Goal: Contribute content: Contribute content

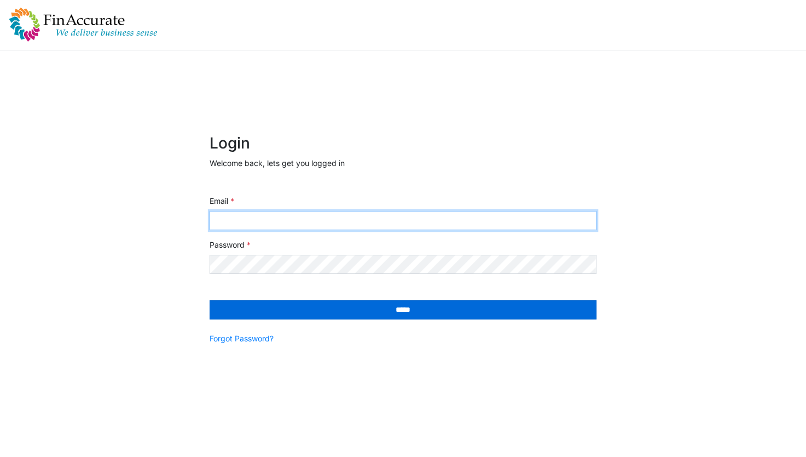
type input "**********"
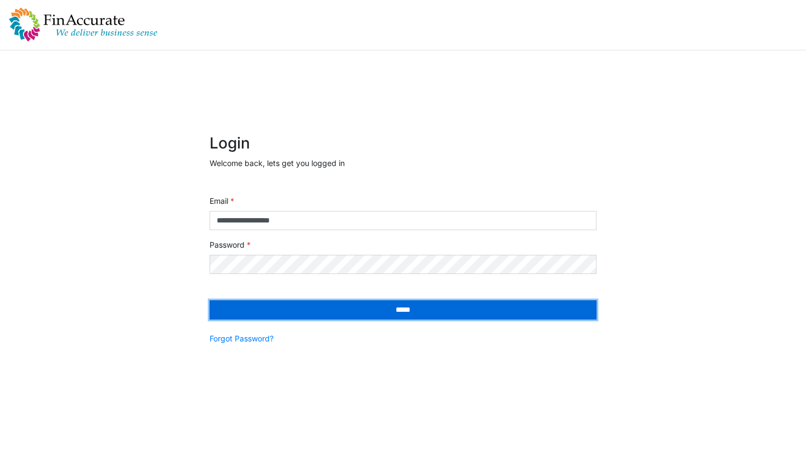
click at [388, 307] on input "*****" at bounding box center [403, 309] width 387 height 19
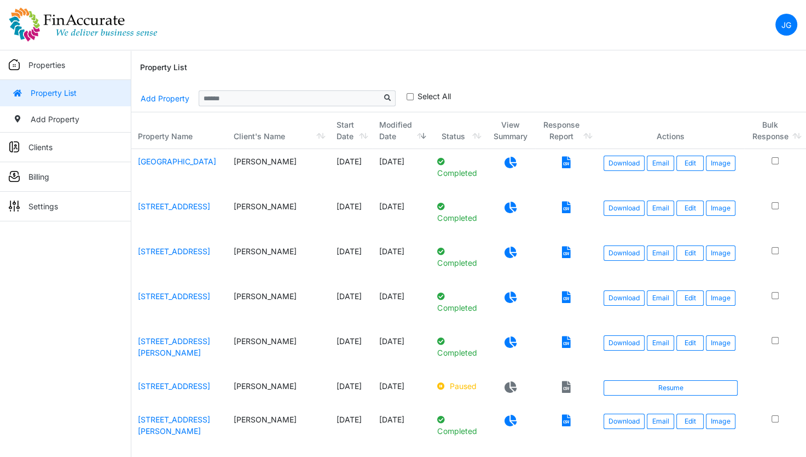
click at [505, 341] on icon at bounding box center [511, 341] width 12 height 11
click at [182, 339] on link "[STREET_ADDRESS][PERSON_NAME]" at bounding box center [174, 346] width 72 height 21
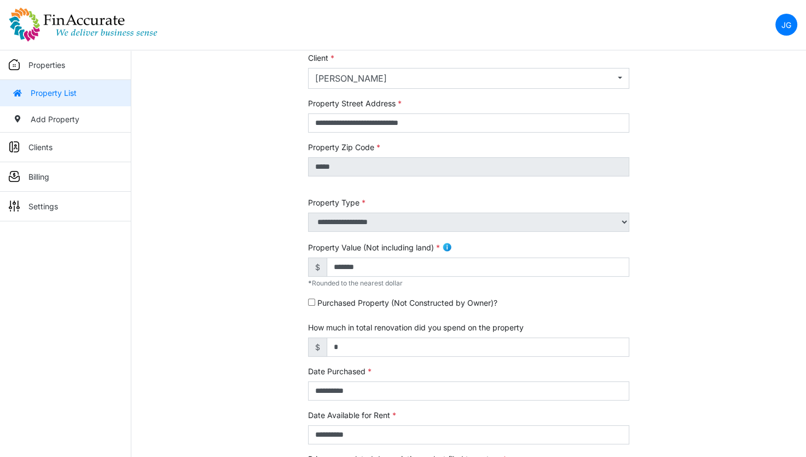
scroll to position [110, 0]
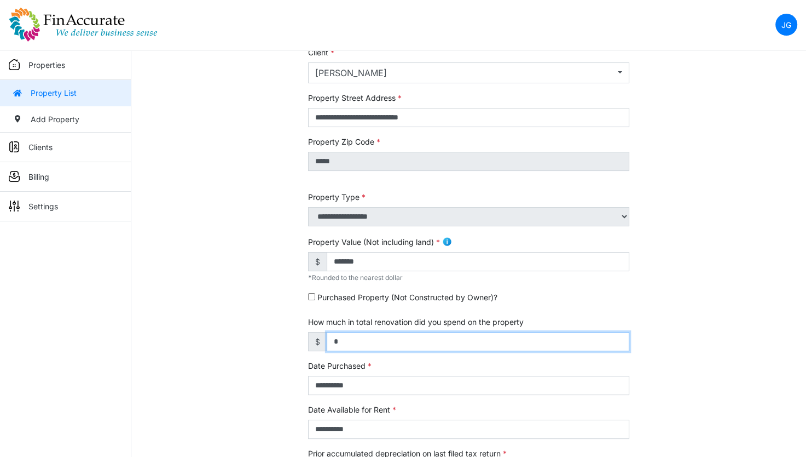
drag, startPoint x: 395, startPoint y: 343, endPoint x: 314, endPoint y: 343, distance: 81.6
click at [314, 343] on div "$ *" at bounding box center [468, 341] width 321 height 19
type input "******"
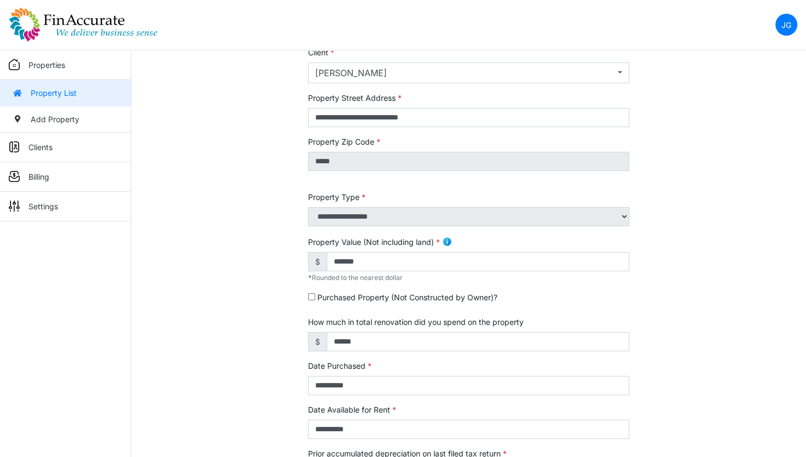
click at [267, 400] on div "**********" at bounding box center [468, 346] width 675 height 686
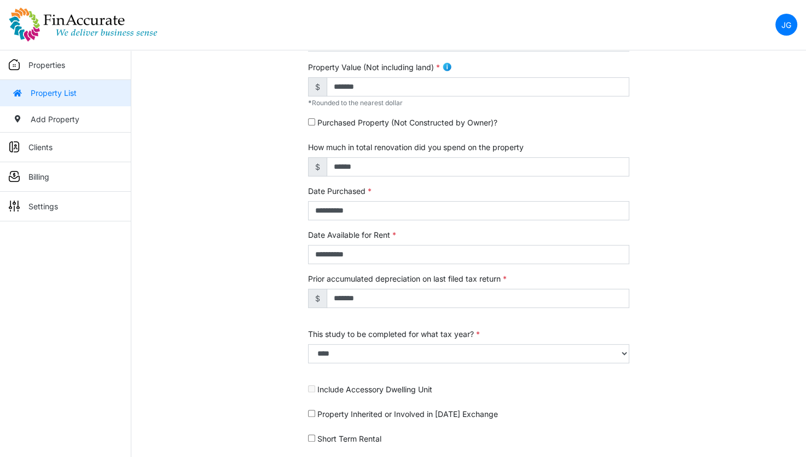
scroll to position [286, 0]
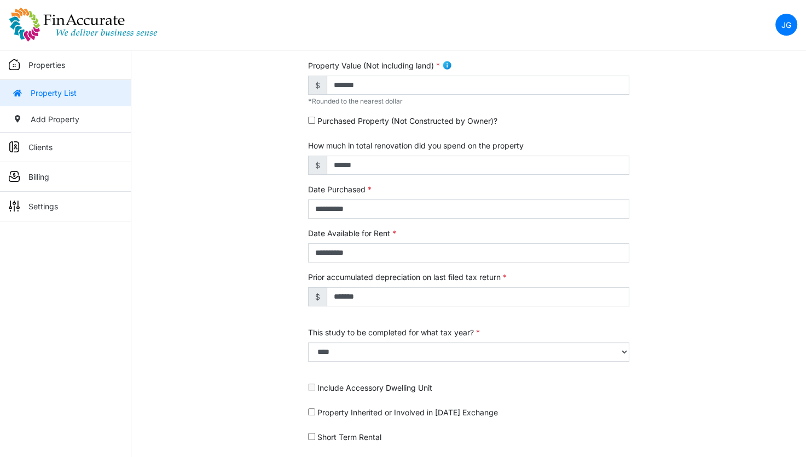
click at [246, 330] on div "**********" at bounding box center [468, 169] width 675 height 686
click at [122, 34] on img at bounding box center [83, 24] width 149 height 35
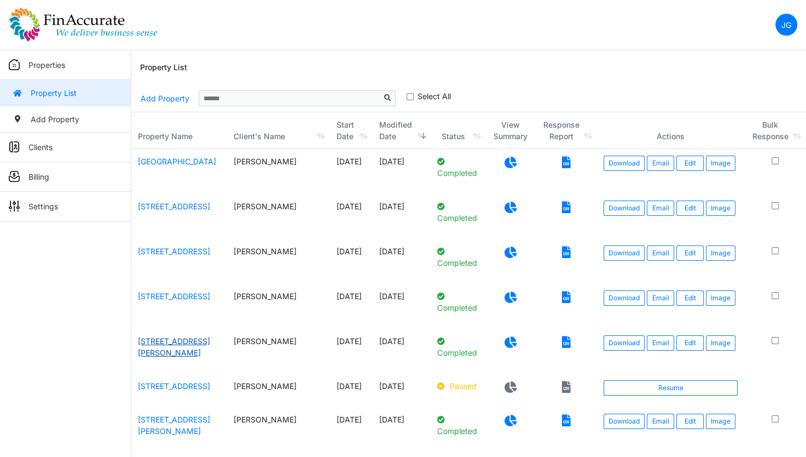
click at [142, 338] on link "[STREET_ADDRESS][PERSON_NAME]" at bounding box center [174, 346] width 72 height 21
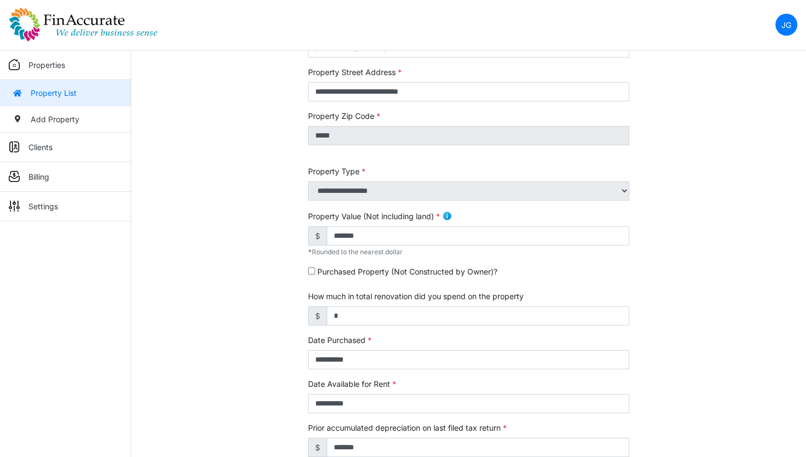
scroll to position [274, 0]
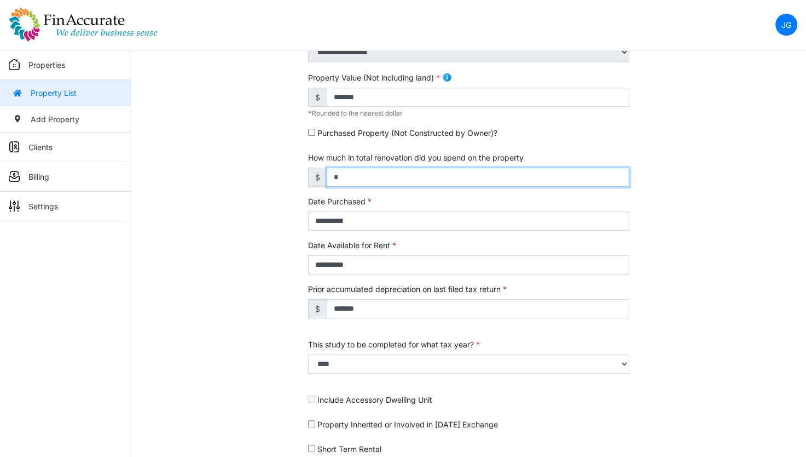
drag, startPoint x: 374, startPoint y: 178, endPoint x: 285, endPoint y: 192, distance: 90.3
click at [285, 192] on div "**********" at bounding box center [468, 181] width 675 height 686
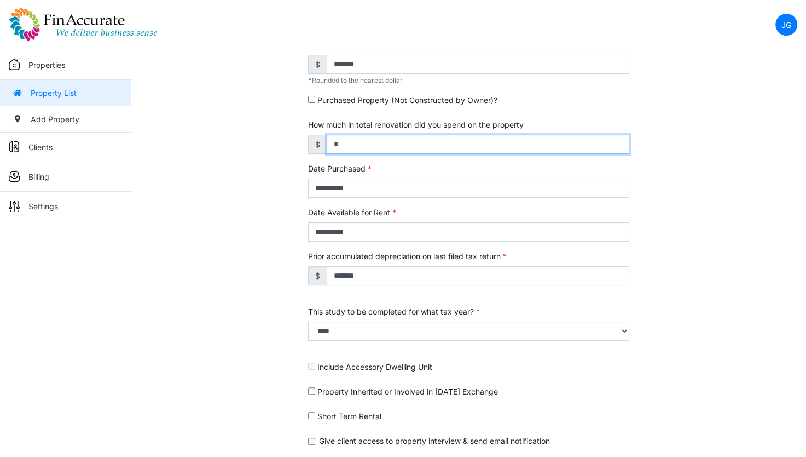
scroll to position [341, 0]
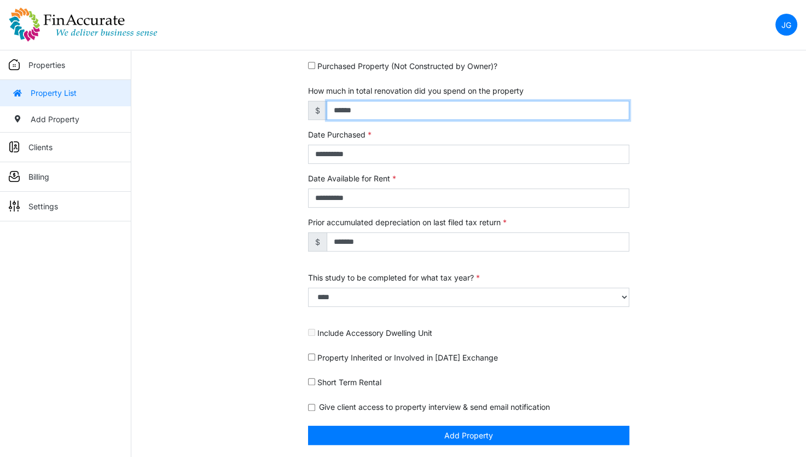
type input "******"
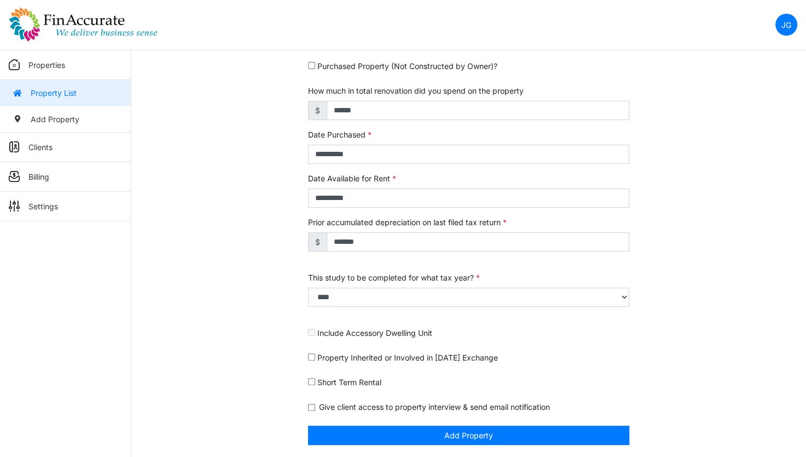
click at [269, 362] on div "**********" at bounding box center [468, 115] width 675 height 686
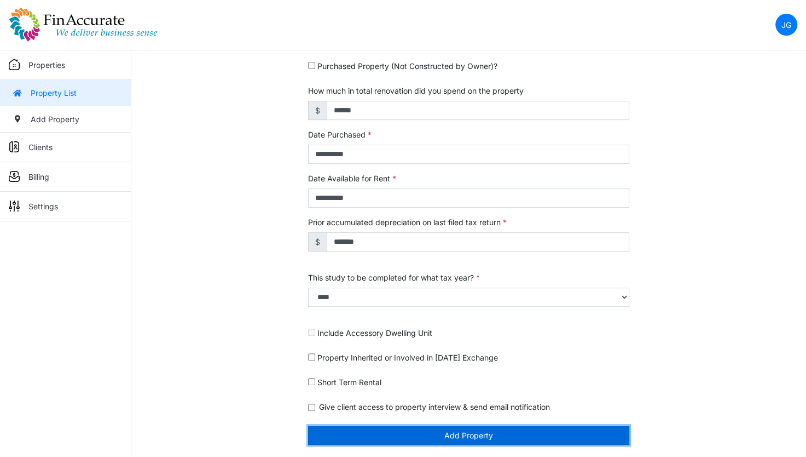
click at [410, 425] on button "Add Property" at bounding box center [468, 434] width 321 height 19
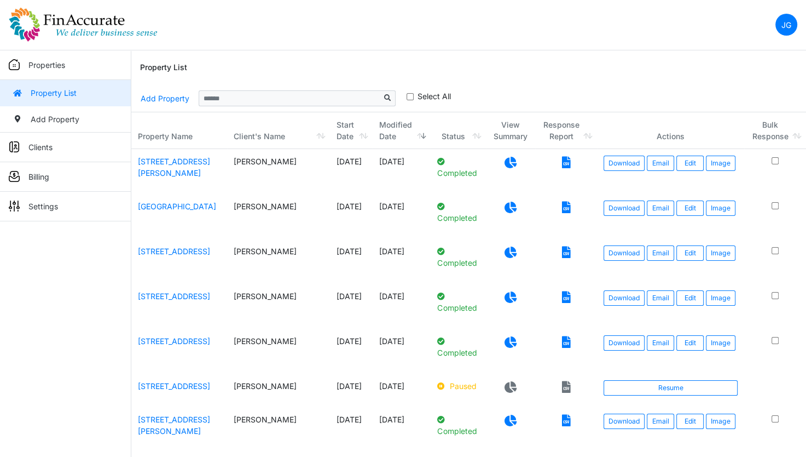
click at [539, 32] on nav "JG Change Password Logout jay@finaccurate.com jay@finaccurate.com" at bounding box center [403, 25] width 806 height 50
click at [493, 169] on td at bounding box center [510, 171] width 49 height 45
click at [505, 168] on link at bounding box center [511, 162] width 12 height 14
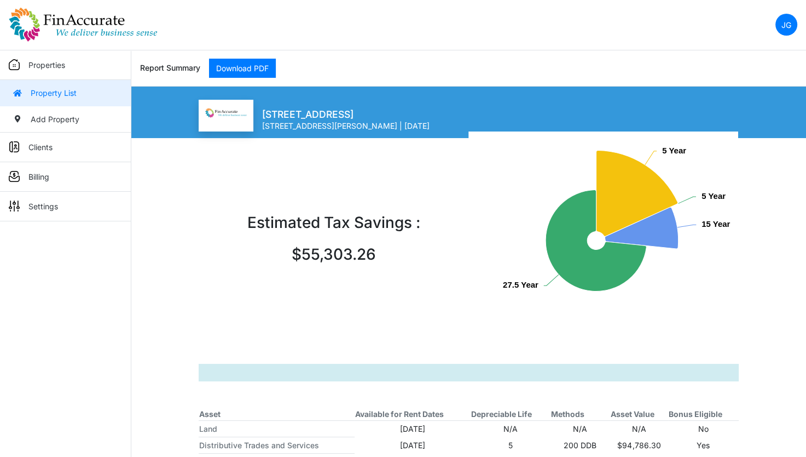
click at [39, 32] on img at bounding box center [83, 24] width 149 height 35
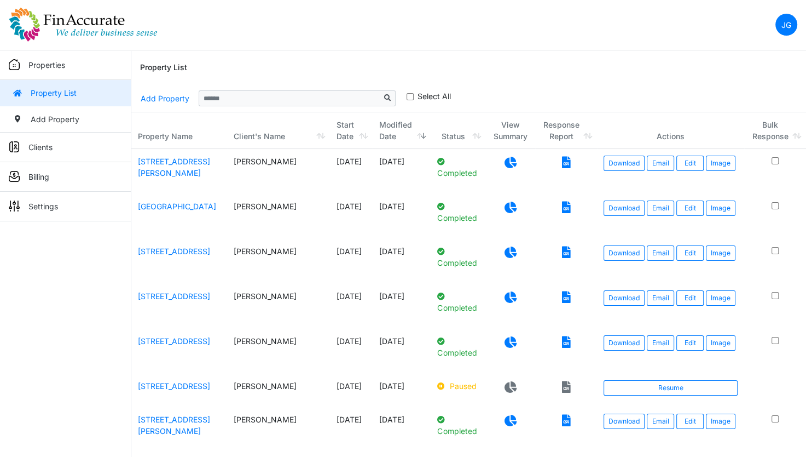
click at [684, 170] on td "Download Email Edit Image" at bounding box center [670, 171] width 147 height 45
click at [685, 165] on link "Edit" at bounding box center [690, 162] width 27 height 15
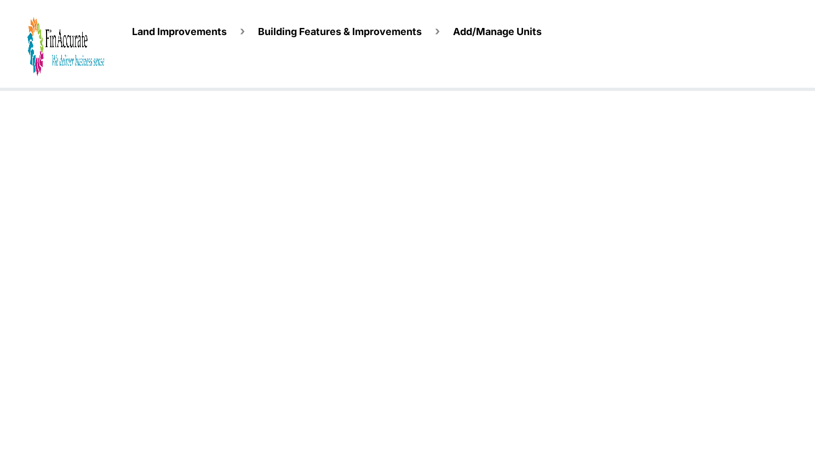
click at [66, 25] on img at bounding box center [65, 46] width 77 height 61
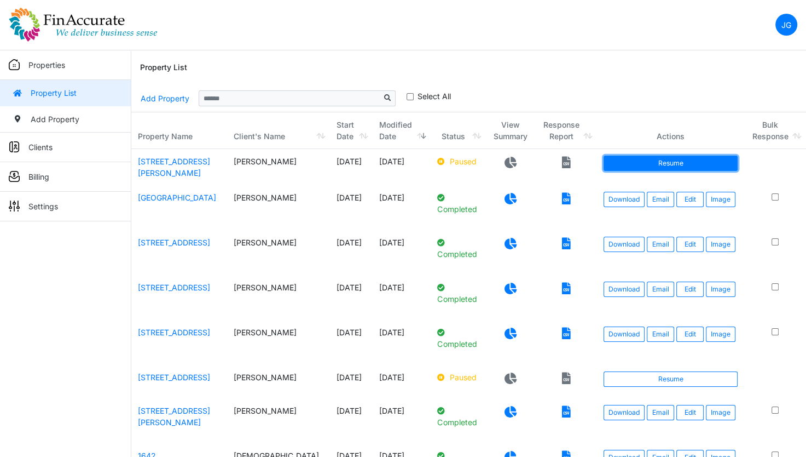
click at [615, 157] on link "Resume" at bounding box center [671, 162] width 134 height 15
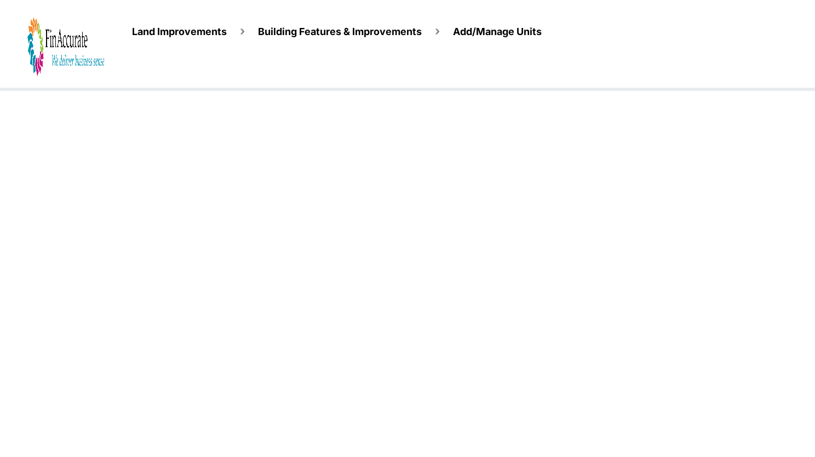
click at [39, 51] on img at bounding box center [65, 46] width 77 height 61
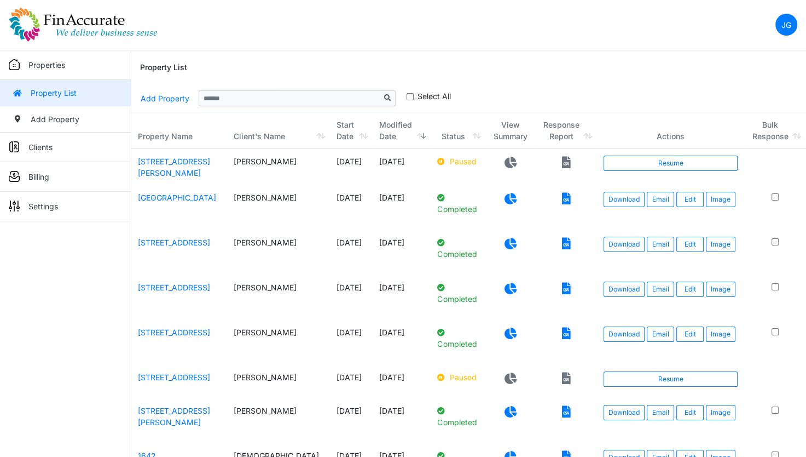
click at [180, 166] on td "2 Cardinal Lane" at bounding box center [179, 167] width 96 height 36
click at [180, 165] on td "2 Cardinal Lane" at bounding box center [179, 167] width 96 height 36
drag, startPoint x: 180, startPoint y: 165, endPoint x: 166, endPoint y: 157, distance: 15.8
click at [166, 157] on link "2 Cardinal Lane" at bounding box center [174, 167] width 72 height 21
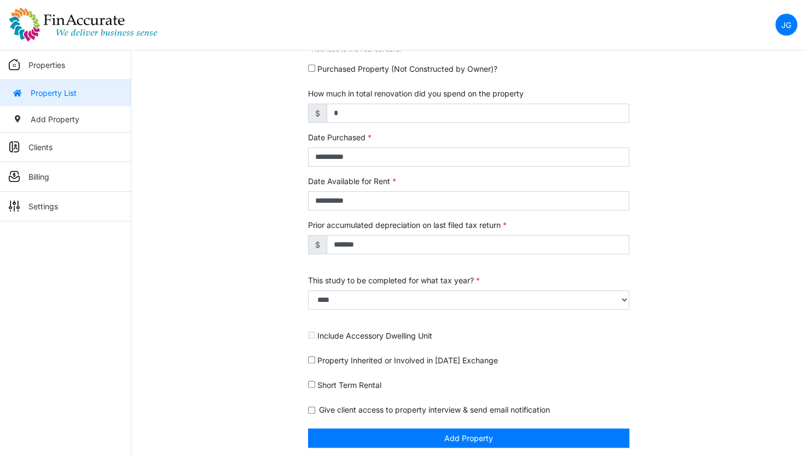
scroll to position [341, 0]
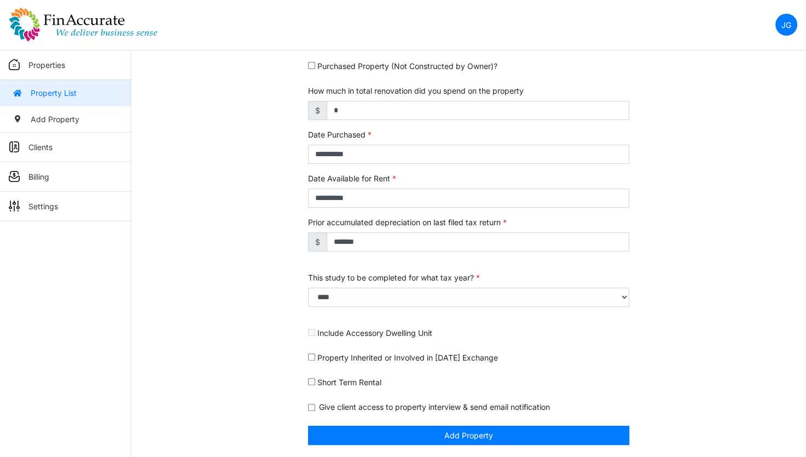
click at [51, 65] on p "Properties" at bounding box center [46, 64] width 37 height 11
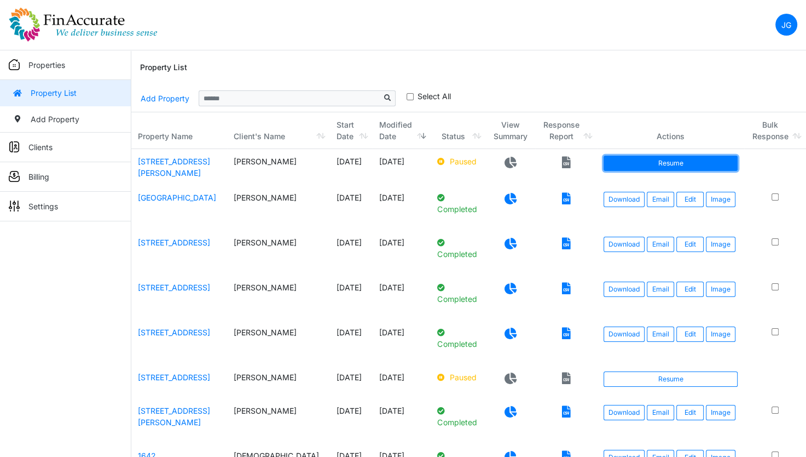
click at [604, 155] on link "Resume" at bounding box center [671, 162] width 134 height 15
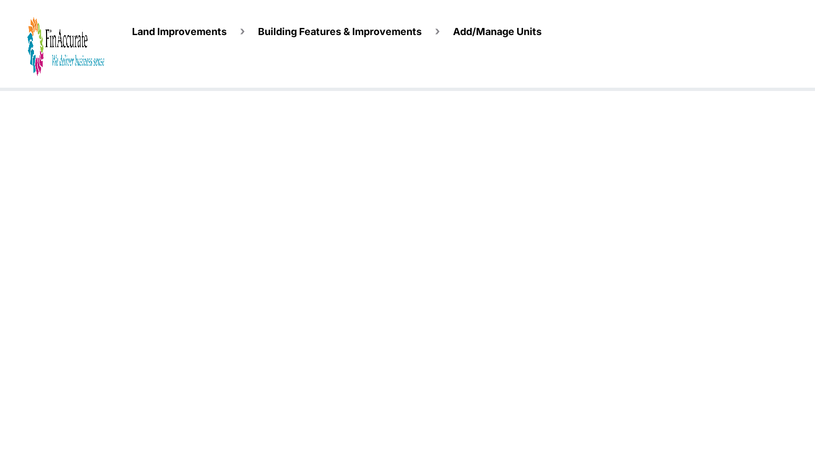
click at [67, 62] on img at bounding box center [65, 46] width 77 height 61
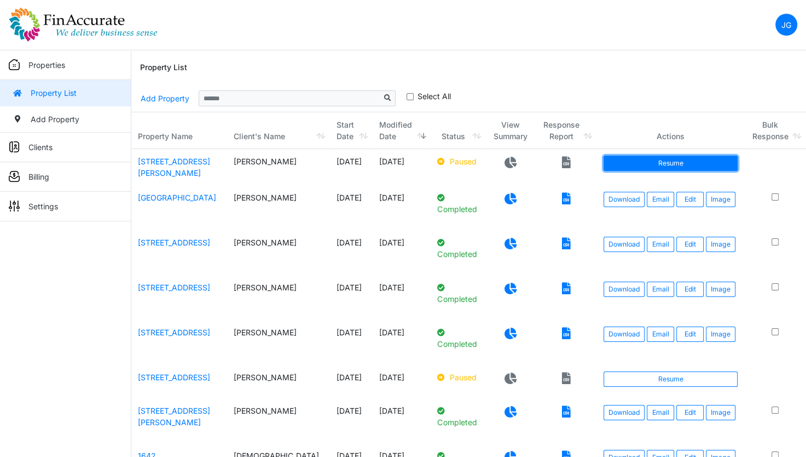
click at [642, 168] on link "Resume" at bounding box center [671, 162] width 134 height 15
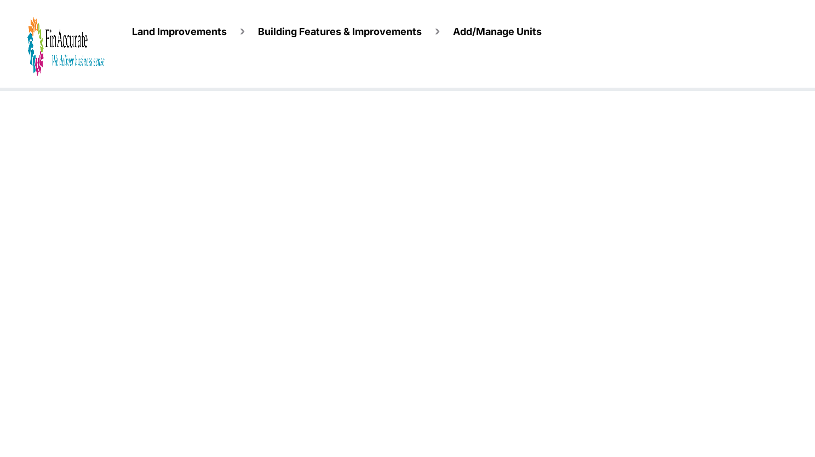
click at [66, 68] on img at bounding box center [65, 46] width 77 height 61
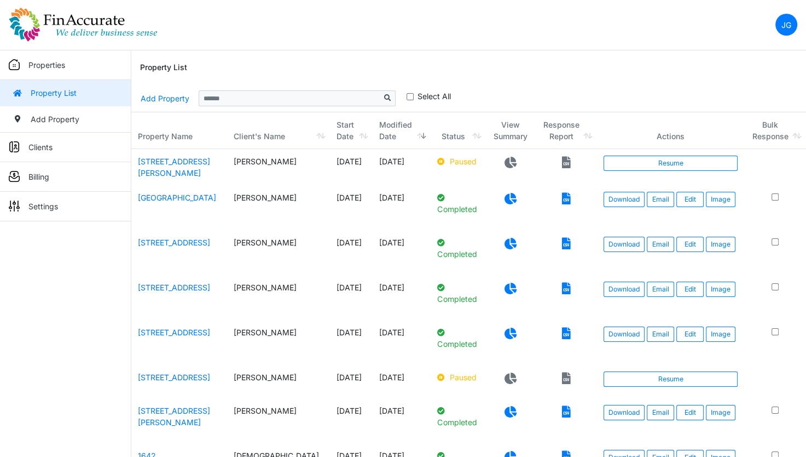
click at [606, 16] on nav "JG Change Password Logout jay@finaccurate.com jay@finaccurate.com" at bounding box center [403, 25] width 806 height 50
click at [619, 156] on link "Resume" at bounding box center [671, 162] width 134 height 15
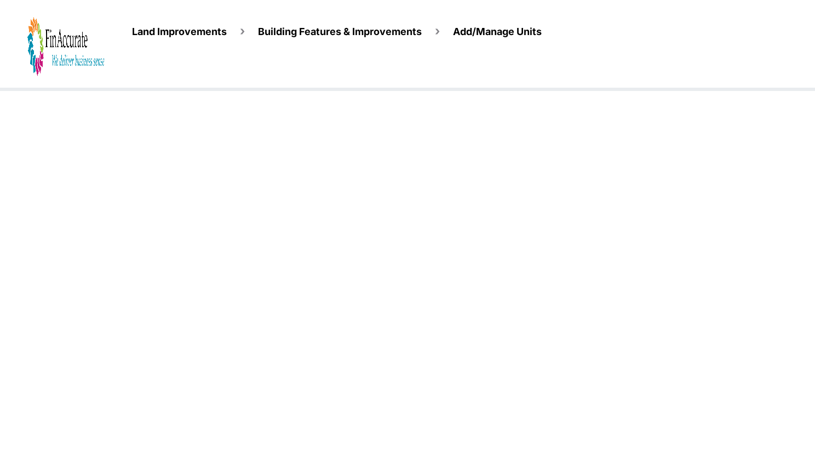
click at [82, 49] on img at bounding box center [65, 46] width 77 height 61
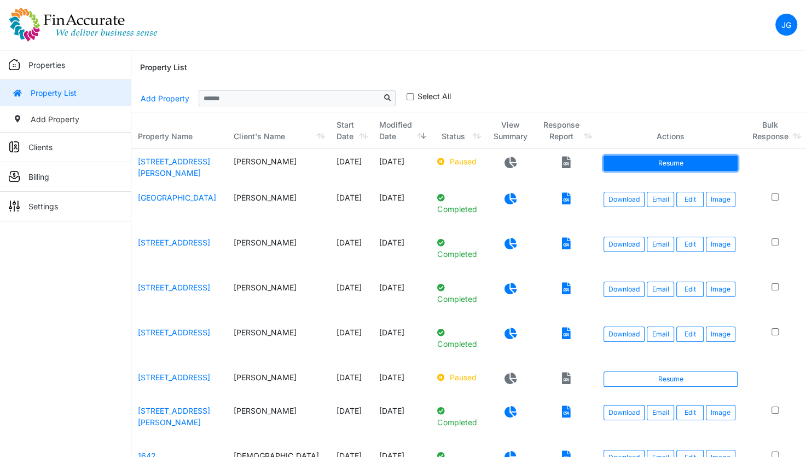
click at [655, 166] on link "Resume" at bounding box center [671, 162] width 134 height 15
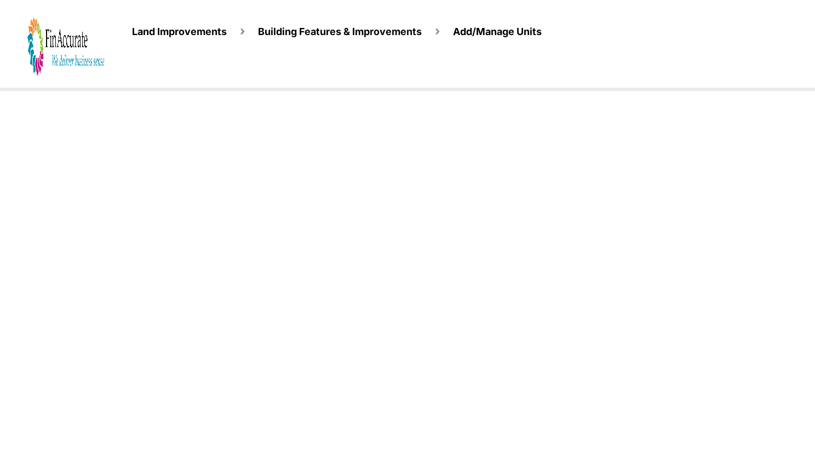
click at [55, 54] on img at bounding box center [65, 46] width 77 height 61
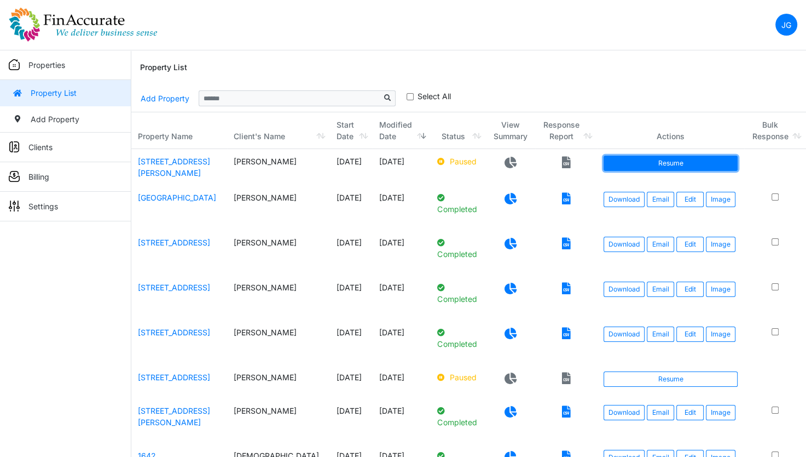
click at [657, 160] on link "Resume" at bounding box center [671, 162] width 134 height 15
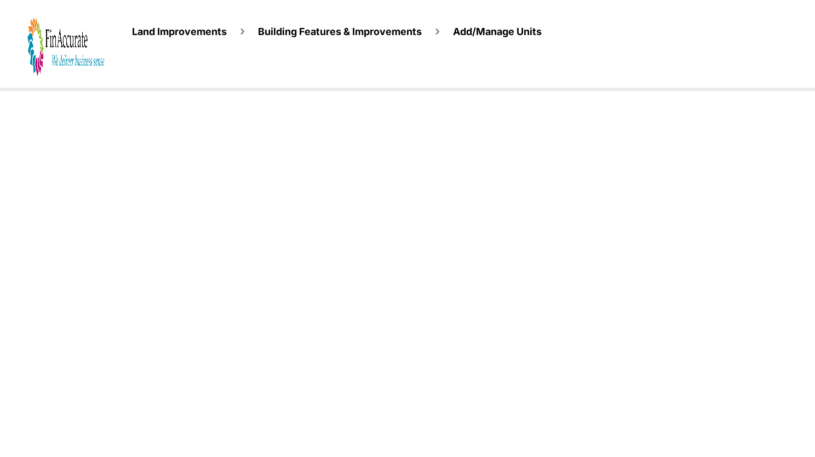
click at [56, 60] on img at bounding box center [65, 46] width 77 height 61
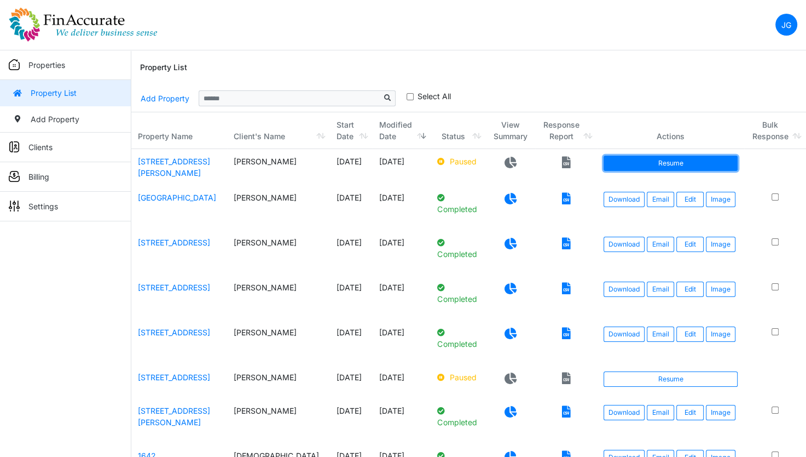
click at [633, 163] on link "Resume" at bounding box center [671, 162] width 134 height 15
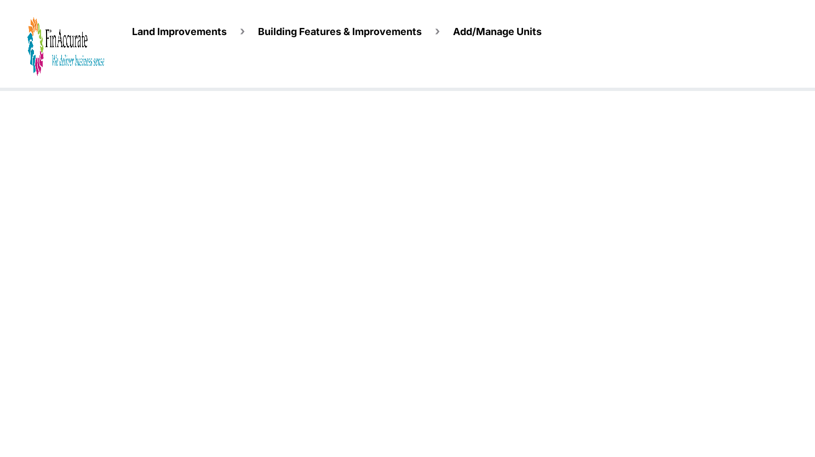
click at [188, 22] on ul "Land Improvements Building Features & Improvements Amenities in the Common Spac…" at bounding box center [473, 27] width 683 height 23
click at [194, 33] on span "Land Improvements" at bounding box center [179, 31] width 95 height 11
click at [194, 34] on span "Land Improvements" at bounding box center [179, 31] width 95 height 11
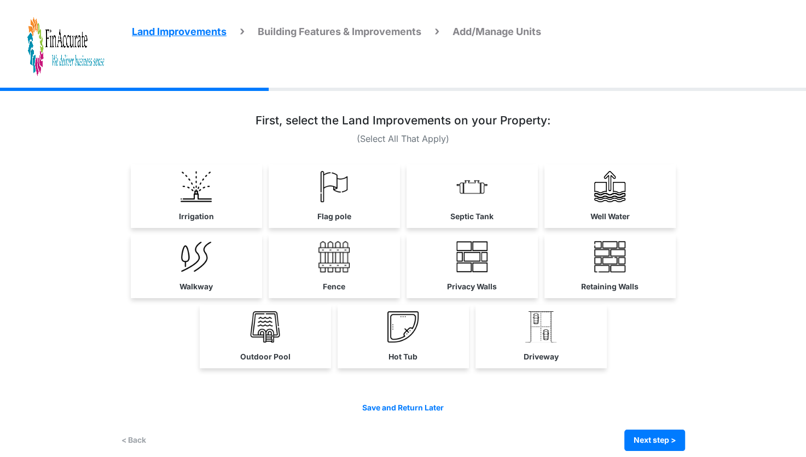
click at [332, 35] on span "Building Features & Improvements" at bounding box center [340, 31] width 164 height 11
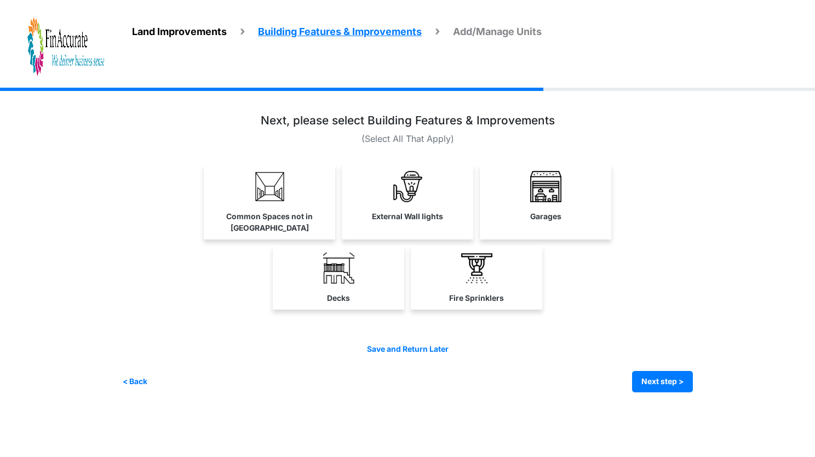
click at [502, 34] on span "Add/Manage Units" at bounding box center [497, 31] width 89 height 11
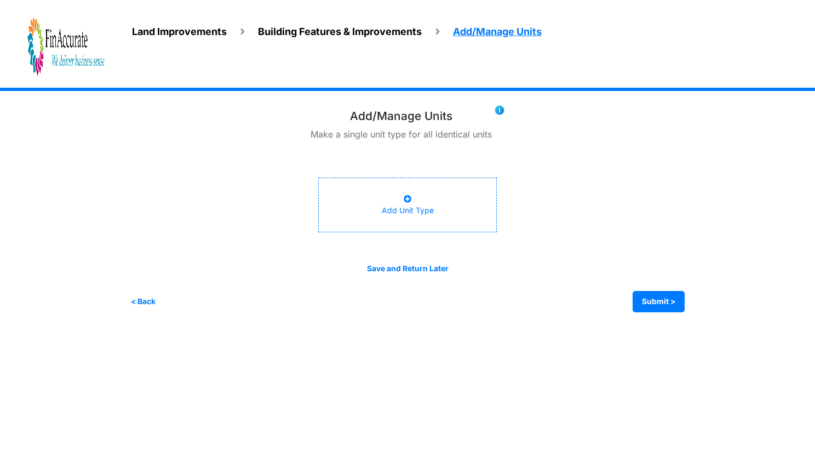
click at [181, 34] on span "Land Improvements" at bounding box center [179, 31] width 95 height 11
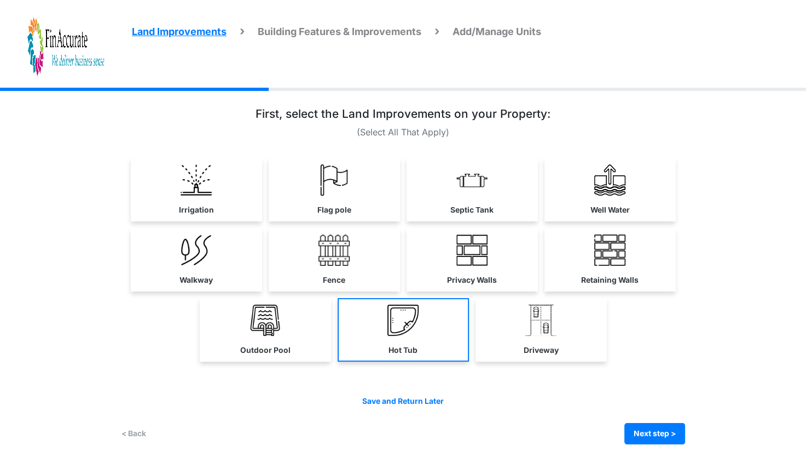
scroll to position [9, 0]
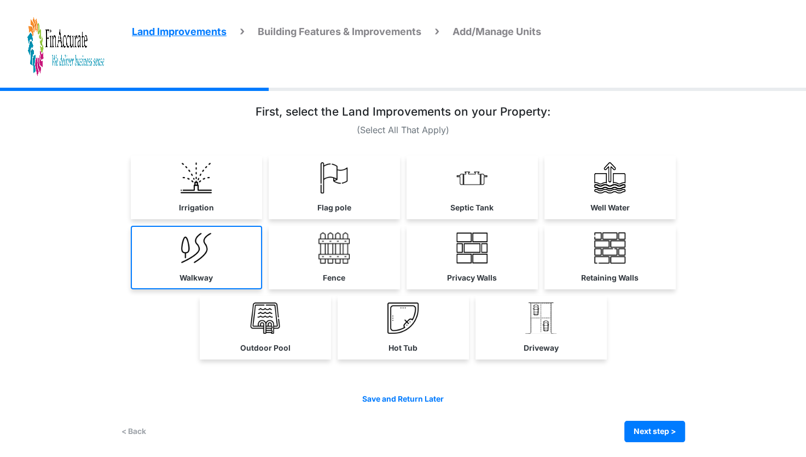
click at [232, 253] on link "Walkway" at bounding box center [196, 258] width 131 height 64
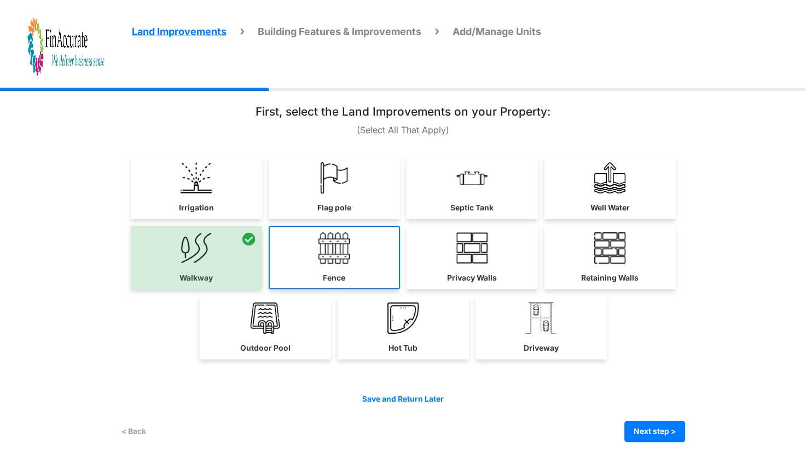
click at [388, 263] on link "Fence" at bounding box center [334, 258] width 131 height 64
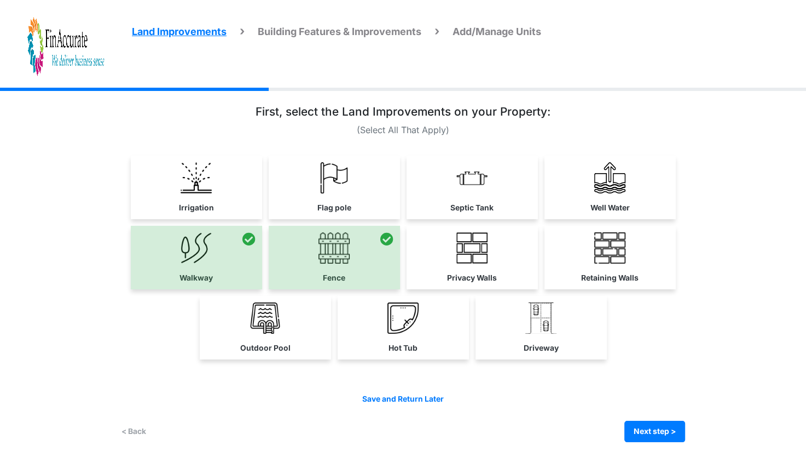
click at [352, 260] on div at bounding box center [334, 258] width 131 height 64
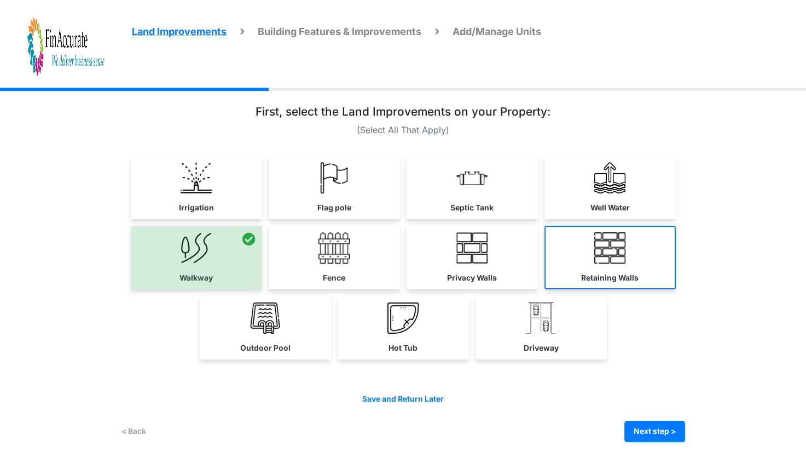
click at [579, 267] on link "Retaining Walls" at bounding box center [610, 258] width 131 height 64
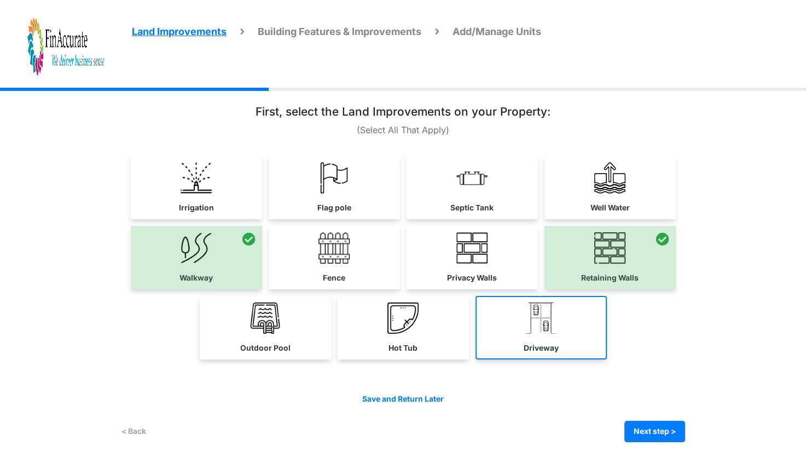
click at [534, 324] on img at bounding box center [541, 317] width 31 height 31
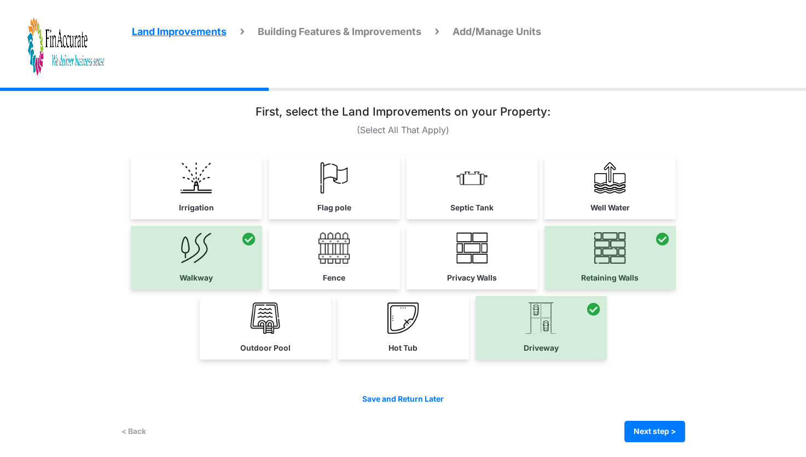
click at [597, 283] on div at bounding box center [610, 258] width 131 height 64
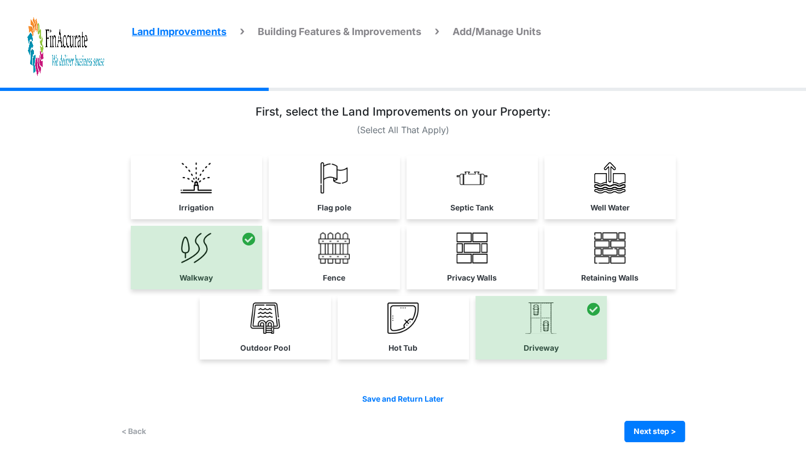
click at [623, 427] on div "< Back Next step > Save and submit" at bounding box center [403, 430] width 564 height 21
click at [661, 423] on button "Next step >" at bounding box center [655, 430] width 61 height 21
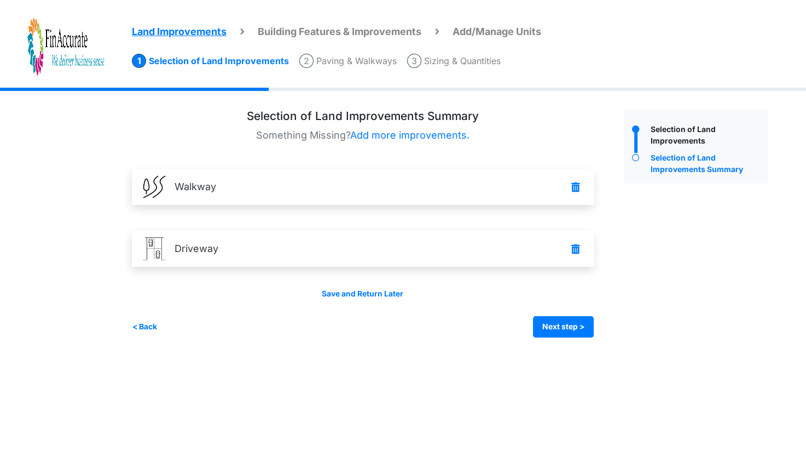
scroll to position [0, 0]
drag, startPoint x: 596, startPoint y: 328, endPoint x: 563, endPoint y: 322, distance: 33.8
click at [595, 327] on button "Next step >" at bounding box center [568, 326] width 61 height 21
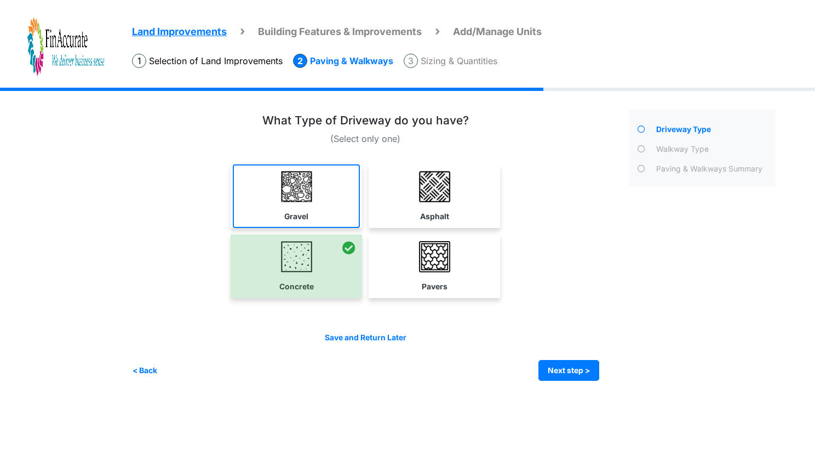
click at [289, 193] on img at bounding box center [296, 186] width 31 height 31
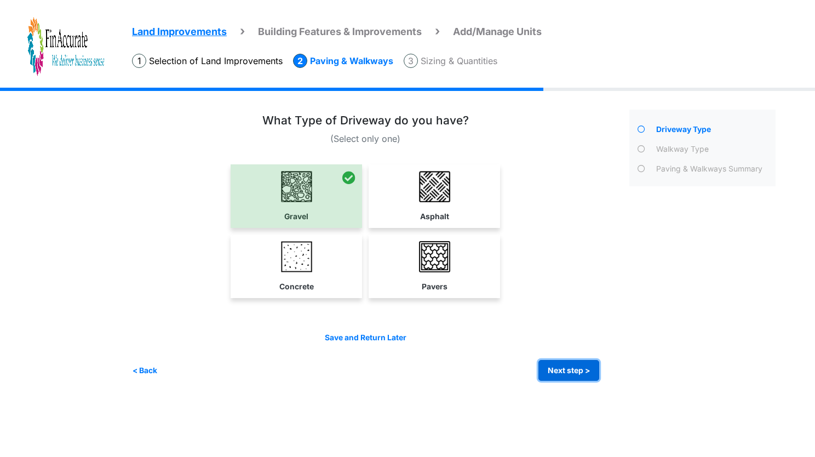
click at [569, 370] on button "Next step >" at bounding box center [568, 370] width 61 height 21
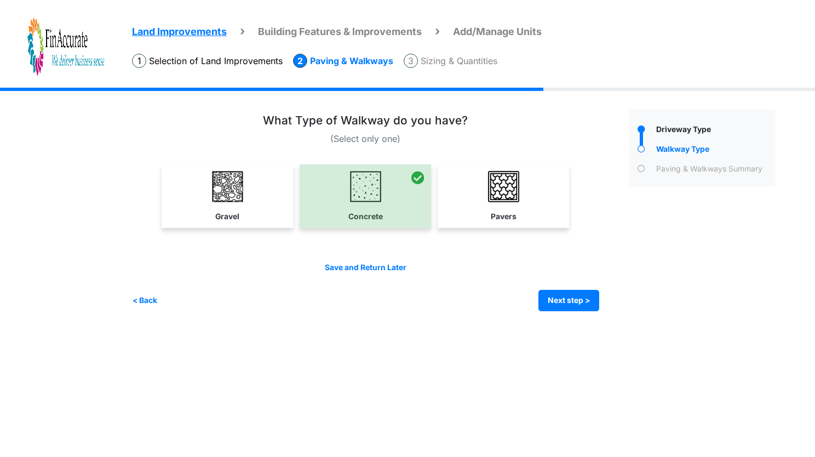
click at [470, 327] on html "Land Improvements Building Features & Improvements Amenities in the Common Spac…" at bounding box center [407, 163] width 815 height 327
click at [260, 208] on link "Gravel" at bounding box center [227, 196] width 127 height 64
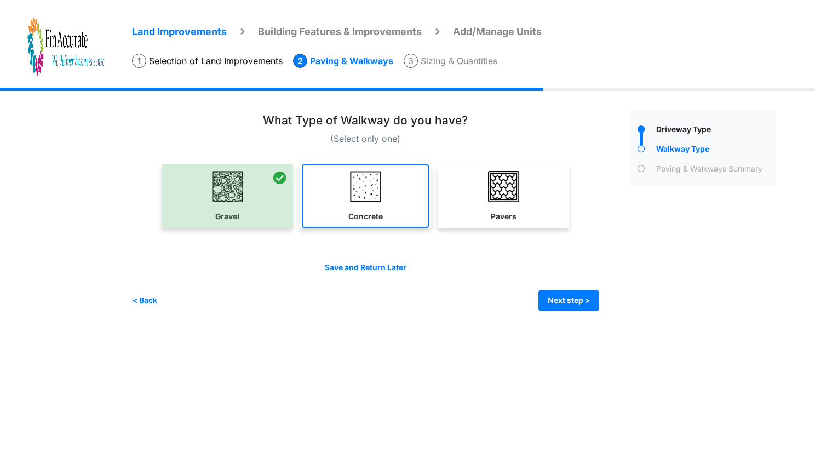
click at [327, 214] on link "Concrete" at bounding box center [365, 196] width 127 height 64
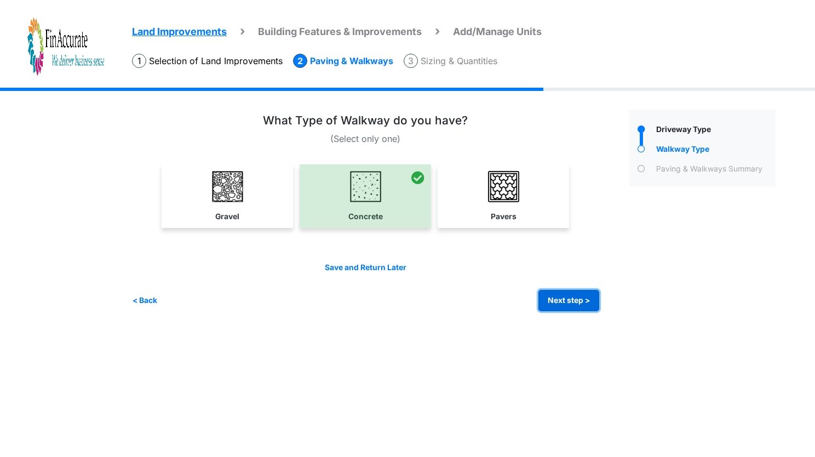
click at [569, 297] on button "Next step >" at bounding box center [568, 300] width 61 height 21
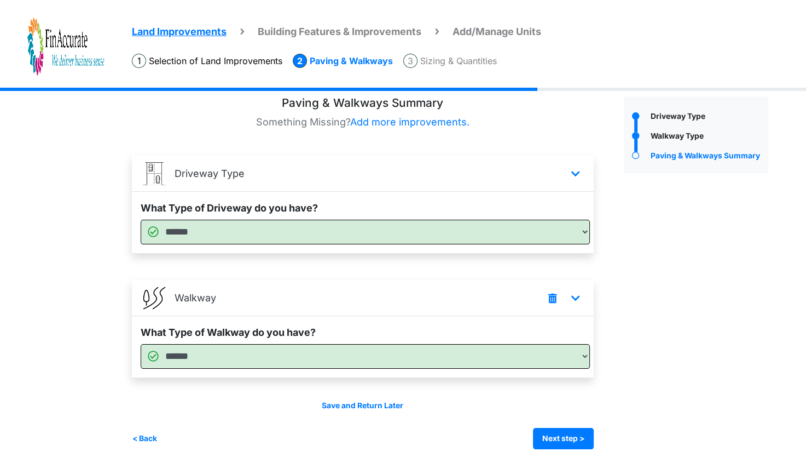
scroll to position [21, 0]
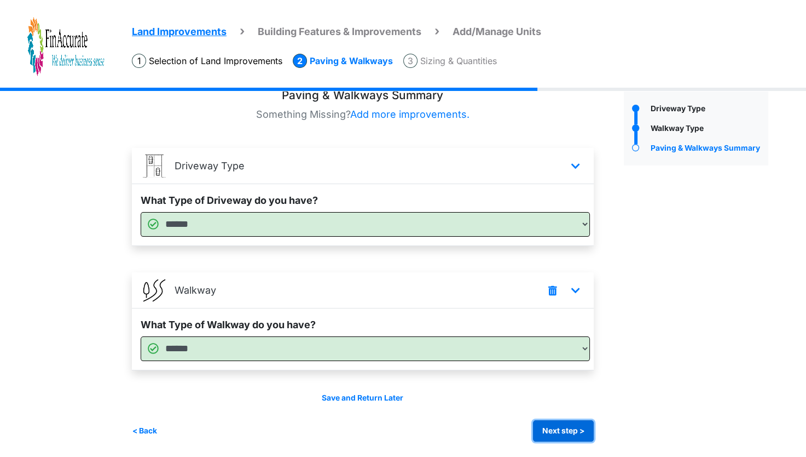
click at [568, 420] on button "Next step >" at bounding box center [563, 430] width 61 height 21
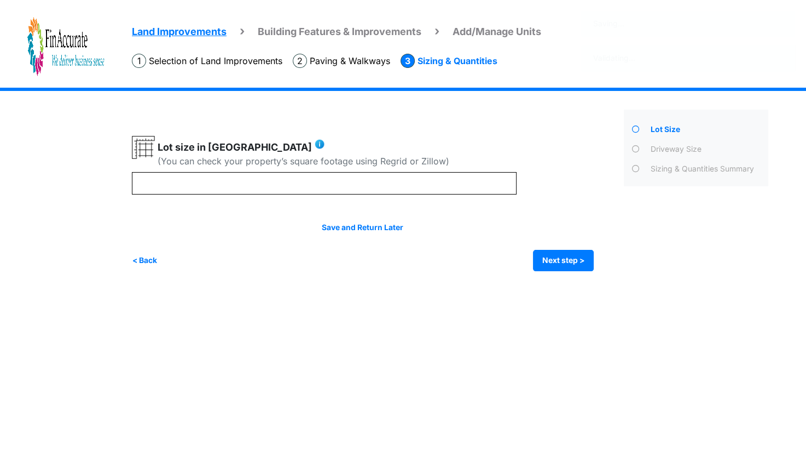
scroll to position [0, 0]
click at [574, 250] on button "Next step >" at bounding box center [568, 260] width 61 height 21
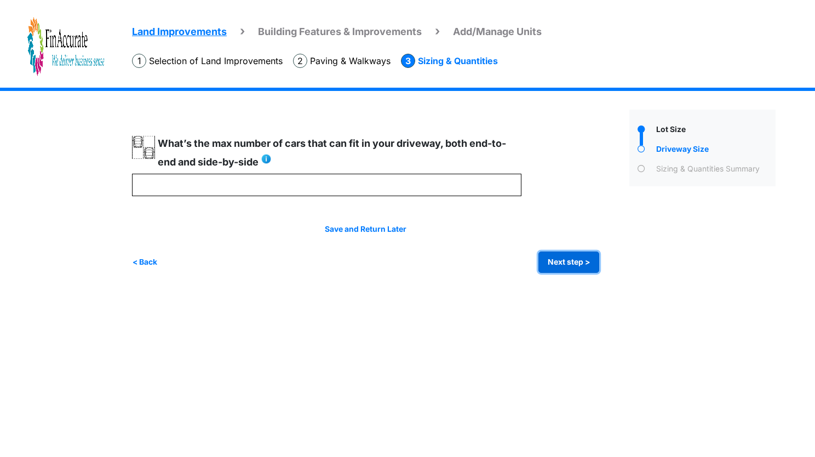
click at [573, 257] on button "Next step >" at bounding box center [568, 261] width 61 height 21
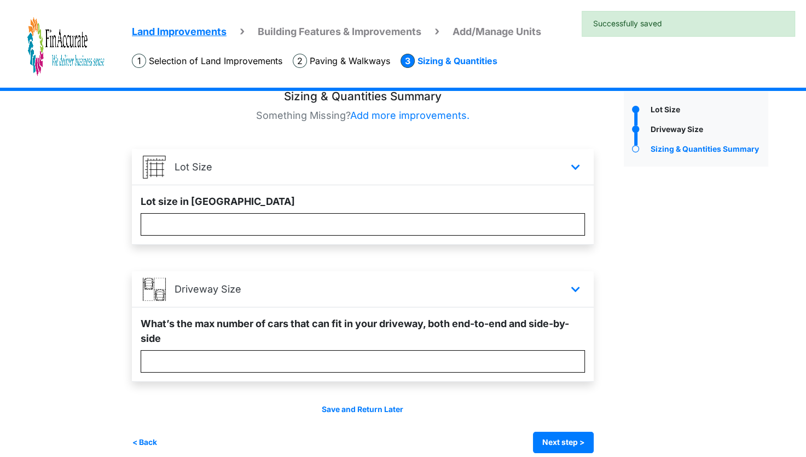
scroll to position [31, 0]
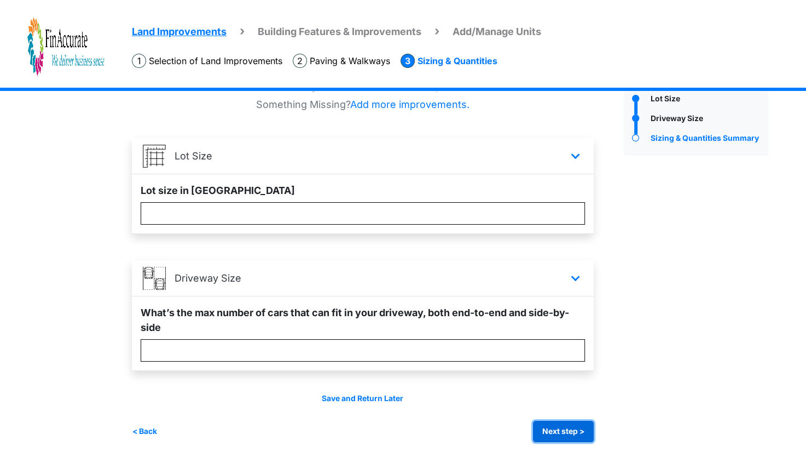
click at [565, 428] on button "Next step >" at bounding box center [563, 430] width 61 height 21
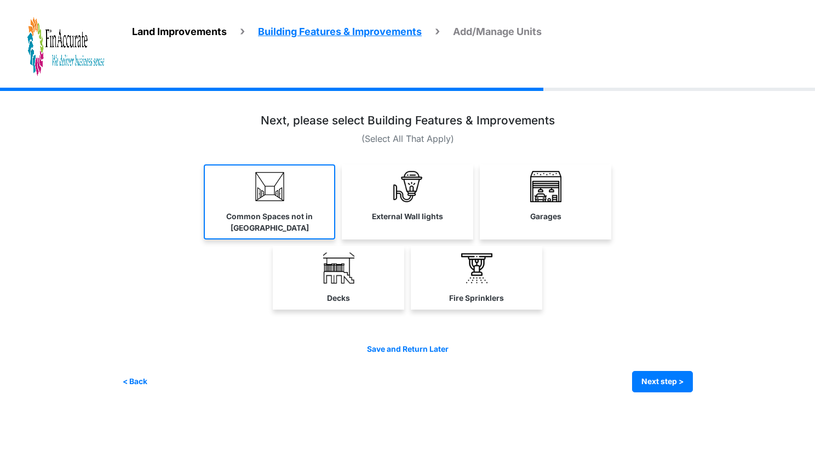
click at [308, 209] on link "Common Spaces not in [GEOGRAPHIC_DATA]" at bounding box center [269, 201] width 131 height 75
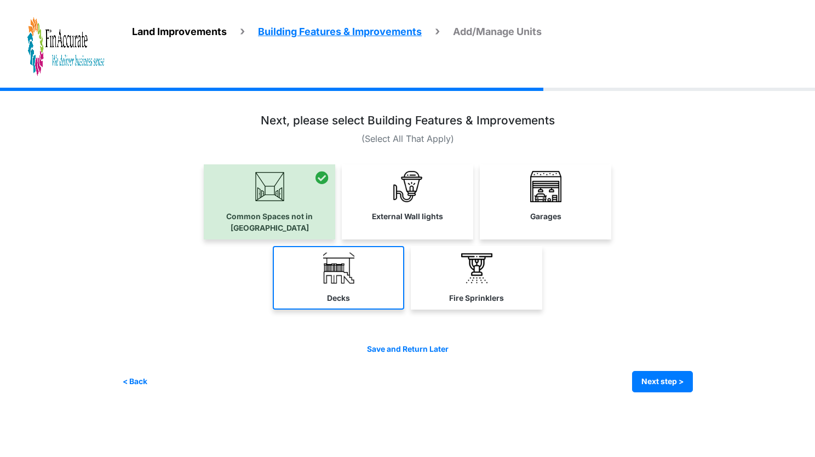
click at [346, 292] on label "Decks" at bounding box center [338, 297] width 23 height 11
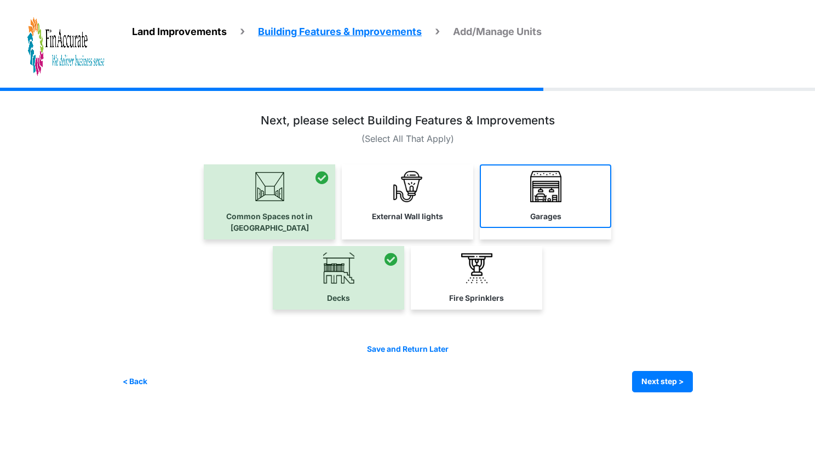
click at [564, 204] on link "Garages" at bounding box center [545, 196] width 131 height 64
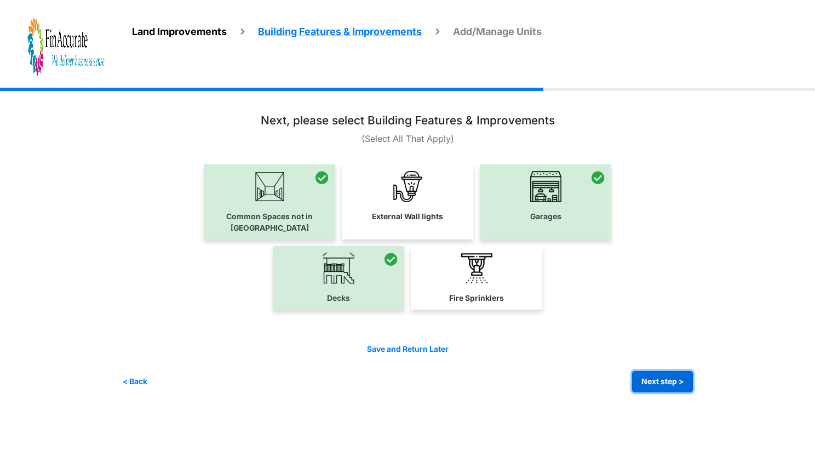
click at [671, 374] on button "Next step >" at bounding box center [662, 381] width 61 height 21
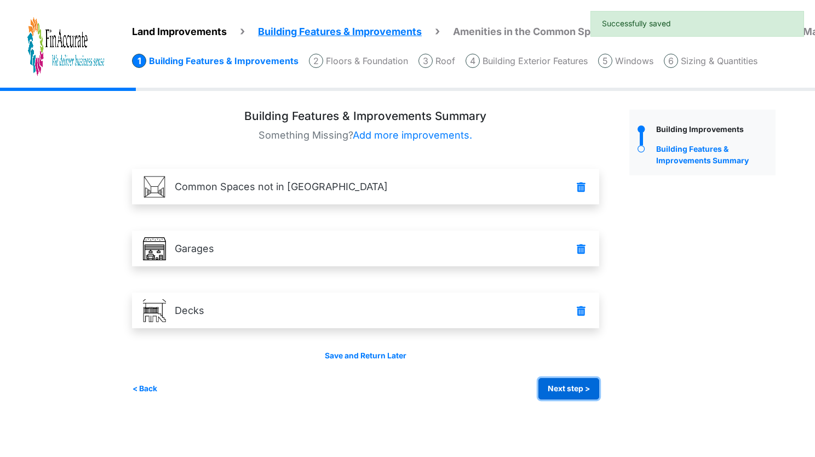
click at [589, 396] on button "Next step >" at bounding box center [568, 388] width 61 height 21
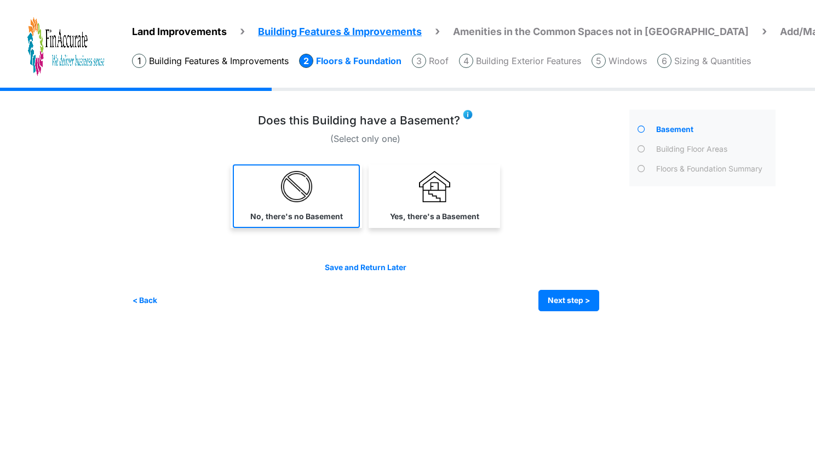
click at [298, 204] on link "No, there's no Basement" at bounding box center [296, 196] width 127 height 64
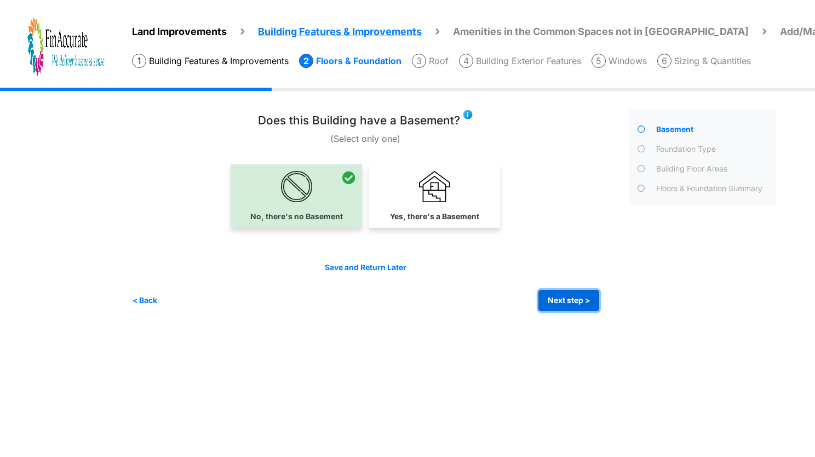
click at [576, 290] on button "Next step >" at bounding box center [568, 300] width 61 height 21
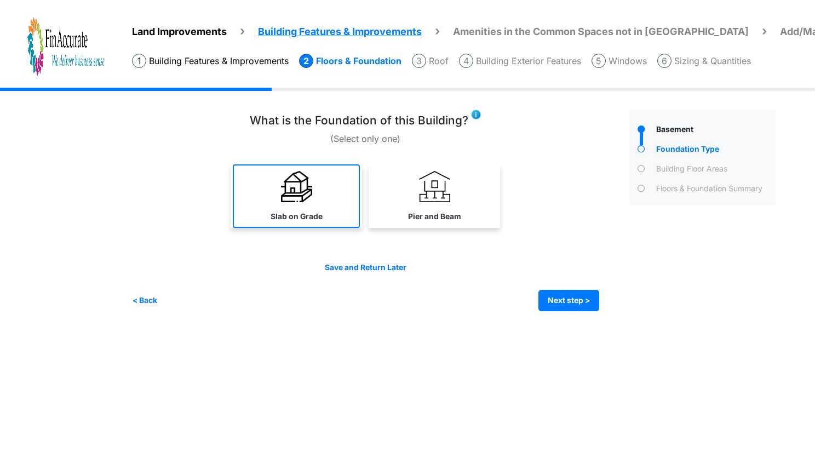
click at [246, 202] on link "Slab on Grade" at bounding box center [296, 196] width 127 height 64
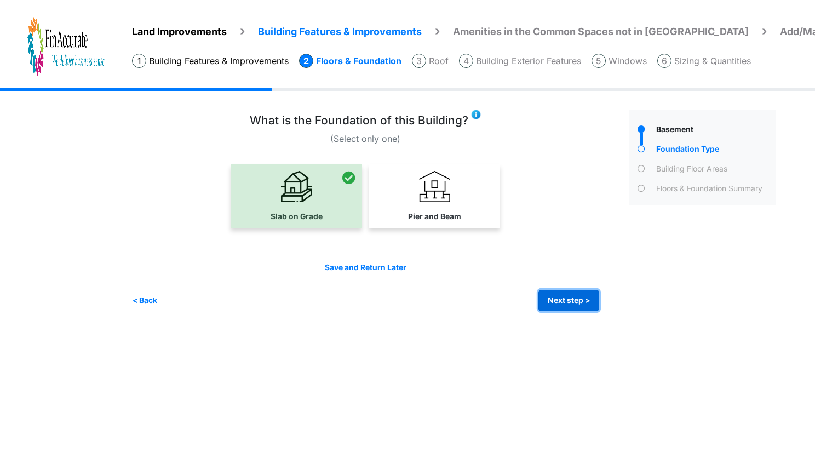
click at [577, 303] on button "Next step >" at bounding box center [568, 300] width 61 height 21
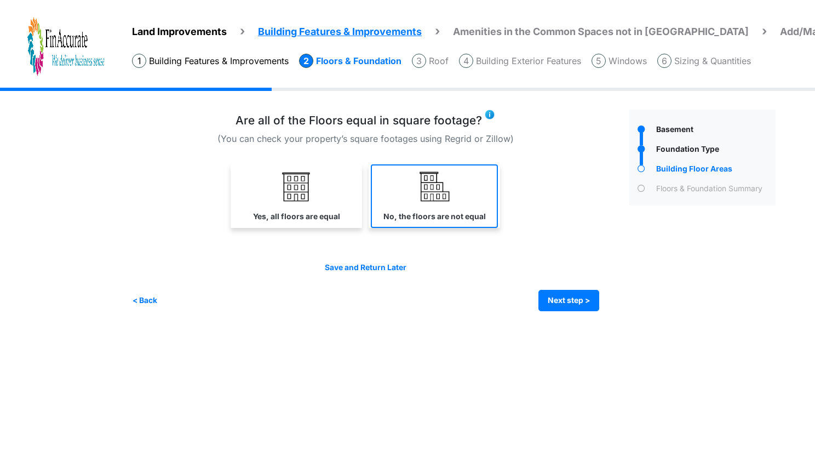
click at [433, 214] on label "No, the floors are not equal" at bounding box center [434, 216] width 102 height 11
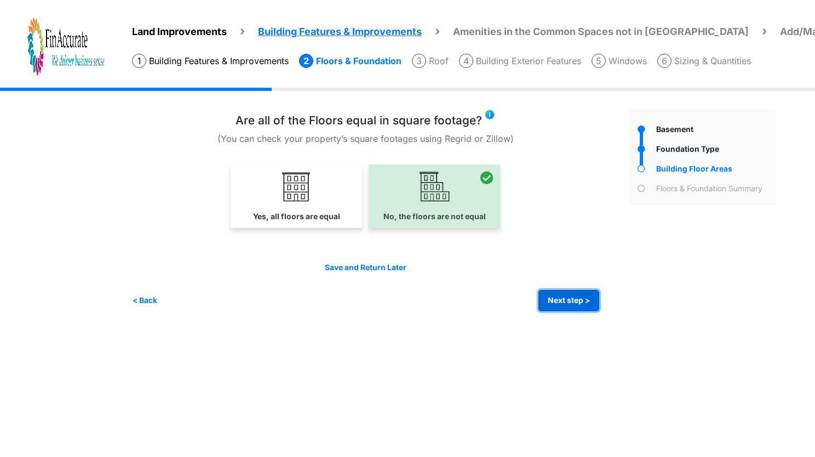
click at [554, 297] on button "Next step >" at bounding box center [568, 300] width 61 height 21
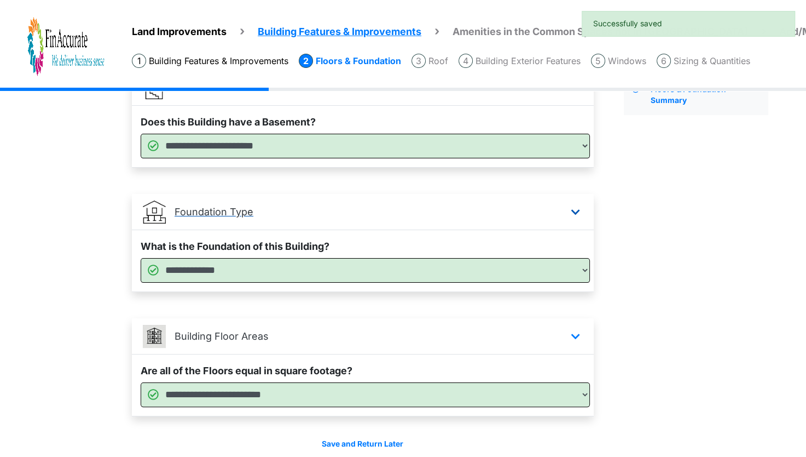
scroll to position [145, 0]
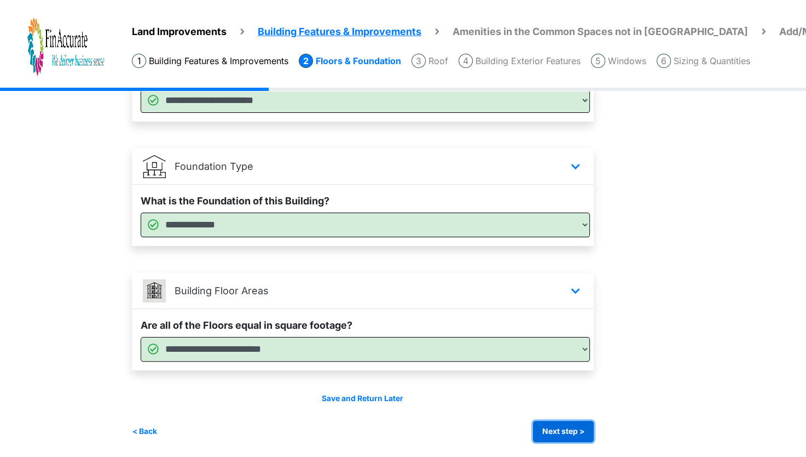
click at [582, 428] on button "Next step >" at bounding box center [563, 430] width 61 height 21
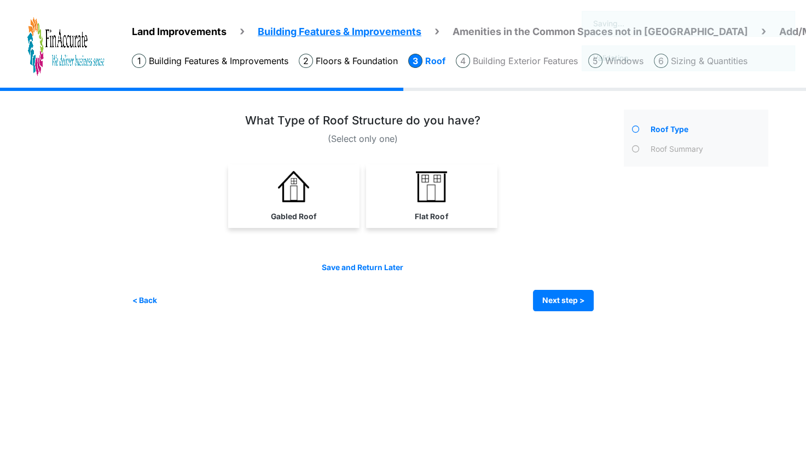
scroll to position [0, 0]
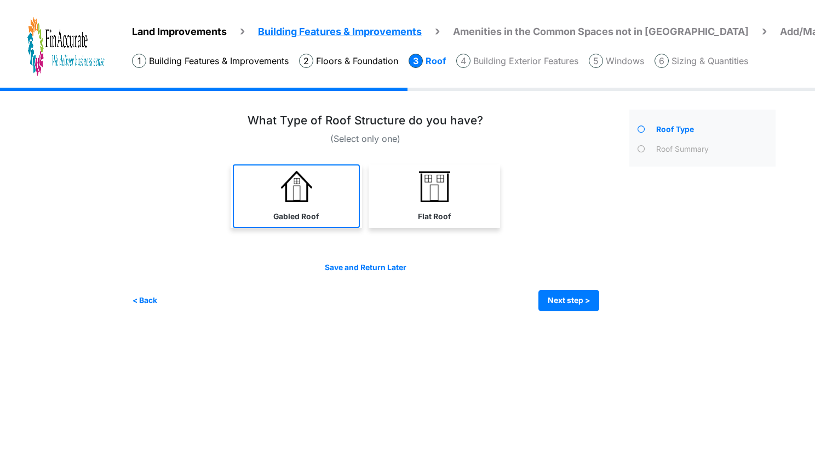
click at [276, 177] on link "Gabled Roof" at bounding box center [296, 196] width 127 height 64
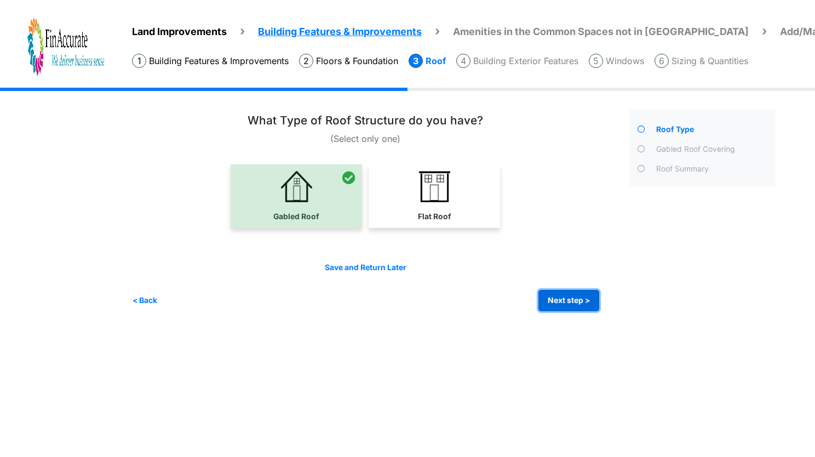
click at [564, 303] on button "Next step >" at bounding box center [568, 300] width 61 height 21
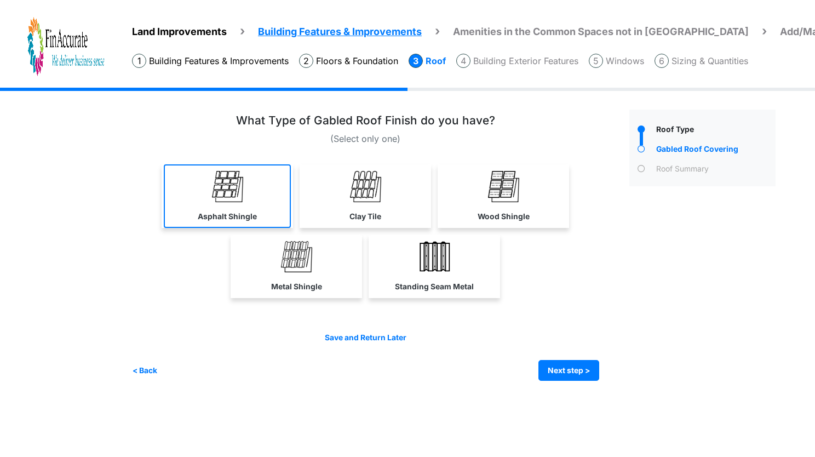
click at [216, 166] on link "Asphalt Shingle" at bounding box center [227, 196] width 127 height 64
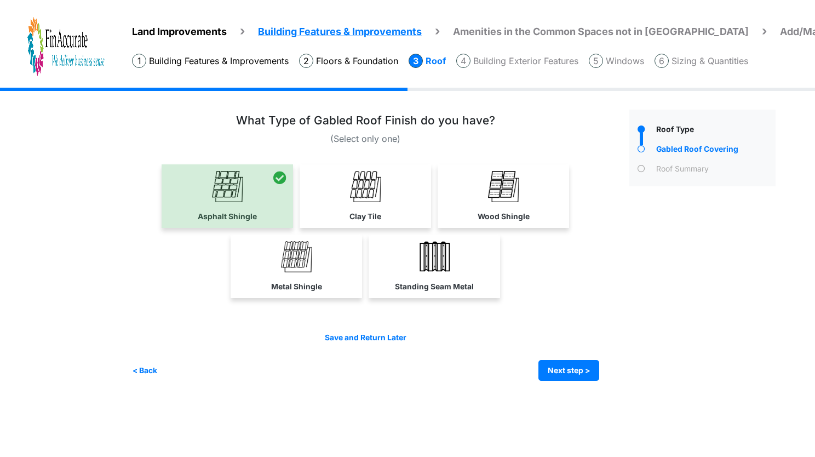
click at [251, 387] on div "Irrigation Flag pole" at bounding box center [458, 242] width 652 height 309
click at [572, 373] on button "Next step >" at bounding box center [568, 370] width 61 height 21
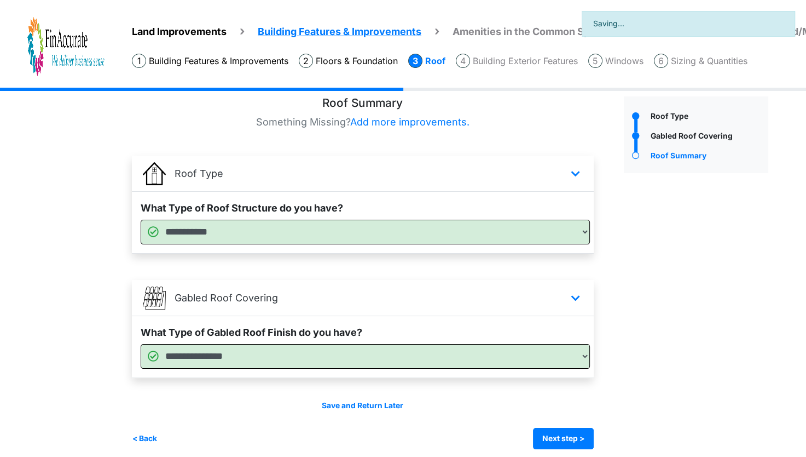
scroll to position [21, 0]
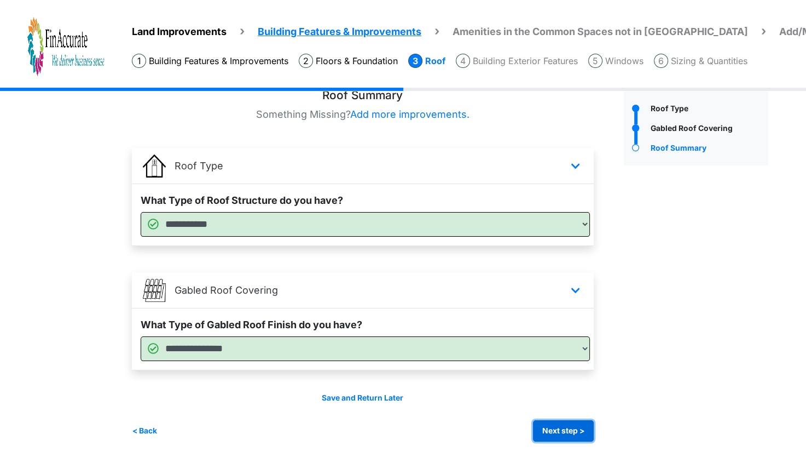
click at [567, 430] on button "Next step >" at bounding box center [563, 430] width 61 height 21
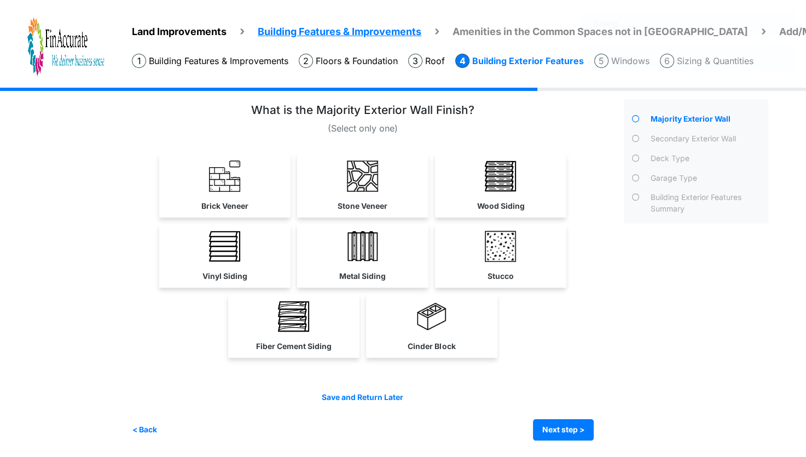
scroll to position [0, 0]
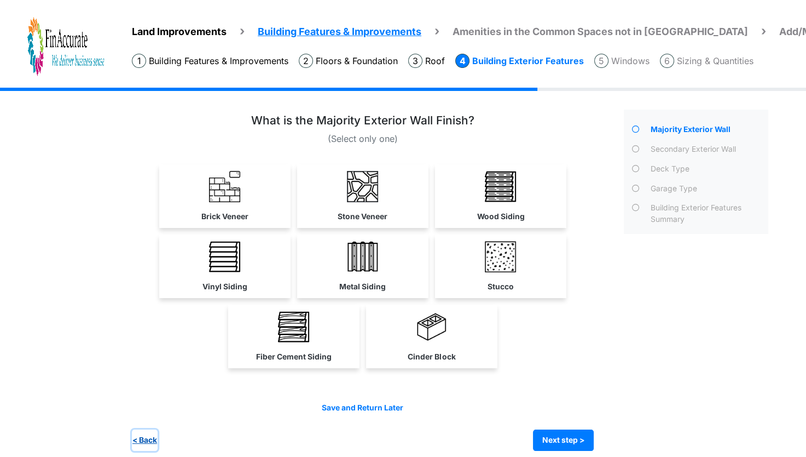
click at [149, 439] on button "< Back" at bounding box center [145, 439] width 26 height 21
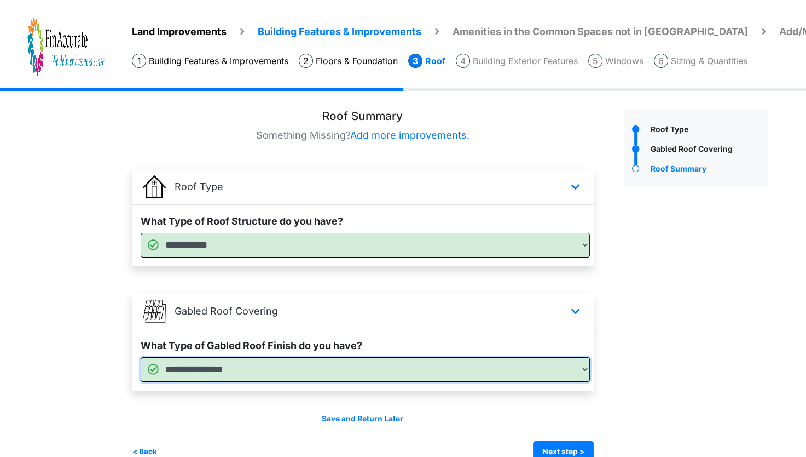
click at [251, 358] on select "**********" at bounding box center [366, 369] width 450 height 25
select select "*"
click at [141, 357] on select "**********" at bounding box center [366, 369] width 450 height 25
click at [673, 341] on div "Roof Type" at bounding box center [697, 286] width 162 height 353
click at [565, 447] on button "Next step >" at bounding box center [563, 451] width 61 height 21
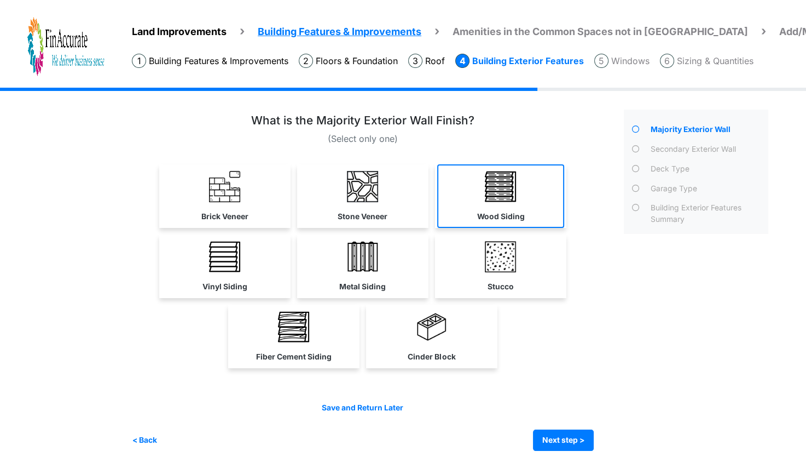
click at [532, 210] on link "Wood Siding" at bounding box center [500, 196] width 127 height 64
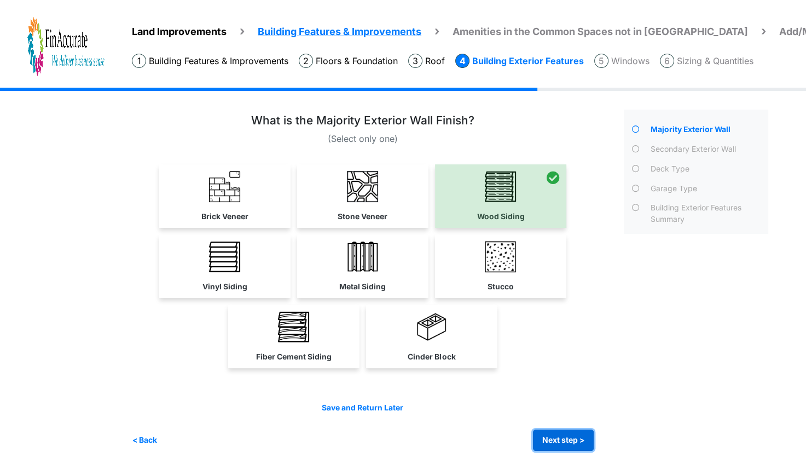
click at [586, 439] on button "Next step >" at bounding box center [563, 439] width 61 height 21
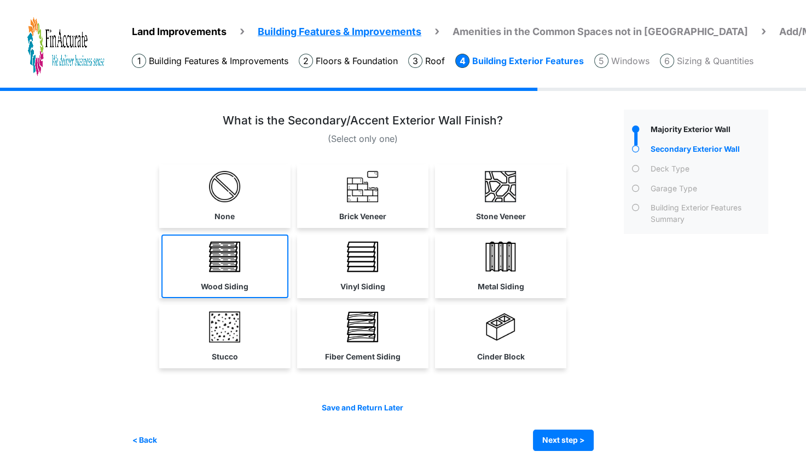
click at [236, 253] on img at bounding box center [224, 256] width 31 height 31
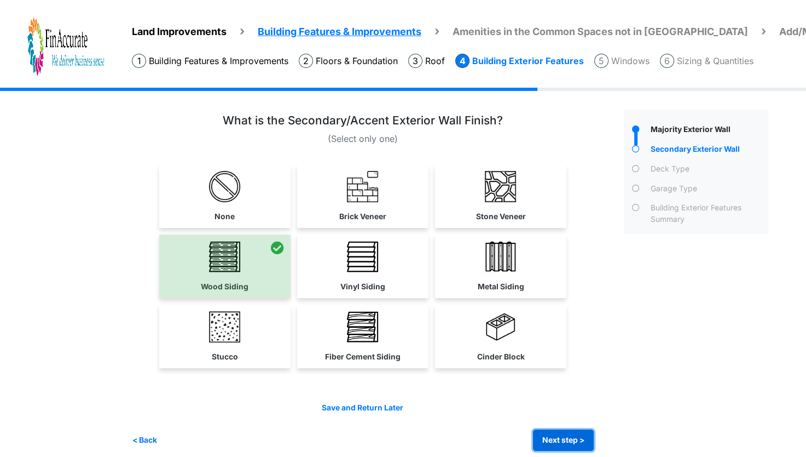
click at [565, 435] on button "Next step >" at bounding box center [563, 439] width 61 height 21
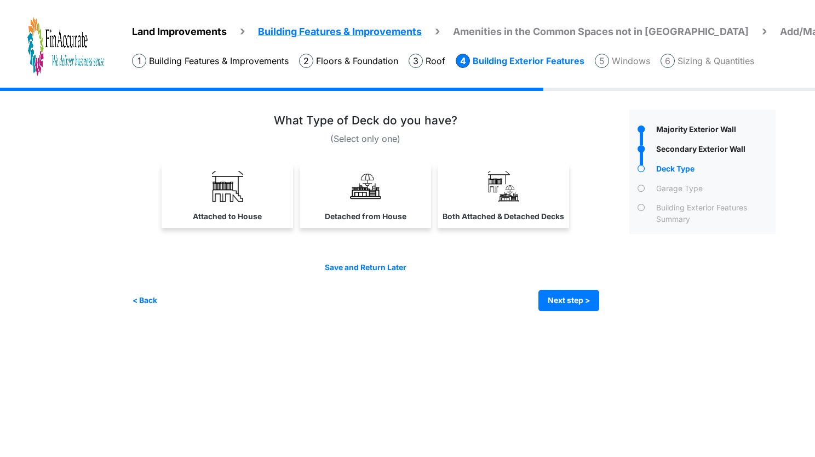
click at [342, 59] on li "Floors & Foundation" at bounding box center [348, 61] width 99 height 14
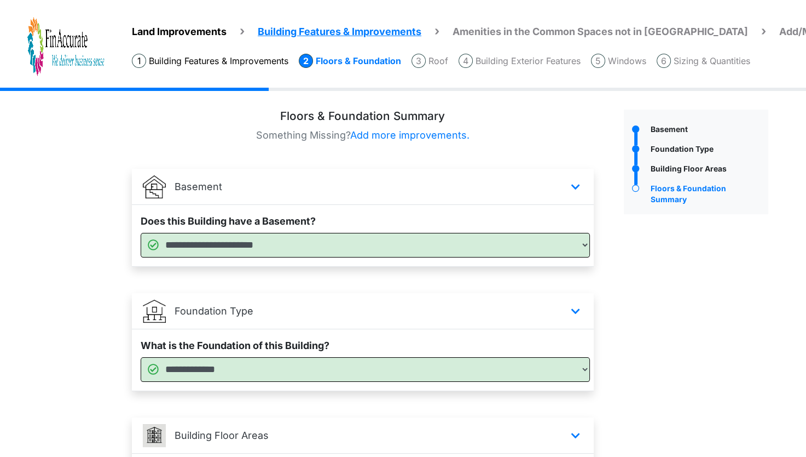
click at [191, 64] on li "Building Features & Improvements" at bounding box center [210, 61] width 157 height 14
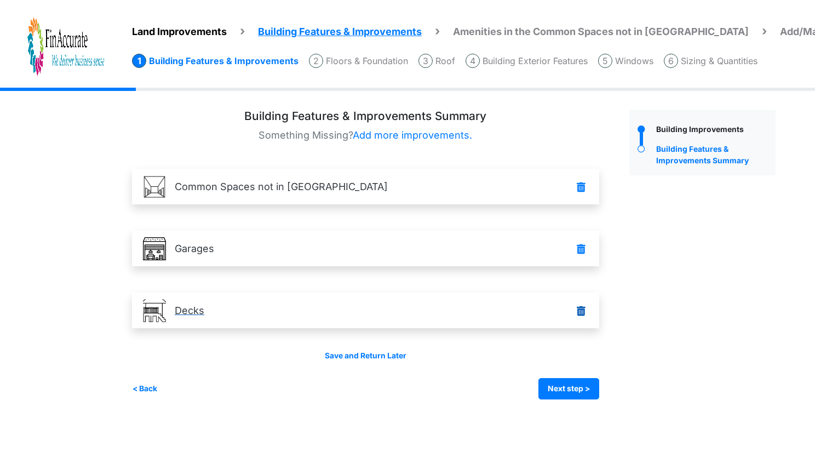
click at [579, 320] on link "Decks" at bounding box center [365, 310] width 467 height 36
click at [579, 309] on icon at bounding box center [581, 310] width 14 height 15
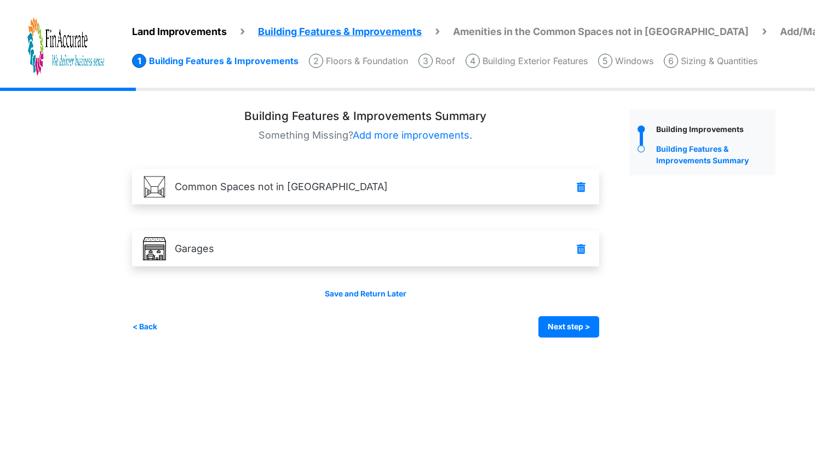
click at [645, 63] on li "Windows" at bounding box center [625, 61] width 55 height 14
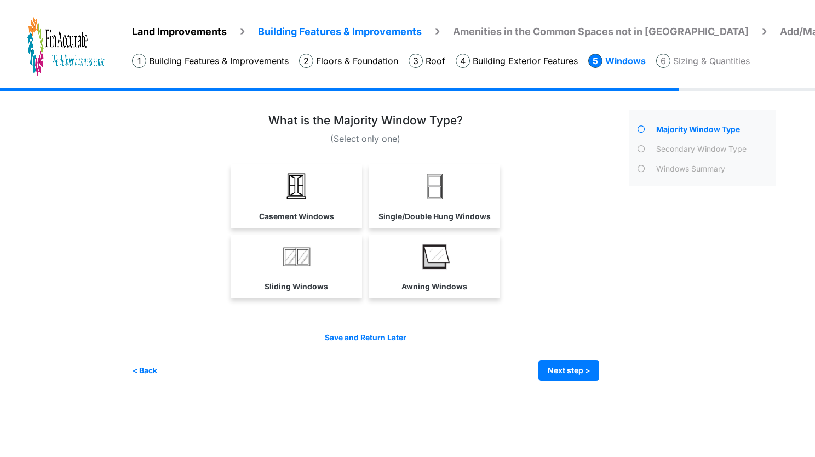
click at [533, 67] on li "Building Exterior Features" at bounding box center [517, 61] width 122 height 14
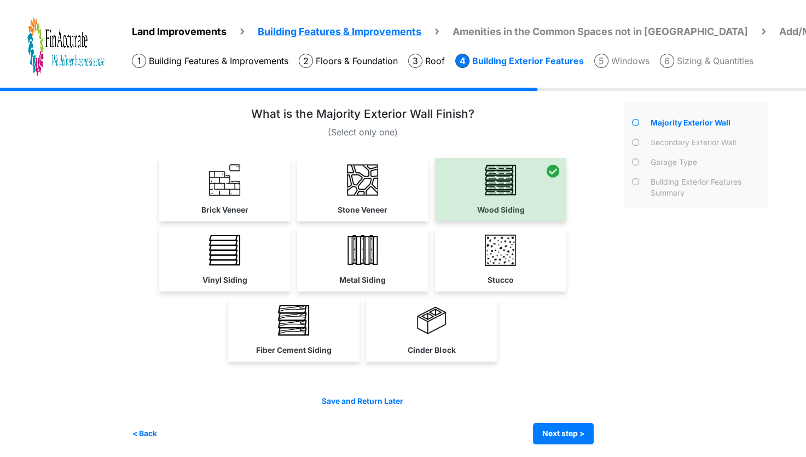
scroll to position [9, 0]
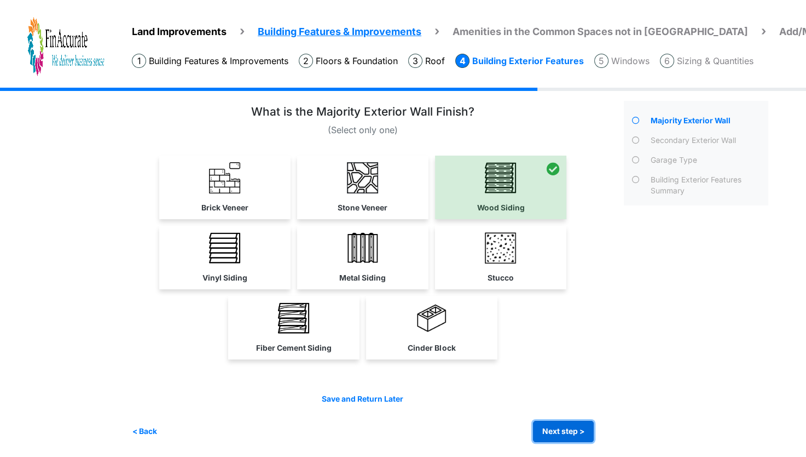
click at [575, 422] on button "Next step >" at bounding box center [563, 430] width 61 height 21
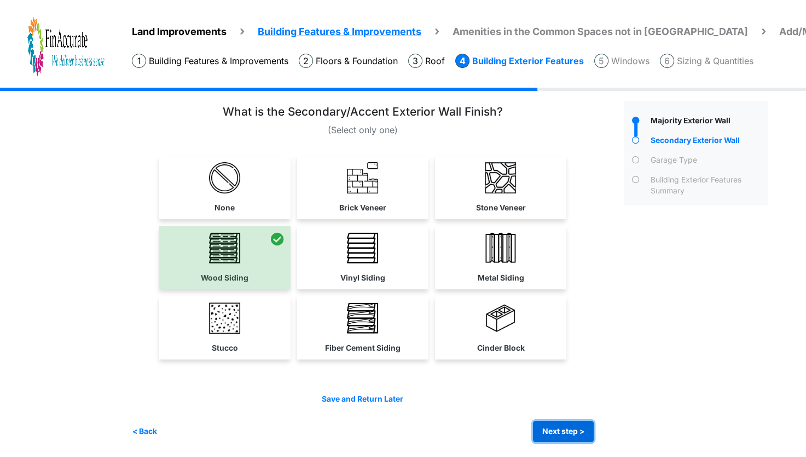
click at [591, 433] on button "Next step >" at bounding box center [563, 430] width 61 height 21
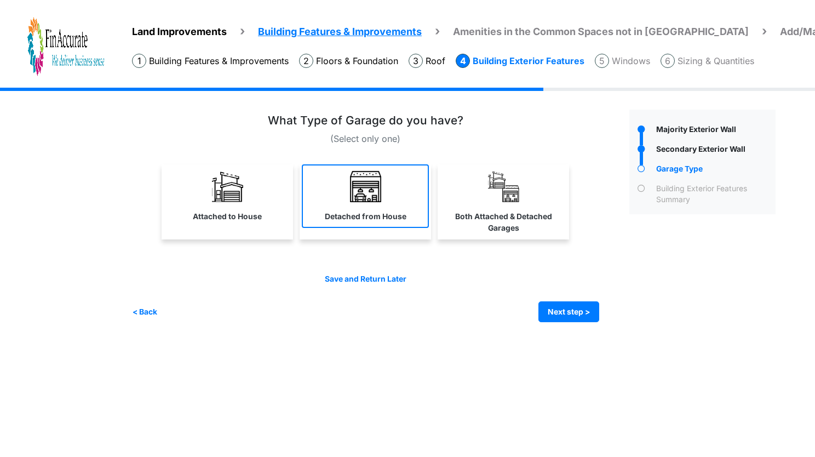
click at [385, 211] on label "Detached from House" at bounding box center [366, 216] width 82 height 11
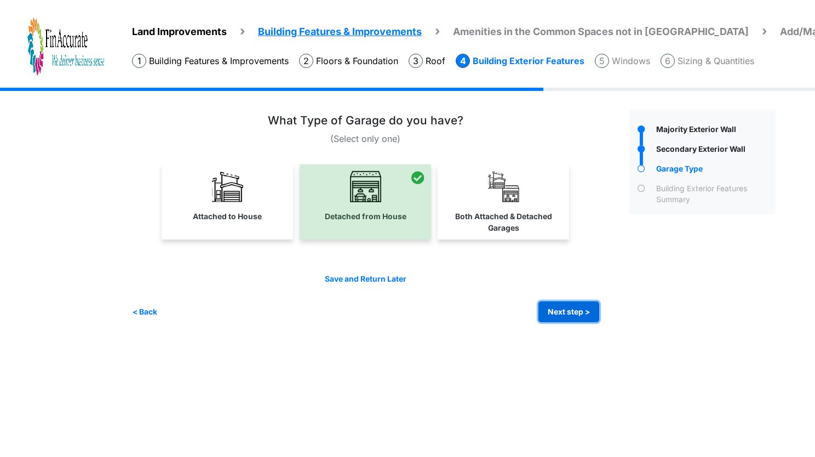
click at [561, 314] on button "Next step >" at bounding box center [568, 311] width 61 height 21
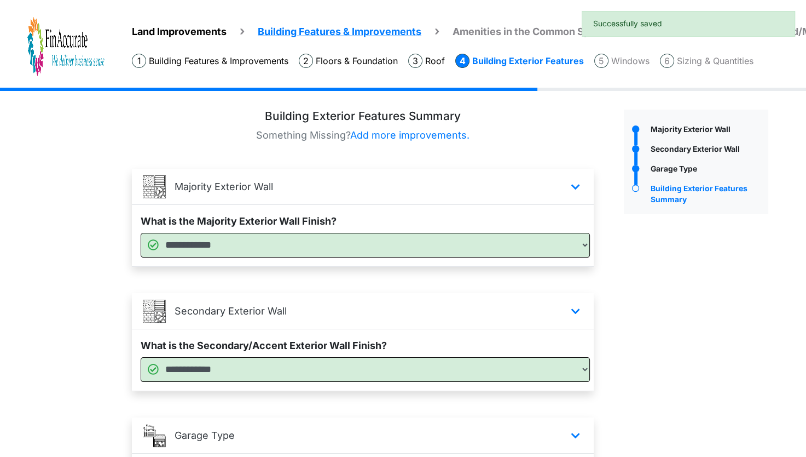
scroll to position [145, 0]
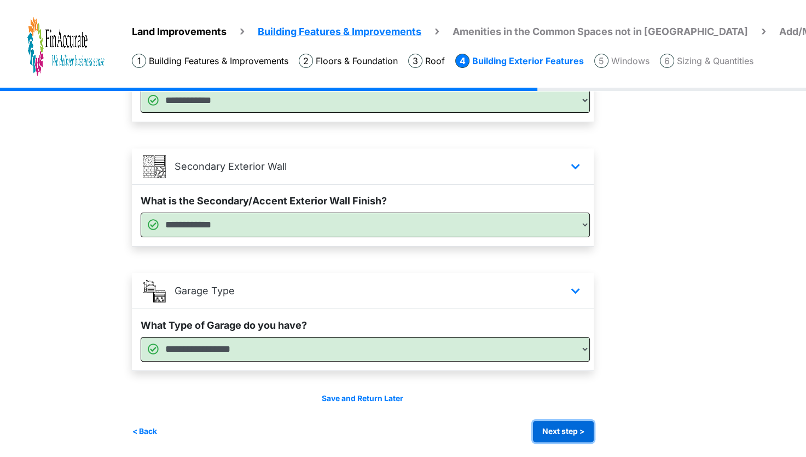
click at [566, 430] on button "Next step >" at bounding box center [563, 430] width 61 height 21
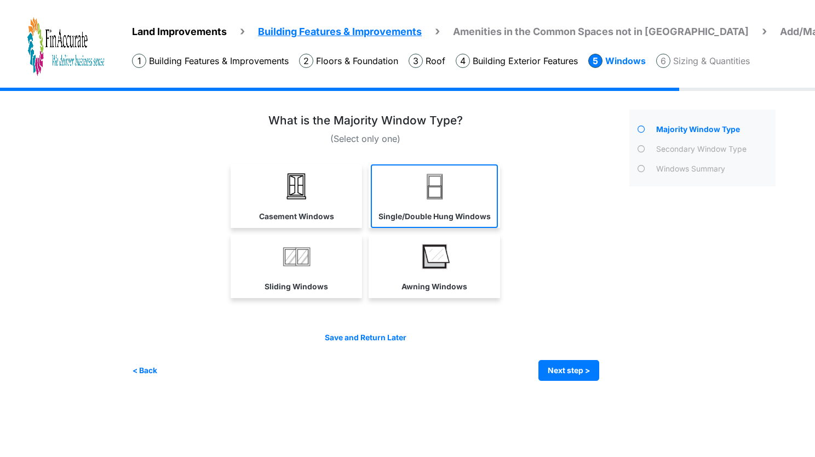
click at [442, 185] on img at bounding box center [434, 186] width 31 height 31
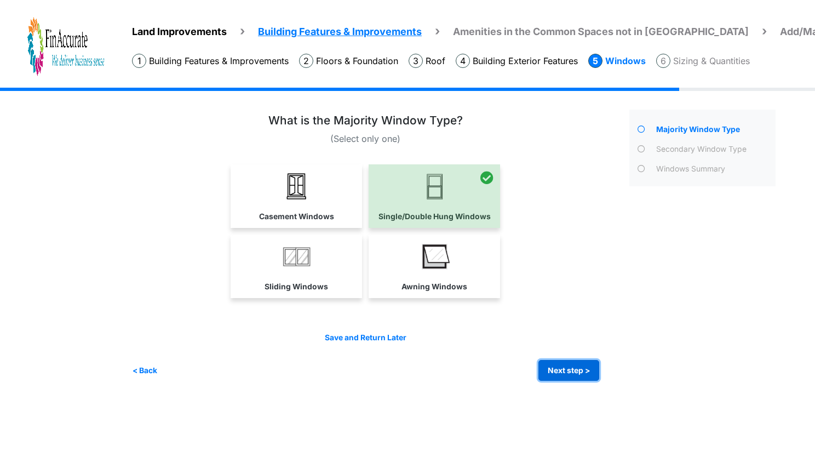
click at [567, 365] on button "Next step >" at bounding box center [568, 370] width 61 height 21
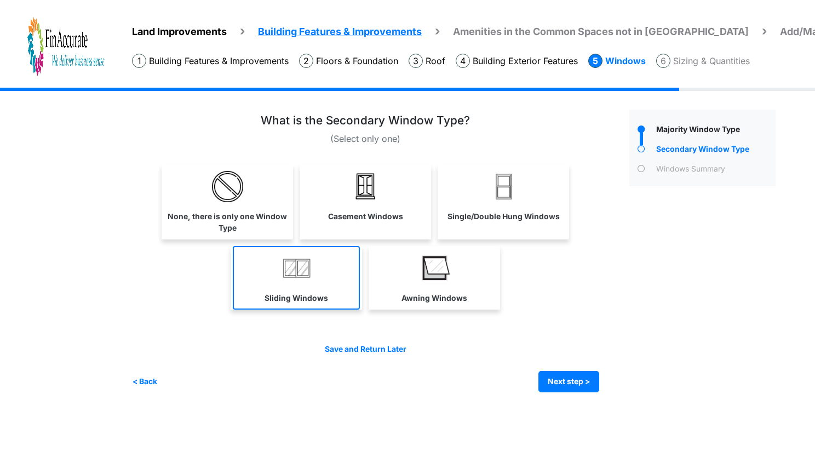
click at [331, 286] on link "Sliding Windows" at bounding box center [296, 278] width 127 height 64
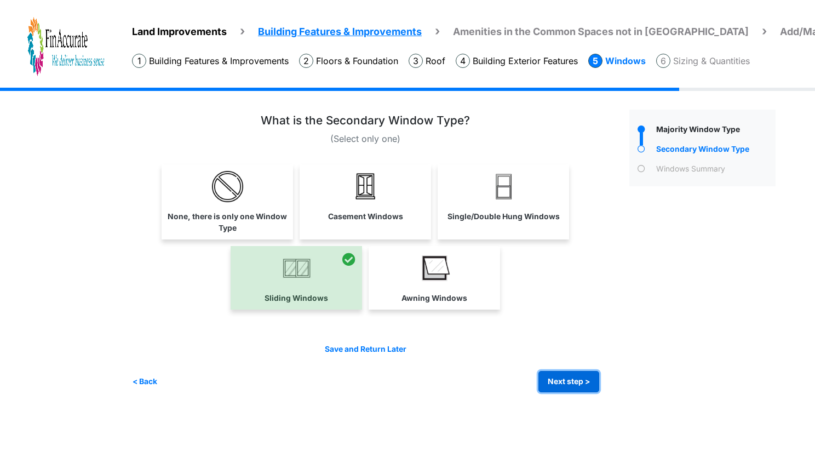
click at [575, 377] on button "Next step >" at bounding box center [568, 381] width 61 height 21
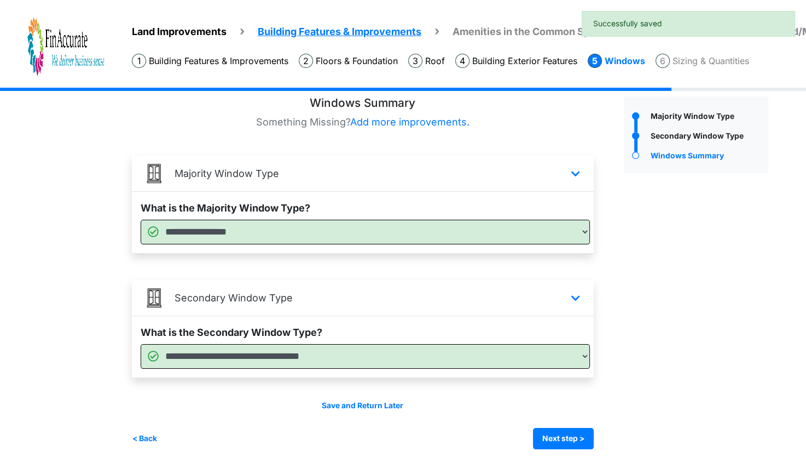
scroll to position [21, 0]
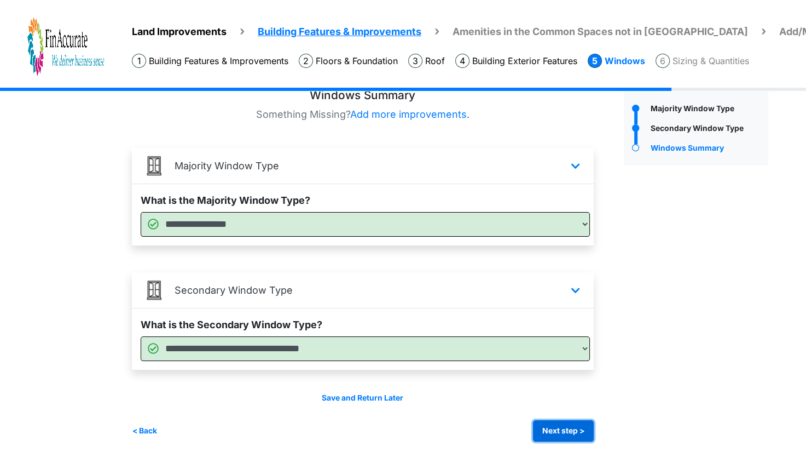
click at [564, 420] on button "Next step >" at bounding box center [563, 430] width 61 height 21
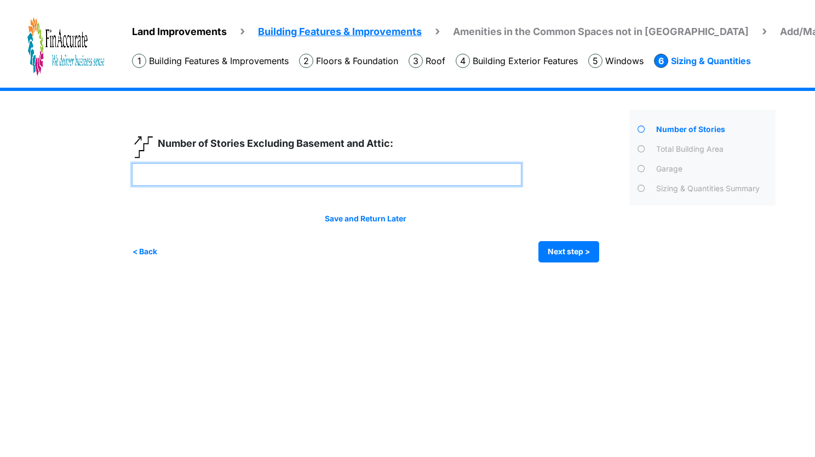
click at [262, 173] on input "number" at bounding box center [326, 174] width 389 height 22
type input "*"
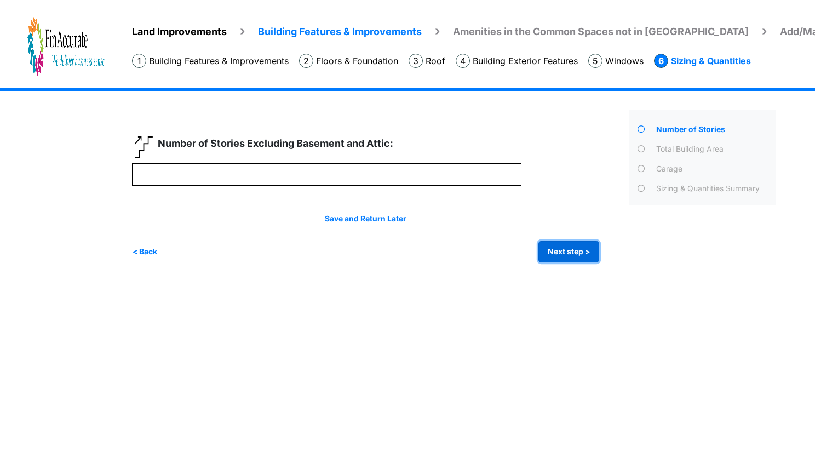
click at [538, 254] on button "Next step >" at bounding box center [568, 251] width 61 height 21
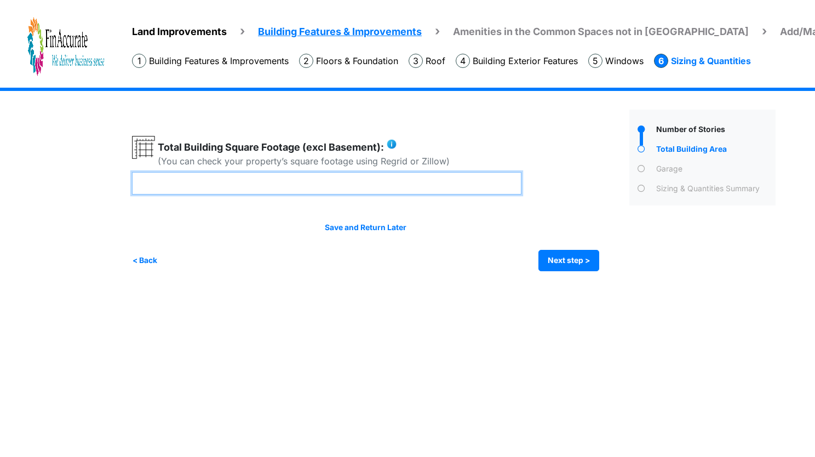
click at [275, 189] on input "number" at bounding box center [326, 183] width 389 height 22
click at [256, 180] on input "number" at bounding box center [326, 183] width 389 height 22
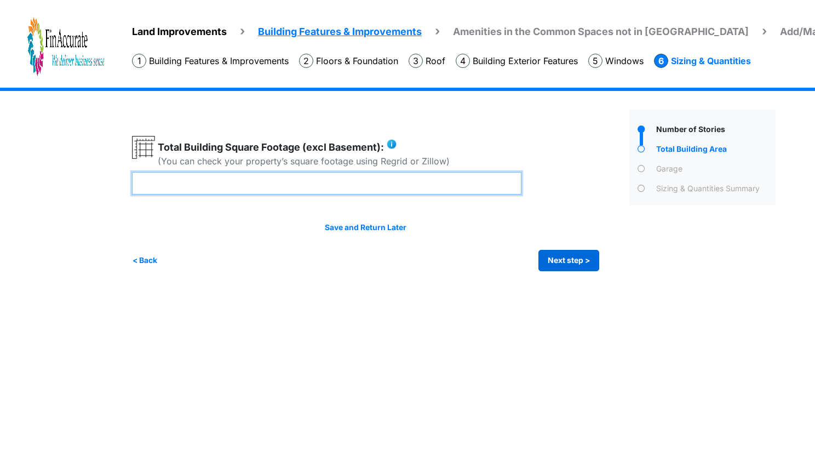
type input "****"
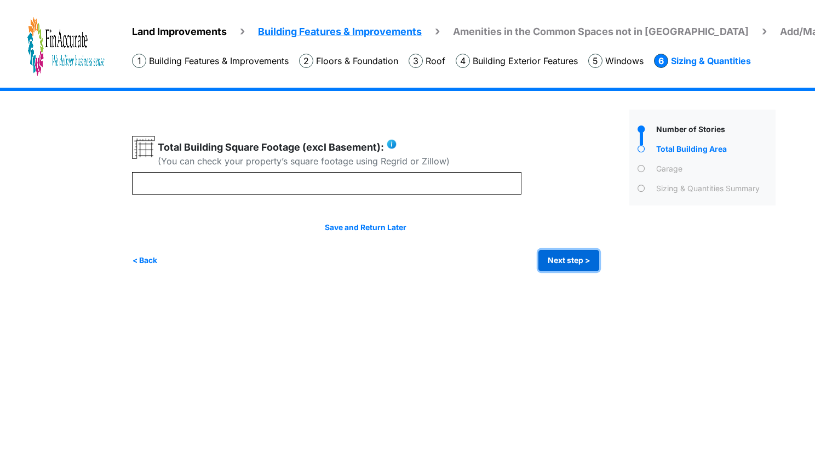
click at [552, 260] on button "Next step >" at bounding box center [568, 260] width 61 height 21
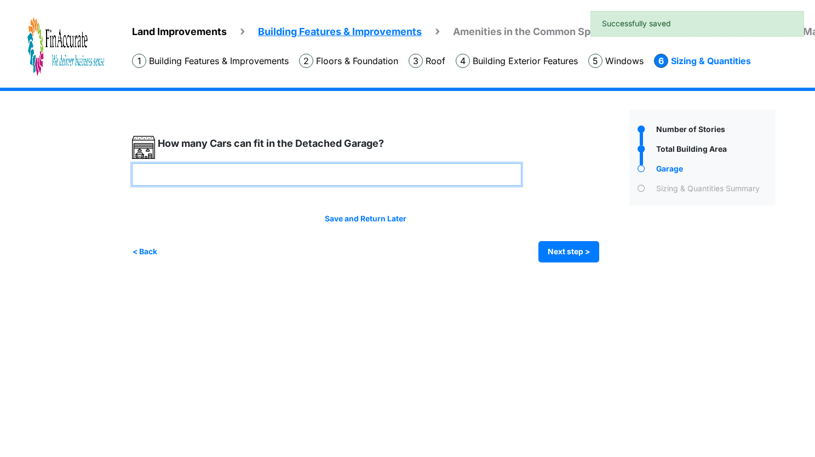
click at [283, 181] on input "number" at bounding box center [326, 174] width 389 height 22
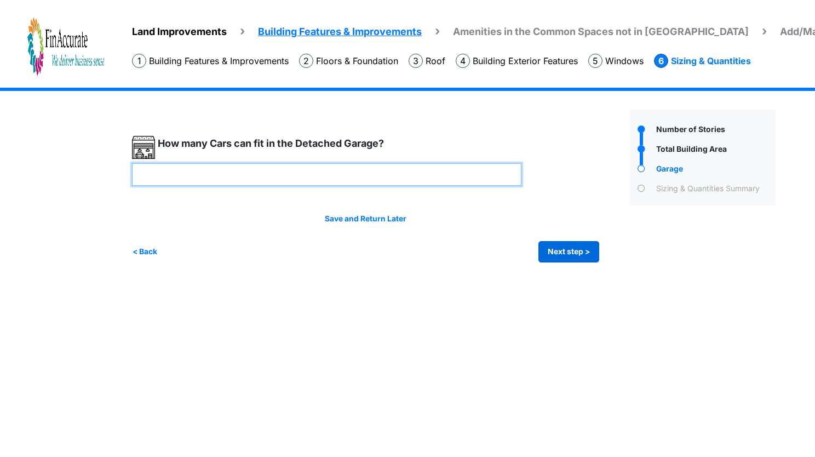
type input "*"
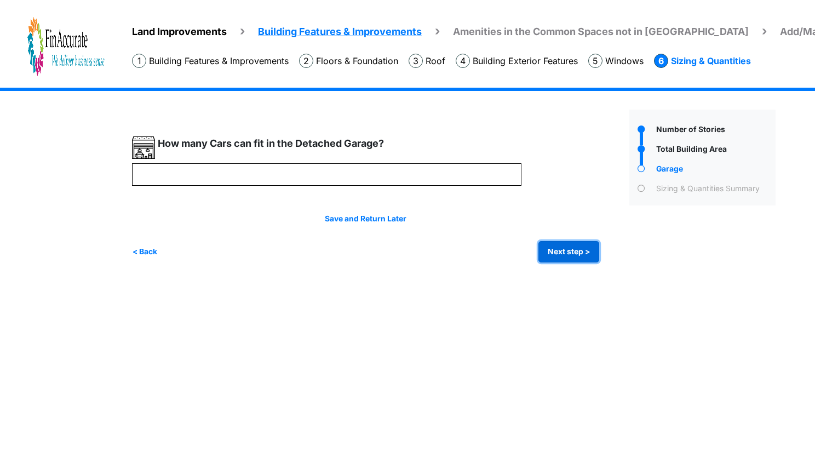
click at [562, 257] on button "Next step >" at bounding box center [568, 251] width 61 height 21
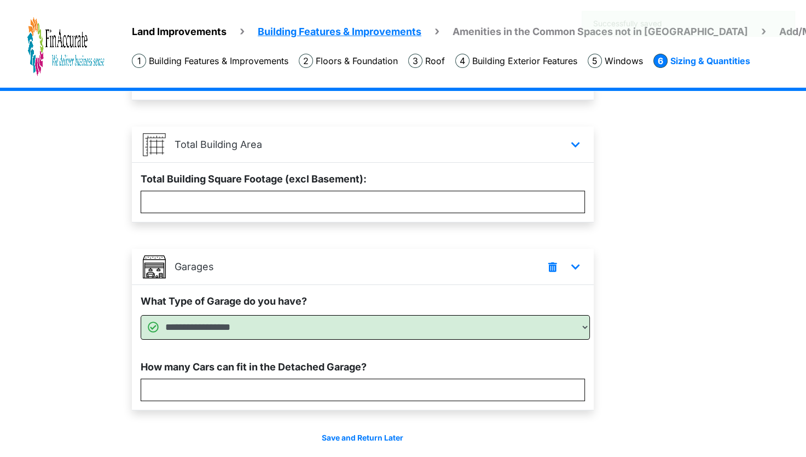
scroll to position [204, 0]
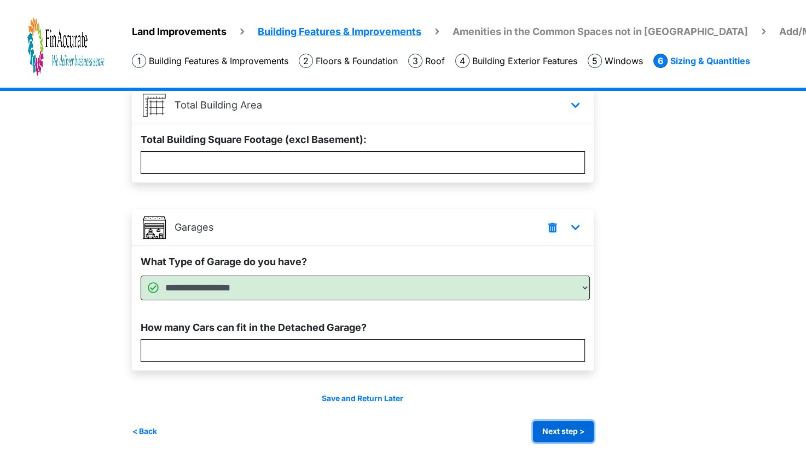
click at [559, 433] on button "Next step >" at bounding box center [563, 430] width 61 height 21
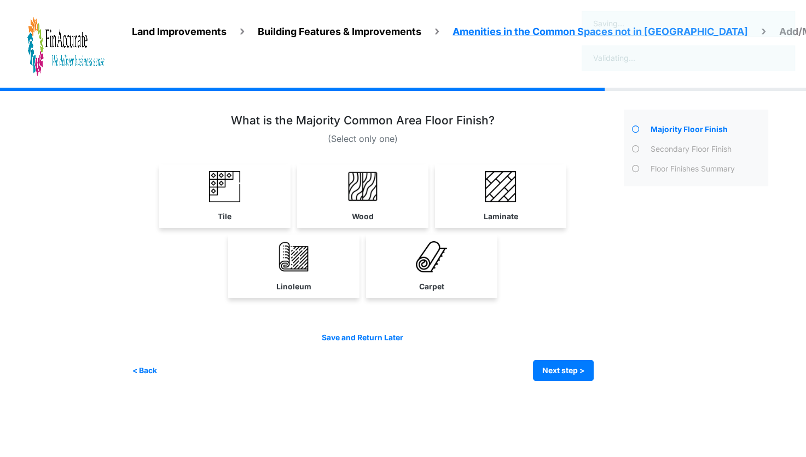
scroll to position [0, 0]
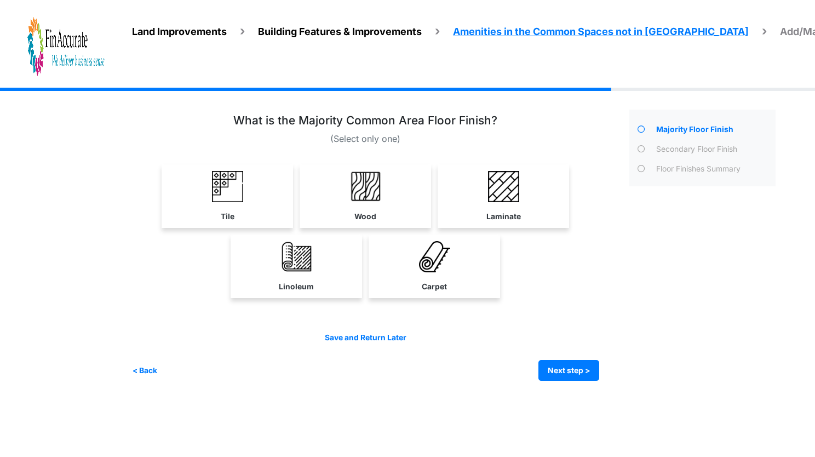
click at [198, 35] on span "Land Improvements" at bounding box center [179, 31] width 95 height 11
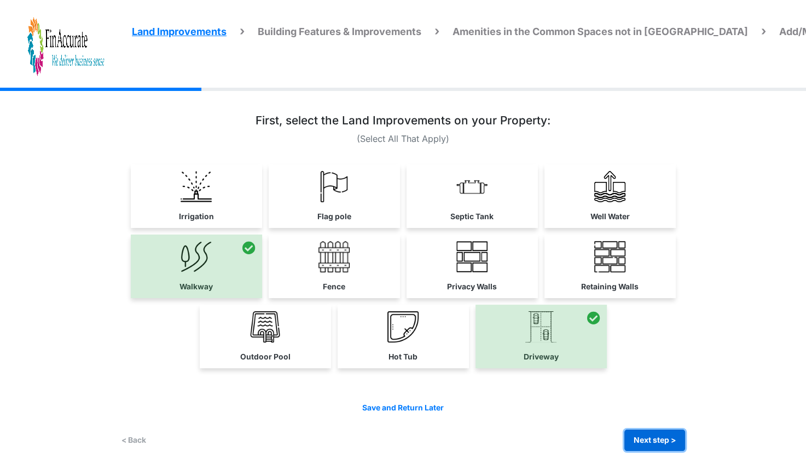
click at [646, 438] on button "Next step >" at bounding box center [655, 439] width 61 height 21
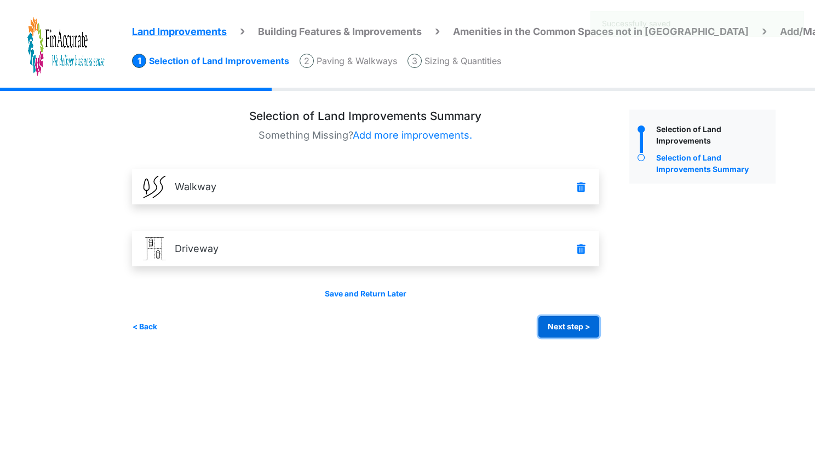
click at [578, 327] on button "Next step >" at bounding box center [568, 326] width 61 height 21
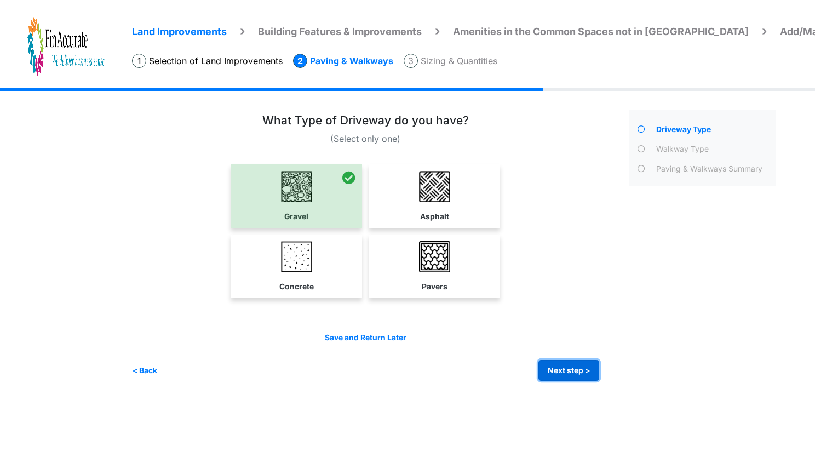
click at [553, 368] on button "Next step >" at bounding box center [568, 370] width 61 height 21
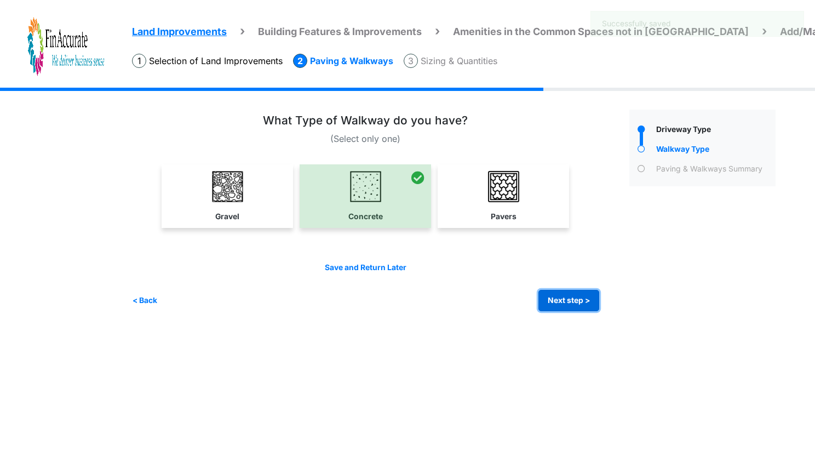
click at [569, 307] on button "Next step >" at bounding box center [568, 300] width 61 height 21
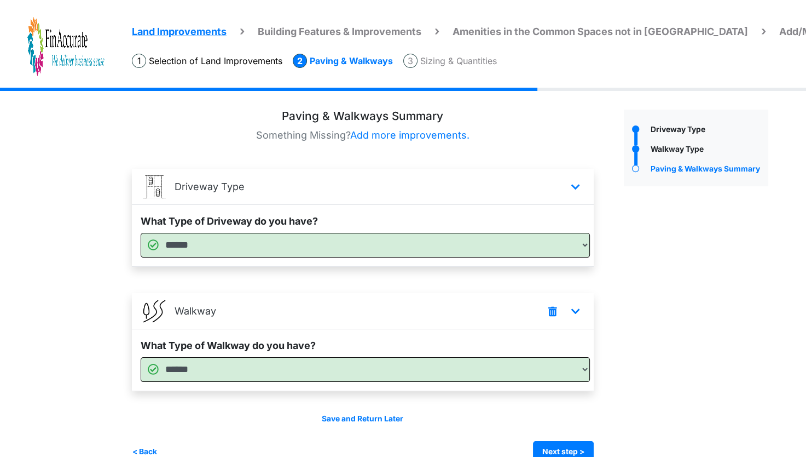
scroll to position [21, 0]
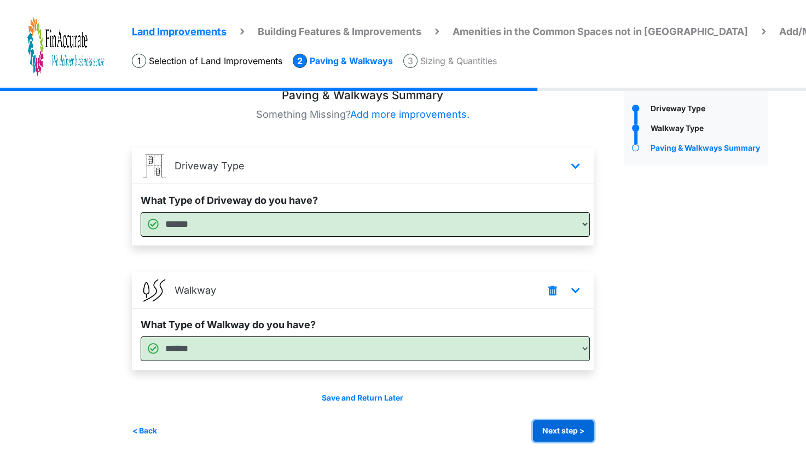
click at [573, 439] on button "Next step >" at bounding box center [563, 430] width 61 height 21
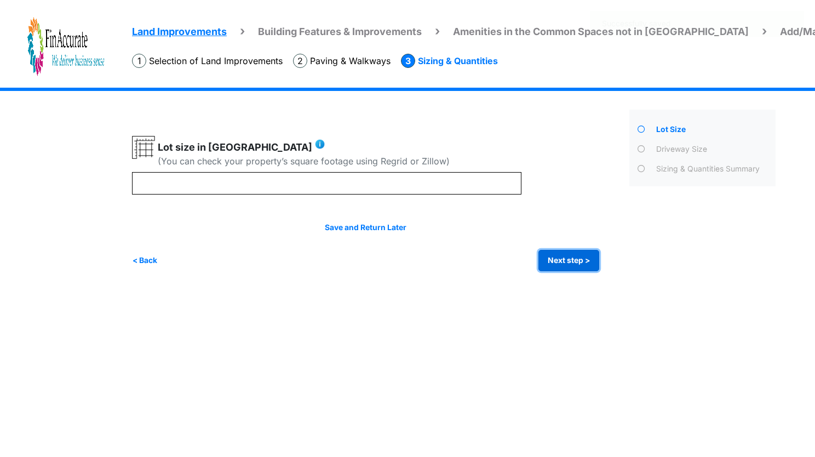
click at [568, 258] on button "Next step >" at bounding box center [568, 260] width 61 height 21
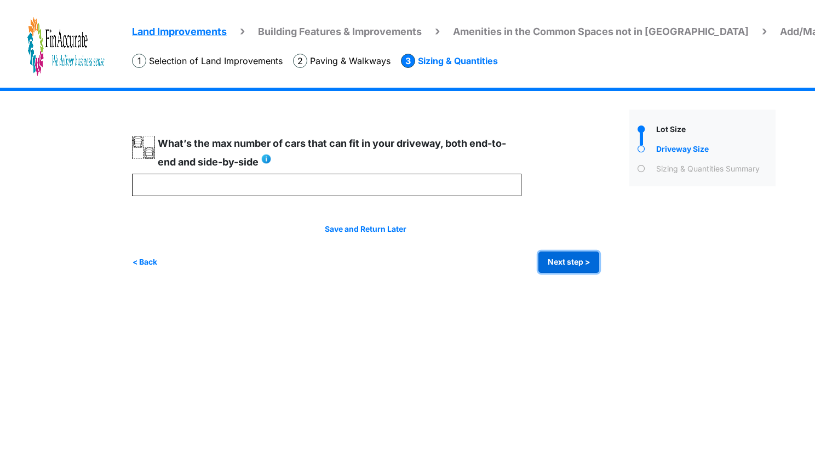
click at [568, 258] on button "Next step >" at bounding box center [568, 261] width 61 height 21
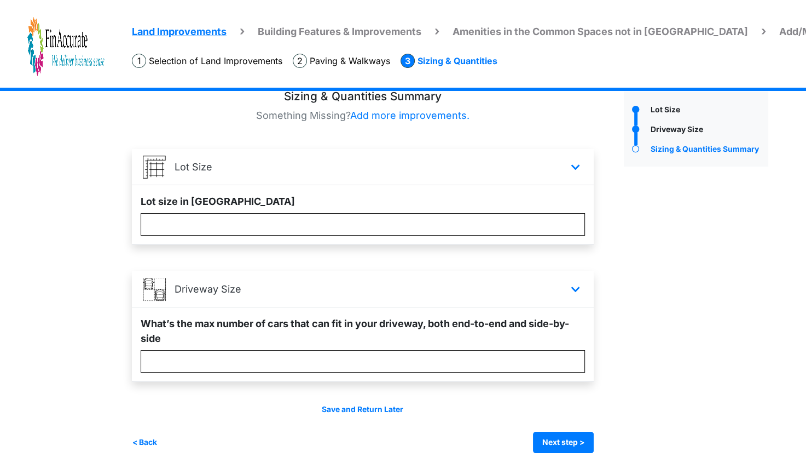
scroll to position [31, 0]
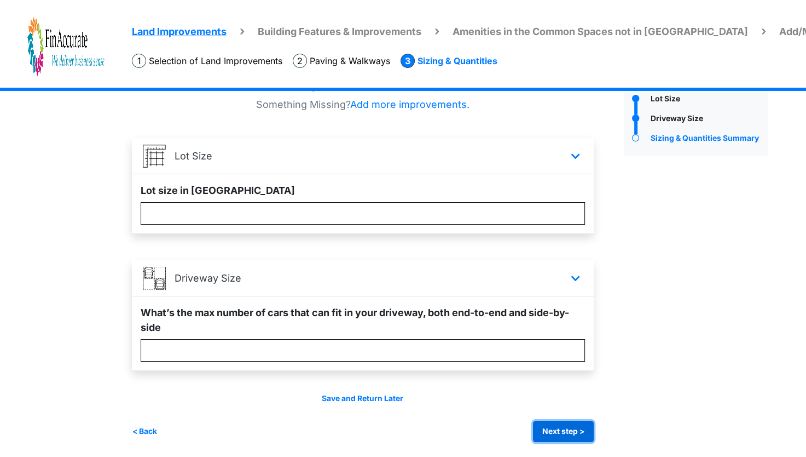
click at [578, 428] on button "Next step >" at bounding box center [563, 430] width 61 height 21
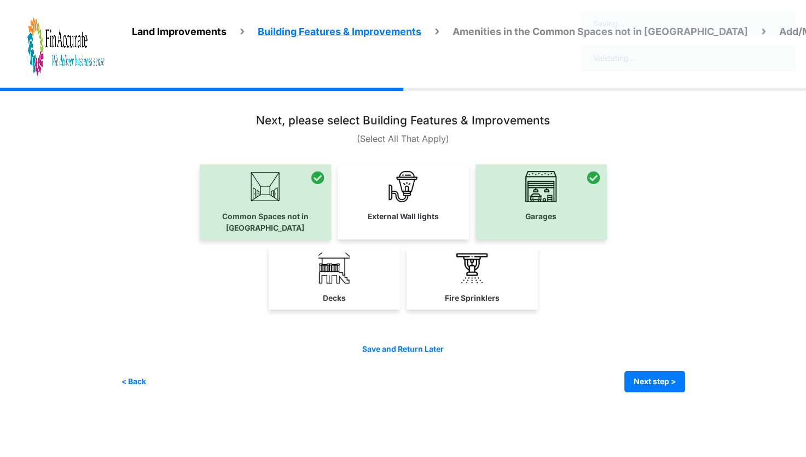
scroll to position [0, 0]
click at [289, 198] on div at bounding box center [269, 201] width 131 height 75
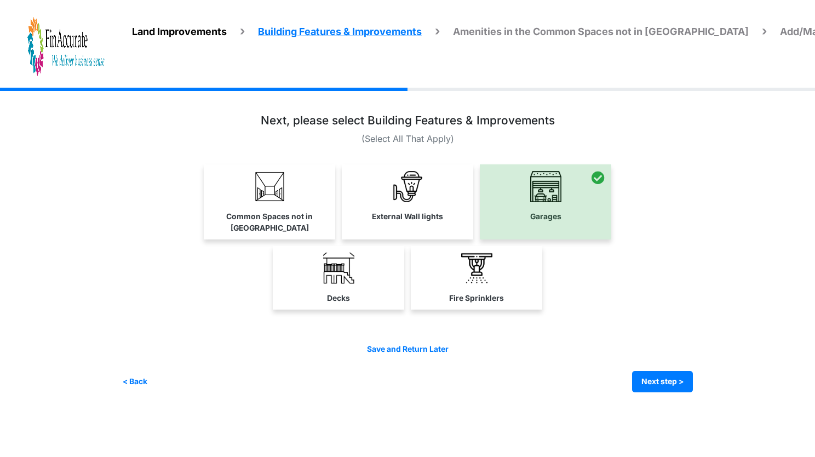
click at [651, 27] on span "Amenities in the Common Spaces not in [GEOGRAPHIC_DATA]" at bounding box center [601, 31] width 296 height 11
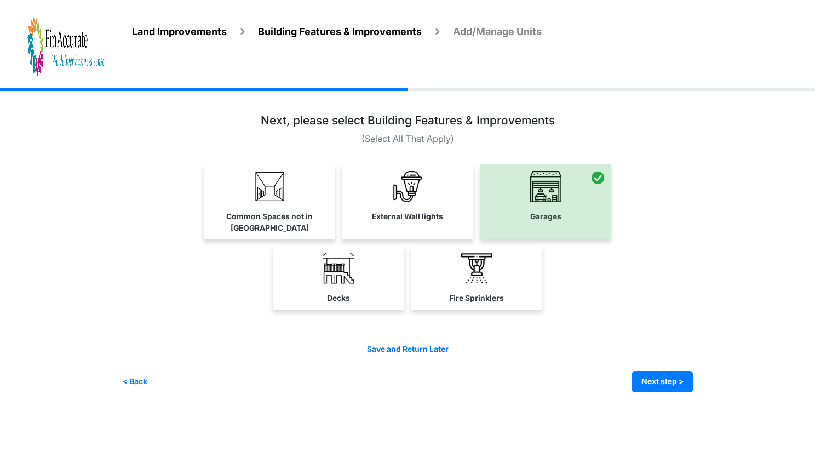
click at [504, 29] on span "Add/Manage Units" at bounding box center [497, 31] width 89 height 11
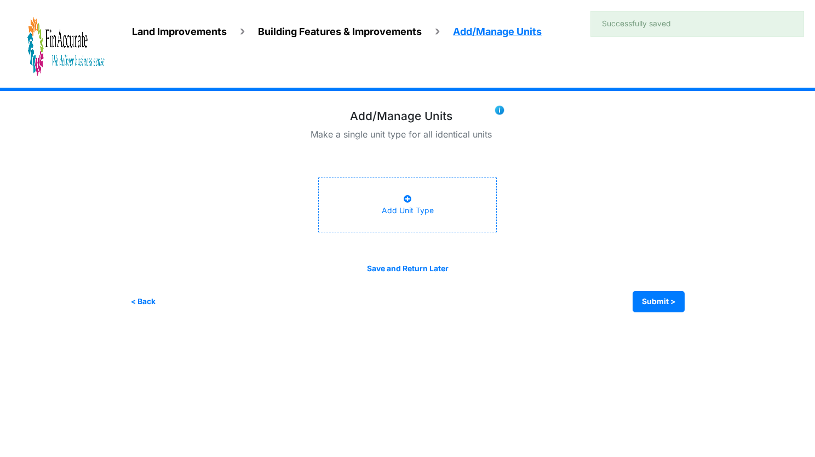
click at [381, 31] on span "Building Features & Improvements" at bounding box center [340, 31] width 164 height 11
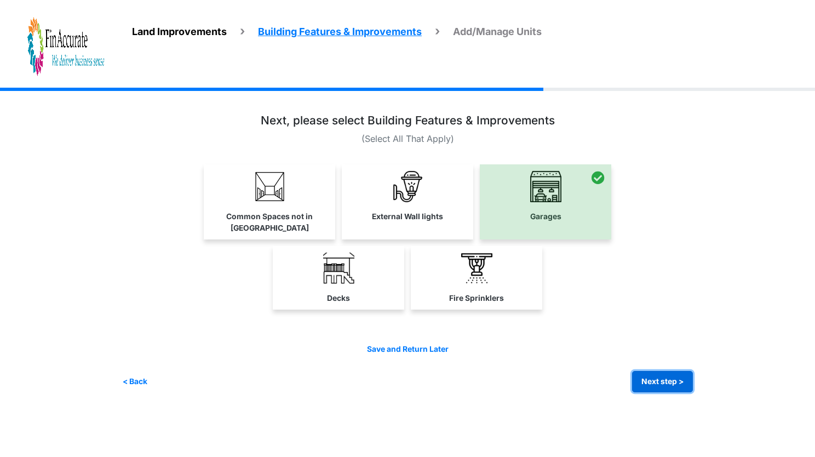
click at [653, 371] on button "Next step >" at bounding box center [662, 381] width 61 height 21
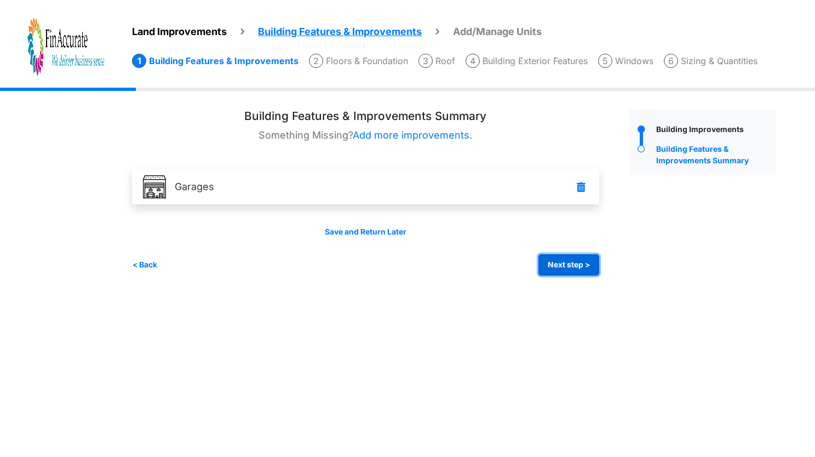
click at [560, 257] on button "Next step >" at bounding box center [568, 264] width 61 height 21
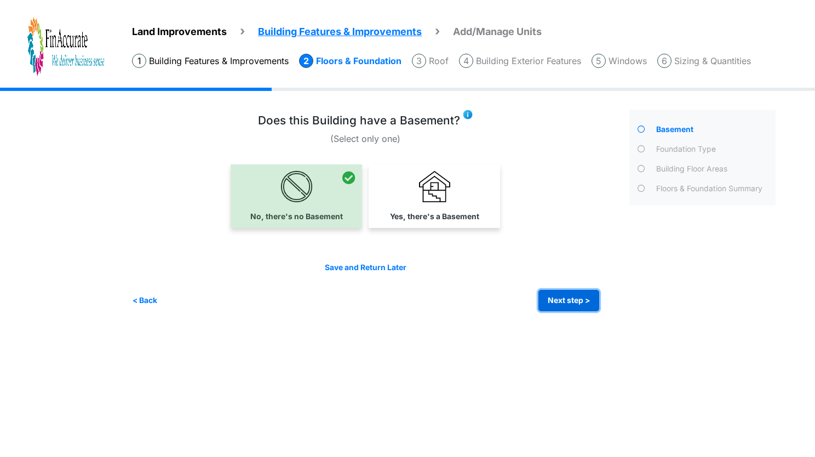
click at [562, 308] on button "Next step >" at bounding box center [568, 300] width 61 height 21
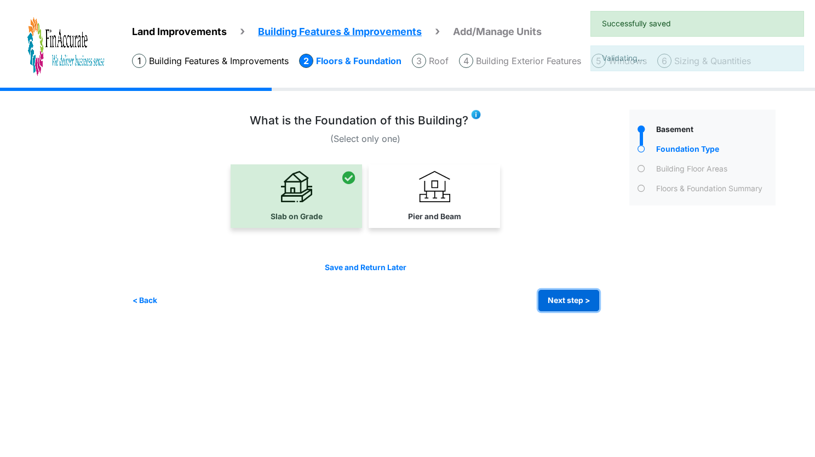
click at [562, 308] on button "Next step >" at bounding box center [568, 300] width 61 height 21
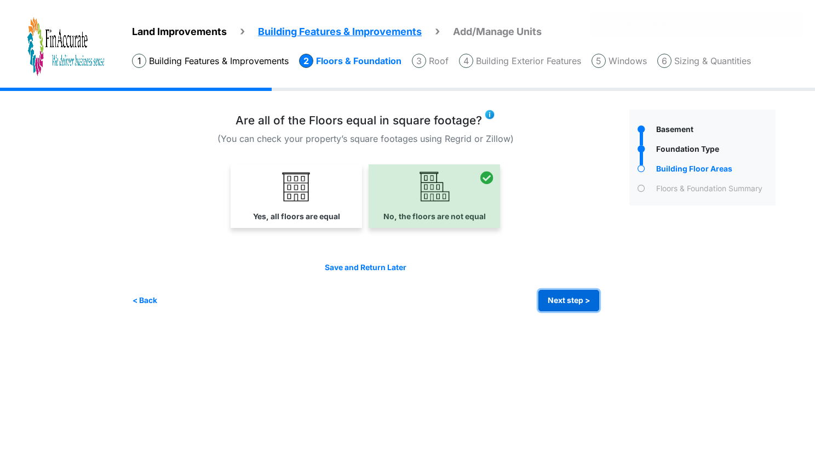
click at [562, 308] on button "Next step >" at bounding box center [568, 300] width 61 height 21
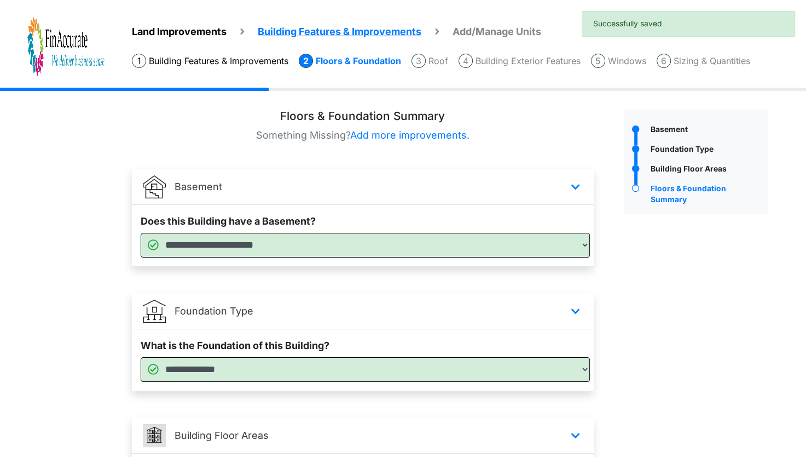
scroll to position [145, 0]
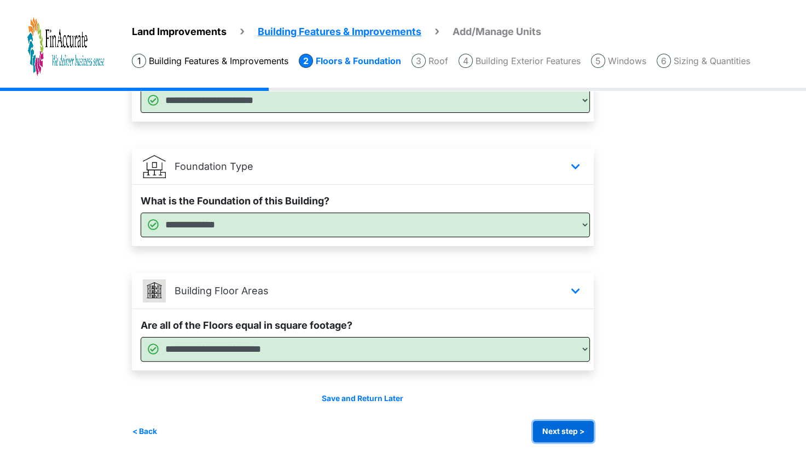
click at [577, 427] on button "Next step >" at bounding box center [563, 430] width 61 height 21
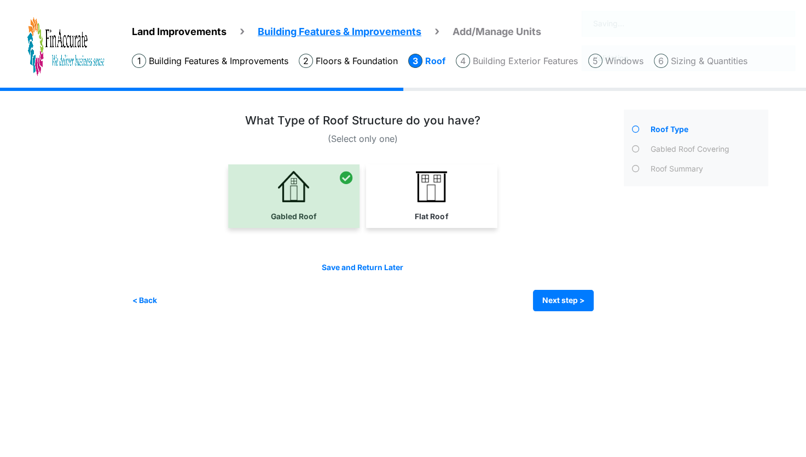
scroll to position [0, 0]
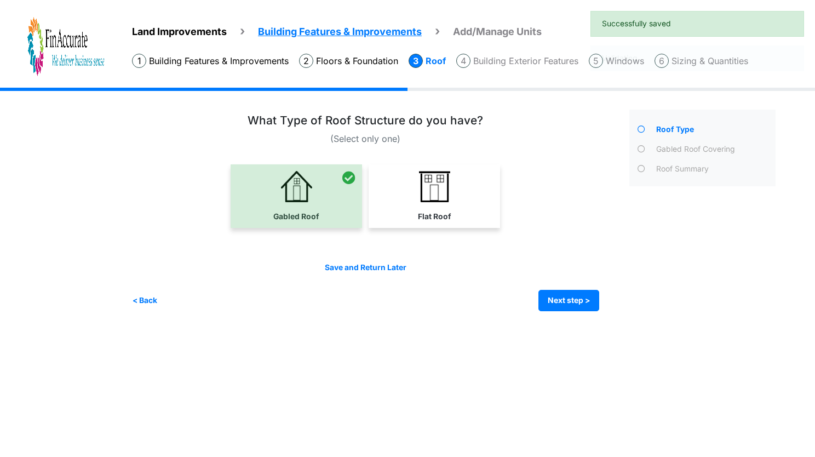
click at [565, 288] on div "Save and Return Later < Back Next step > Save and submit" at bounding box center [365, 286] width 467 height 49
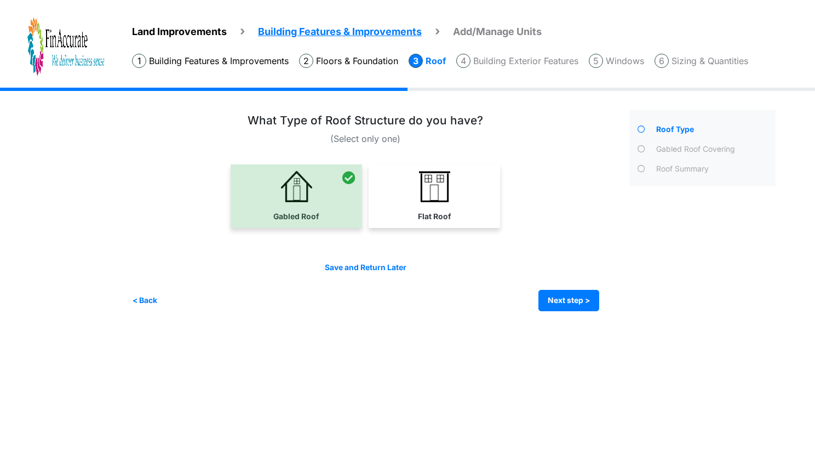
click at [573, 316] on div "Irrigation Flag pole" at bounding box center [458, 208] width 652 height 240
click at [578, 310] on button "Next step >" at bounding box center [568, 300] width 61 height 21
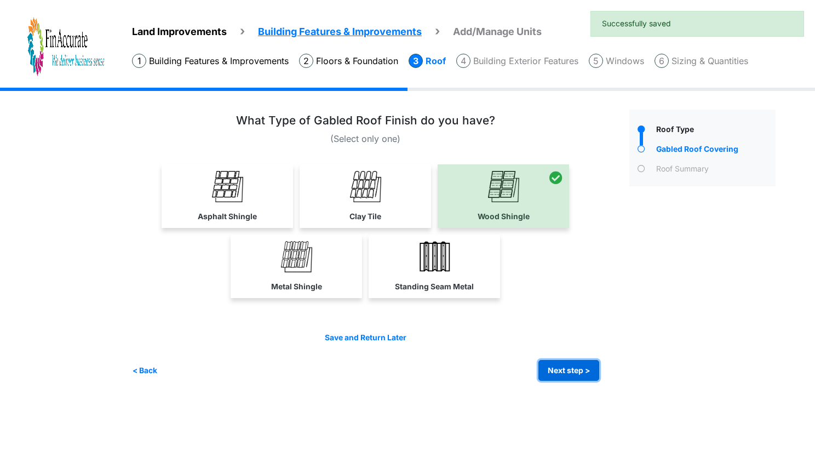
click at [557, 368] on button "Next step >" at bounding box center [568, 370] width 61 height 21
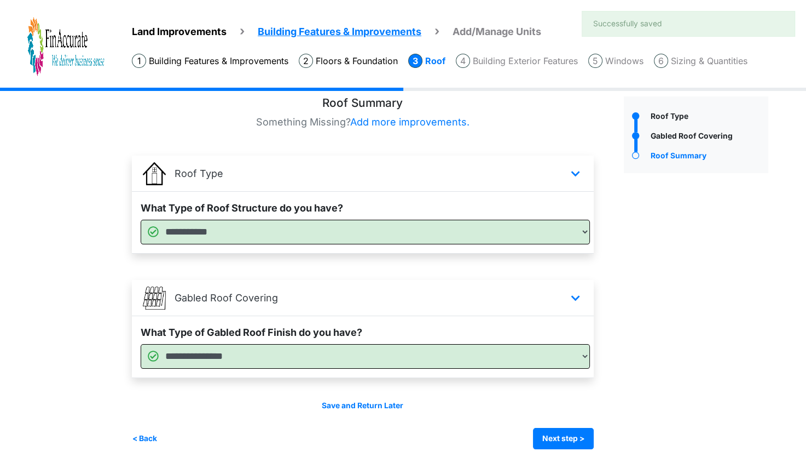
scroll to position [21, 0]
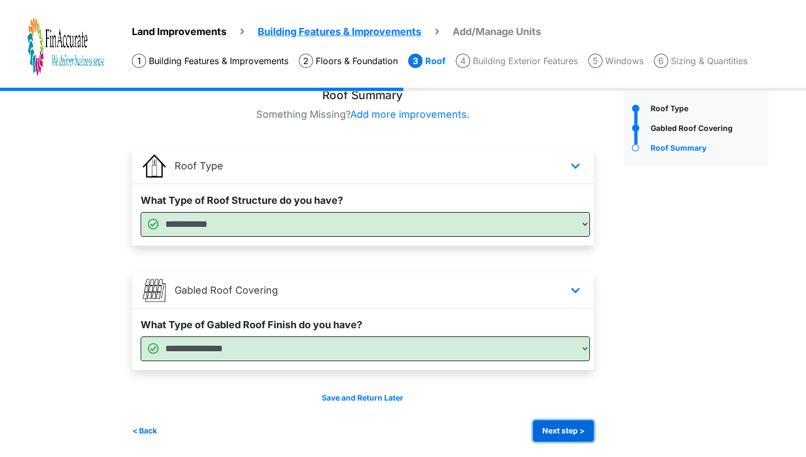
click at [567, 424] on button "Next step >" at bounding box center [563, 430] width 61 height 21
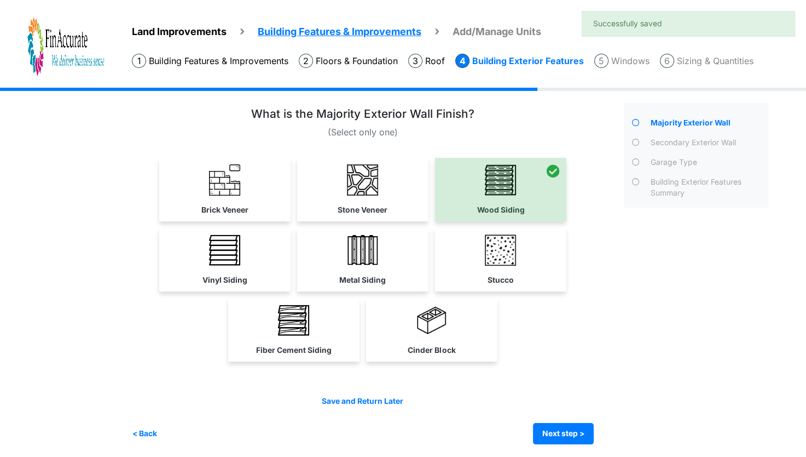
scroll to position [9, 0]
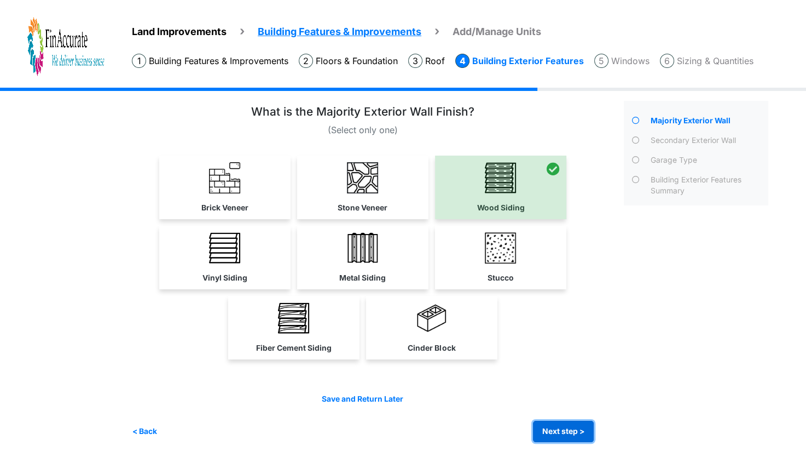
click at [567, 424] on button "Next step >" at bounding box center [563, 430] width 61 height 21
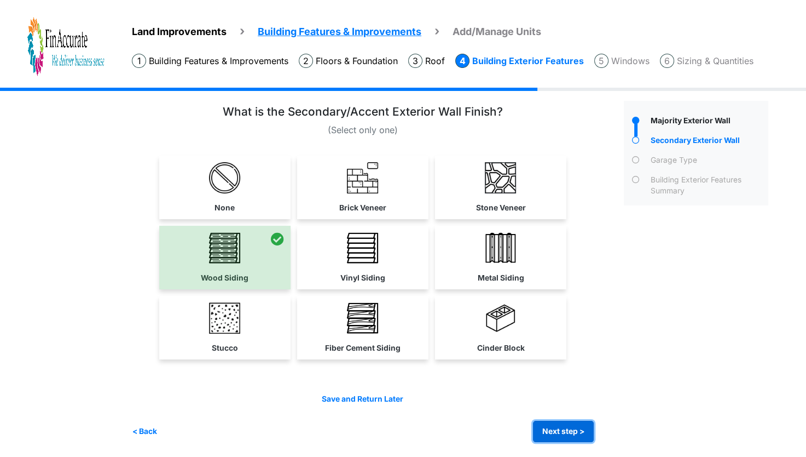
click at [568, 425] on button "Next step >" at bounding box center [563, 430] width 61 height 21
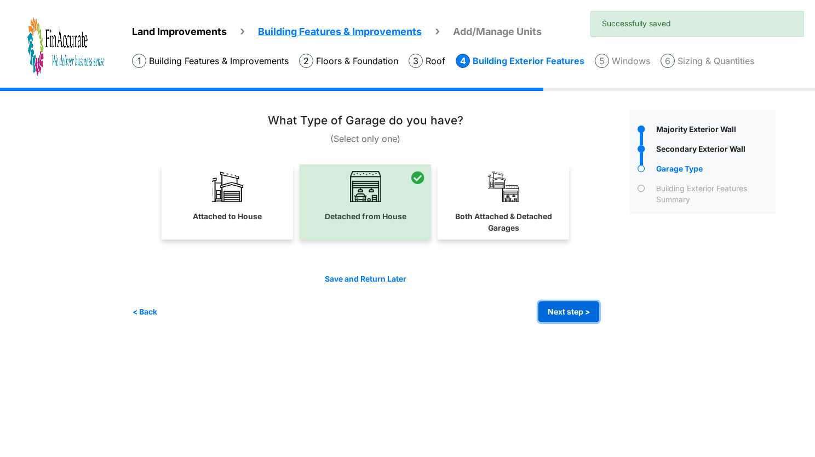
click at [571, 306] on button "Next step >" at bounding box center [568, 311] width 61 height 21
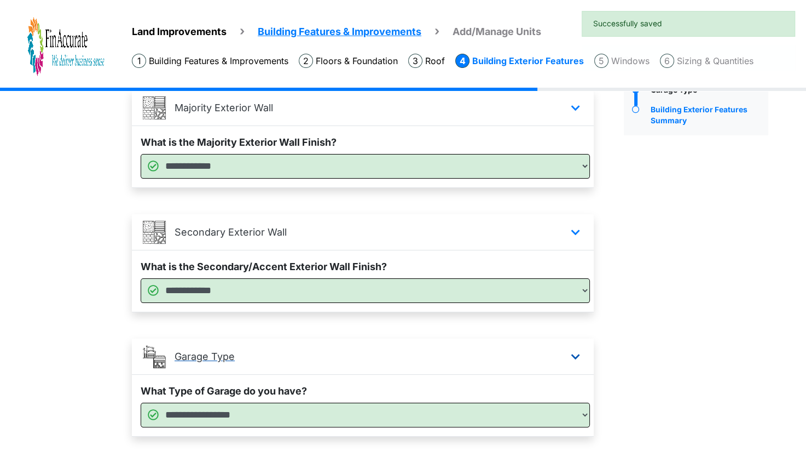
scroll to position [145, 0]
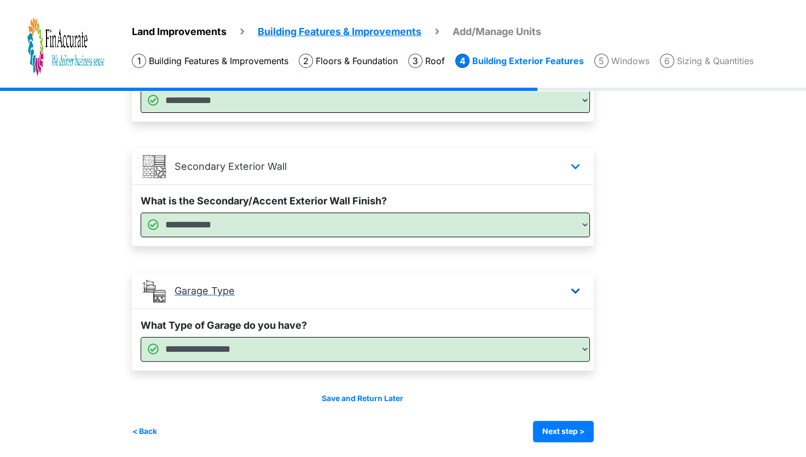
click at [588, 417] on div "Save and Return Later < Back Next step > Save and submit" at bounding box center [363, 417] width 462 height 49
click at [586, 420] on button "Next step >" at bounding box center [563, 430] width 61 height 21
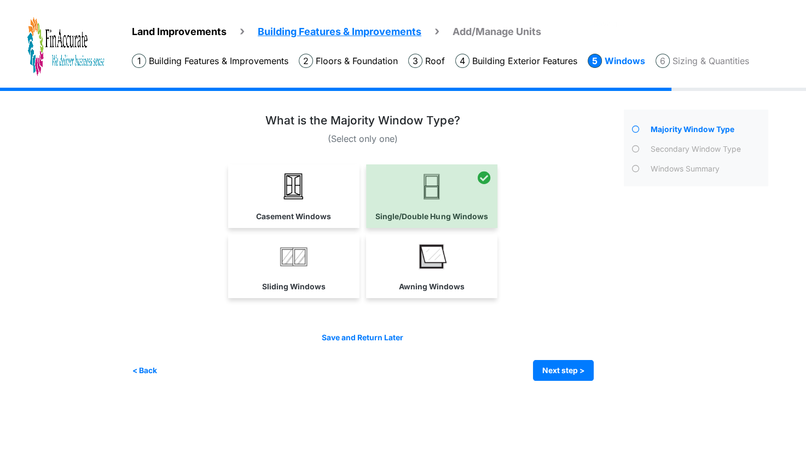
scroll to position [0, 0]
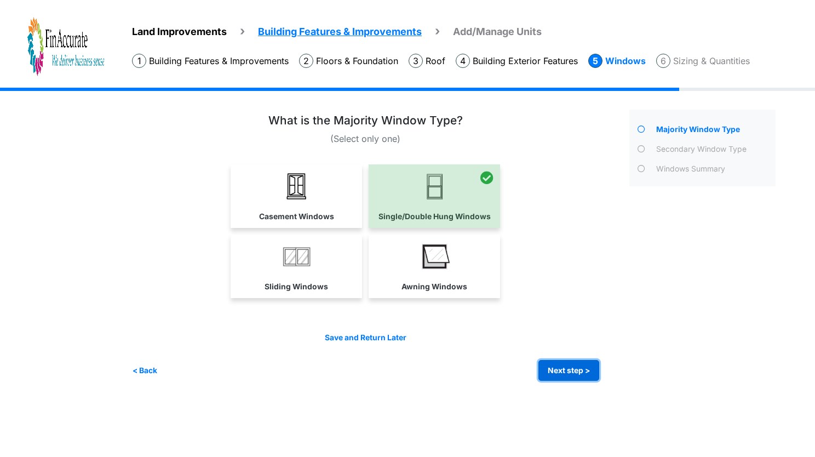
click at [564, 360] on button "Next step >" at bounding box center [568, 370] width 61 height 21
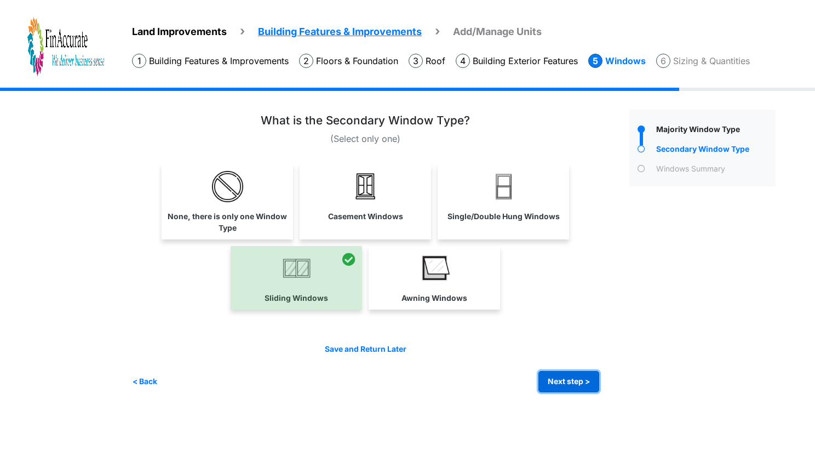
click at [561, 373] on button "Next step >" at bounding box center [568, 381] width 61 height 21
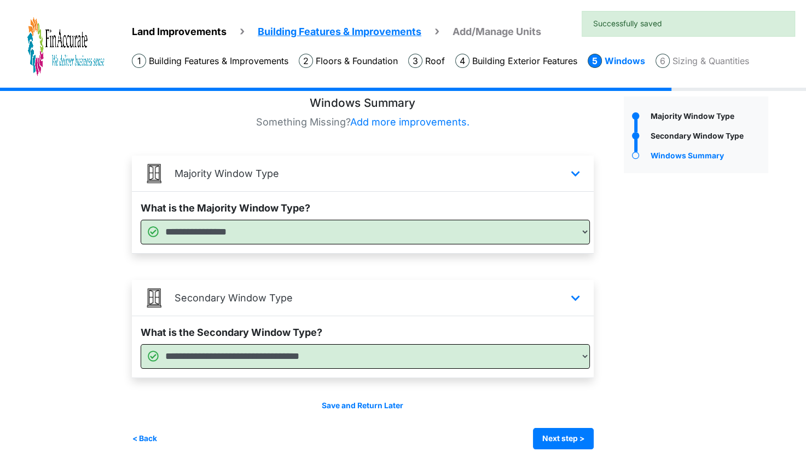
scroll to position [21, 0]
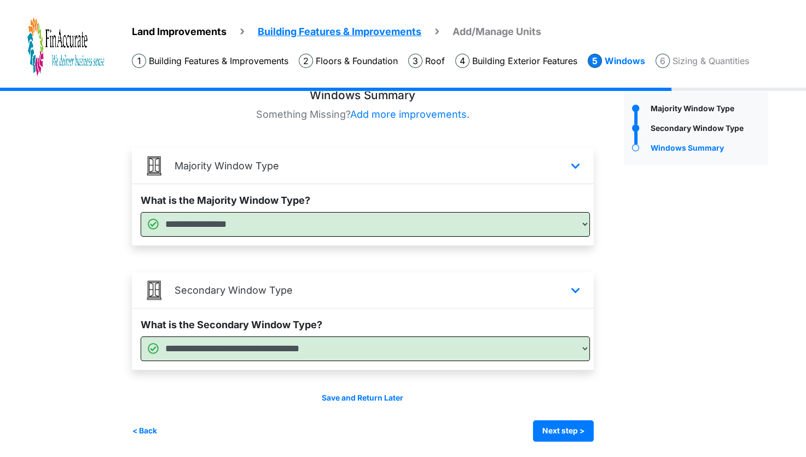
click at [562, 418] on div "Save and Return Later < Back Next step > Save and submit" at bounding box center [363, 416] width 462 height 49
click at [561, 427] on button "Next step >" at bounding box center [563, 430] width 61 height 21
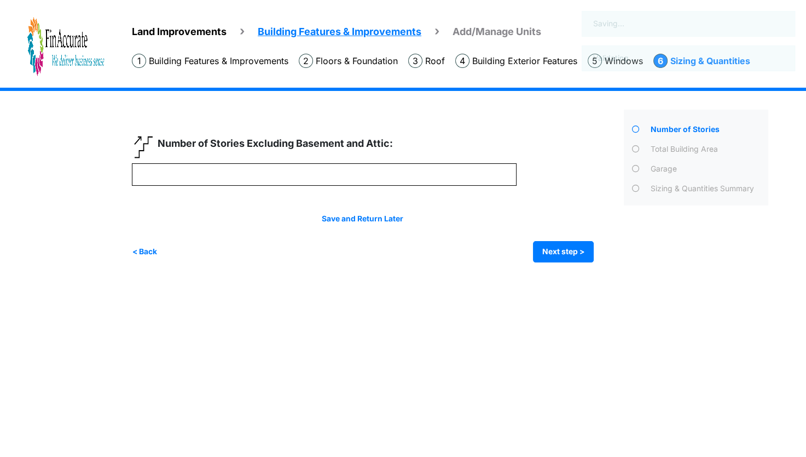
scroll to position [0, 0]
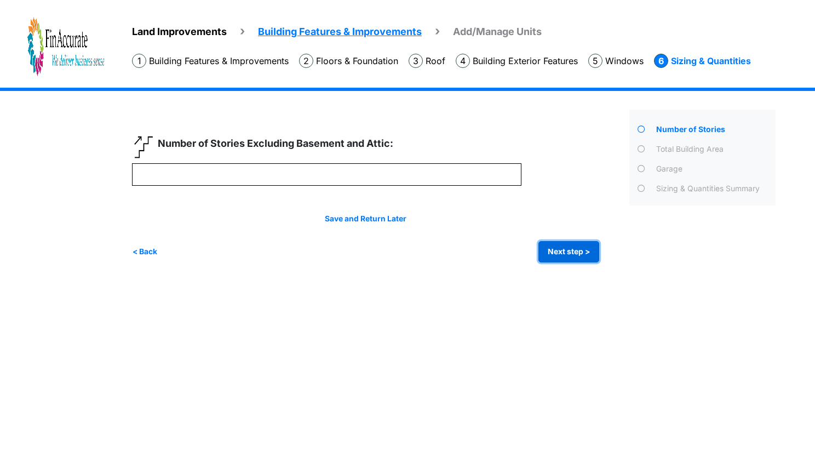
click at [582, 249] on button "Next step >" at bounding box center [568, 251] width 61 height 21
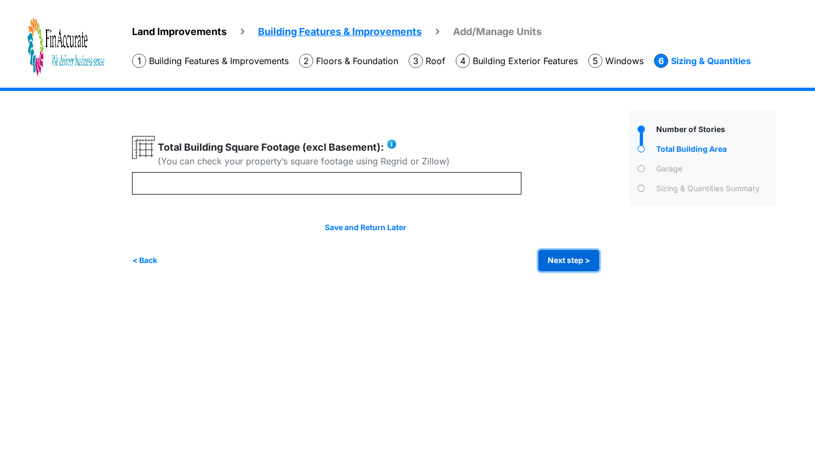
click at [580, 257] on button "Next step >" at bounding box center [568, 260] width 61 height 21
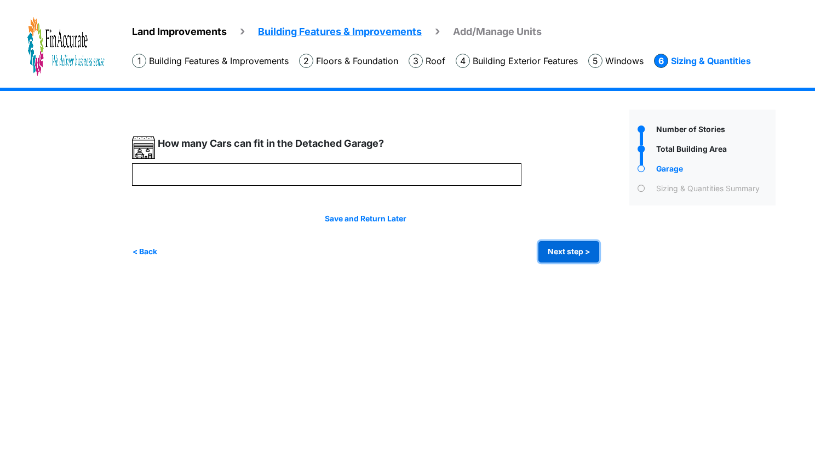
click at [566, 250] on button "Next step >" at bounding box center [568, 251] width 61 height 21
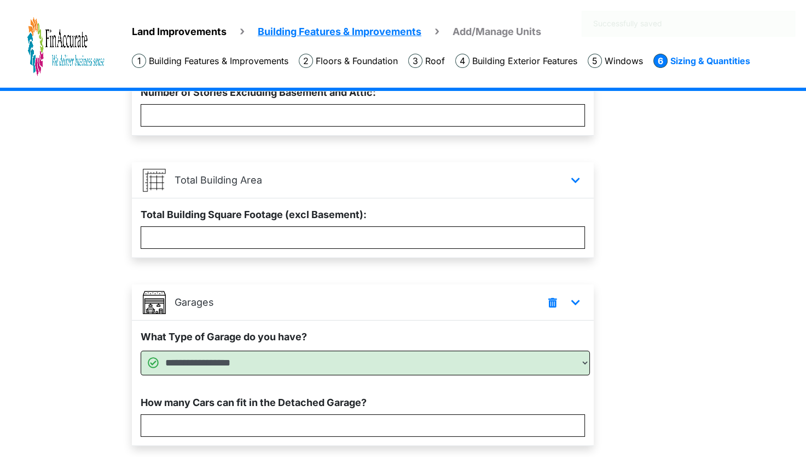
scroll to position [204, 0]
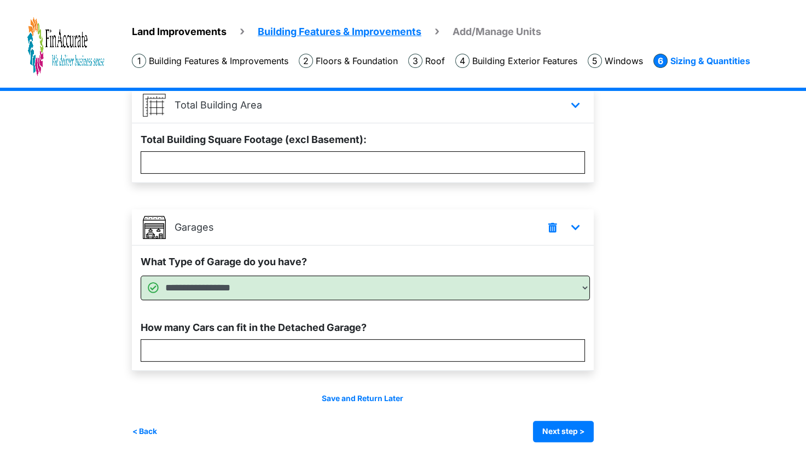
click at [578, 418] on div "Save and Return Later < Back Next step > Save and submit" at bounding box center [363, 417] width 462 height 49
click at [577, 424] on button "Next step >" at bounding box center [563, 430] width 61 height 21
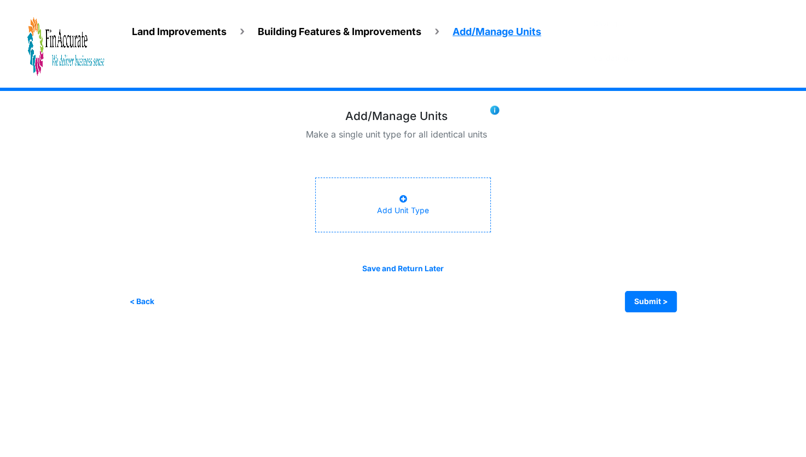
scroll to position [0, 0]
drag, startPoint x: 318, startPoint y: 139, endPoint x: 504, endPoint y: 145, distance: 186.3
click at [504, 145] on div "Add/Manage Units Make a single unit type for all identical units" at bounding box center [407, 130] width 571 height 40
drag, startPoint x: 504, startPoint y: 145, endPoint x: 692, endPoint y: 262, distance: 221.8
click at [692, 262] on div "Add/Manage Units Make a single unit type for all identical units" at bounding box center [407, 211] width 571 height 203
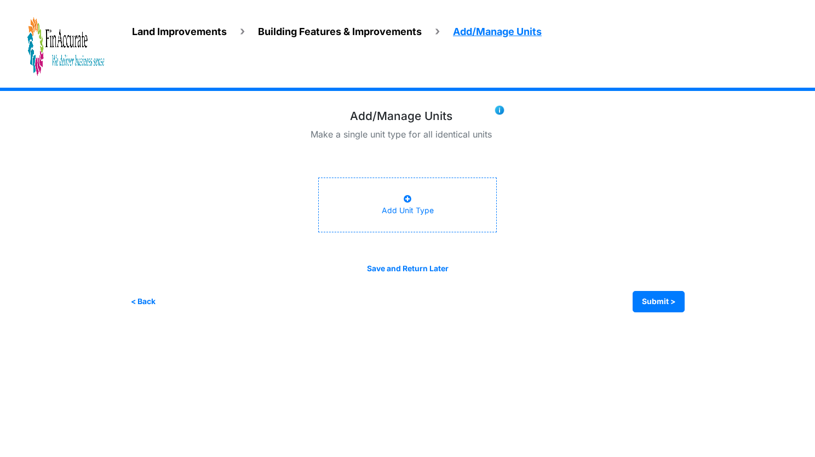
click at [414, 203] on div "Add Unit Type" at bounding box center [408, 204] width 52 height 23
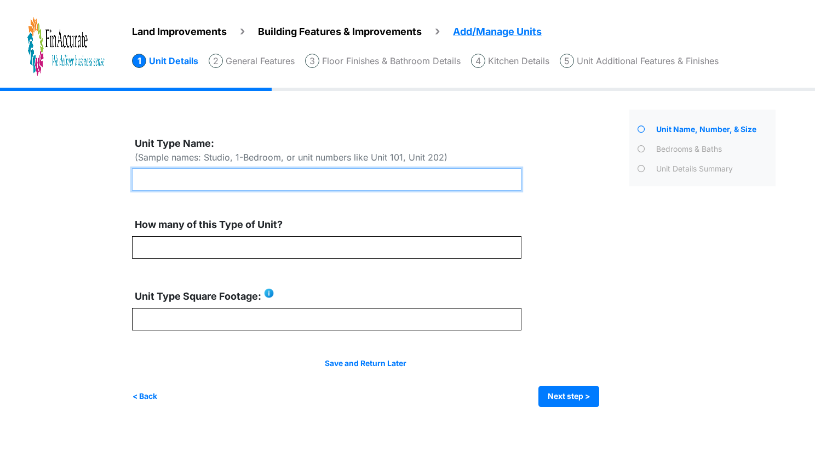
click at [326, 183] on input "text" at bounding box center [326, 179] width 389 height 22
type input "*******"
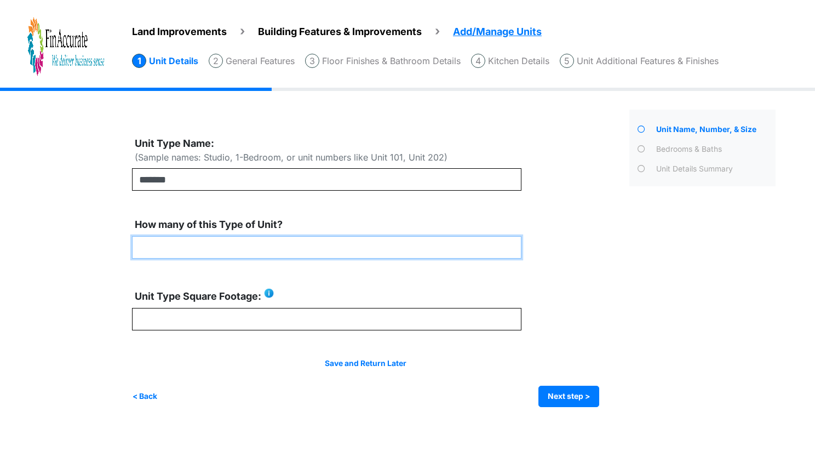
click at [401, 249] on input "number" at bounding box center [326, 247] width 389 height 22
type input "*"
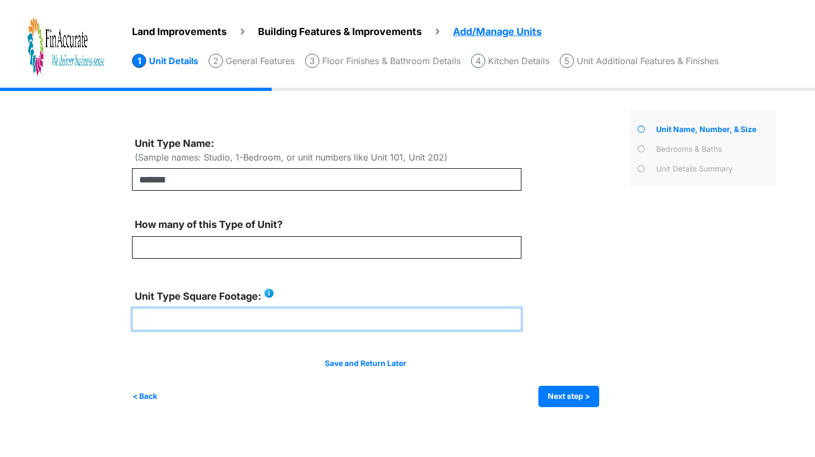
click at [298, 324] on input "number" at bounding box center [326, 319] width 389 height 22
type input "****"
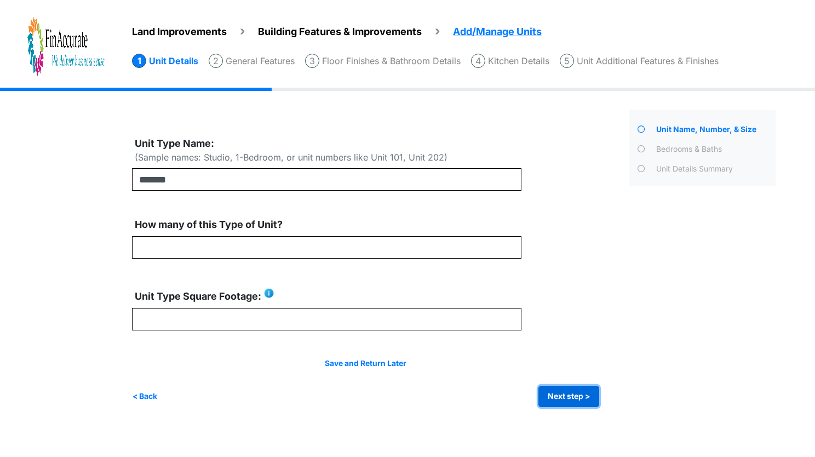
click at [583, 400] on button "Next step >" at bounding box center [568, 395] width 61 height 21
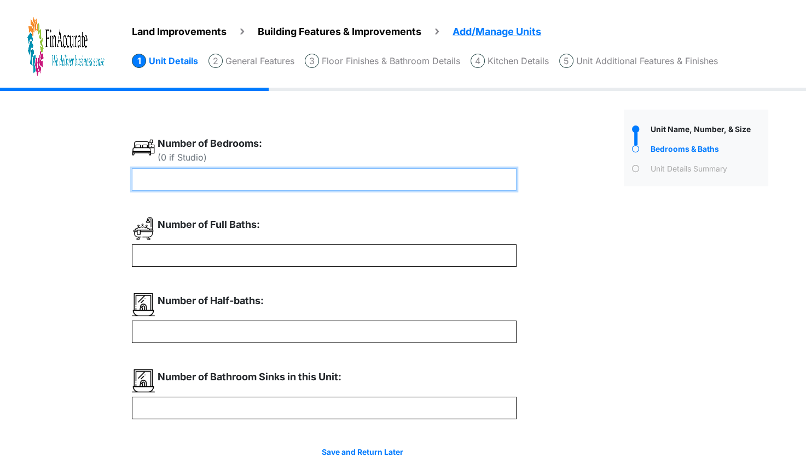
click at [208, 180] on input "number" at bounding box center [324, 179] width 385 height 22
type input "*"
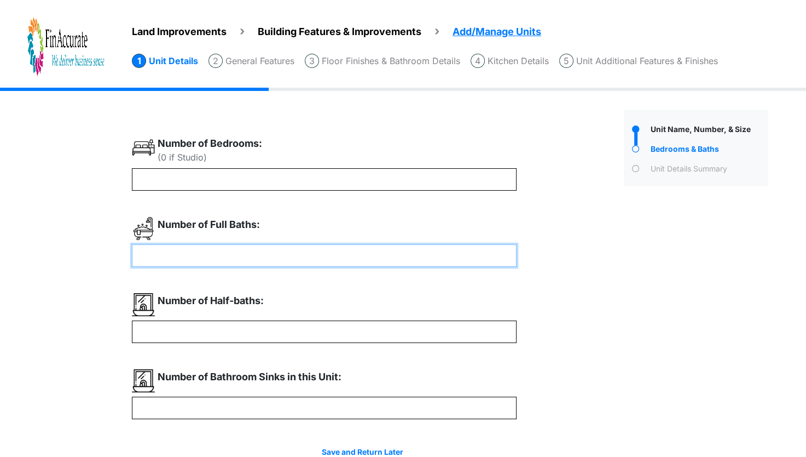
type input "*"
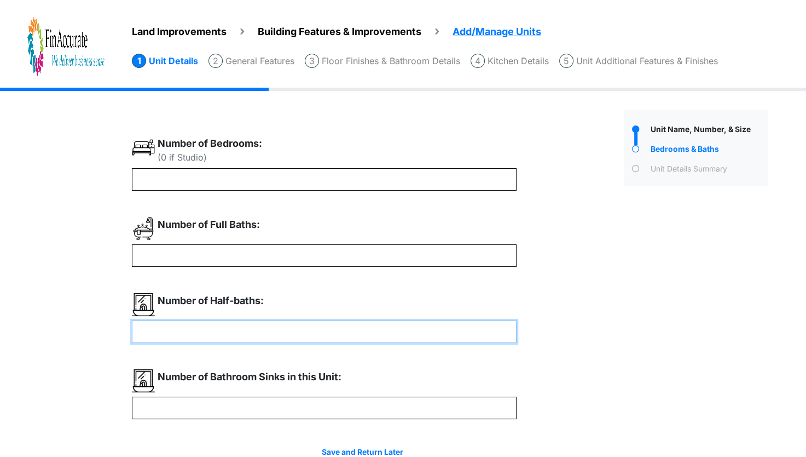
type input "*"
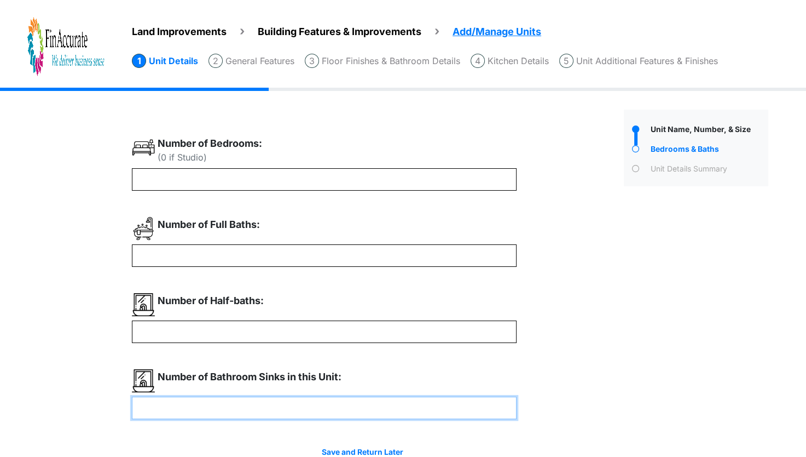
click at [254, 407] on input "number" at bounding box center [324, 407] width 385 height 22
click at [211, 408] on input "number" at bounding box center [324, 407] width 385 height 22
click at [221, 401] on input "number" at bounding box center [324, 407] width 385 height 22
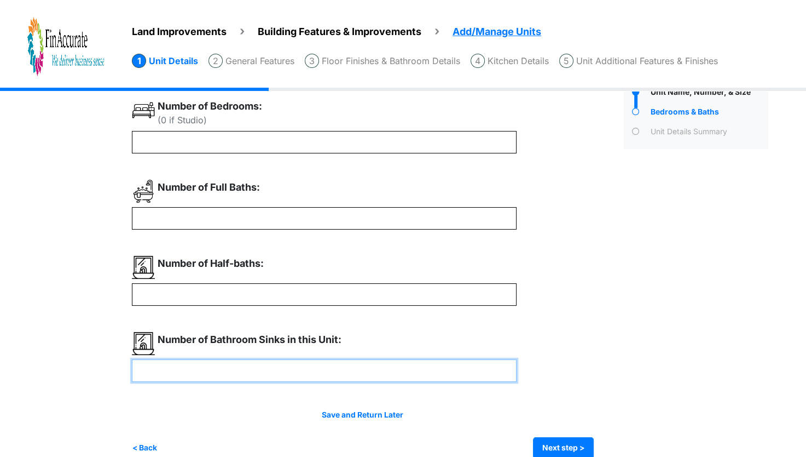
scroll to position [55, 0]
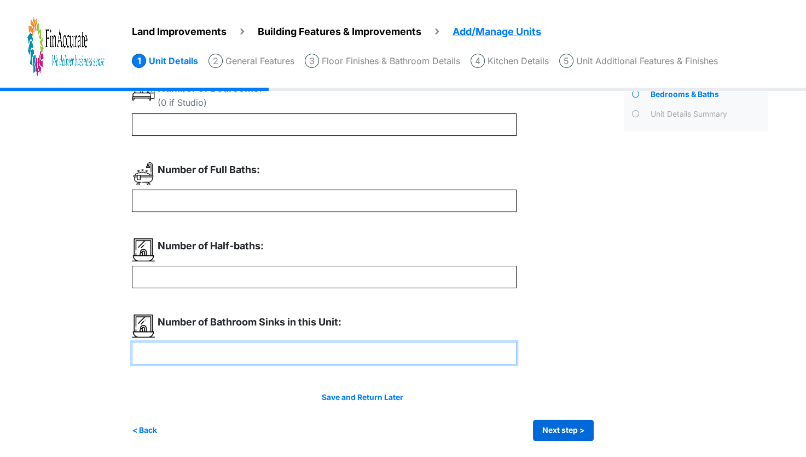
type input "*"
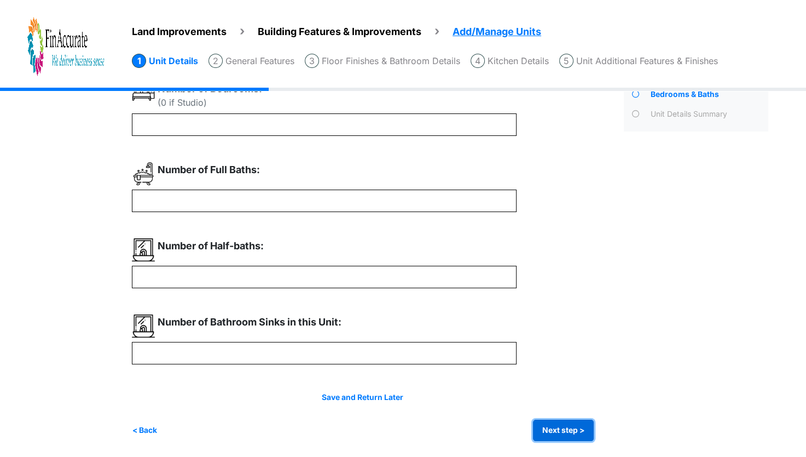
click at [567, 427] on button "Next step >" at bounding box center [563, 429] width 61 height 21
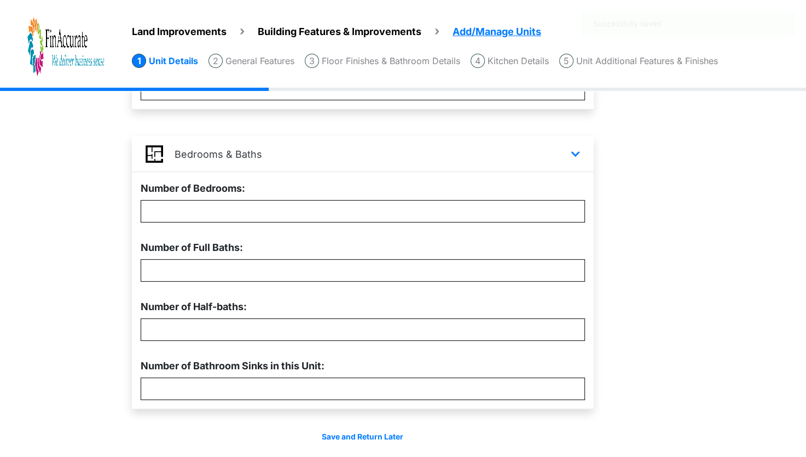
scroll to position [313, 0]
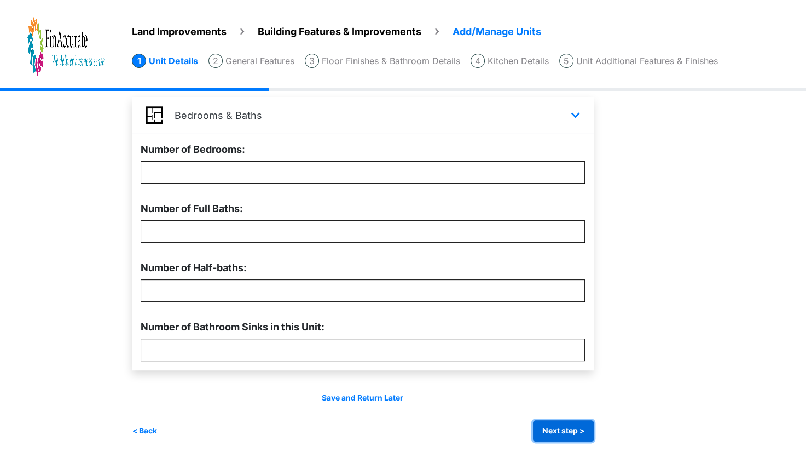
click at [583, 428] on button "Next step >" at bounding box center [563, 430] width 61 height 21
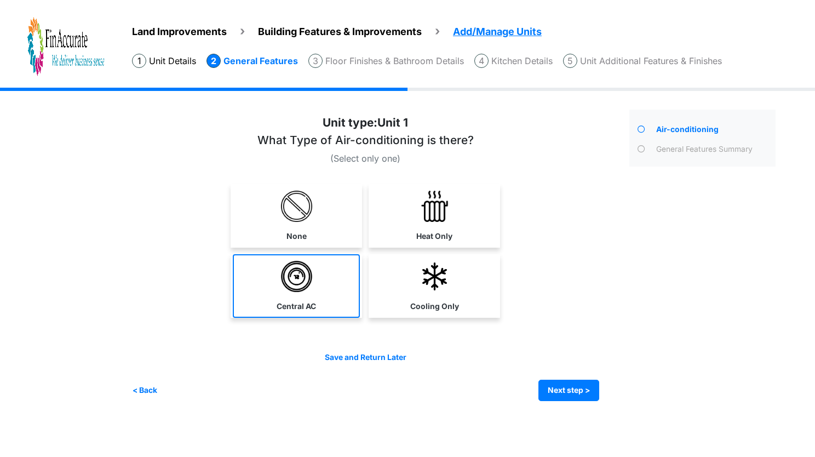
click at [311, 281] on img at bounding box center [296, 276] width 31 height 31
select select "*"
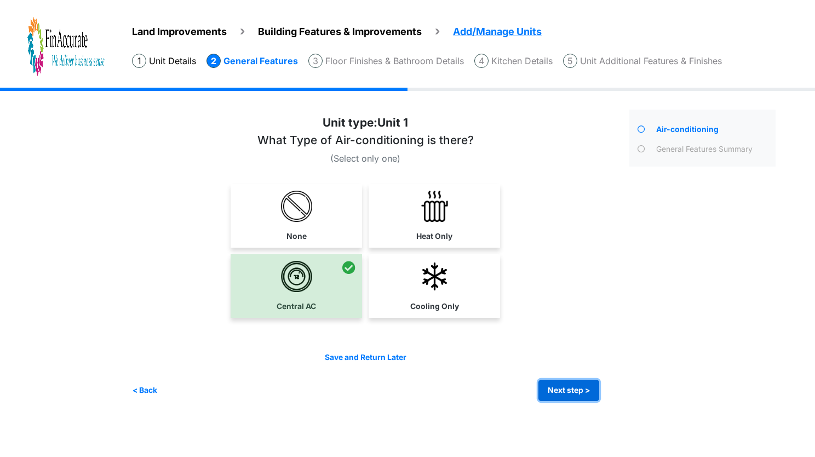
click at [555, 387] on button "Next step >" at bounding box center [568, 389] width 61 height 21
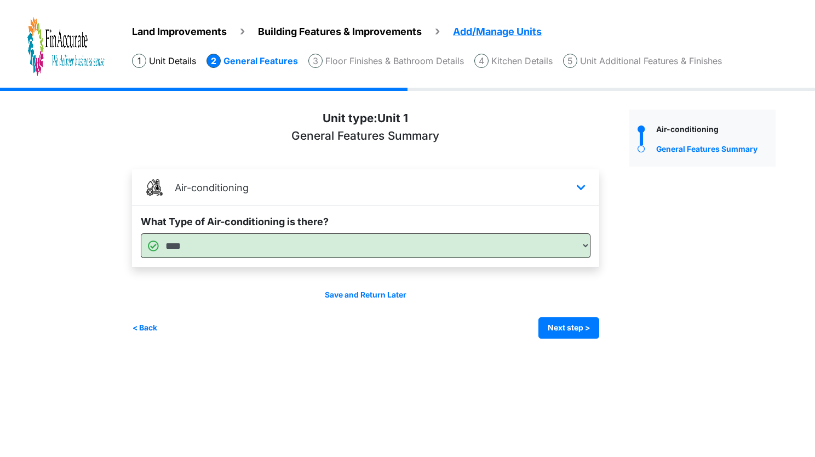
click at [552, 338] on div "Irrigation Flag pole" at bounding box center [458, 221] width 652 height 267
click at [557, 330] on button "Next step >" at bounding box center [568, 327] width 61 height 21
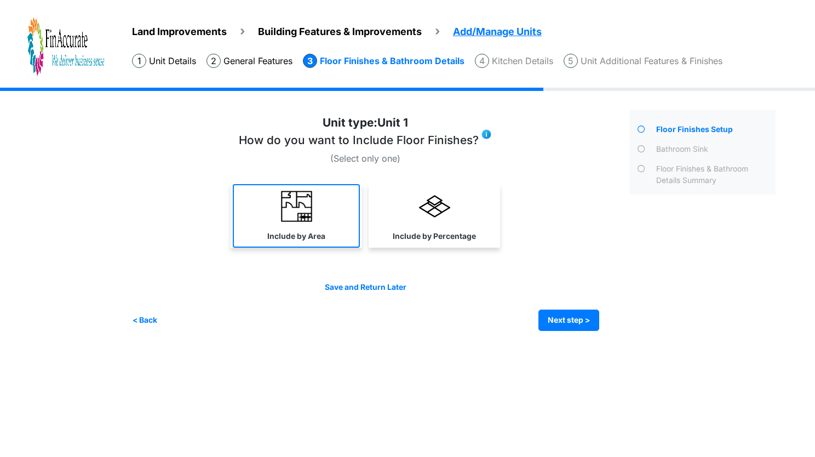
click at [292, 215] on img at bounding box center [296, 206] width 31 height 31
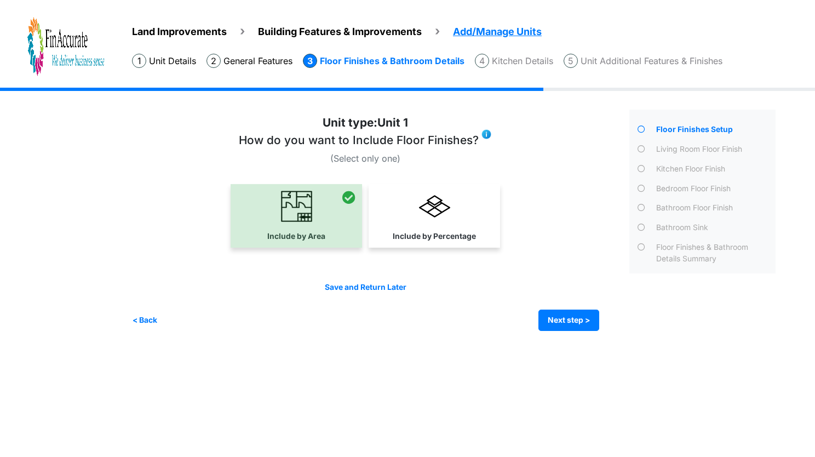
click at [557, 308] on div "Save and Return Later < Back Next step > Save and submit" at bounding box center [365, 305] width 467 height 49
click at [558, 318] on button "Next step >" at bounding box center [568, 319] width 61 height 21
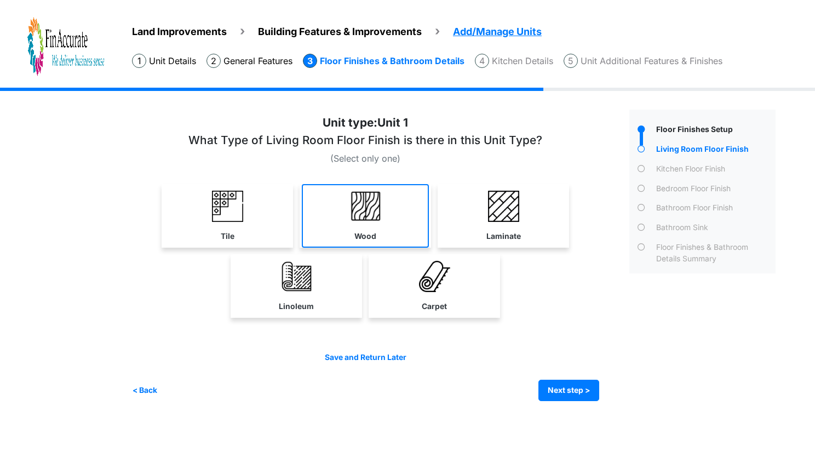
click at [350, 215] on img at bounding box center [365, 206] width 31 height 31
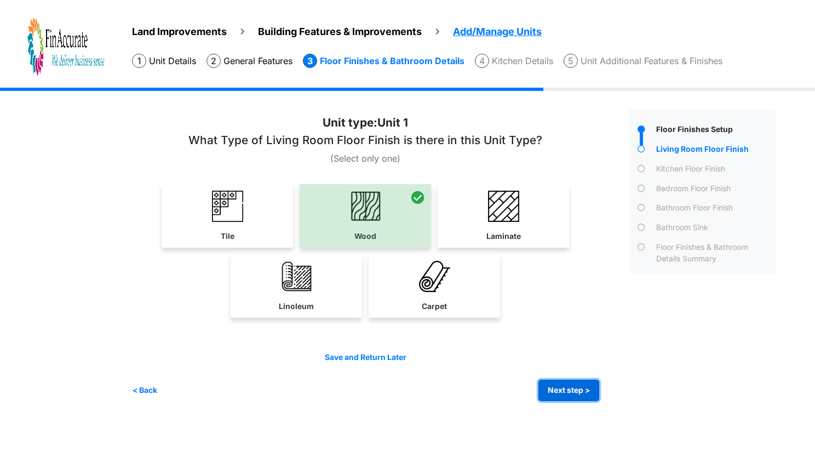
click at [552, 393] on button "Next step >" at bounding box center [568, 389] width 61 height 21
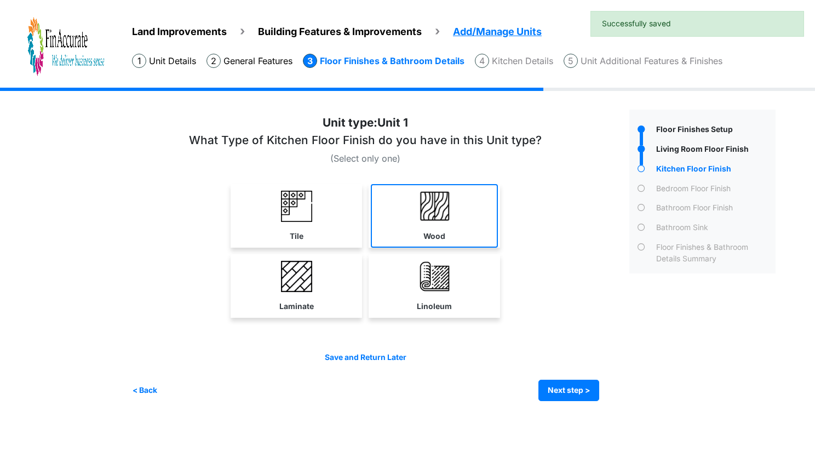
click at [408, 227] on link "Wood" at bounding box center [434, 216] width 127 height 64
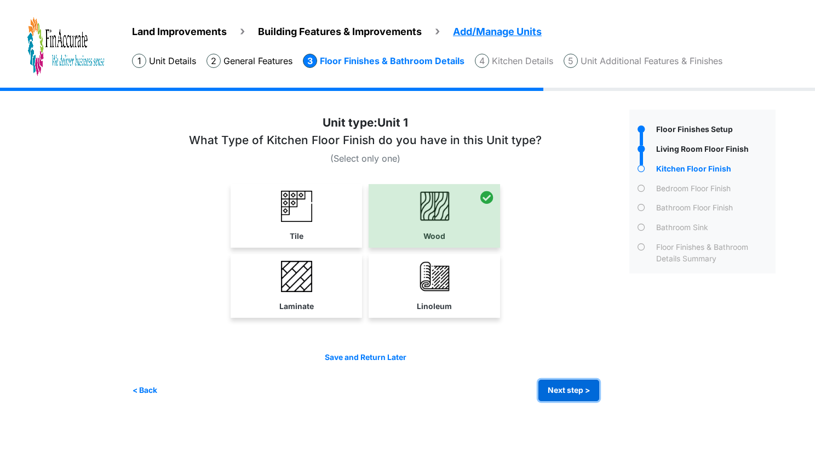
click at [543, 384] on button "Next step >" at bounding box center [568, 389] width 61 height 21
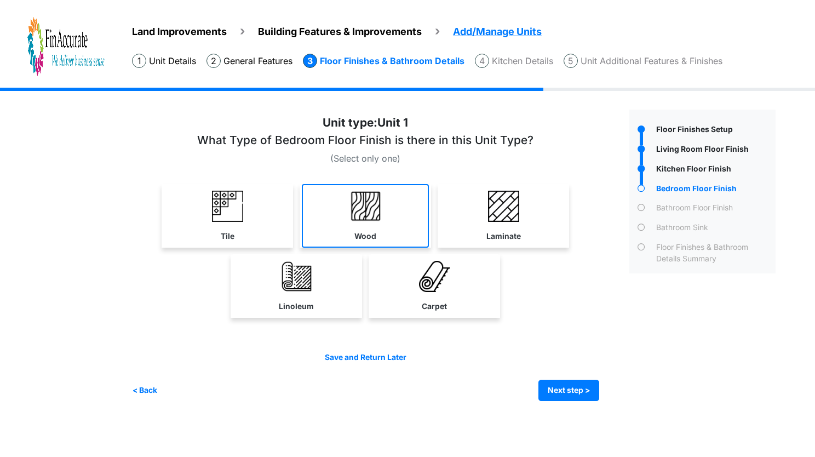
click at [370, 238] on label "Wood" at bounding box center [365, 236] width 22 height 11
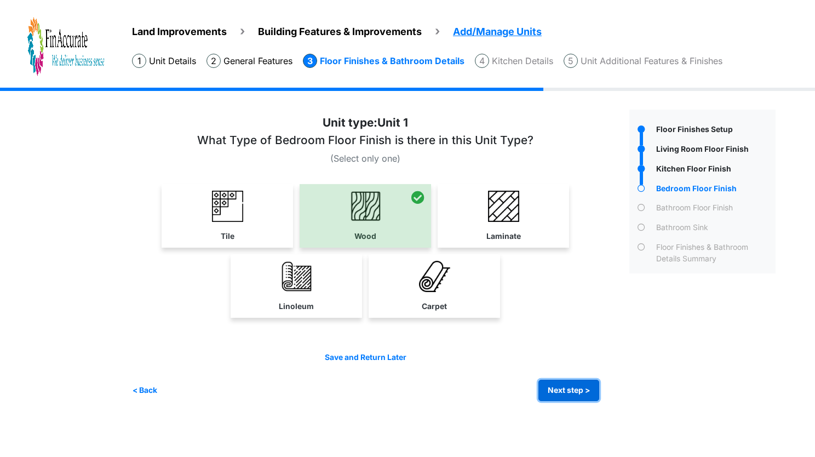
click at [558, 396] on button "Next step >" at bounding box center [568, 389] width 61 height 21
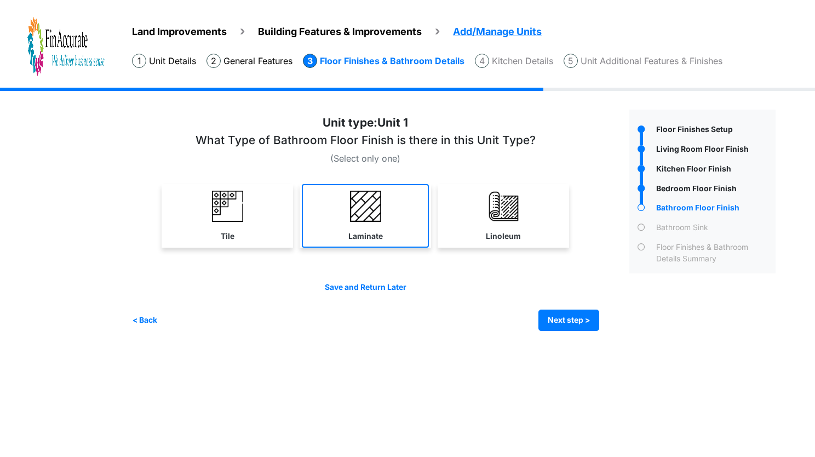
drag, startPoint x: 333, startPoint y: 238, endPoint x: 383, endPoint y: 260, distance: 54.9
click at [334, 238] on link "Laminate" at bounding box center [365, 216] width 127 height 64
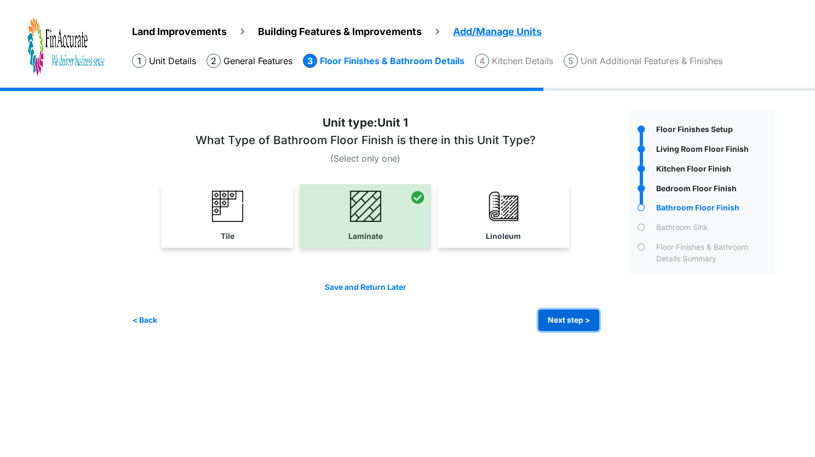
click at [560, 313] on button "Next step >" at bounding box center [568, 319] width 61 height 21
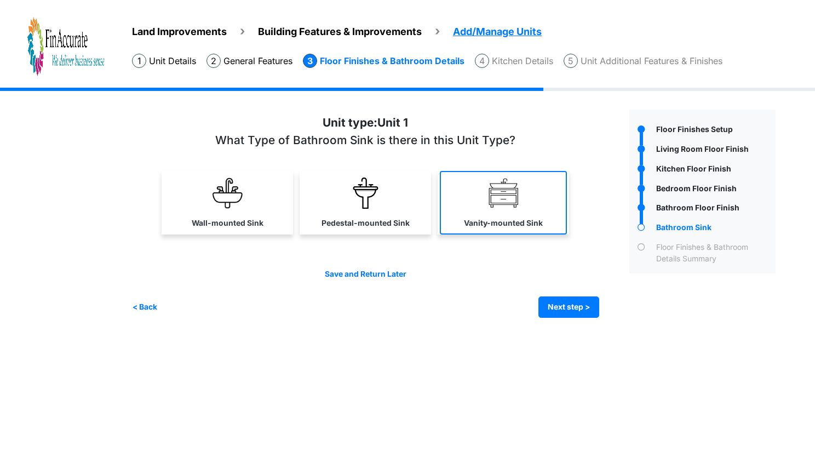
click at [504, 217] on label "Vanity-mounted Sink" at bounding box center [503, 222] width 79 height 11
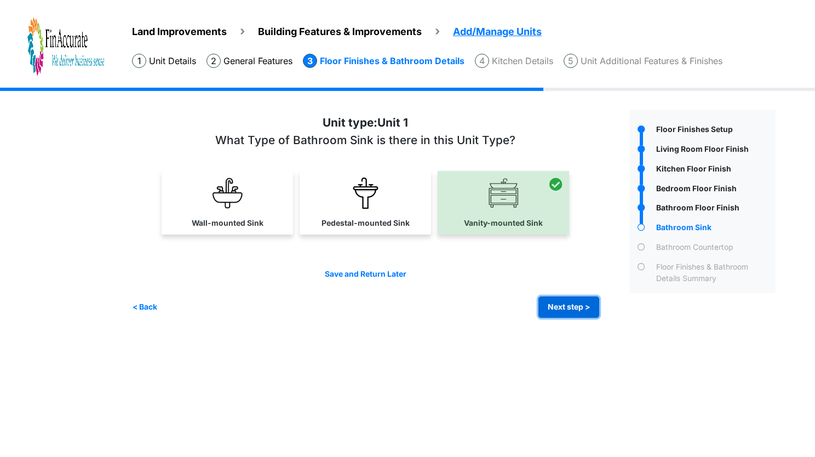
click at [577, 306] on button "Next step >" at bounding box center [568, 306] width 61 height 21
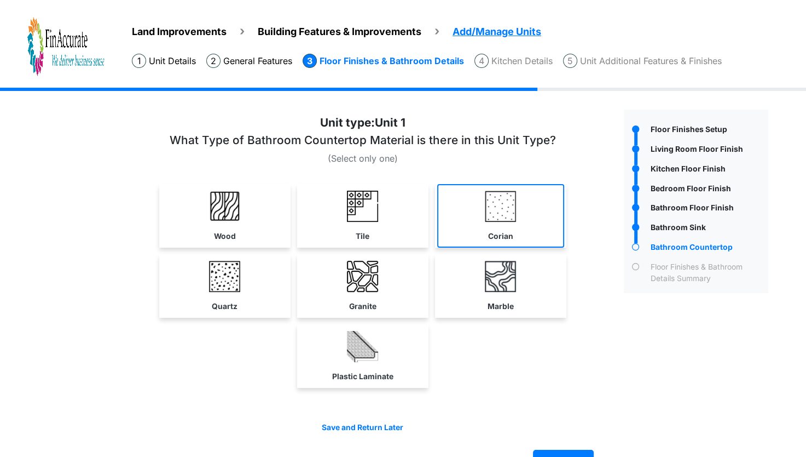
click at [521, 216] on link "Corian" at bounding box center [500, 216] width 127 height 64
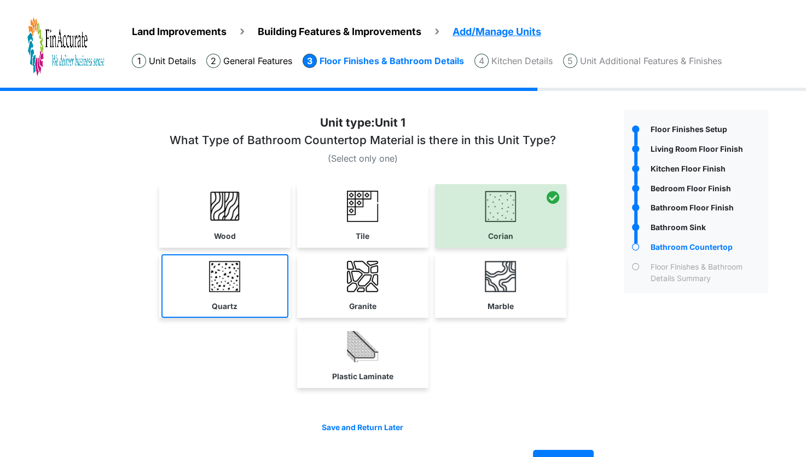
click at [228, 293] on link "Quartz" at bounding box center [225, 286] width 127 height 64
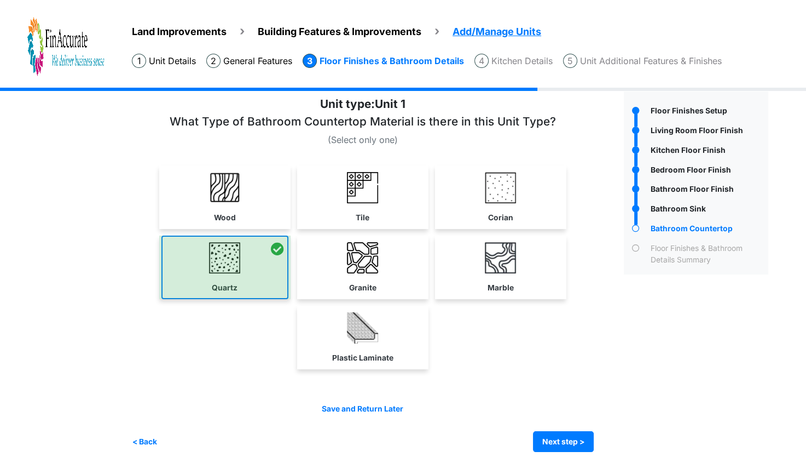
scroll to position [28, 0]
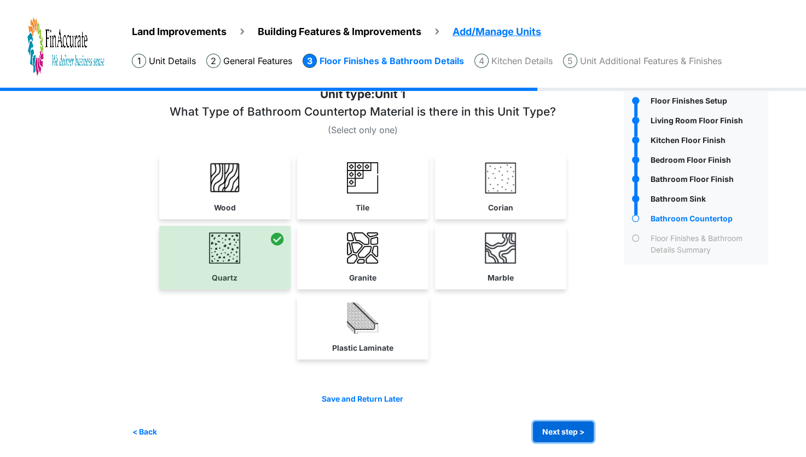
click at [560, 422] on button "Next step >" at bounding box center [563, 431] width 61 height 21
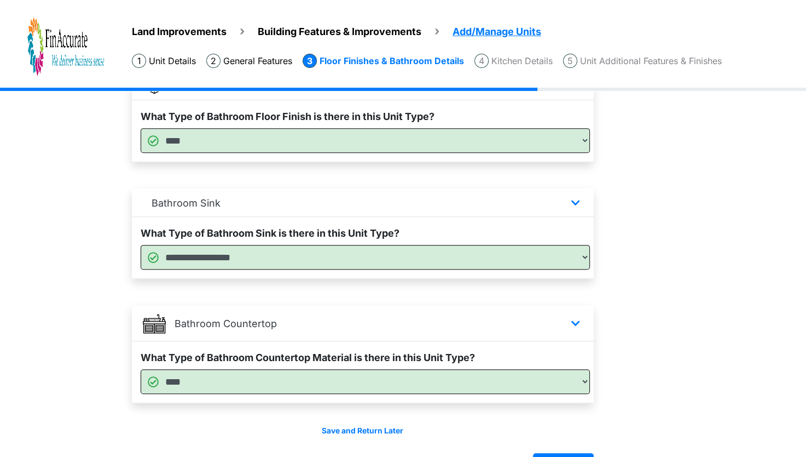
scroll to position [634, 0]
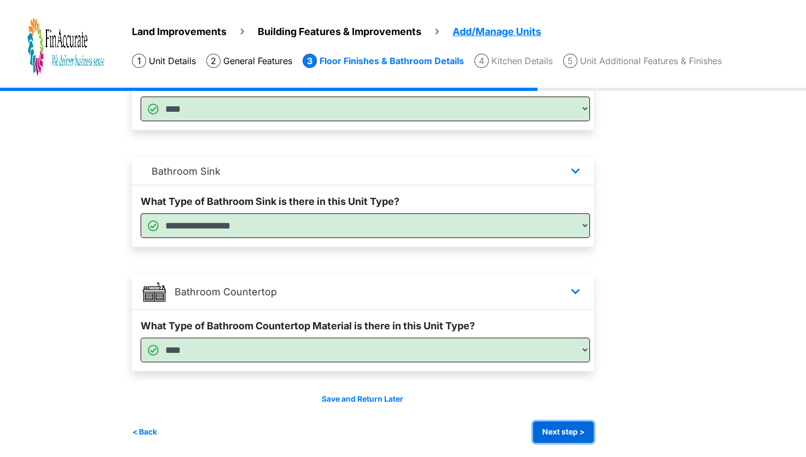
click at [556, 425] on button "Next step >" at bounding box center [563, 431] width 61 height 21
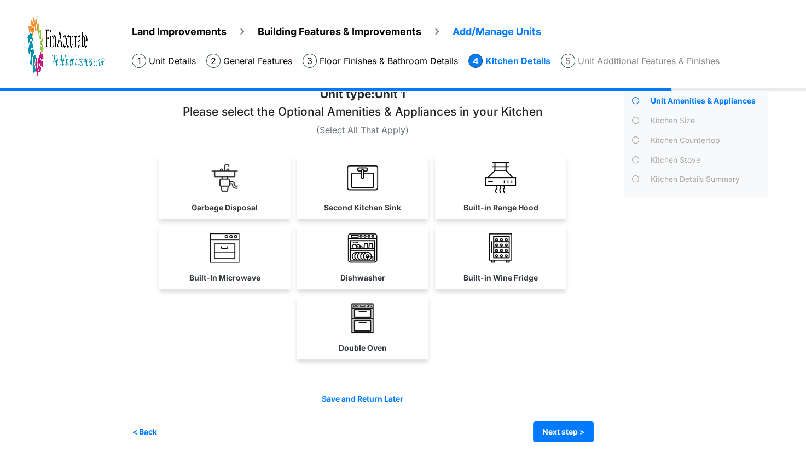
scroll to position [0, 0]
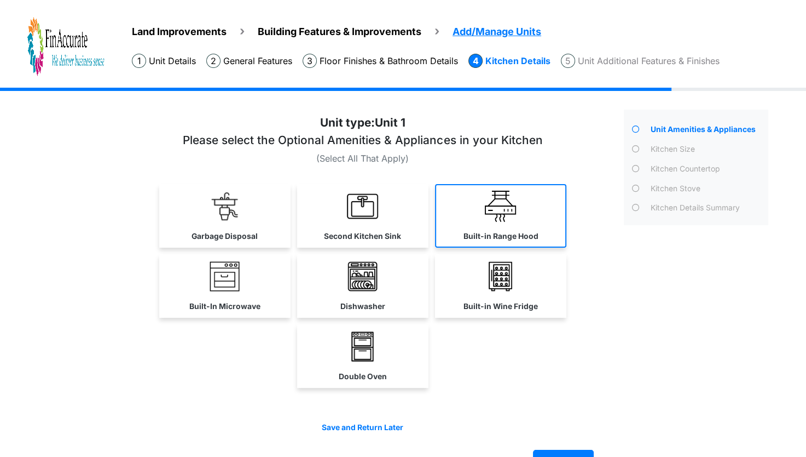
click at [487, 231] on label "Built-in Range Hood" at bounding box center [500, 236] width 75 height 11
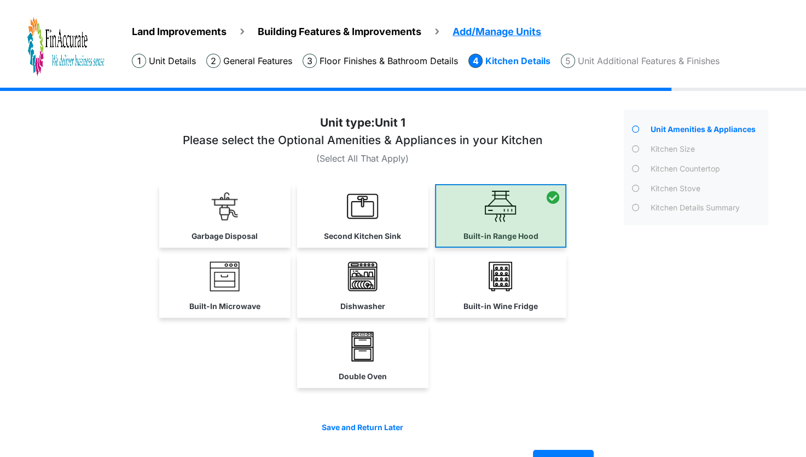
click at [487, 231] on div at bounding box center [500, 216] width 131 height 64
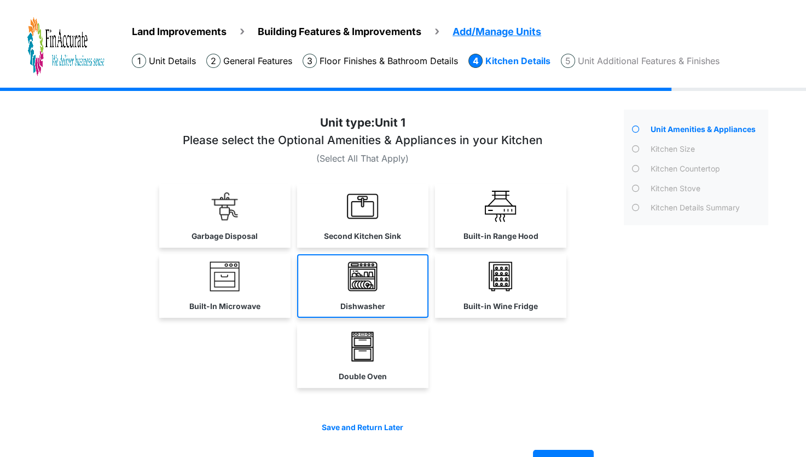
click at [376, 310] on label "Dishwasher" at bounding box center [363, 306] width 45 height 11
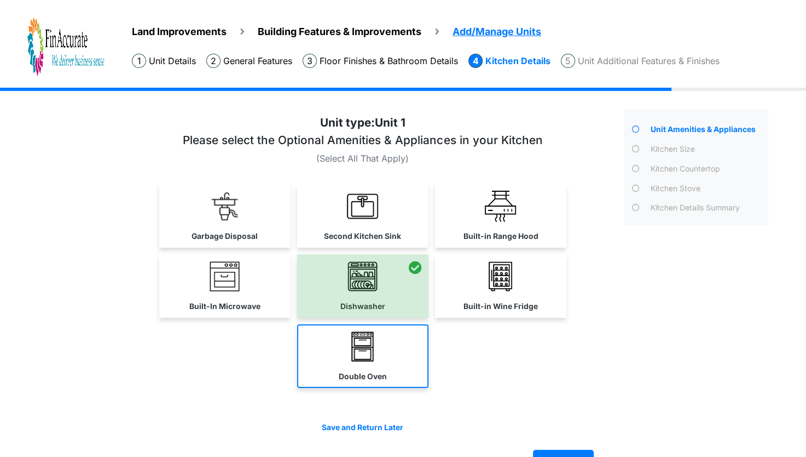
click at [361, 371] on label "Double Oven" at bounding box center [363, 376] width 48 height 11
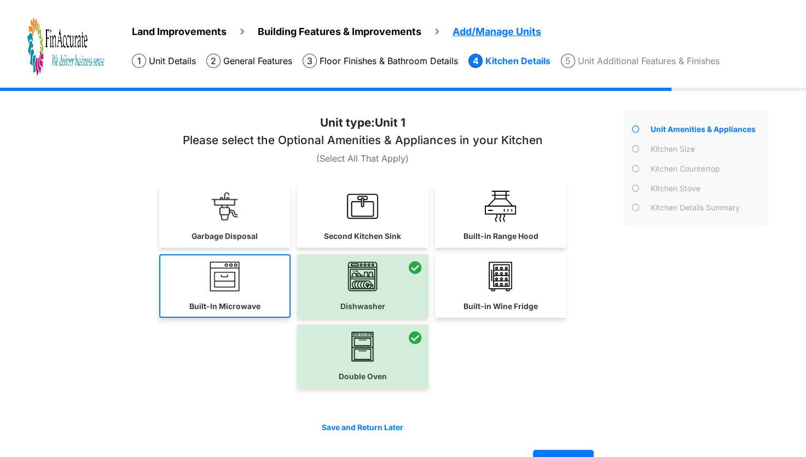
click at [238, 304] on label "Built-In Microwave" at bounding box center [224, 306] width 71 height 11
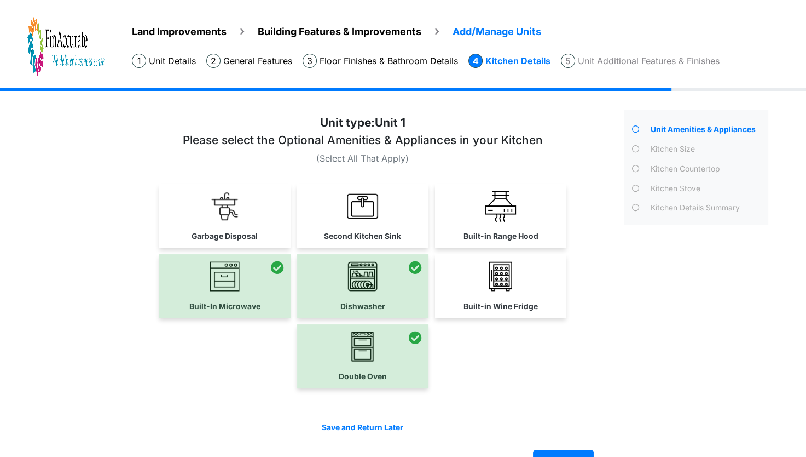
click at [349, 353] on div at bounding box center [362, 356] width 131 height 64
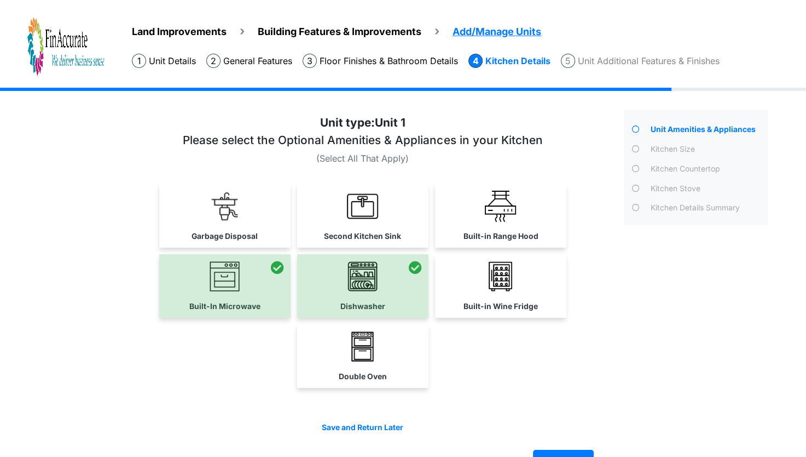
click at [501, 357] on div "Double Oven" at bounding box center [363, 356] width 462 height 64
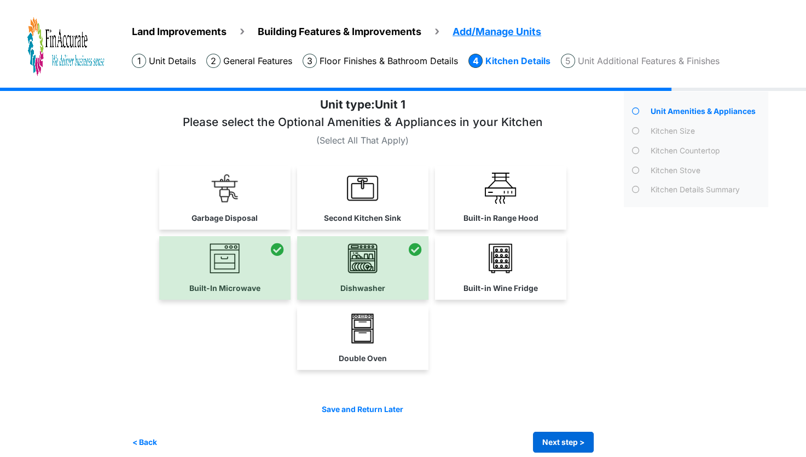
scroll to position [28, 0]
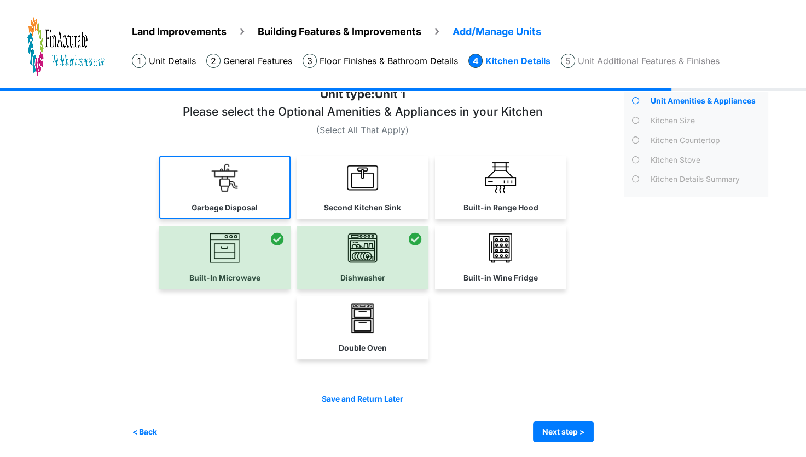
click at [208, 203] on label "Garbage Disposal" at bounding box center [225, 207] width 66 height 11
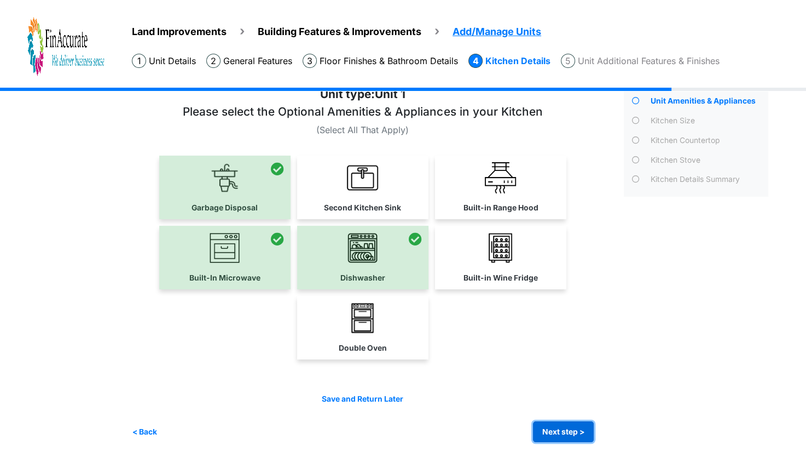
click at [560, 424] on button "Next step >" at bounding box center [563, 431] width 61 height 21
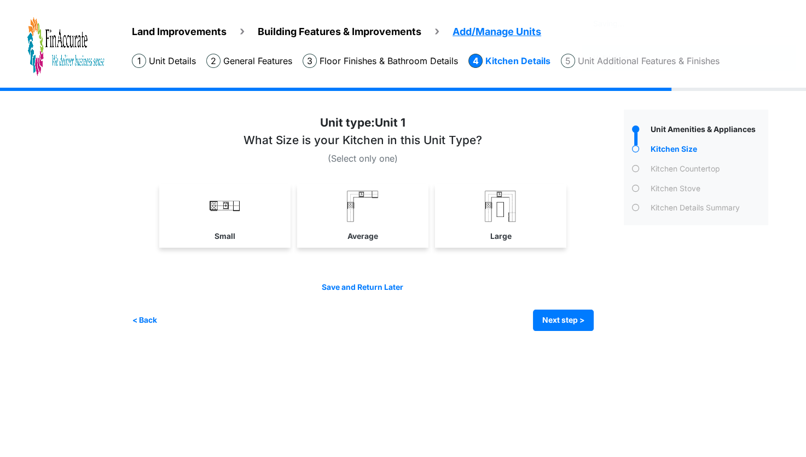
scroll to position [0, 0]
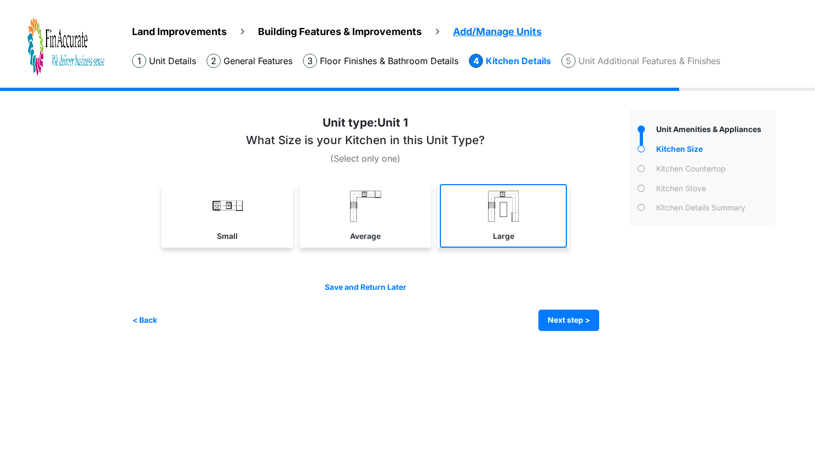
click at [458, 213] on link "Large" at bounding box center [503, 216] width 127 height 64
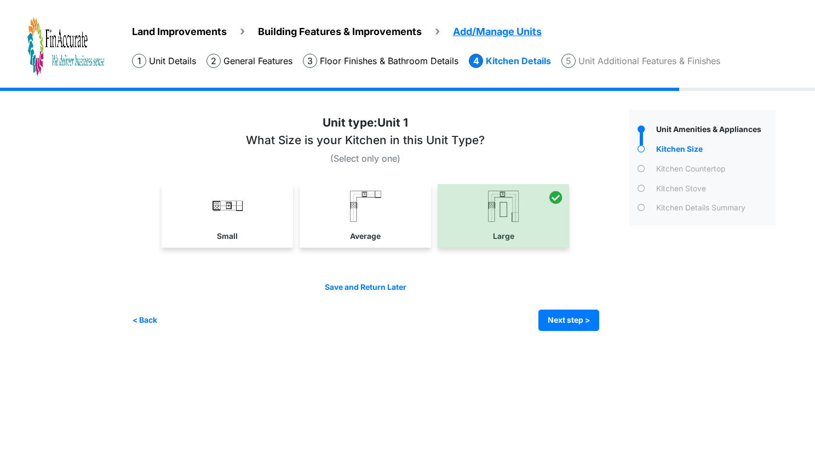
click at [603, 330] on div "Irrigation Flag pole" at bounding box center [458, 218] width 652 height 260
click at [594, 329] on button "Next step >" at bounding box center [568, 319] width 61 height 21
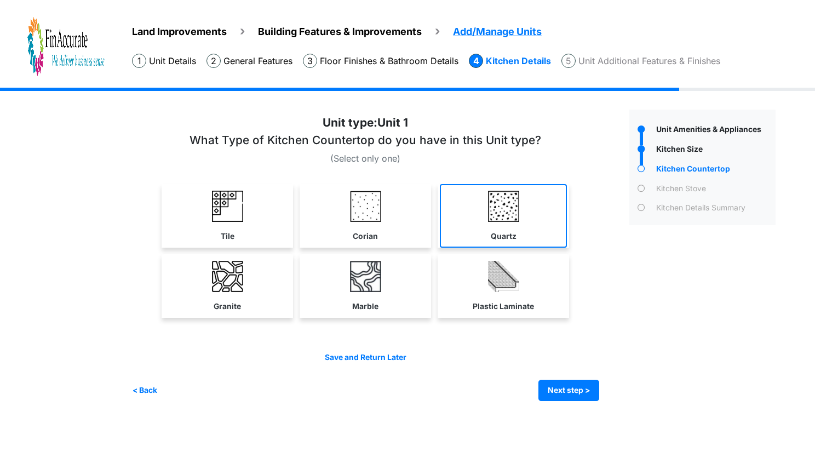
click at [480, 214] on link "Quartz" at bounding box center [503, 216] width 127 height 64
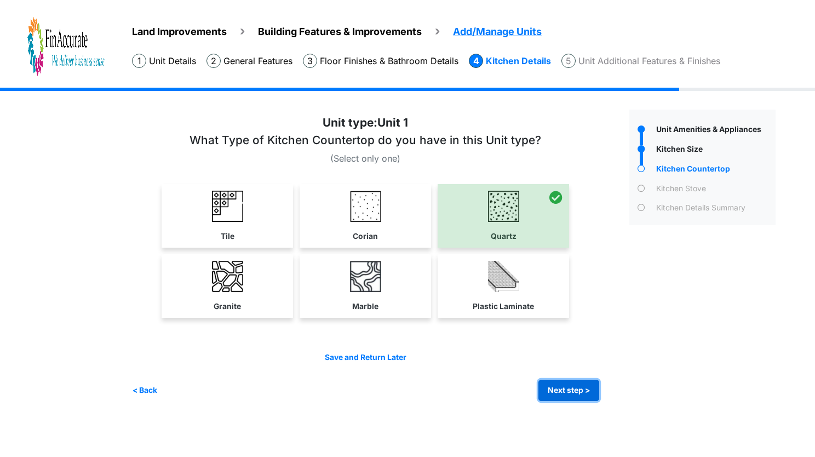
click at [544, 396] on button "Next step >" at bounding box center [568, 389] width 61 height 21
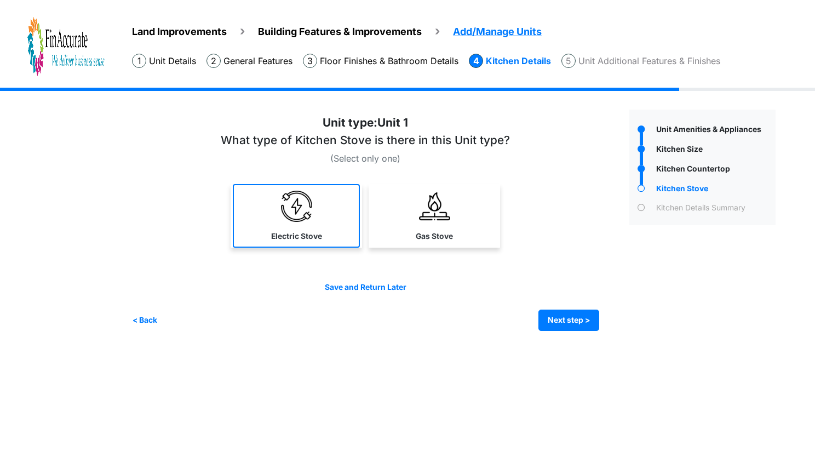
click at [286, 201] on img at bounding box center [296, 206] width 31 height 31
select select "*"
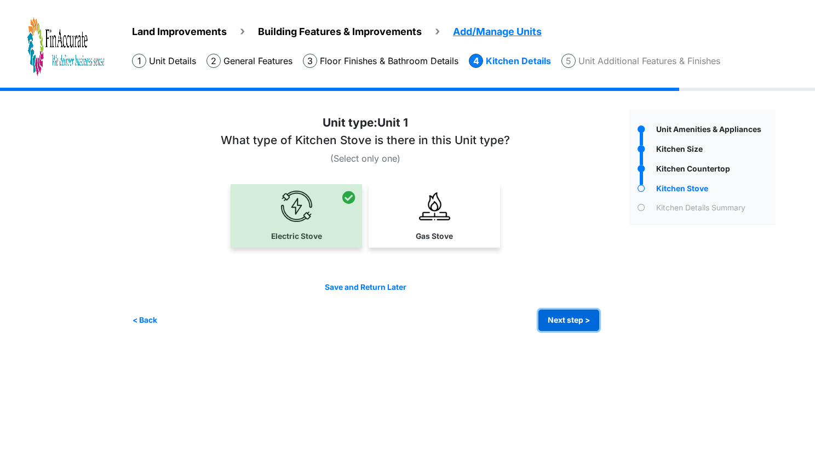
click at [560, 310] on button "Next step >" at bounding box center [568, 319] width 61 height 21
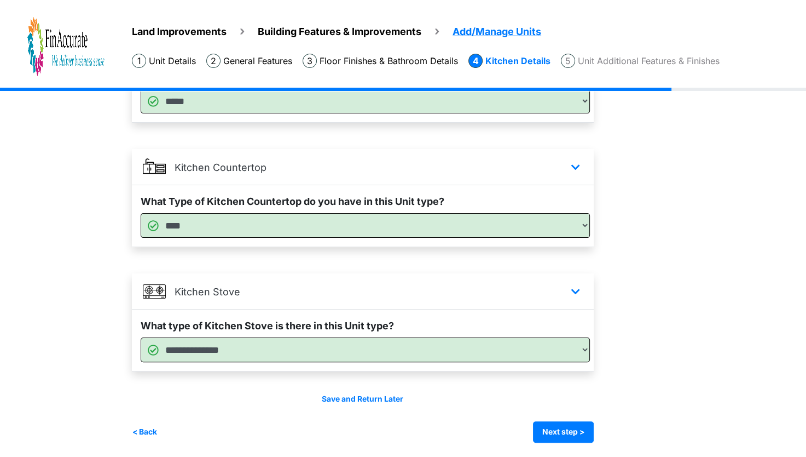
scroll to position [145, 0]
click at [561, 436] on button "Next step >" at bounding box center [563, 430] width 61 height 21
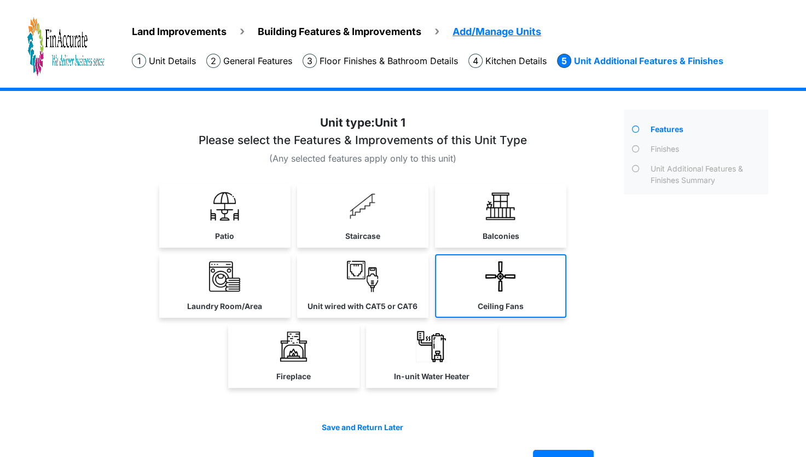
click at [522, 289] on link "Ceiling Fans" at bounding box center [500, 286] width 131 height 64
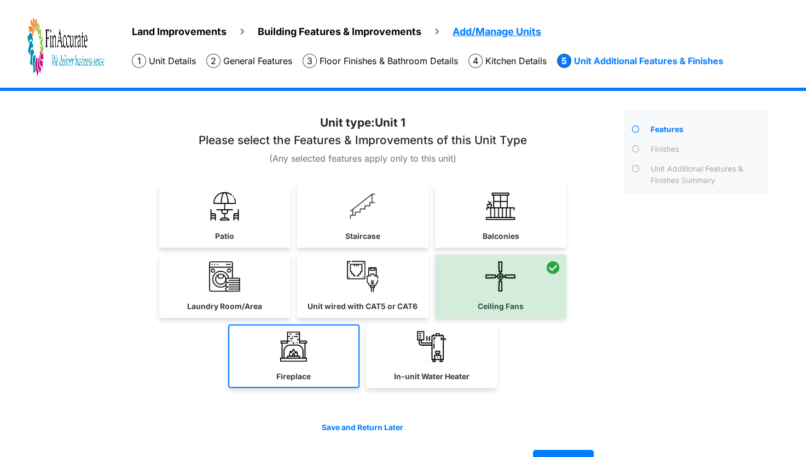
click at [332, 365] on link "Fireplace" at bounding box center [293, 356] width 131 height 64
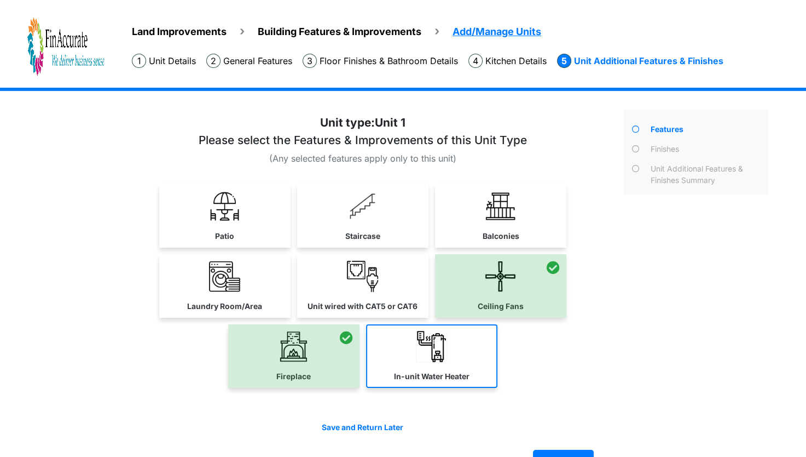
click at [419, 365] on link "In-unit Water Heater" at bounding box center [431, 356] width 131 height 64
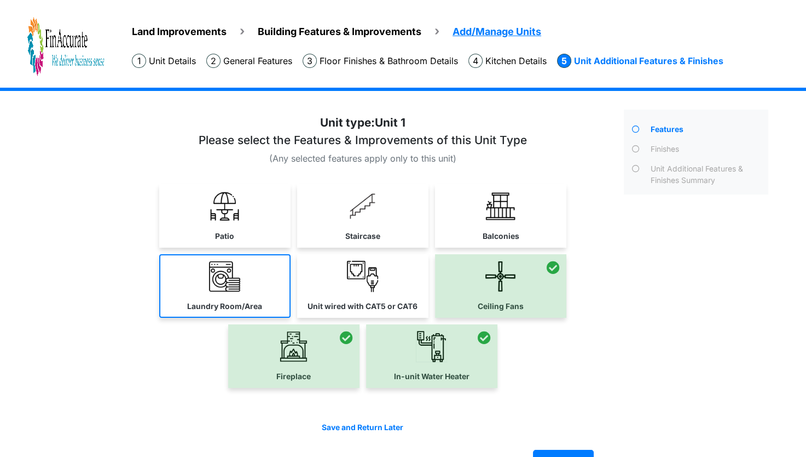
click at [250, 295] on link "Laundry Room/Area" at bounding box center [224, 286] width 131 height 64
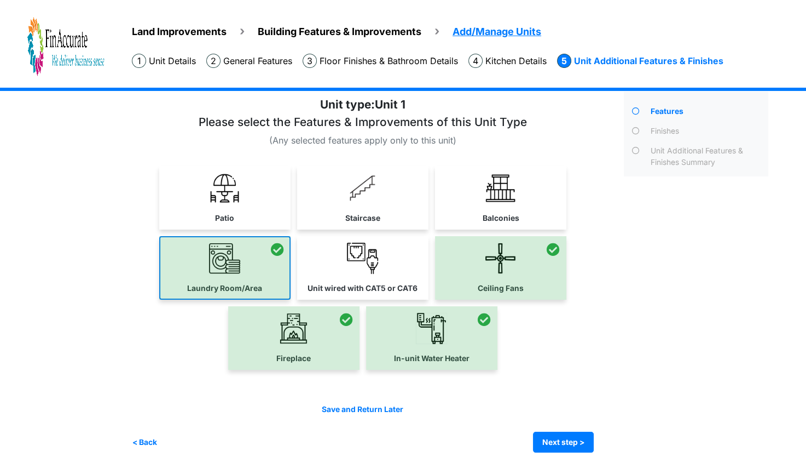
scroll to position [28, 0]
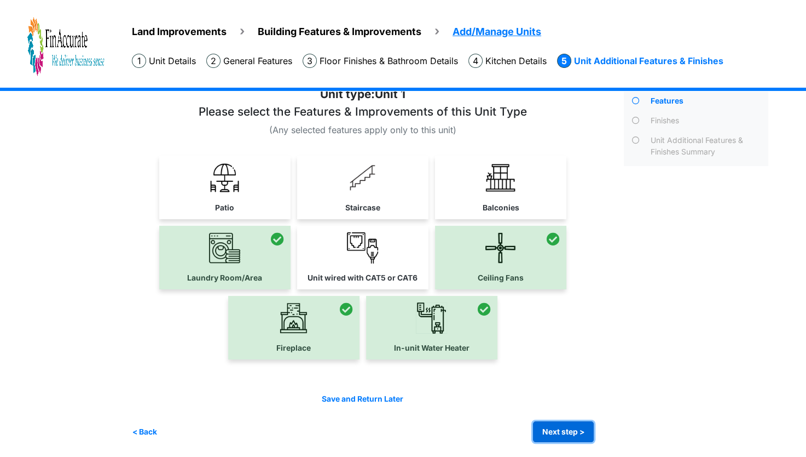
click at [574, 429] on button "Next step >" at bounding box center [563, 431] width 61 height 21
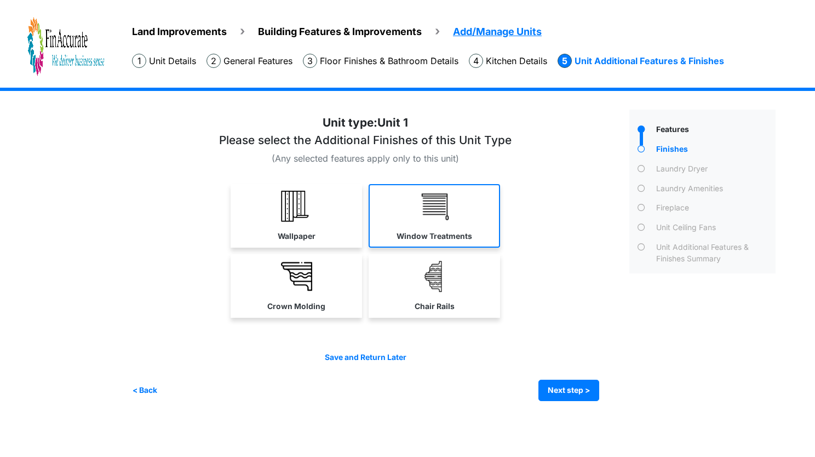
click at [443, 234] on label "Window Treatments" at bounding box center [434, 236] width 76 height 11
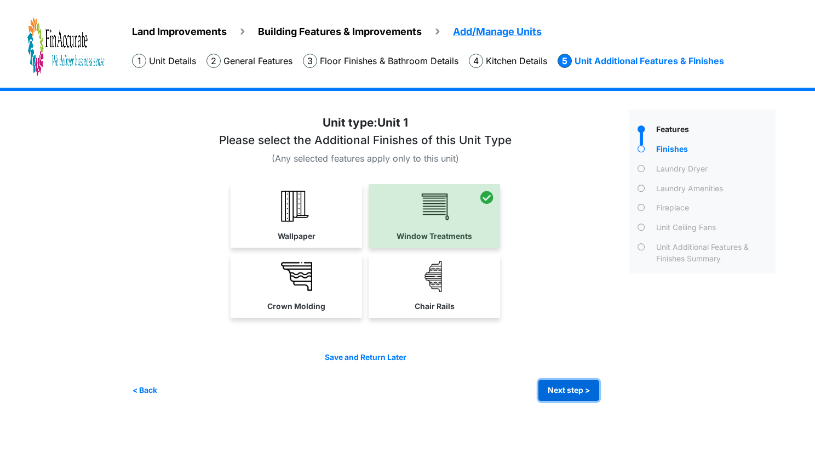
click at [553, 396] on button "Next step >" at bounding box center [568, 389] width 61 height 21
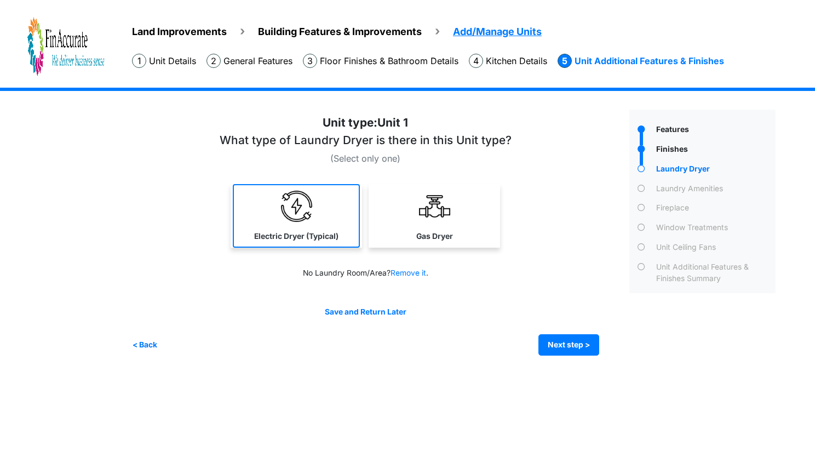
click at [331, 231] on label "Electric Dryer (Typical)" at bounding box center [296, 236] width 84 height 11
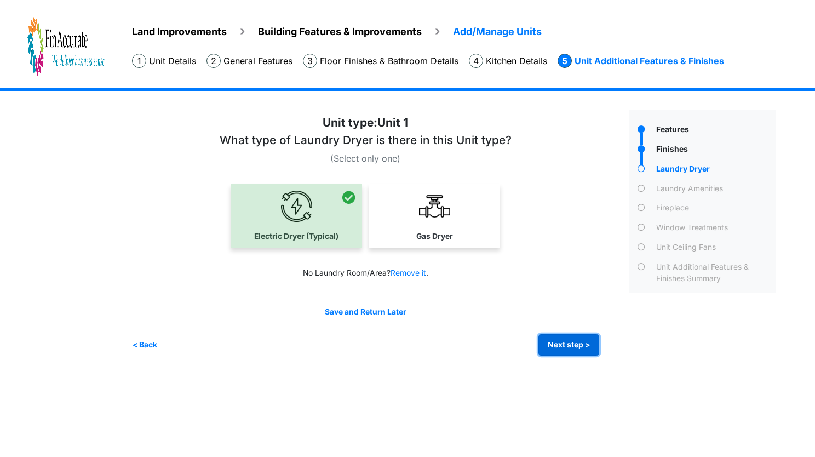
click at [558, 347] on button "Next step >" at bounding box center [568, 344] width 61 height 21
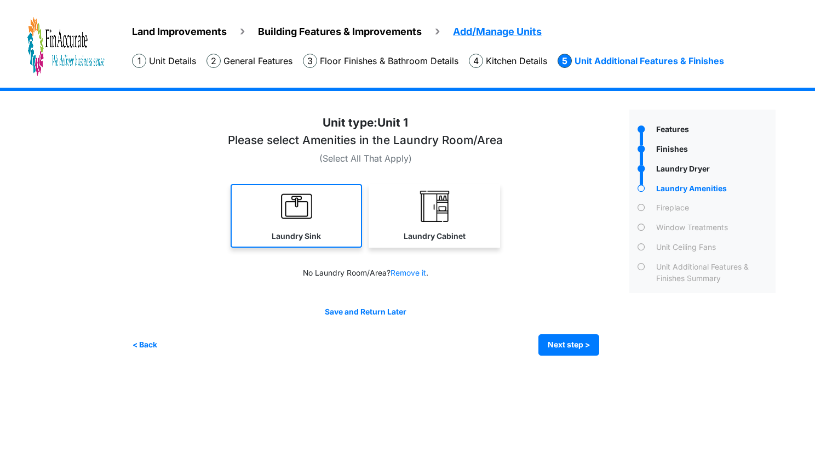
click at [324, 244] on link "Laundry Sink" at bounding box center [296, 216] width 131 height 64
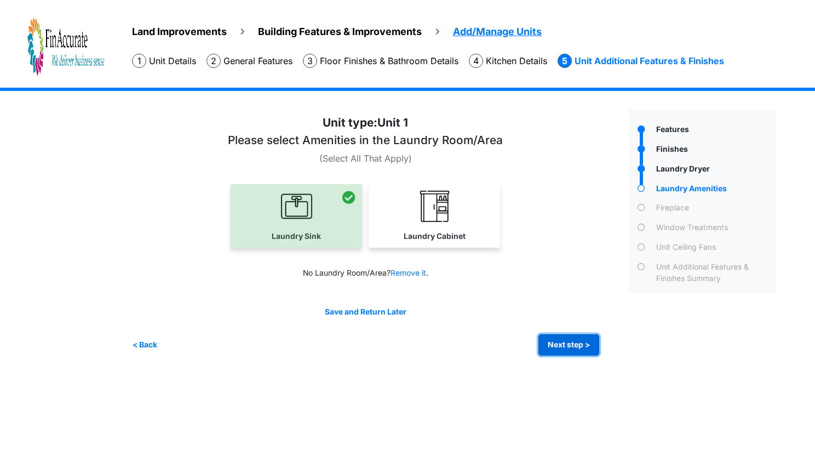
click at [540, 345] on button "Next step >" at bounding box center [568, 344] width 61 height 21
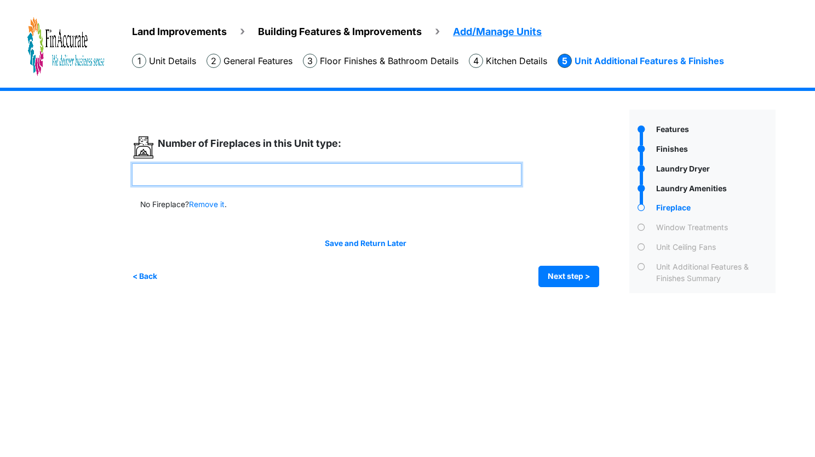
click at [273, 175] on input "number" at bounding box center [326, 174] width 389 height 22
type input "*"
click at [554, 264] on div "Save and Return Later < Back Next step > Save and submit" at bounding box center [365, 262] width 467 height 49
click at [561, 290] on div "*" at bounding box center [376, 201] width 489 height 183
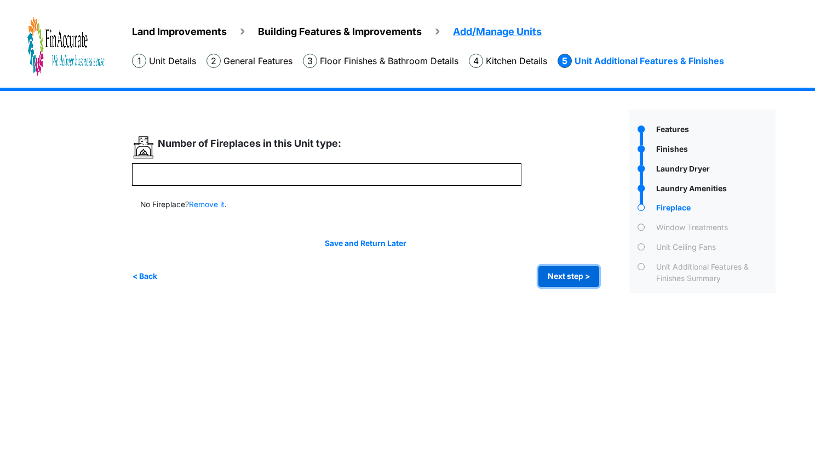
click at [565, 286] on button "Next step >" at bounding box center [568, 276] width 61 height 21
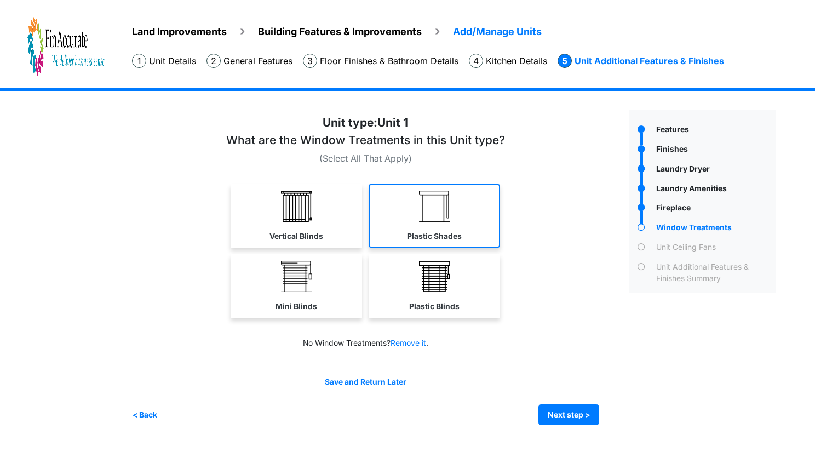
click at [429, 231] on label "Plastic Shades" at bounding box center [434, 236] width 55 height 11
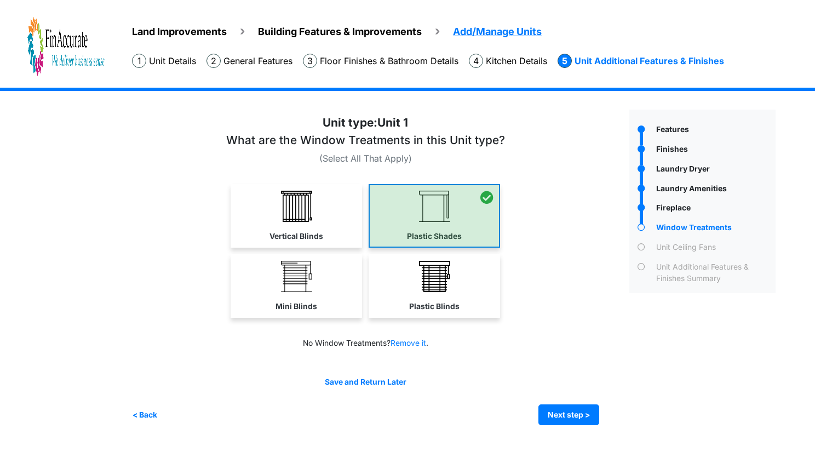
click at [429, 231] on div at bounding box center [433, 216] width 131 height 64
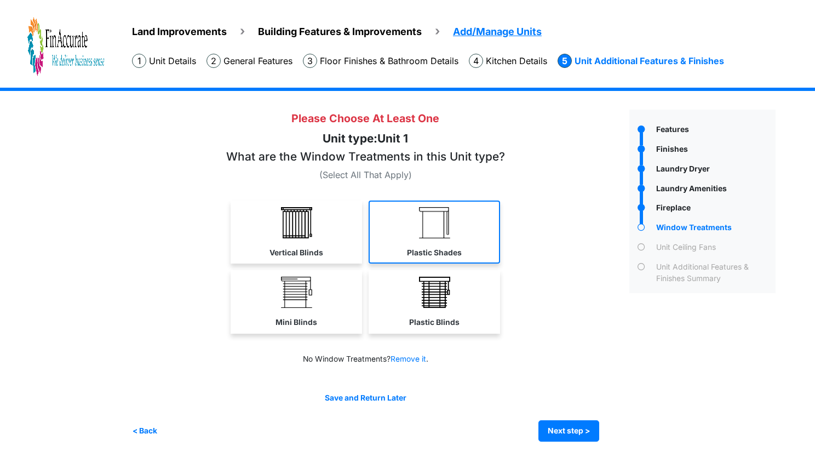
click at [433, 259] on link "Plastic Shades" at bounding box center [433, 232] width 131 height 64
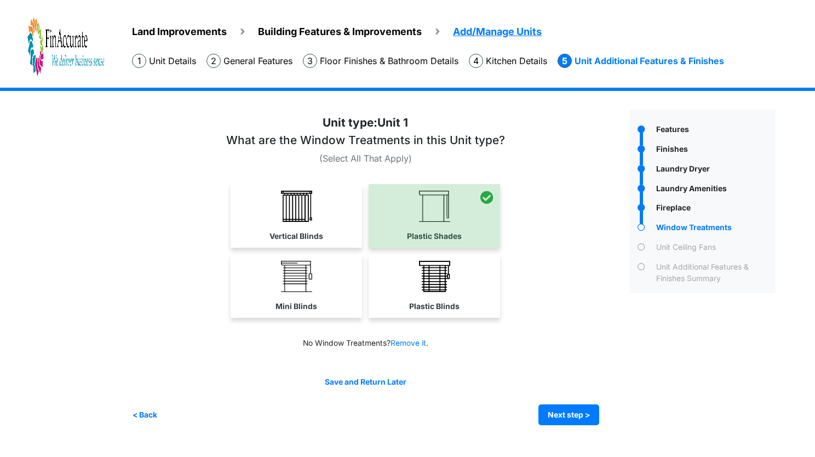
click at [457, 222] on div at bounding box center [433, 216] width 131 height 64
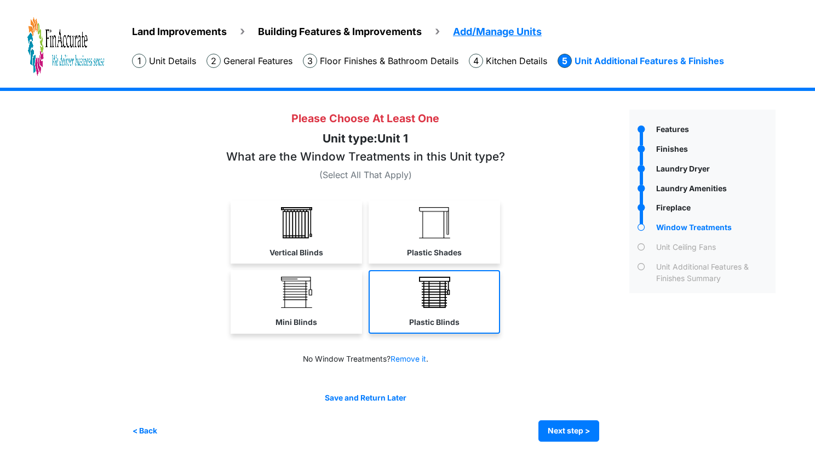
click at [446, 306] on img at bounding box center [434, 291] width 31 height 31
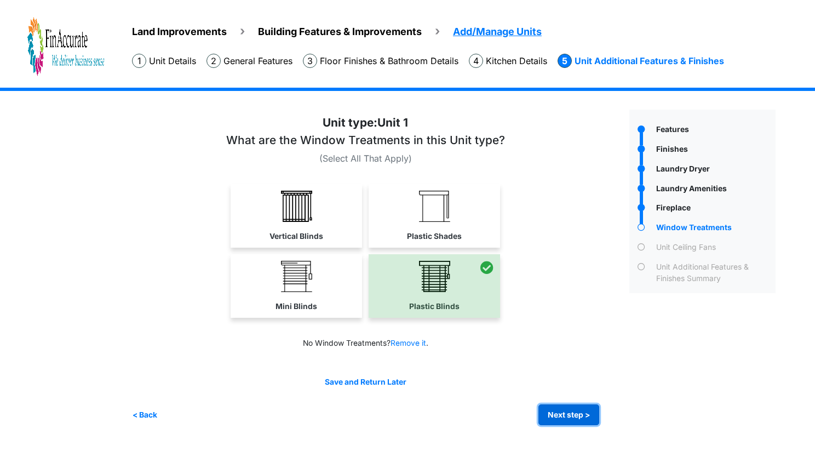
click at [554, 423] on button "Next step >" at bounding box center [568, 414] width 61 height 21
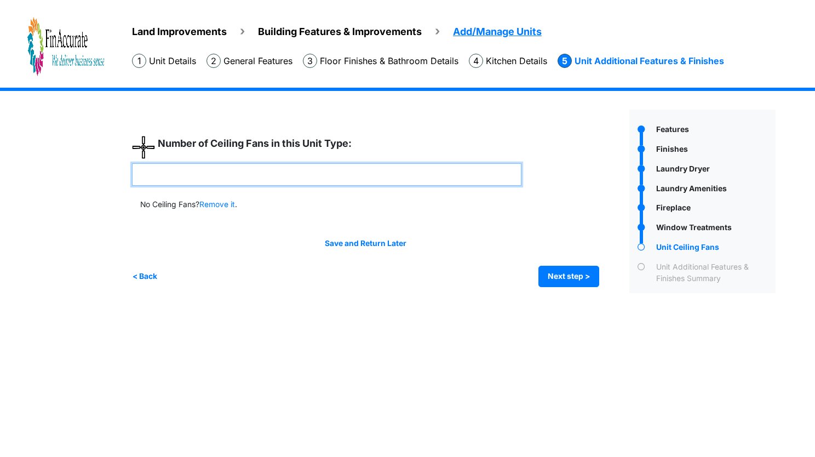
click at [352, 177] on input "number" at bounding box center [326, 174] width 389 height 22
type input "*"
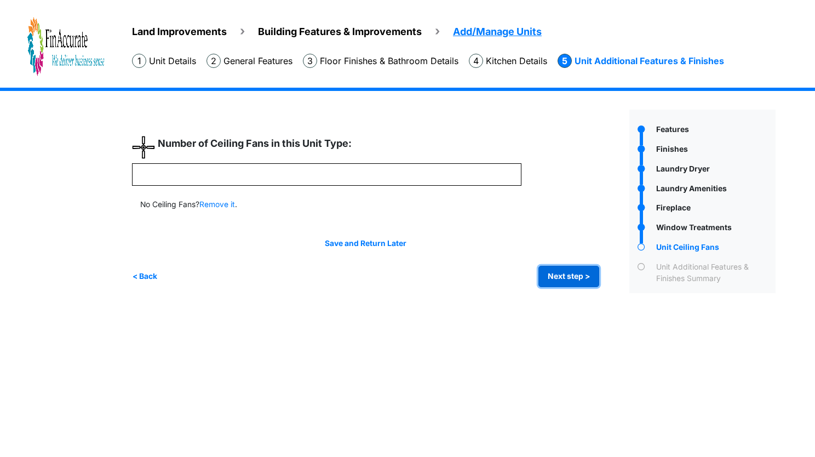
click at [583, 279] on button "Next step >" at bounding box center [568, 276] width 61 height 21
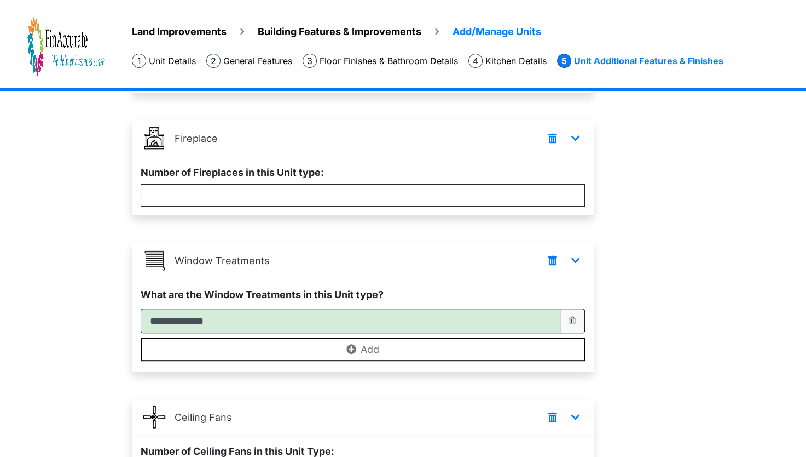
scroll to position [625, 0]
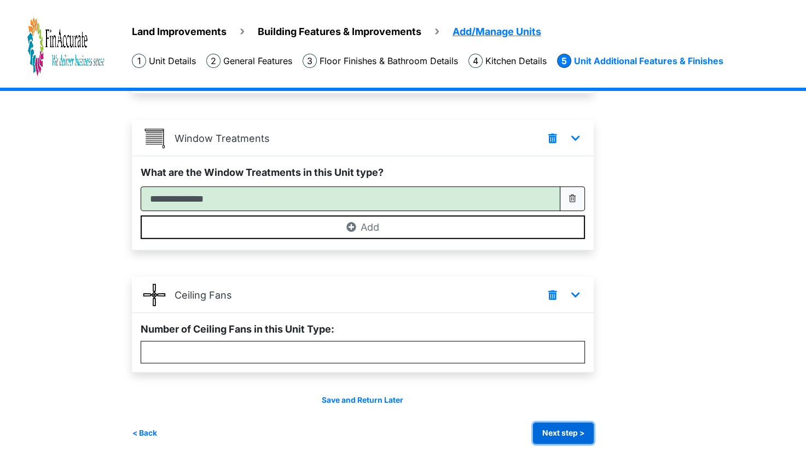
click at [558, 427] on button "Next step >" at bounding box center [563, 432] width 61 height 21
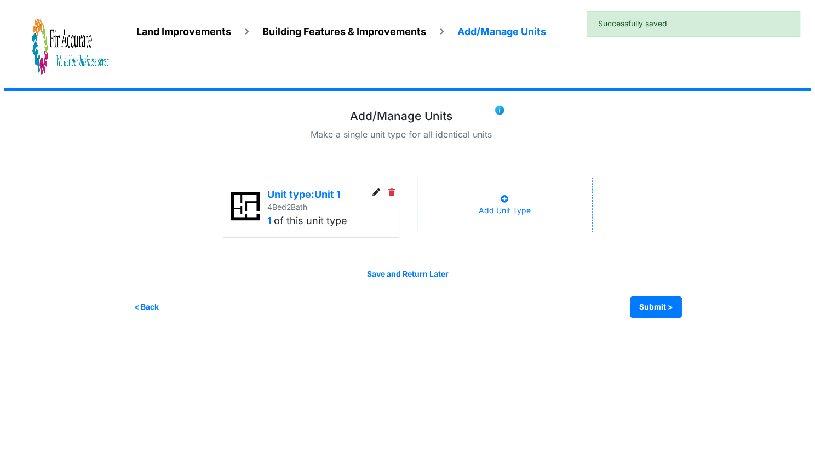
scroll to position [0, 0]
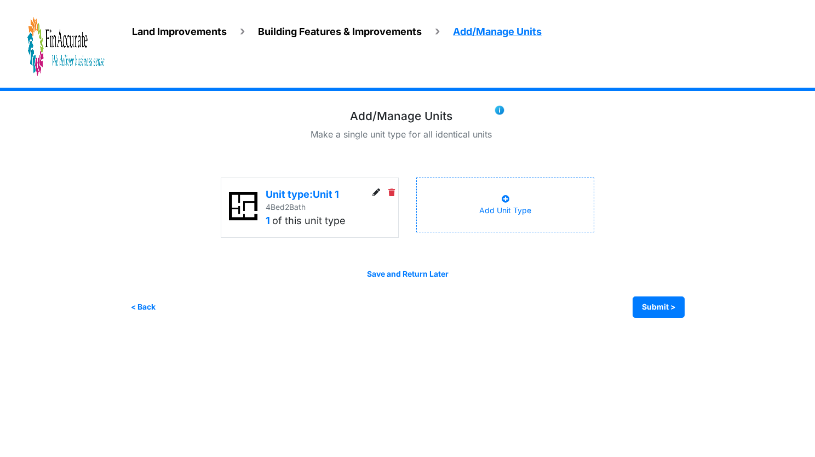
click at [464, 191] on div "Add Unit Type" at bounding box center [505, 204] width 178 height 55
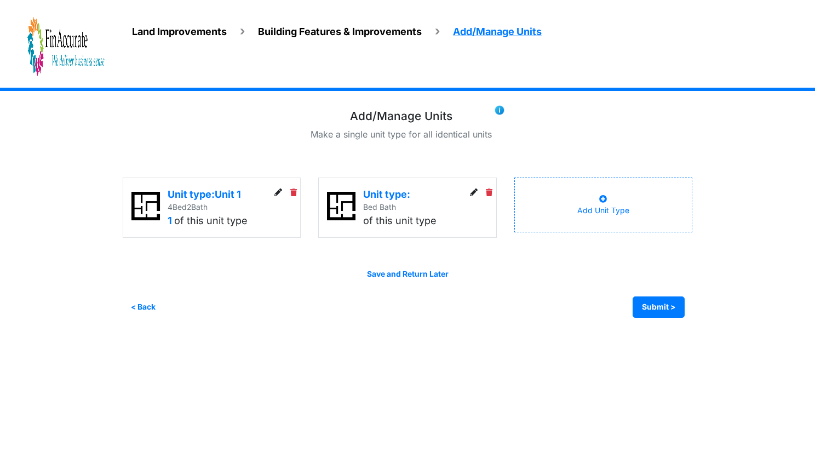
click at [607, 205] on div "Add Unit Type" at bounding box center [603, 204] width 52 height 23
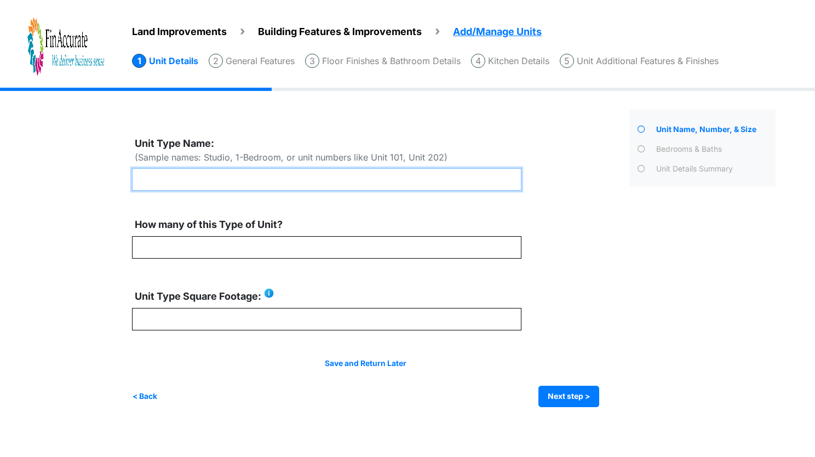
click at [265, 170] on input "text" at bounding box center [326, 179] width 389 height 22
type input "*"
type input "**********"
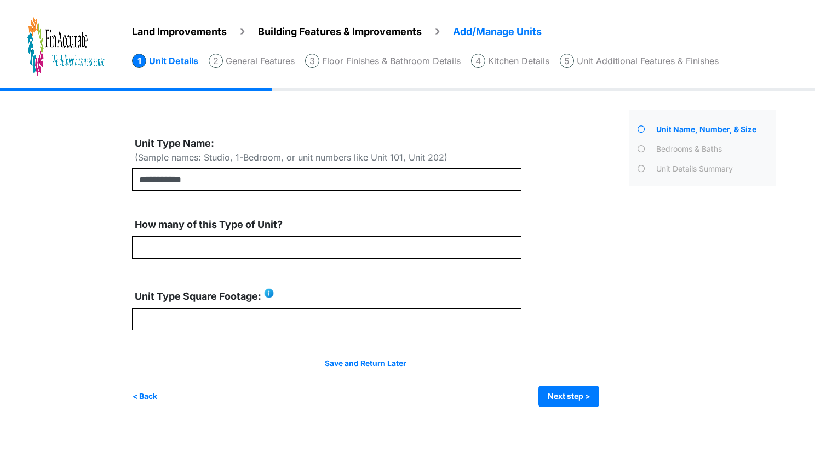
click at [66, 207] on div "Land Improvements Building Features & Improvements Amenities in the Common Spac…" at bounding box center [407, 256] width 815 height 336
click at [315, 222] on div "How many of this Type of Unit?" at bounding box center [326, 226] width 389 height 19
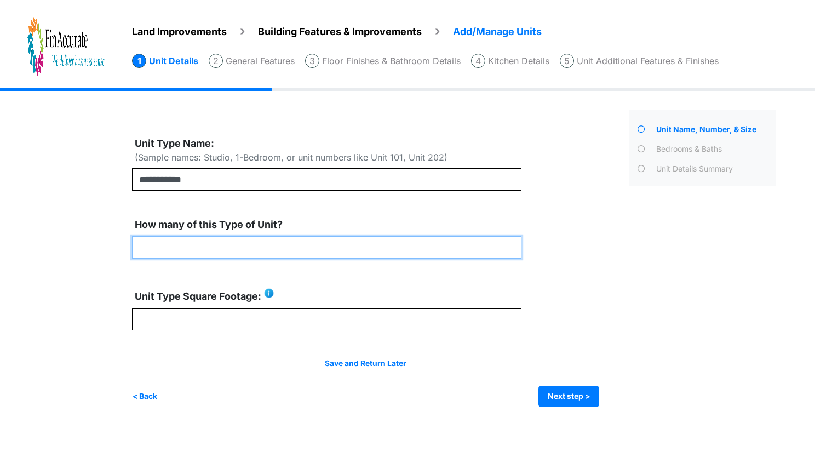
click at [214, 257] on input "number" at bounding box center [326, 247] width 389 height 22
type input "***"
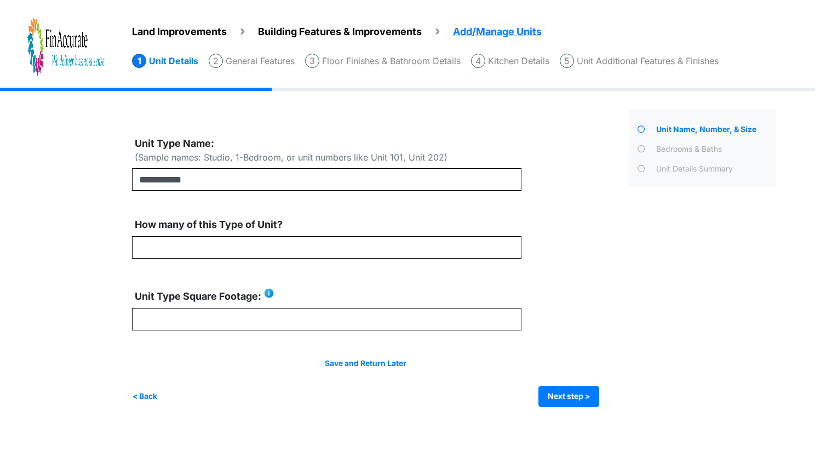
click at [92, 308] on div "Land Improvements Building Features & Improvements Amenities in the Common Spac…" at bounding box center [407, 256] width 815 height 336
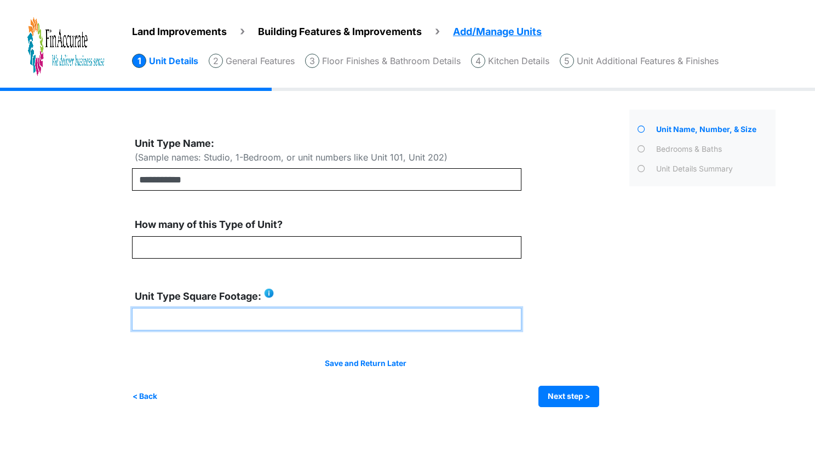
click at [187, 312] on input "number" at bounding box center [326, 319] width 389 height 22
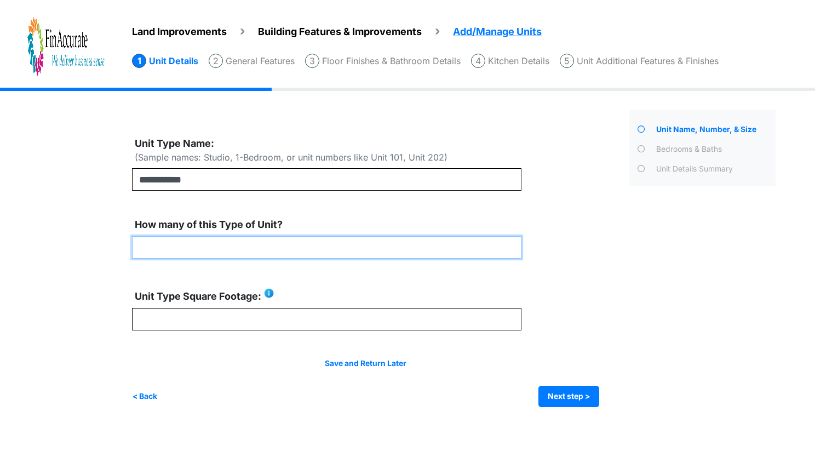
drag, startPoint x: 186, startPoint y: 243, endPoint x: 135, endPoint y: 249, distance: 51.3
click at [135, 249] on input "***" at bounding box center [326, 247] width 389 height 22
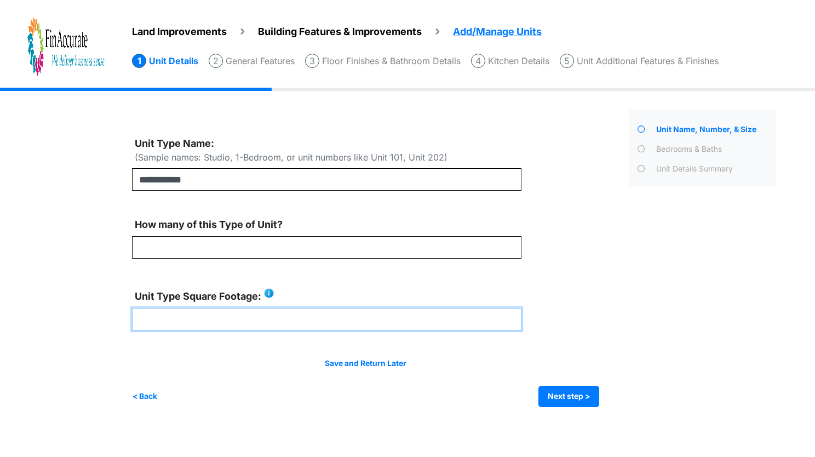
click at [178, 326] on input "number" at bounding box center [326, 319] width 389 height 22
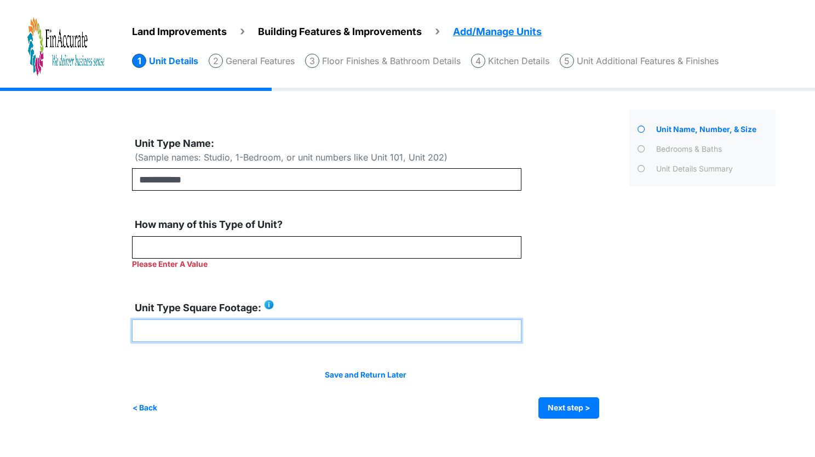
paste input "***"
type input "***"
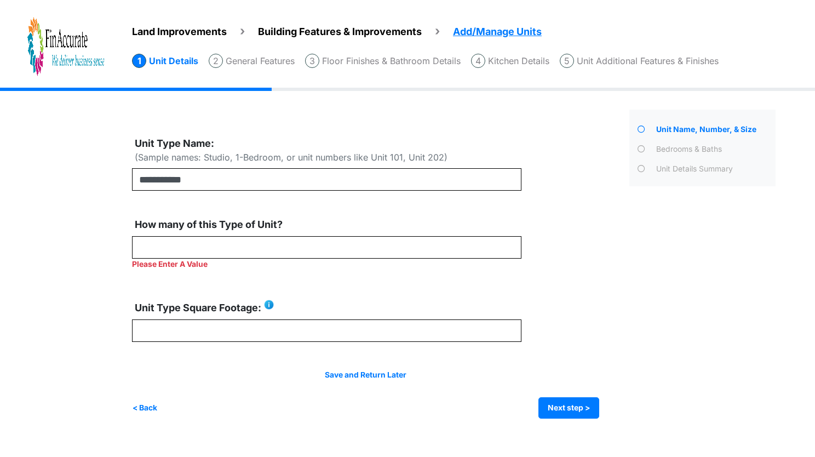
click at [142, 382] on div "Save and Return Later < Back Next step > Save and submit" at bounding box center [365, 393] width 467 height 49
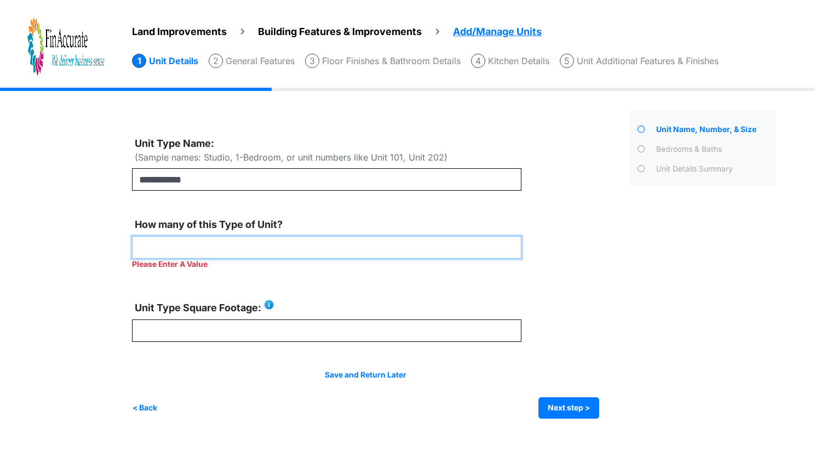
click at [151, 237] on input "number" at bounding box center [326, 247] width 389 height 22
type input "*"
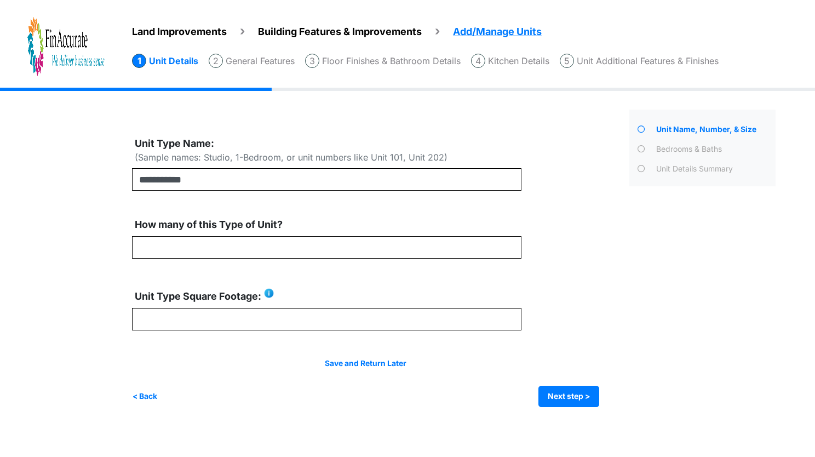
click at [515, 227] on div "How many of this Type of Unit?" at bounding box center [326, 226] width 389 height 19
click at [589, 387] on button "Next step >" at bounding box center [568, 395] width 61 height 21
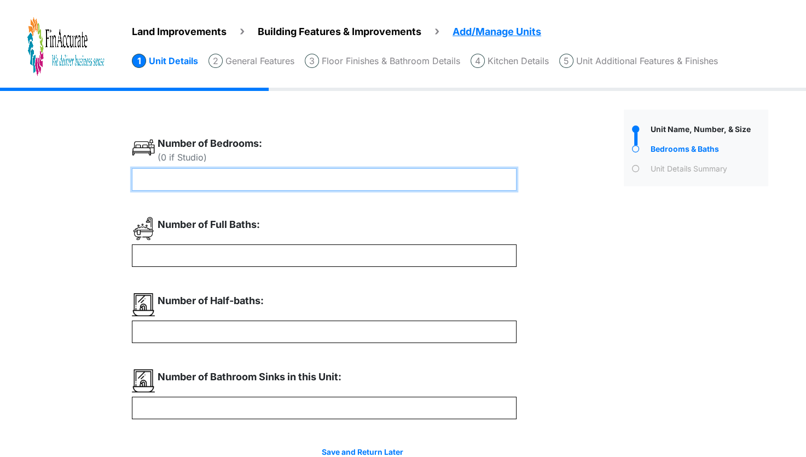
click at [244, 180] on input "number" at bounding box center [324, 179] width 385 height 22
type input "*"
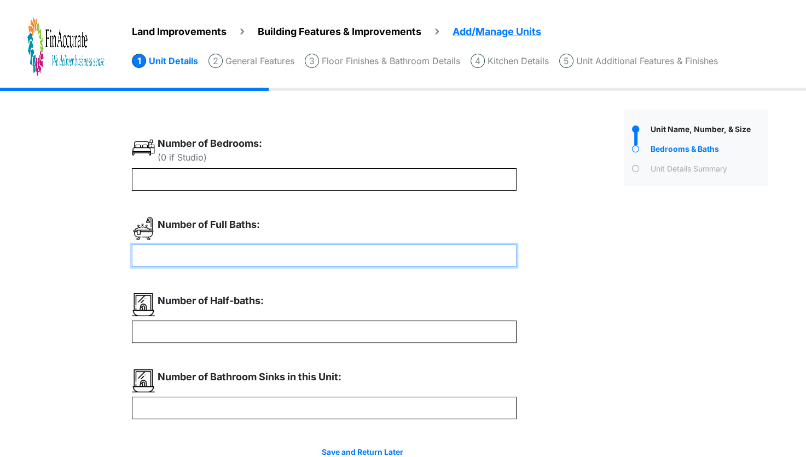
type input "*"
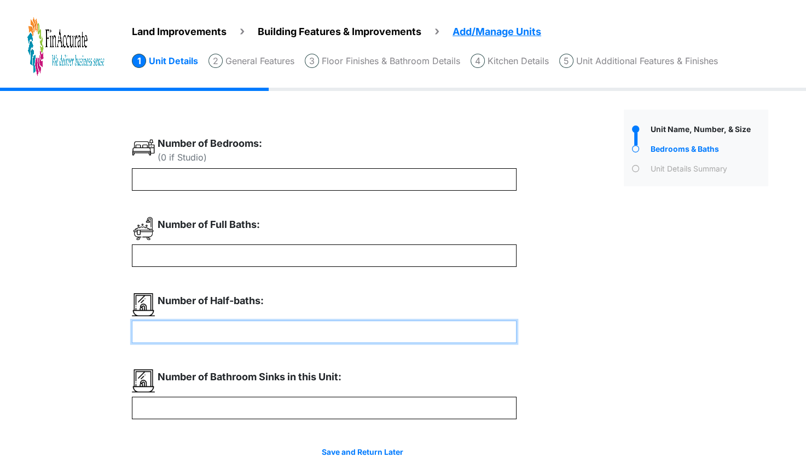
type input "*"
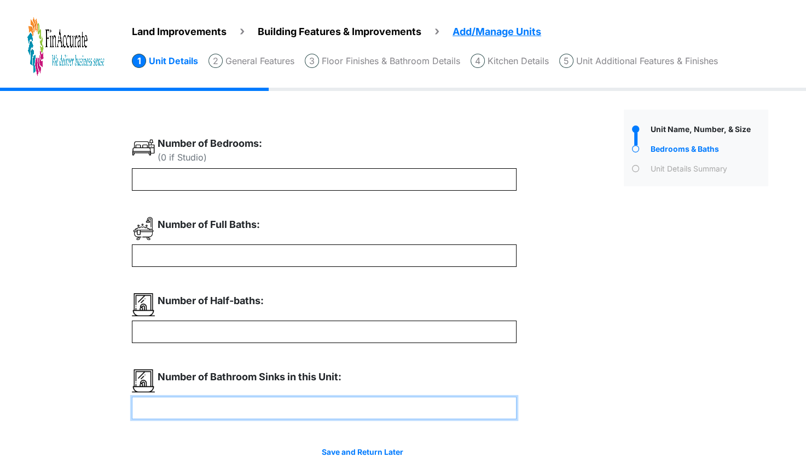
scroll to position [55, 0]
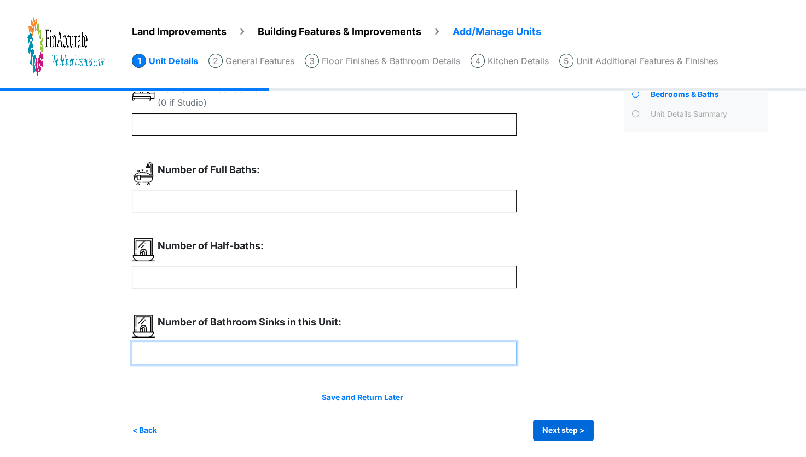
type input "*"
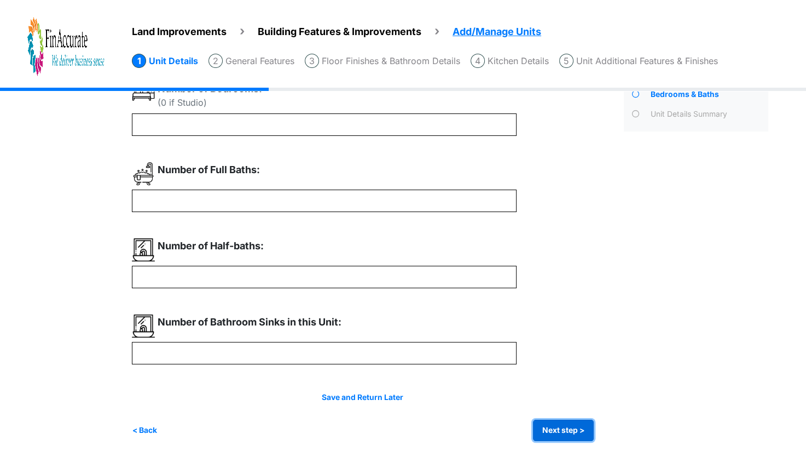
click at [574, 434] on button "Next step >" at bounding box center [563, 429] width 61 height 21
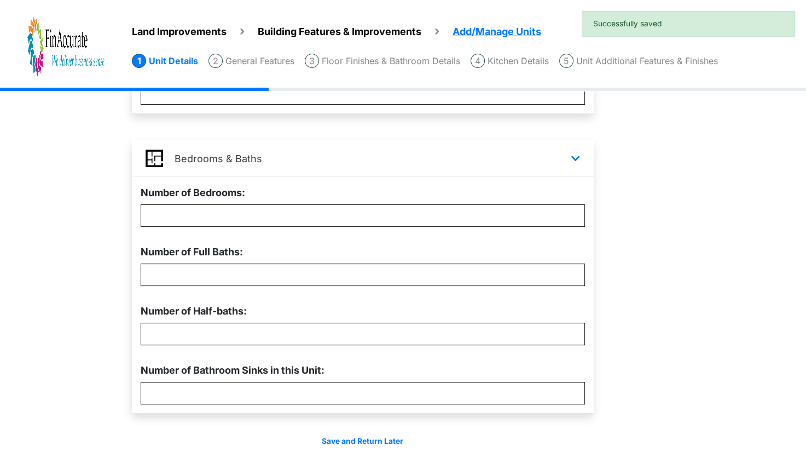
scroll to position [313, 0]
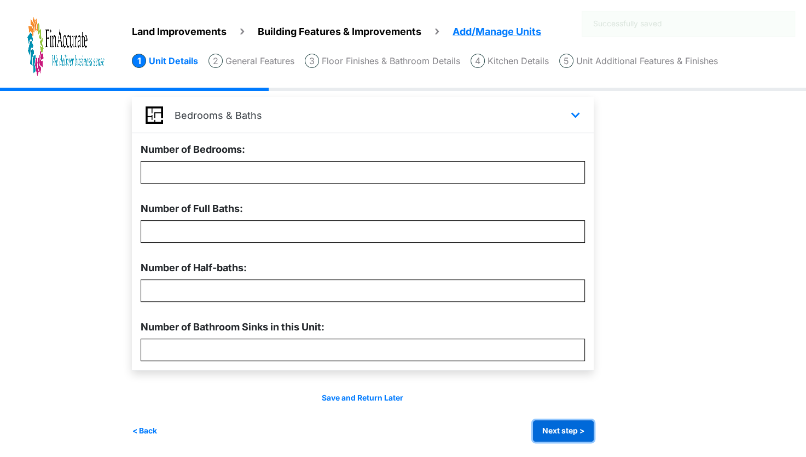
click at [591, 434] on button "Next step >" at bounding box center [563, 430] width 61 height 21
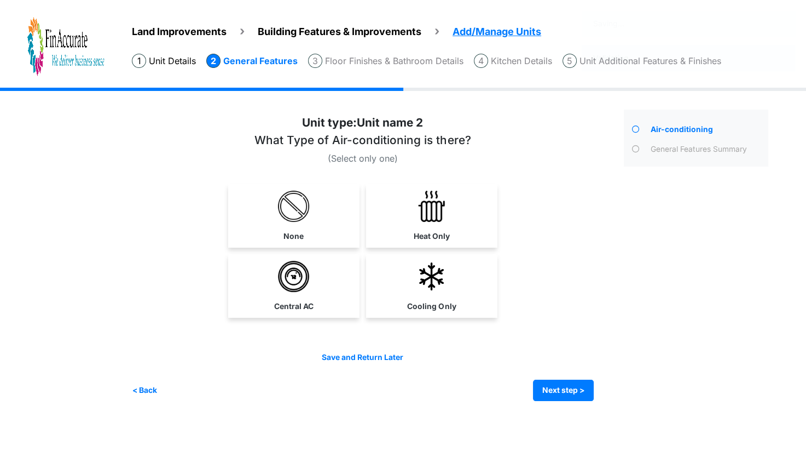
scroll to position [0, 0]
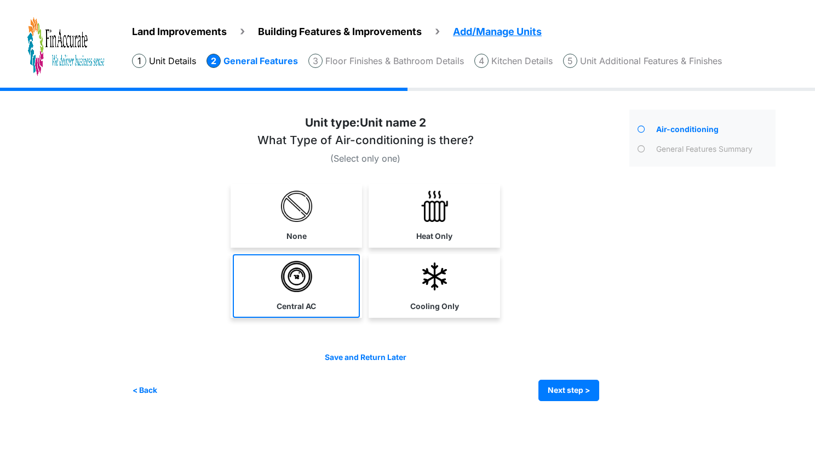
click at [301, 308] on label "Central AC" at bounding box center [295, 306] width 39 height 11
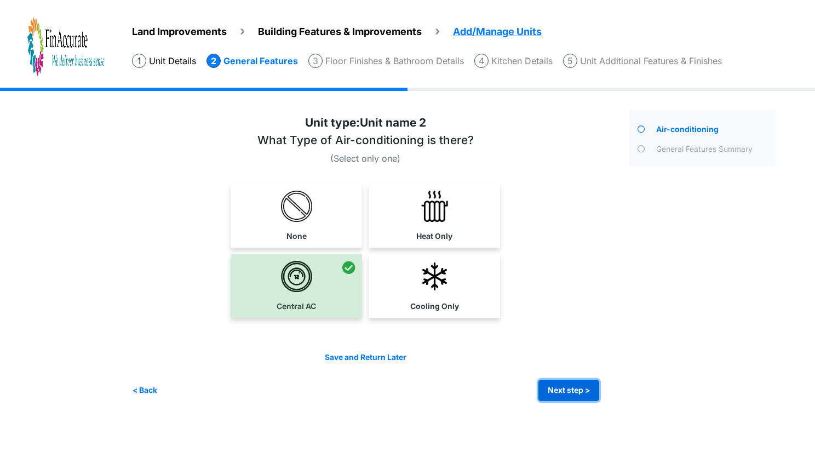
click at [579, 389] on button "Next step >" at bounding box center [568, 389] width 61 height 21
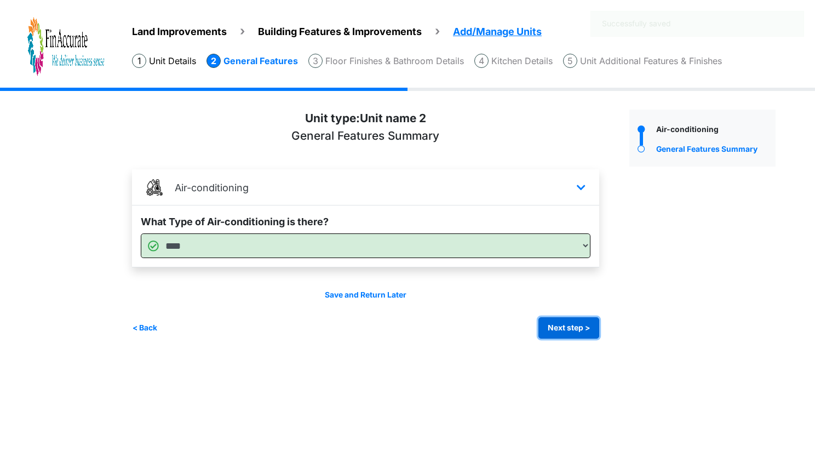
click at [579, 327] on button "Next step >" at bounding box center [568, 327] width 61 height 21
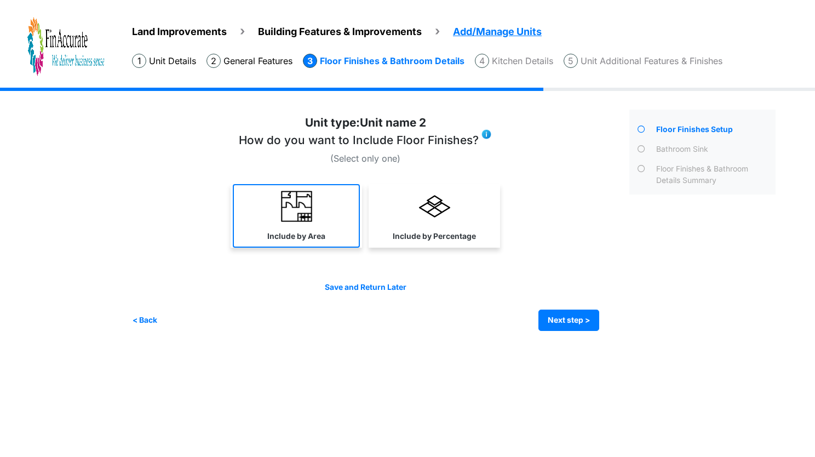
click at [289, 239] on label "Include by Area" at bounding box center [296, 236] width 58 height 11
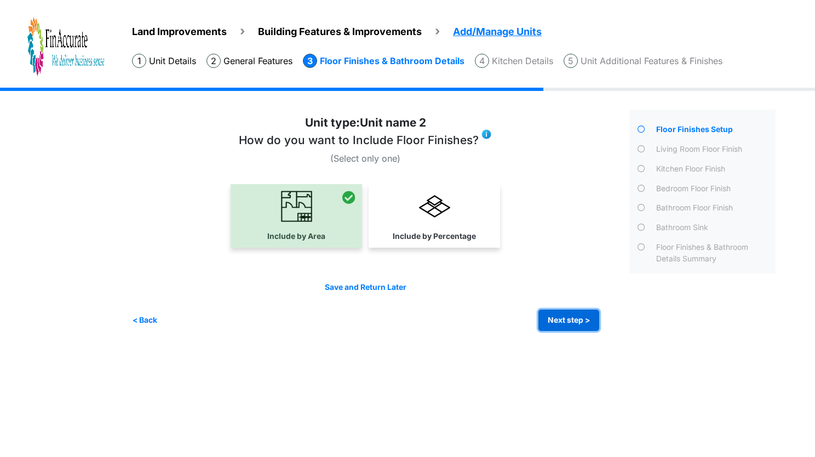
click at [584, 318] on button "Next step >" at bounding box center [568, 319] width 61 height 21
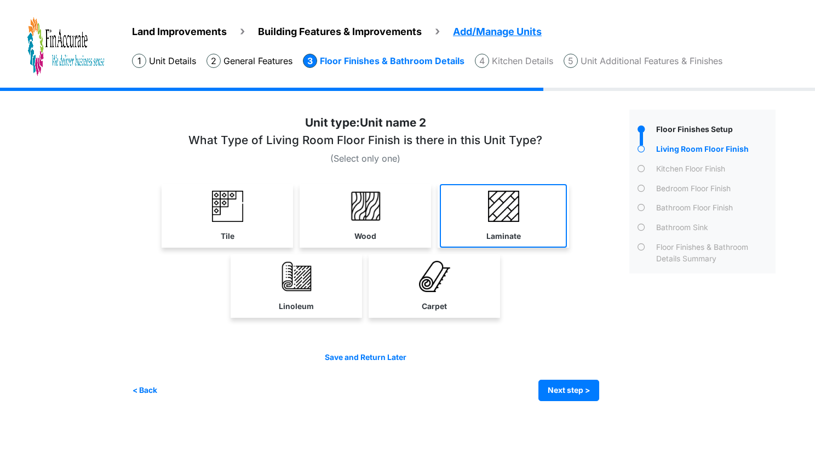
click at [485, 222] on link "Laminate" at bounding box center [503, 216] width 127 height 64
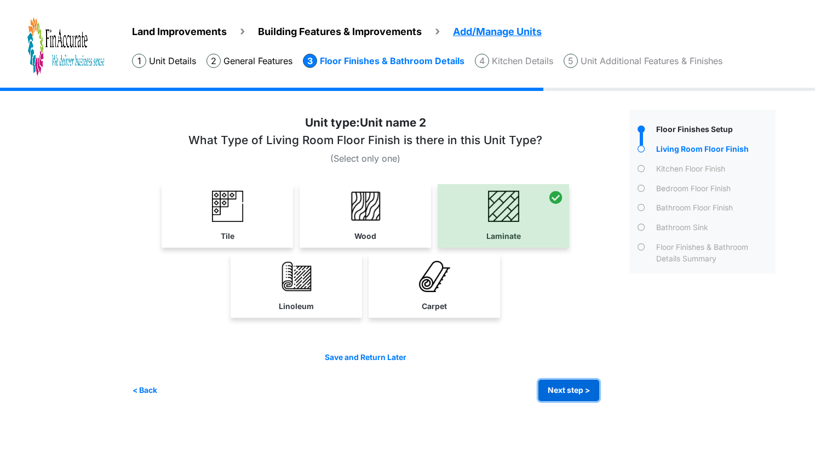
click at [567, 391] on button "Next step >" at bounding box center [568, 389] width 61 height 21
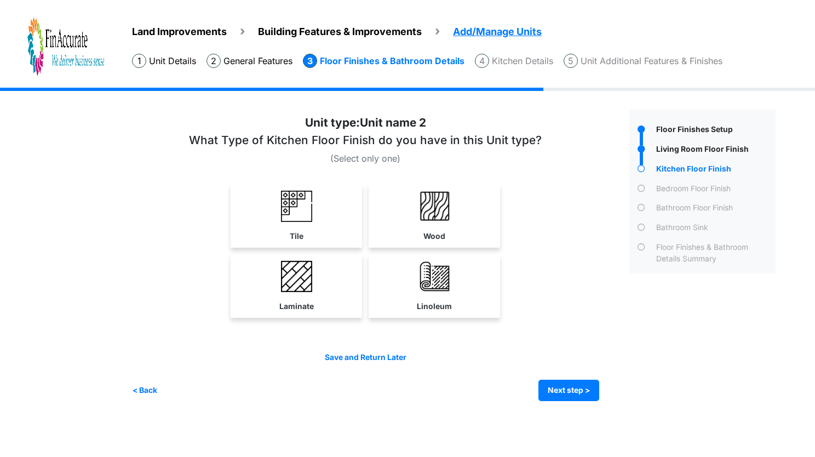
click at [403, 251] on div "Tile Wood Laminate Linoleum" at bounding box center [365, 254] width 467 height 140
click at [427, 290] on img at bounding box center [434, 276] width 31 height 31
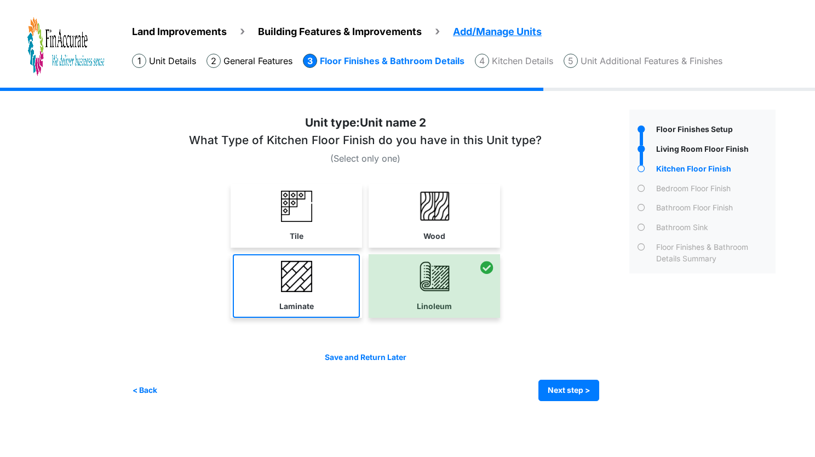
click at [271, 299] on link "Laminate" at bounding box center [296, 286] width 127 height 64
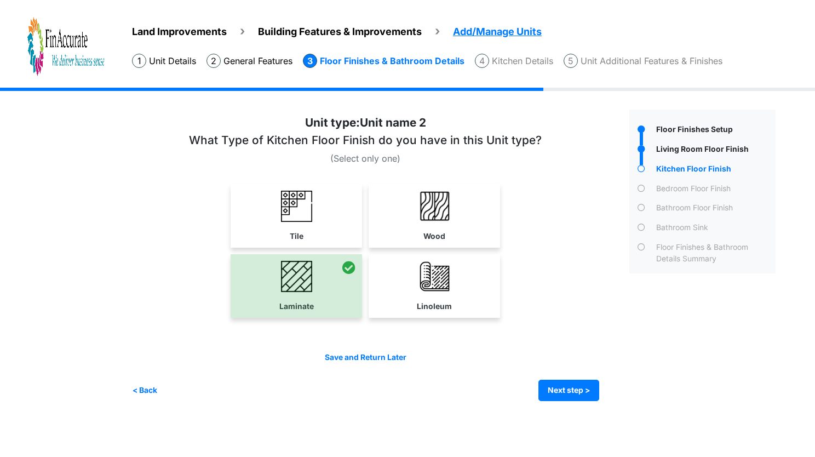
click at [595, 400] on div "Irrigation Flag pole" at bounding box center [458, 253] width 652 height 330
click at [571, 382] on button "Next step >" at bounding box center [568, 389] width 61 height 21
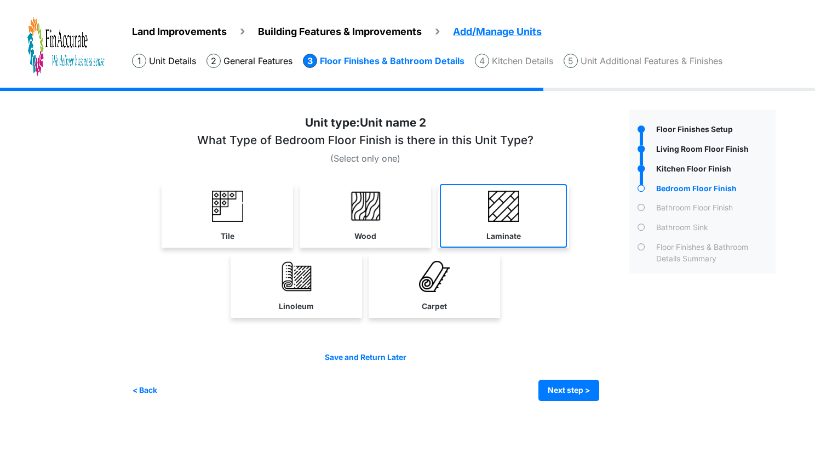
click at [521, 211] on link "Laminate" at bounding box center [503, 216] width 127 height 64
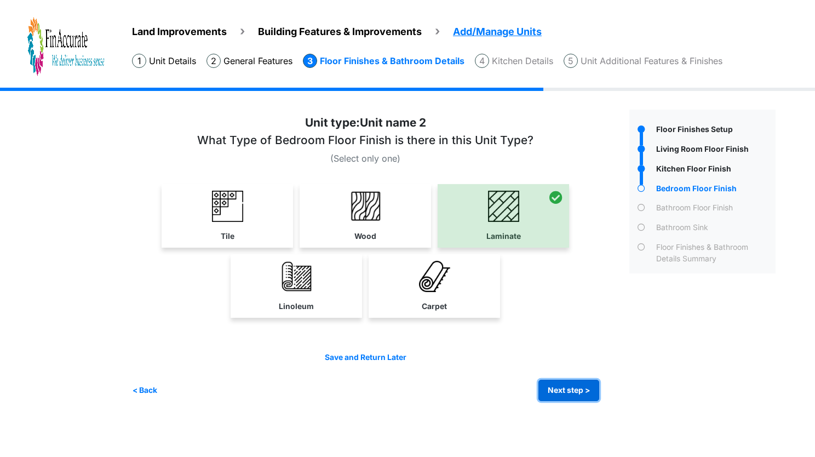
click at [552, 384] on button "Next step >" at bounding box center [568, 389] width 61 height 21
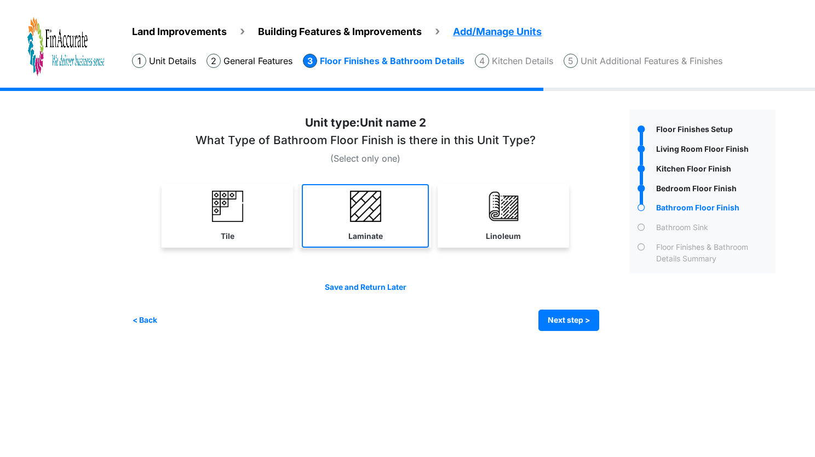
click at [377, 233] on label "Laminate" at bounding box center [365, 236] width 34 height 11
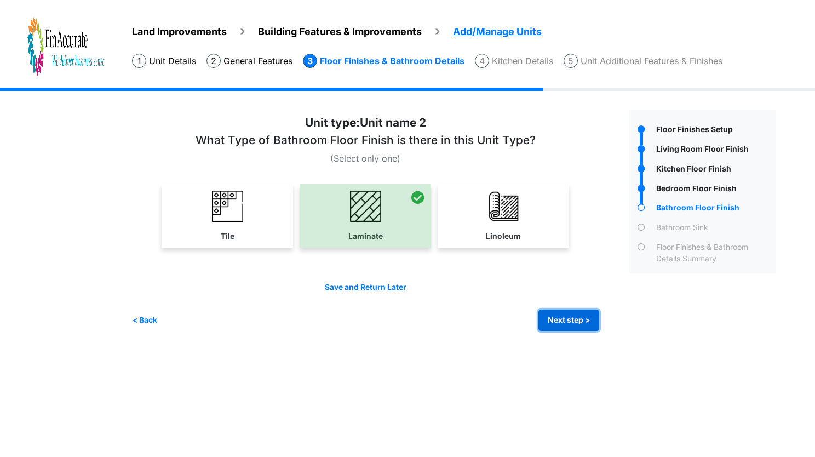
click at [578, 320] on button "Next step >" at bounding box center [568, 319] width 61 height 21
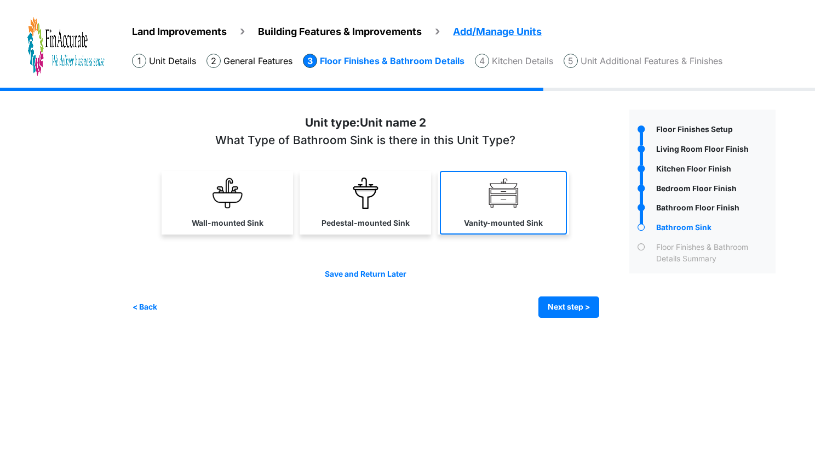
click at [469, 206] on link "Vanity-mounted Sink" at bounding box center [503, 203] width 127 height 64
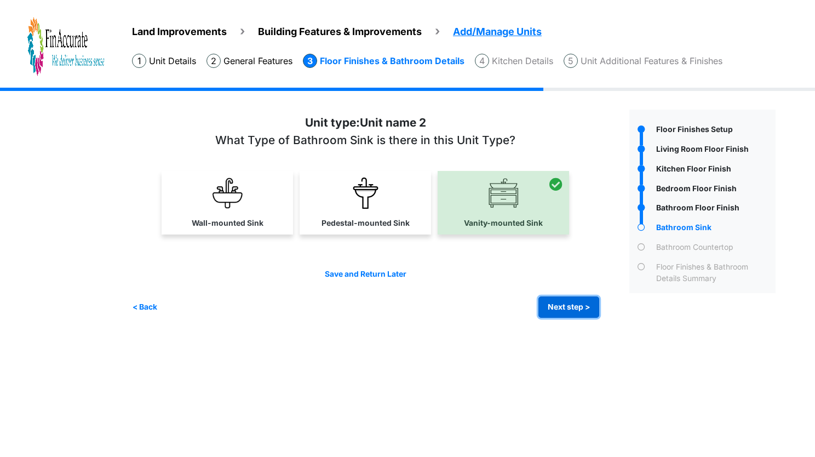
click at [572, 302] on button "Next step >" at bounding box center [568, 306] width 61 height 21
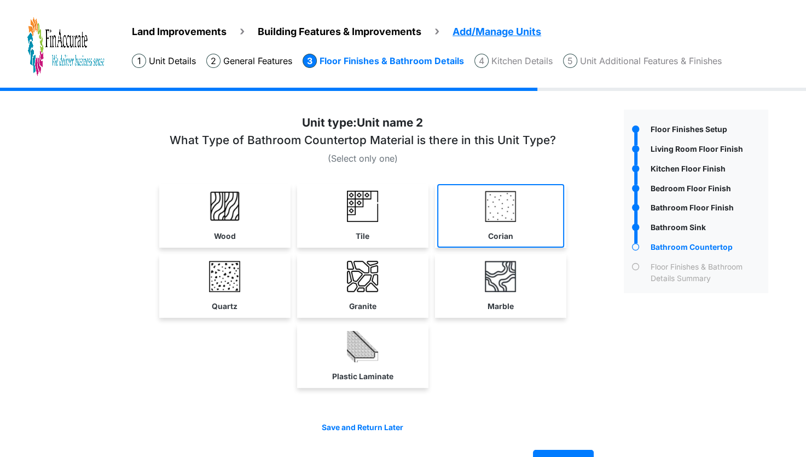
click at [491, 232] on label "Corian" at bounding box center [500, 236] width 25 height 11
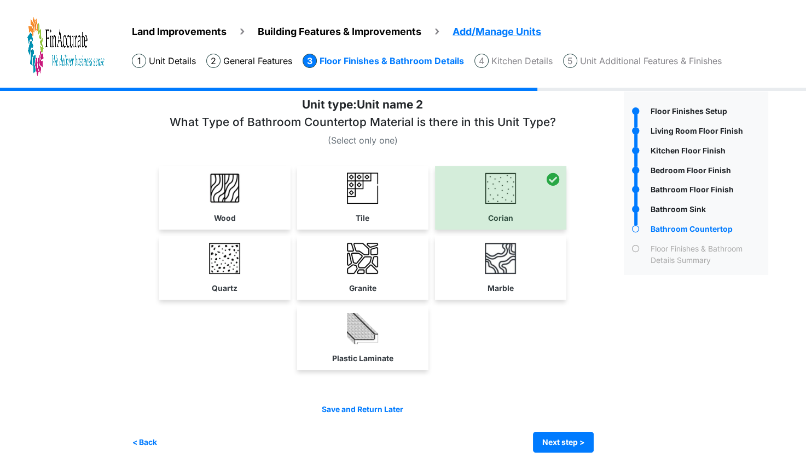
scroll to position [28, 0]
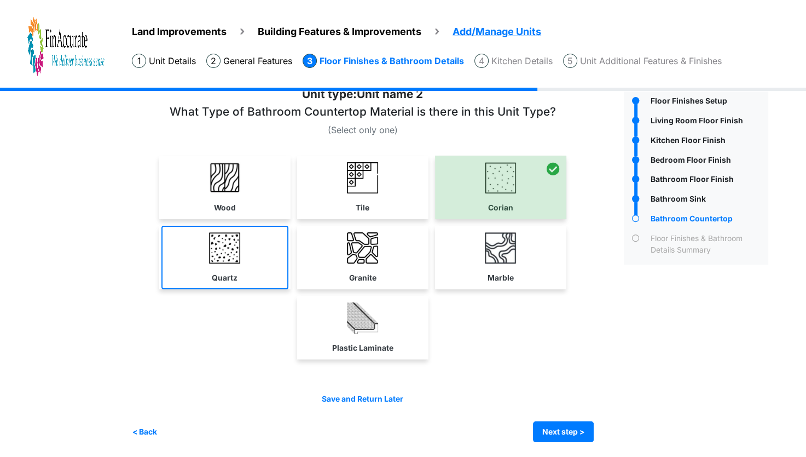
click at [248, 251] on link "Quartz" at bounding box center [225, 258] width 127 height 64
select select "*"
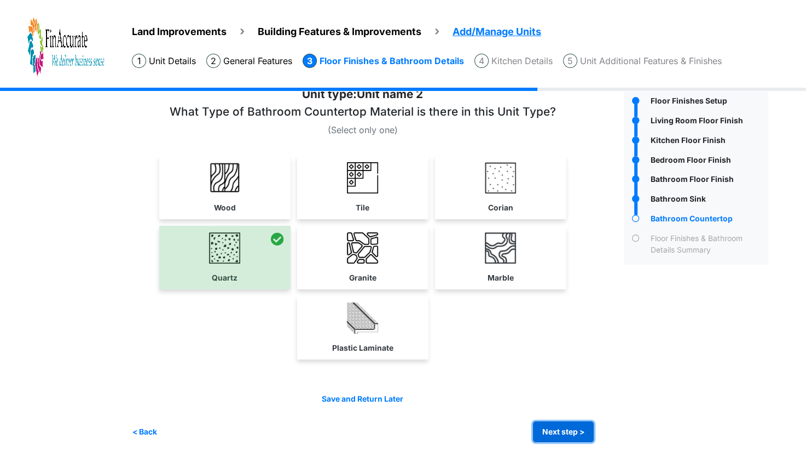
click at [564, 437] on button "Next step >" at bounding box center [563, 431] width 61 height 21
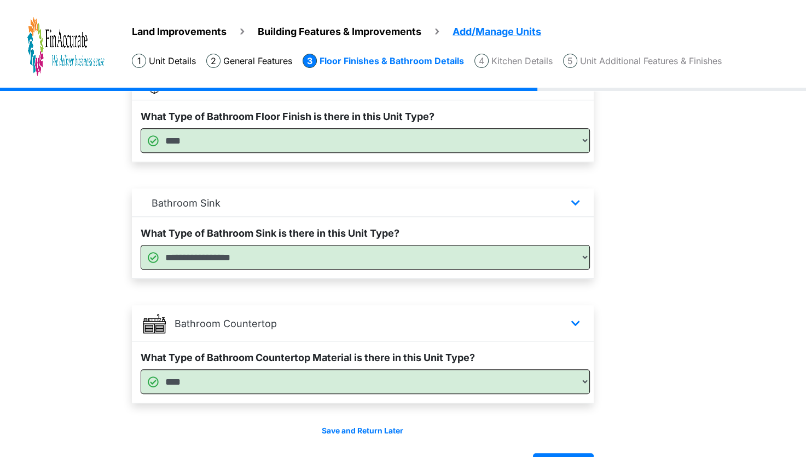
scroll to position [634, 0]
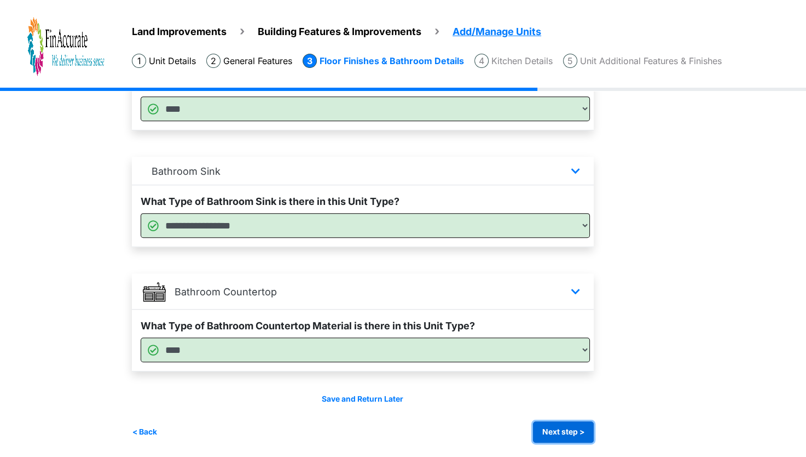
click at [569, 425] on button "Next step >" at bounding box center [563, 431] width 61 height 21
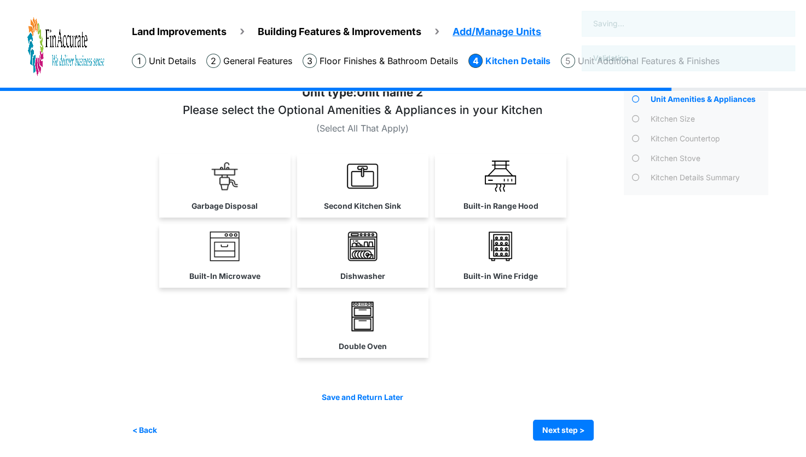
scroll to position [0, 0]
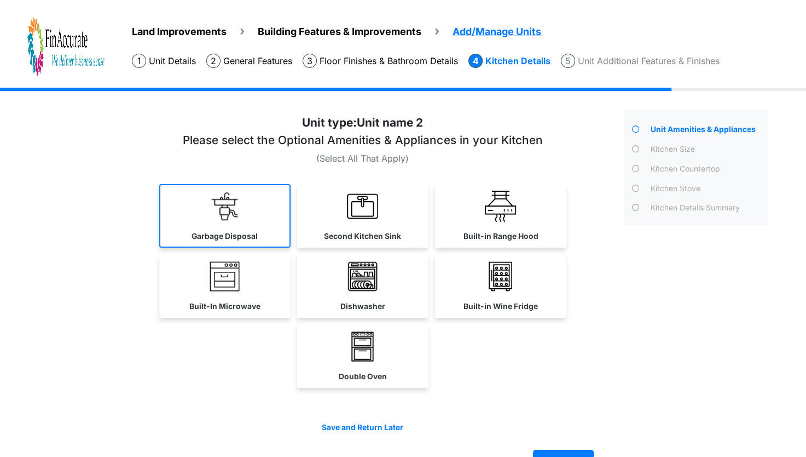
click at [263, 201] on link "Garbage Disposal" at bounding box center [224, 216] width 131 height 64
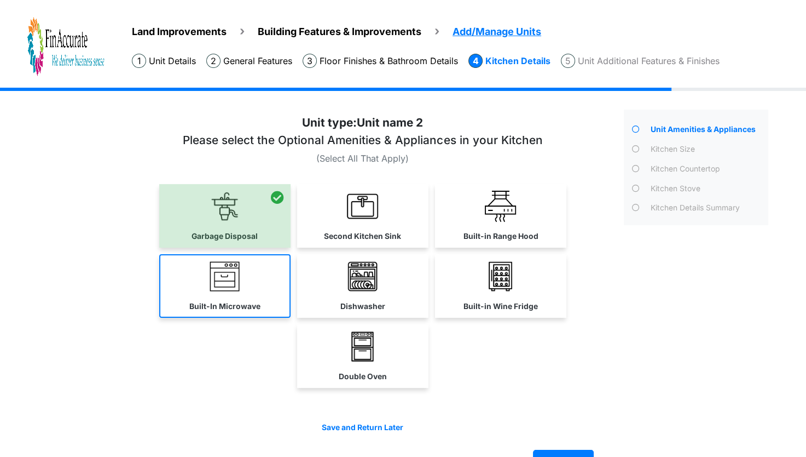
click at [238, 292] on link "Built-In Microwave" at bounding box center [224, 286] width 131 height 64
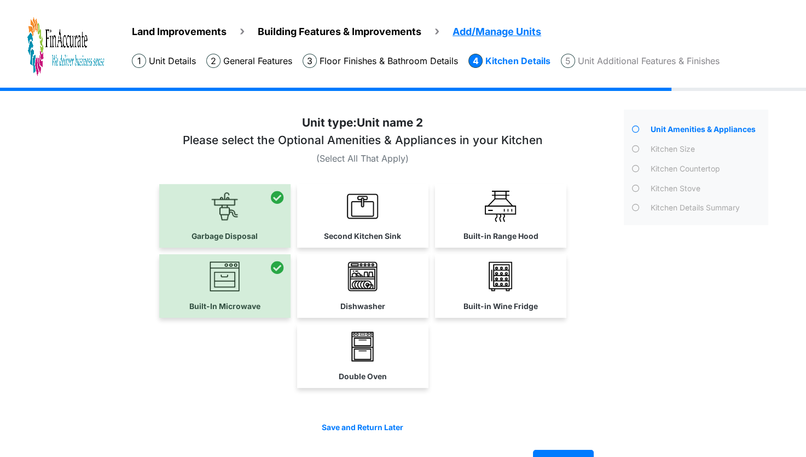
scroll to position [28, 0]
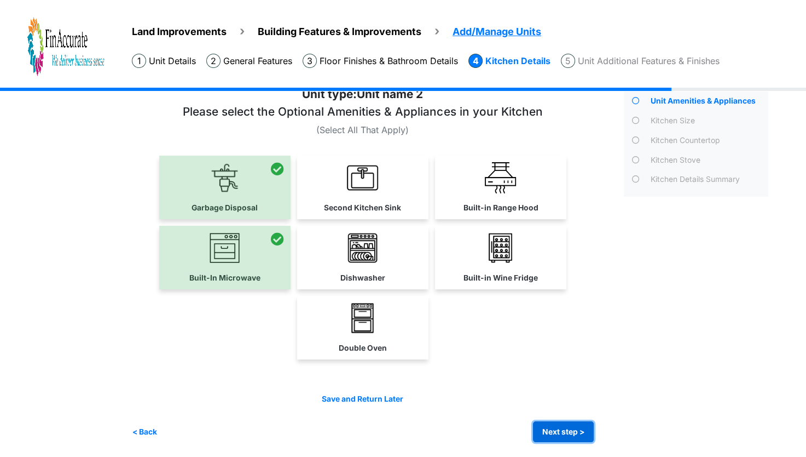
click at [567, 428] on button "Next step >" at bounding box center [563, 431] width 61 height 21
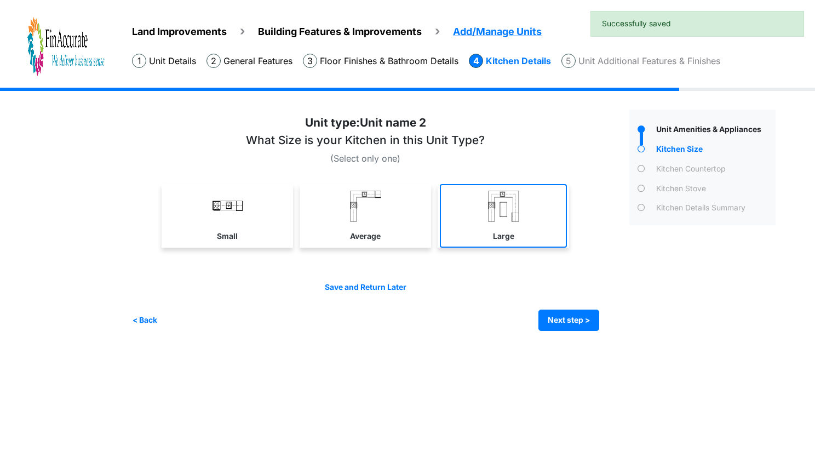
click at [548, 209] on link "Large" at bounding box center [503, 216] width 127 height 64
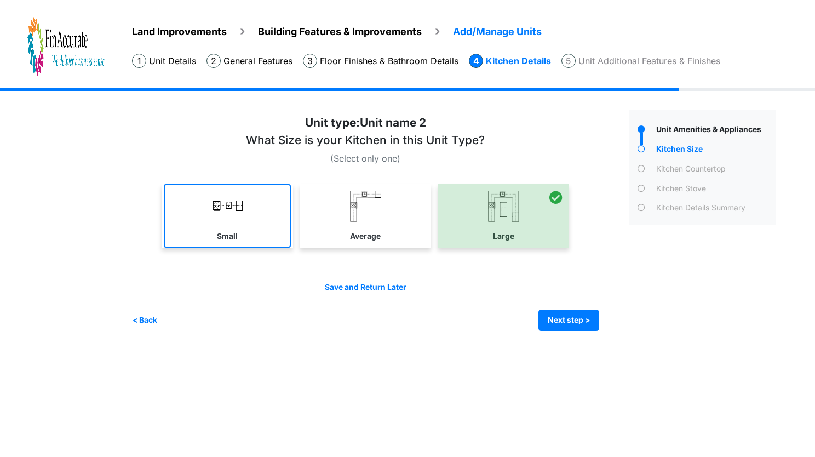
click at [267, 217] on link "Small" at bounding box center [227, 216] width 127 height 64
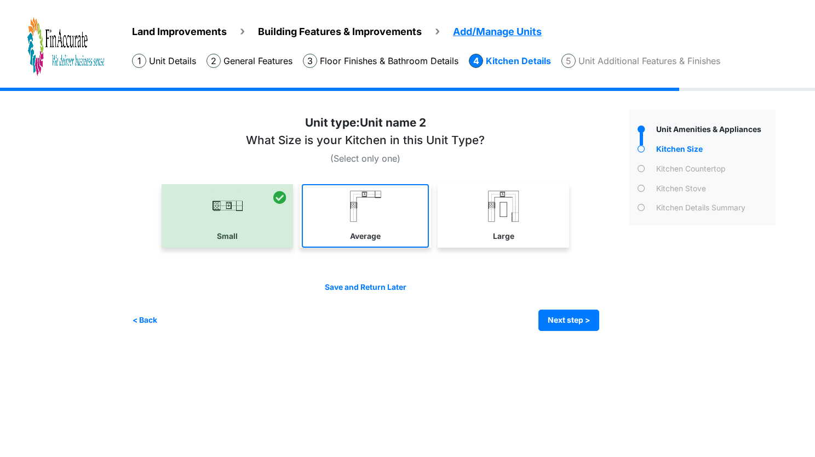
click at [400, 238] on link "Average" at bounding box center [365, 216] width 127 height 64
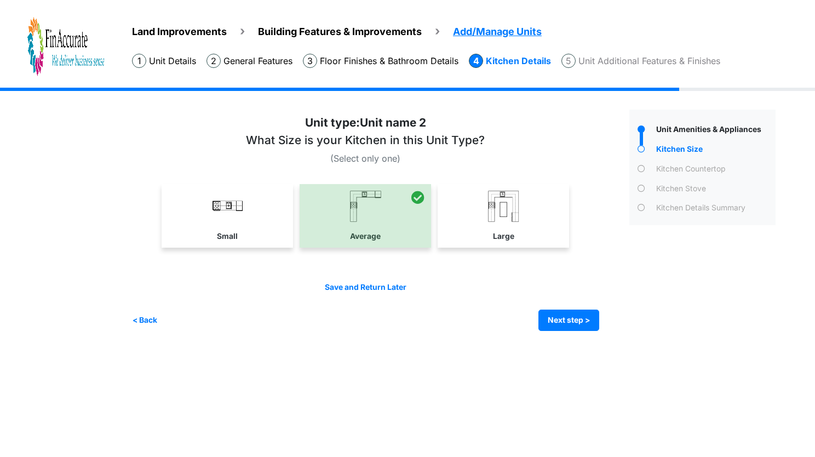
click at [537, 304] on div "Save and Return Later < Back Next step > Save and submit" at bounding box center [365, 305] width 467 height 49
click at [571, 327] on button "Next step >" at bounding box center [568, 319] width 61 height 21
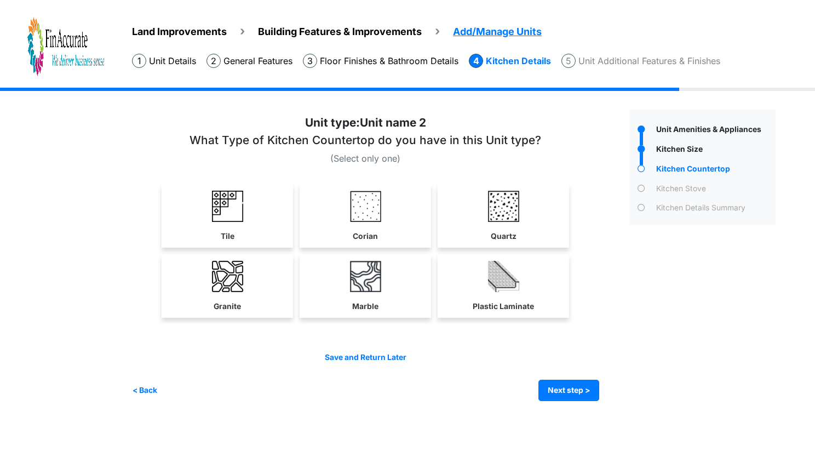
drag, startPoint x: 468, startPoint y: 239, endPoint x: 480, endPoint y: 245, distance: 13.7
click at [468, 238] on link "Quartz" at bounding box center [503, 216] width 127 height 64
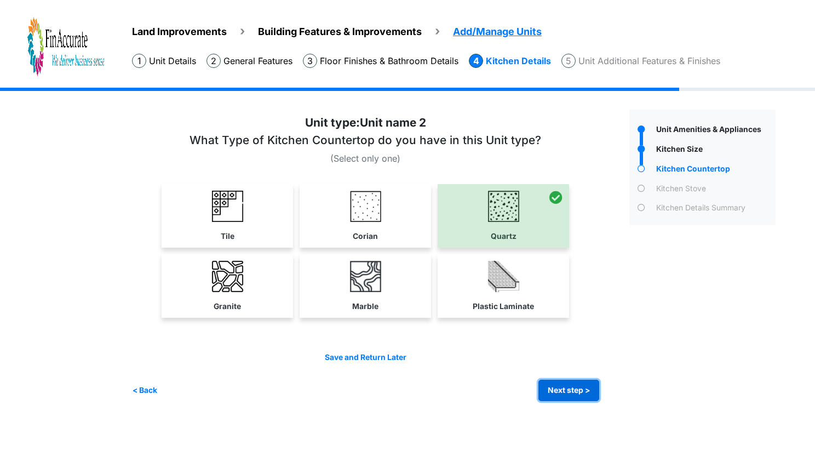
click at [556, 388] on button "Next step >" at bounding box center [568, 389] width 61 height 21
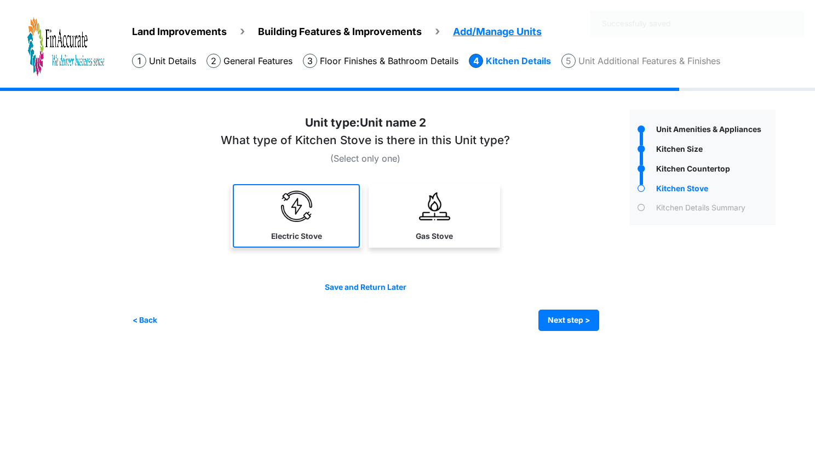
click at [304, 231] on label "Electric Stove" at bounding box center [296, 236] width 51 height 11
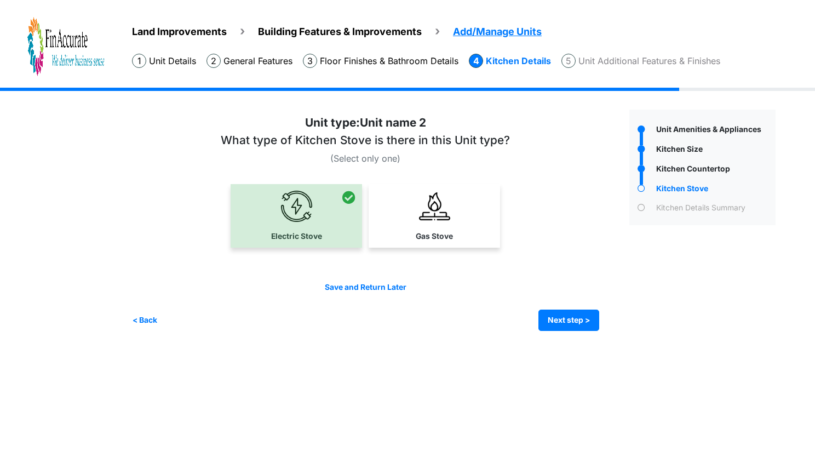
click at [575, 333] on div "Irrigation Flag pole" at bounding box center [458, 218] width 652 height 260
click at [576, 329] on button "Next step >" at bounding box center [568, 319] width 61 height 21
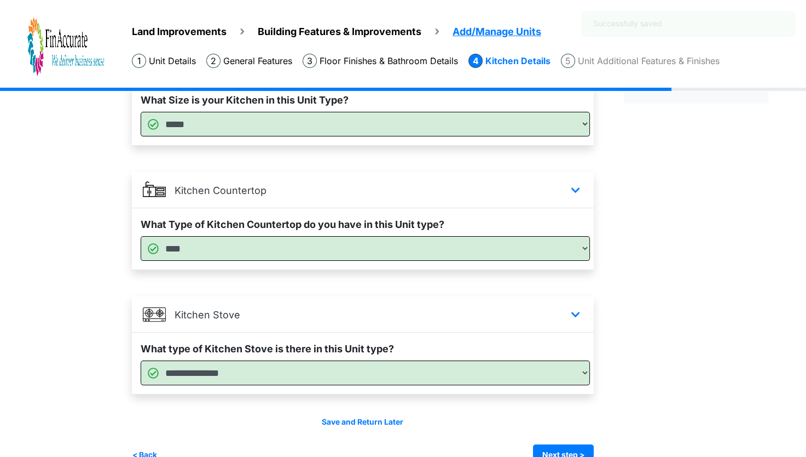
scroll to position [145, 0]
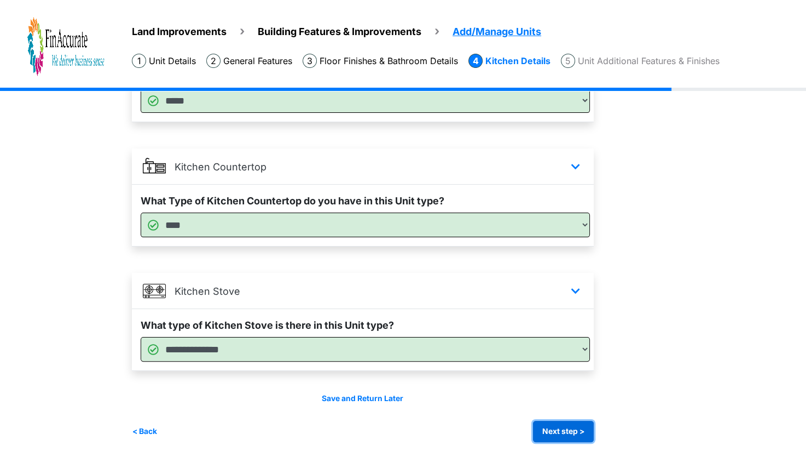
click at [569, 422] on button "Next step >" at bounding box center [563, 430] width 61 height 21
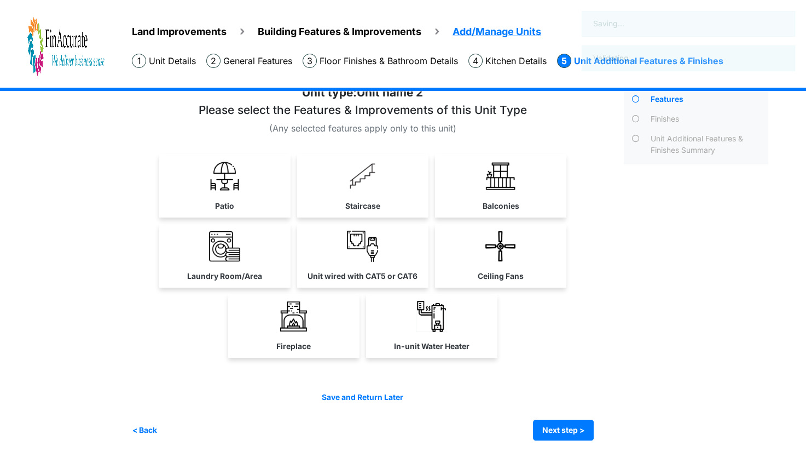
scroll to position [0, 0]
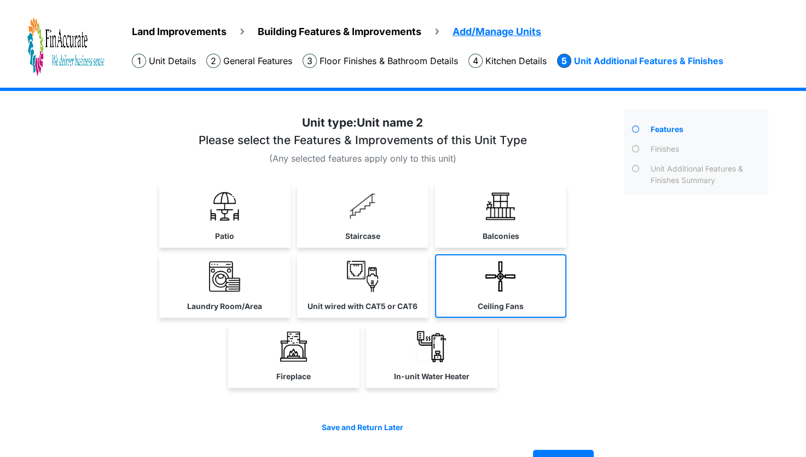
click at [531, 303] on link "Ceiling Fans" at bounding box center [500, 286] width 131 height 64
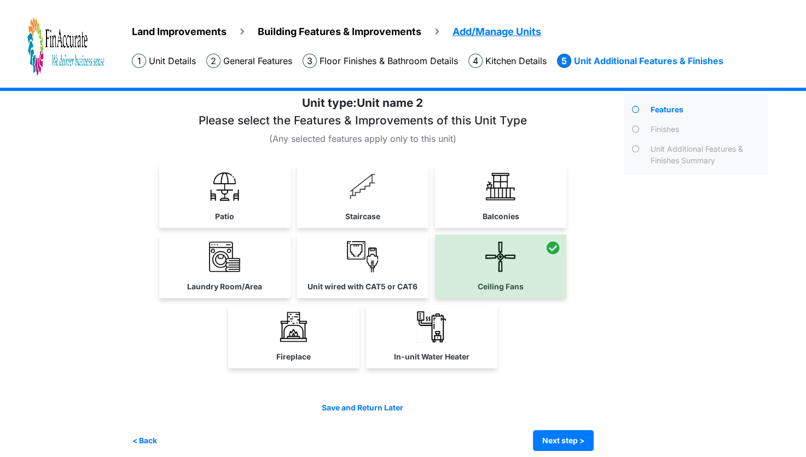
scroll to position [28, 0]
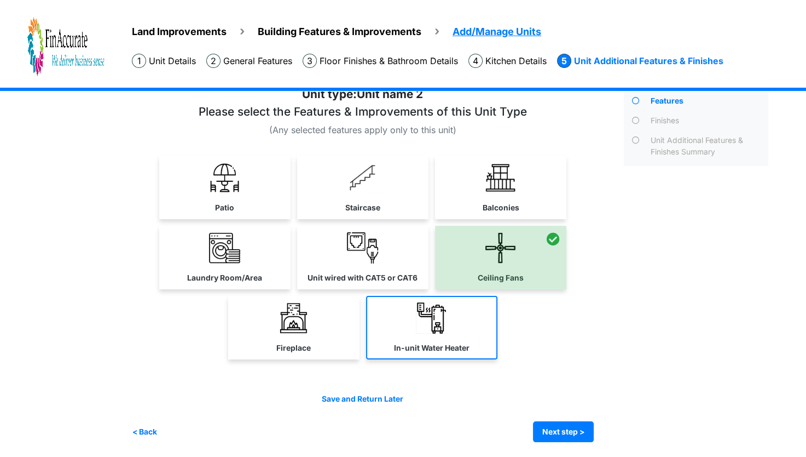
click at [399, 324] on link "In-unit Water Heater" at bounding box center [431, 328] width 131 height 64
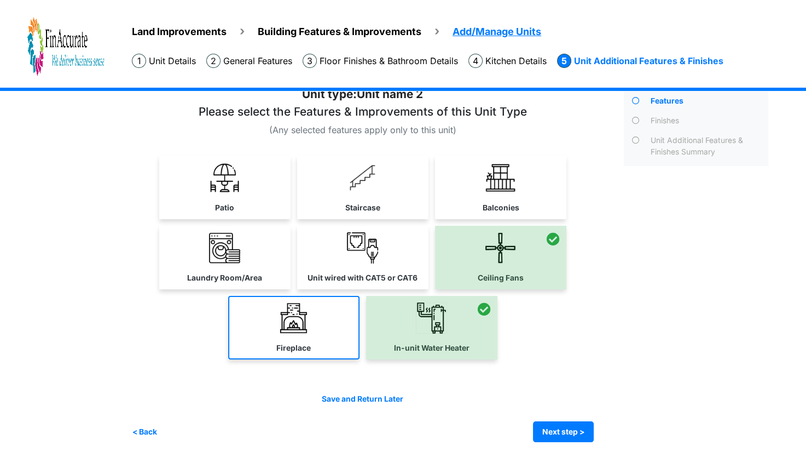
click at [298, 321] on img at bounding box center [293, 317] width 31 height 31
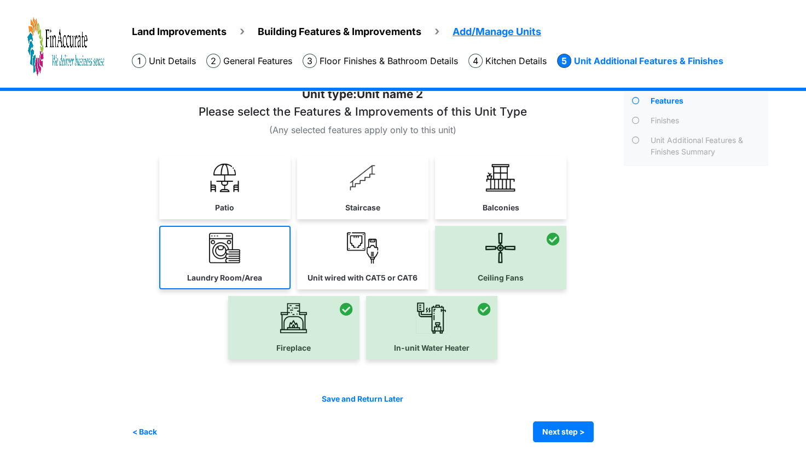
click at [258, 249] on link "Laundry Room/Area" at bounding box center [224, 258] width 131 height 64
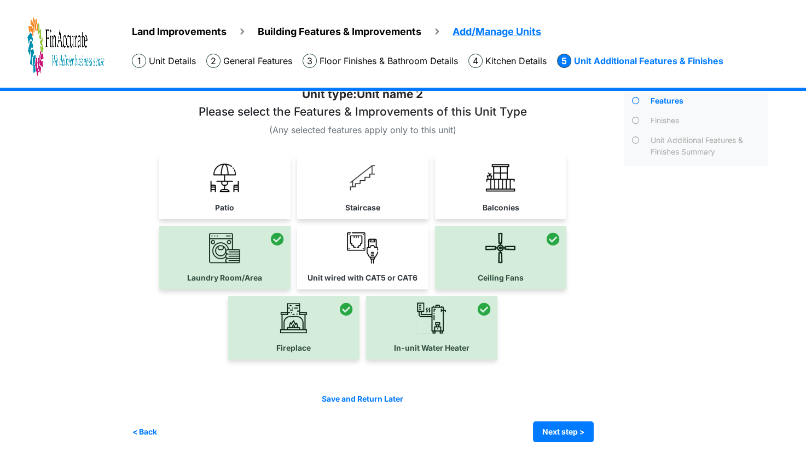
click at [234, 274] on div at bounding box center [224, 258] width 131 height 64
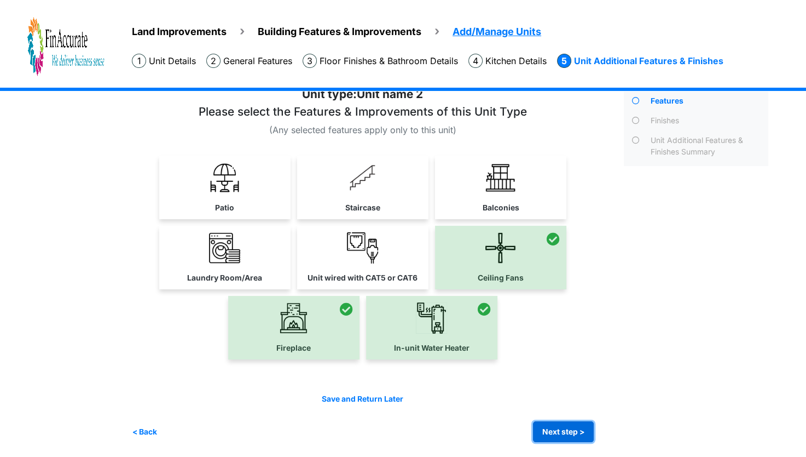
click at [557, 428] on button "Next step >" at bounding box center [563, 431] width 61 height 21
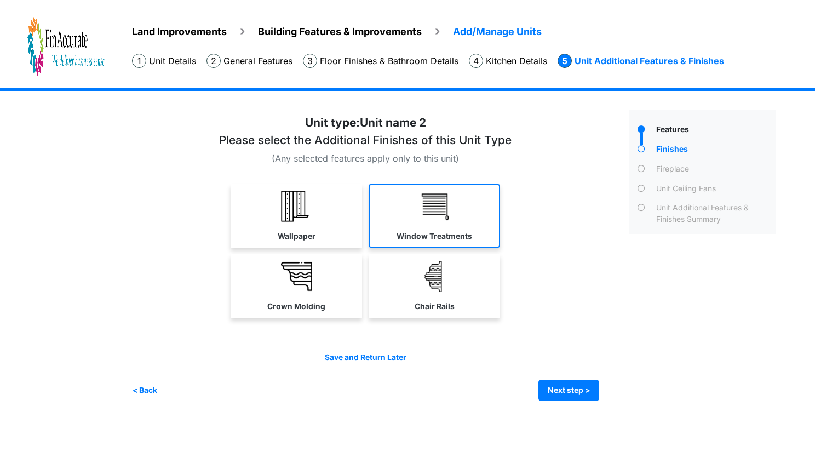
click at [432, 227] on link "Window Treatments" at bounding box center [433, 216] width 131 height 64
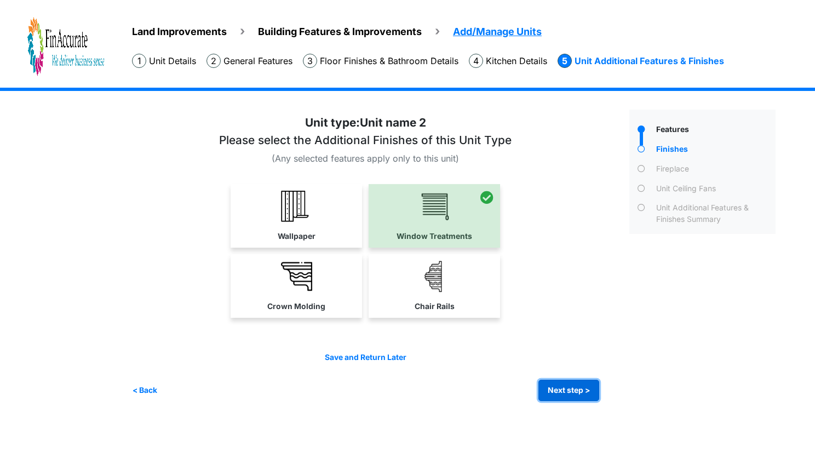
click at [568, 396] on button "Next step >" at bounding box center [568, 389] width 61 height 21
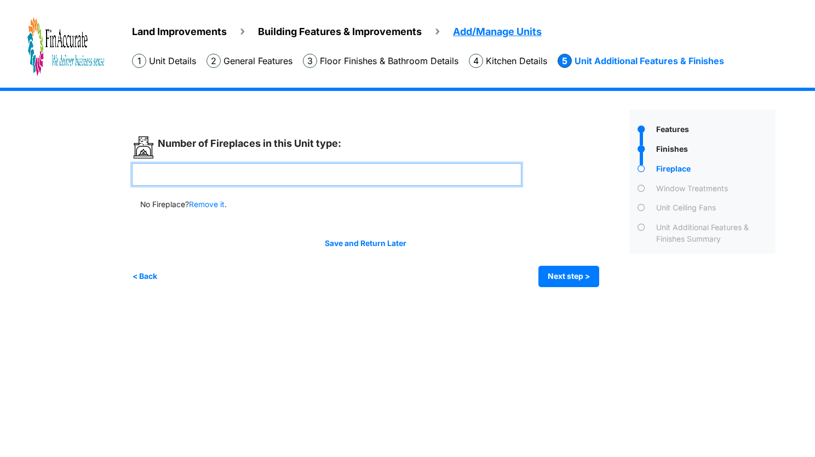
click at [290, 177] on input "number" at bounding box center [326, 174] width 389 height 22
type input "*"
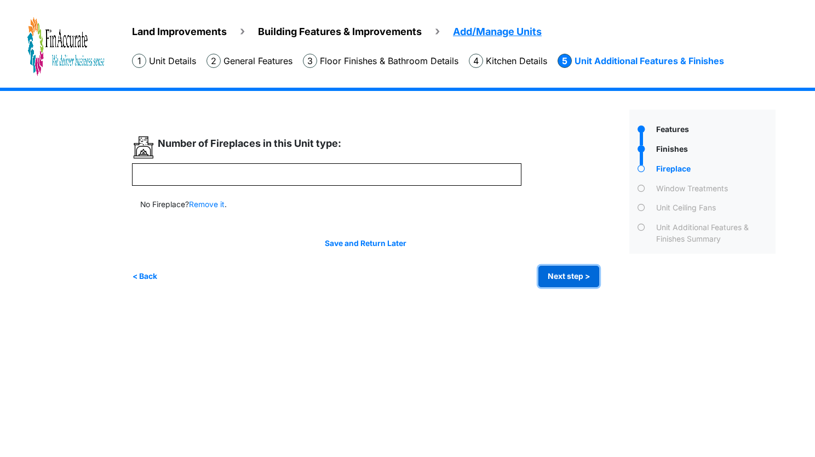
click at [543, 266] on button "Next step >" at bounding box center [568, 276] width 61 height 21
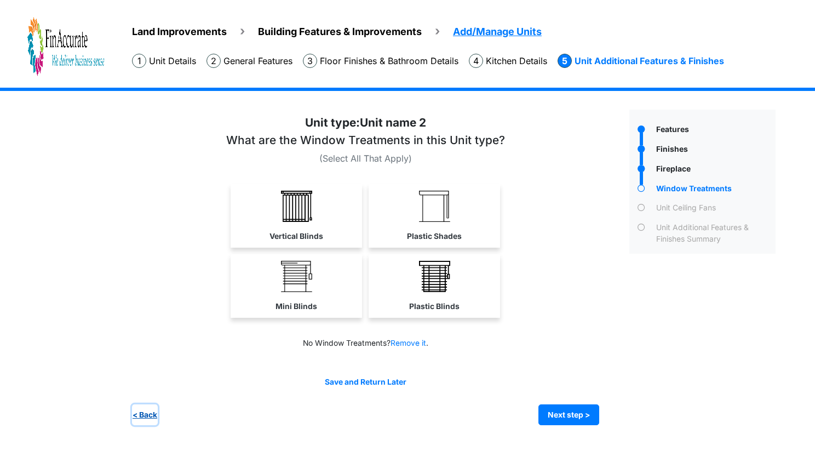
click at [137, 415] on button "< Back" at bounding box center [145, 414] width 26 height 21
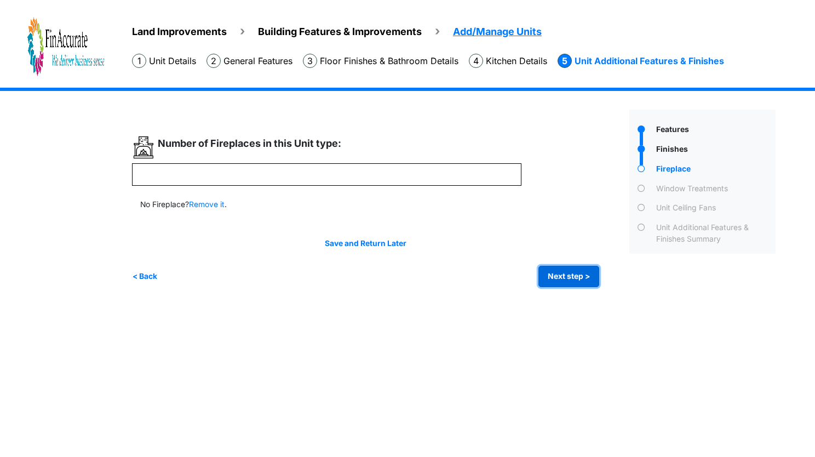
click at [579, 279] on button "Next step >" at bounding box center [568, 276] width 61 height 21
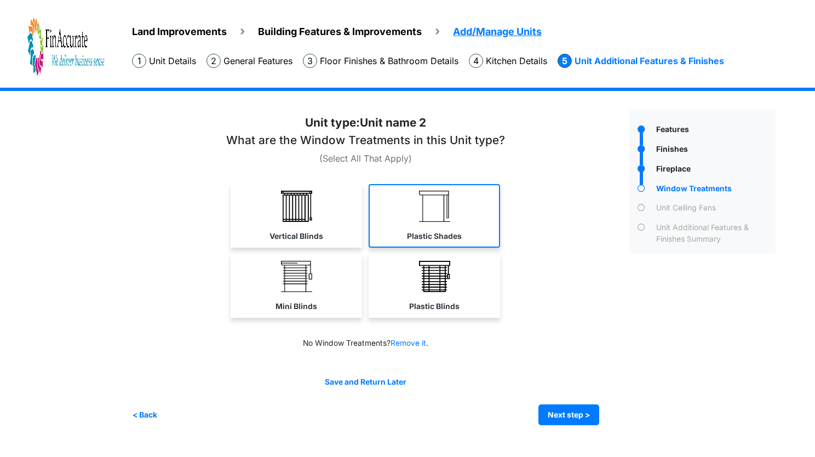
click at [430, 208] on img at bounding box center [434, 206] width 31 height 31
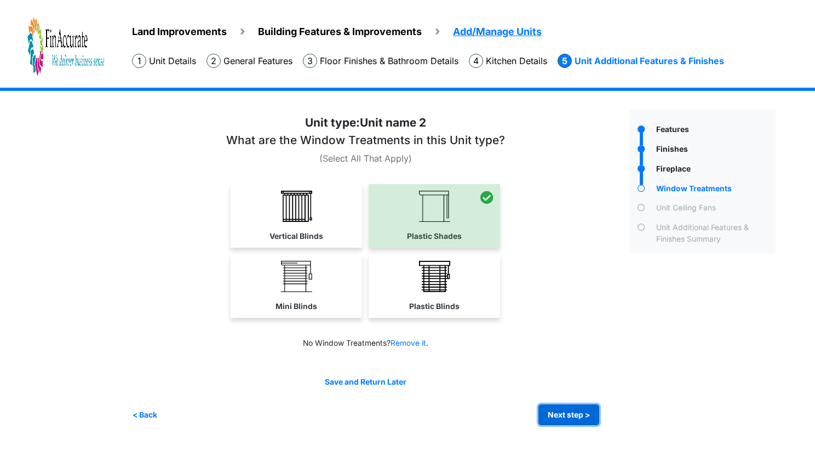
click at [548, 419] on button "Next step >" at bounding box center [568, 414] width 61 height 21
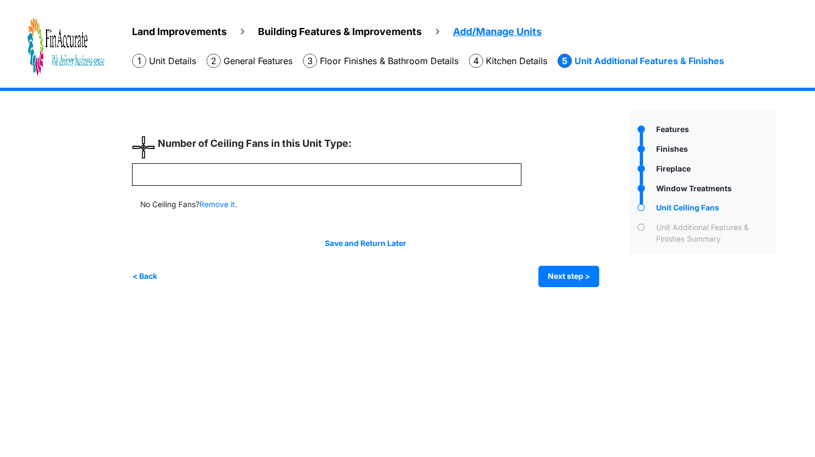
click at [318, 192] on div at bounding box center [376, 211] width 489 height 151
click at [342, 176] on input "number" at bounding box center [326, 174] width 389 height 22
type input "*"
click at [572, 269] on button "Next step >" at bounding box center [568, 276] width 61 height 21
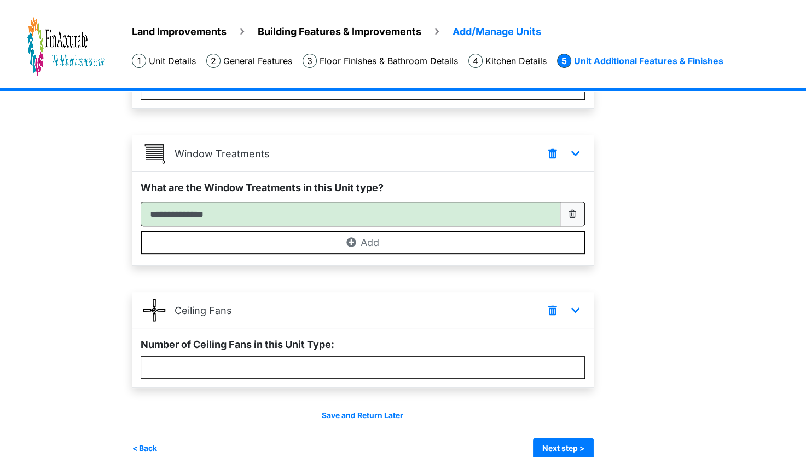
scroll to position [379, 0]
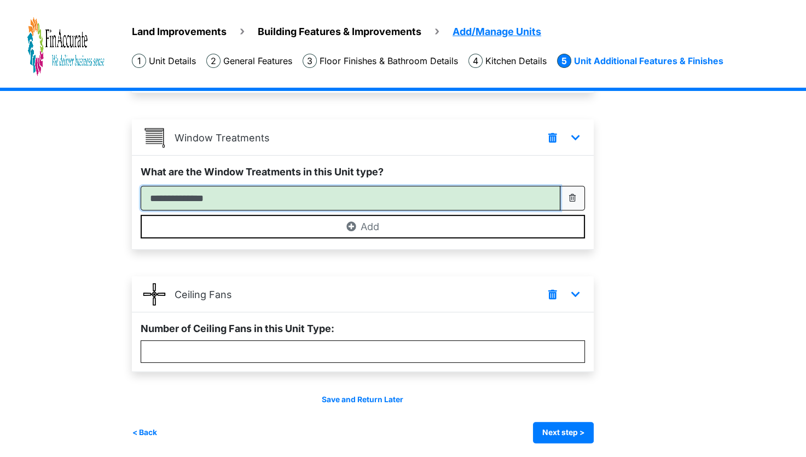
click at [510, 205] on input "**********" at bounding box center [351, 198] width 420 height 25
click at [578, 431] on button "Next step >" at bounding box center [563, 432] width 61 height 21
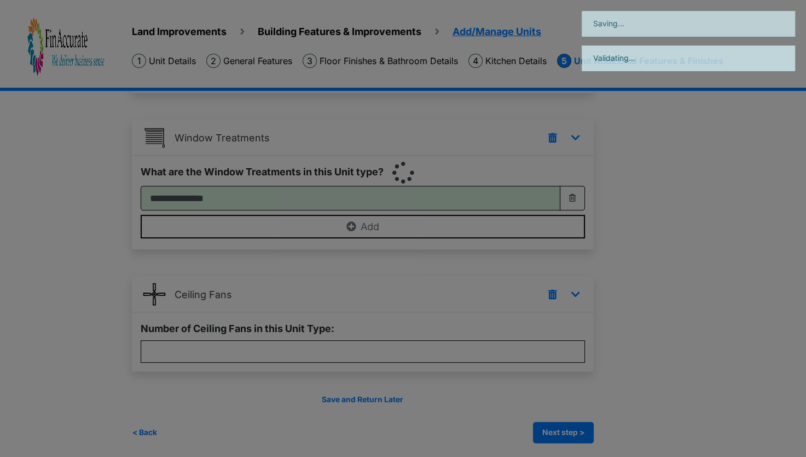
scroll to position [0, 0]
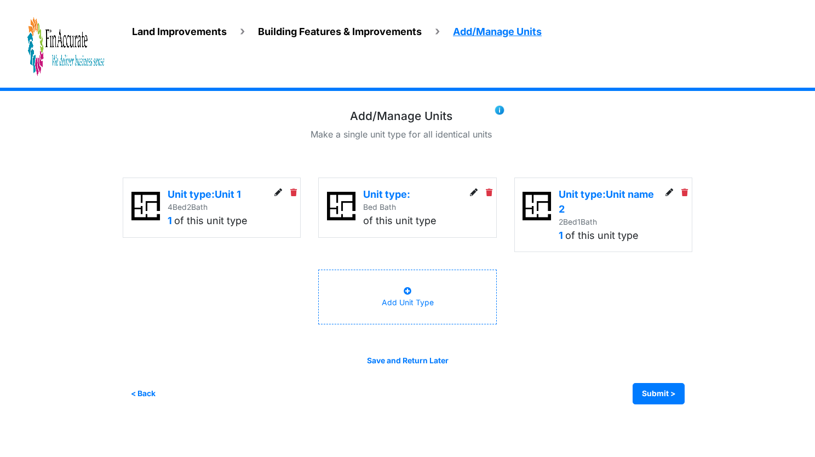
click at [473, 192] on icon at bounding box center [474, 193] width 8 height 8
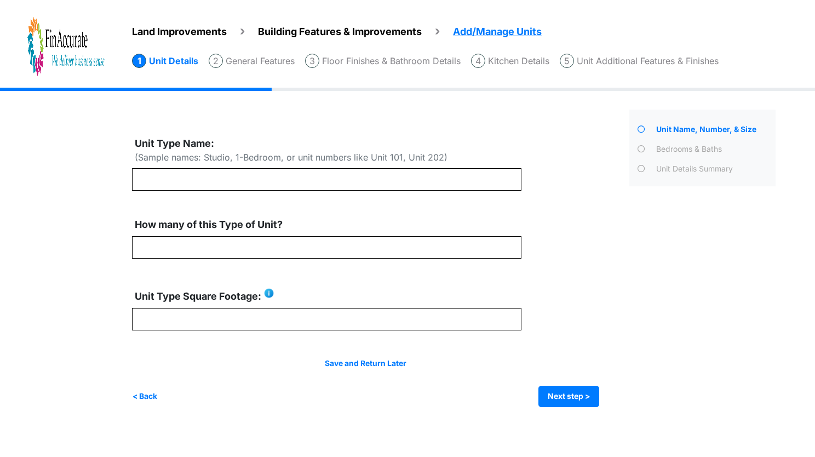
click at [184, 198] on div at bounding box center [376, 271] width 489 height 271
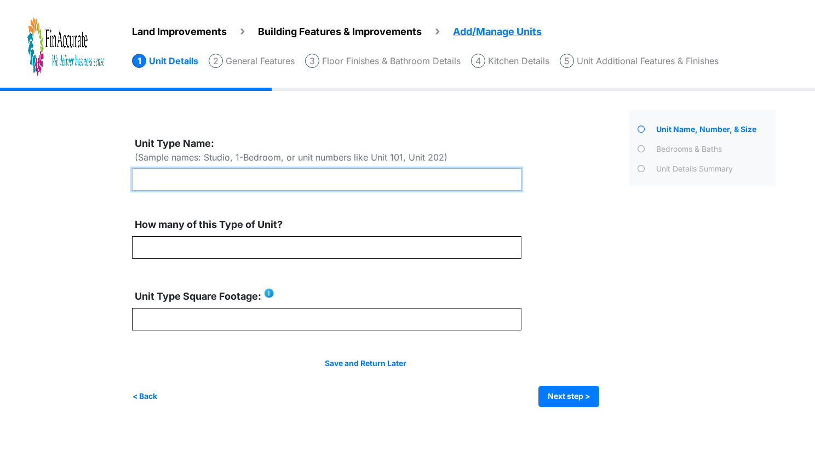
click at [209, 178] on input "text" at bounding box center [326, 179] width 389 height 22
type input "****"
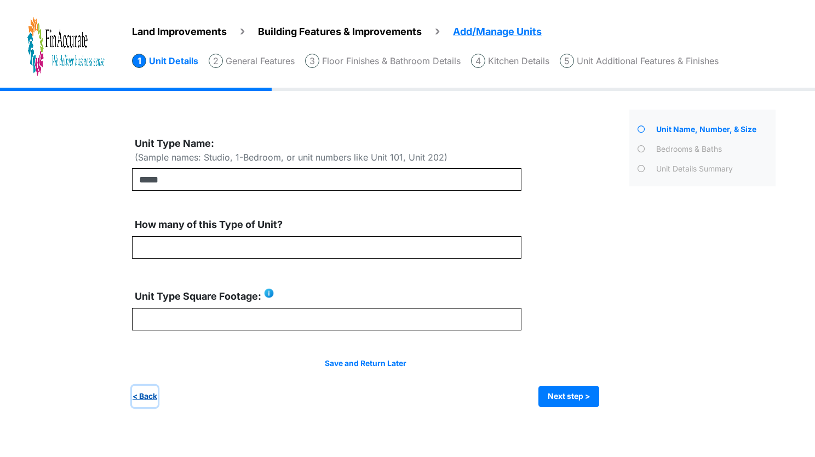
click at [147, 401] on button "< Back" at bounding box center [145, 395] width 26 height 21
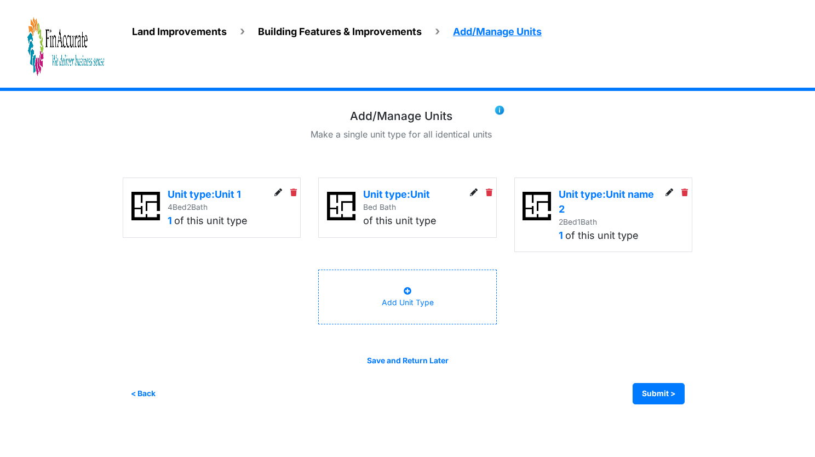
click at [671, 191] on icon at bounding box center [669, 193] width 8 height 8
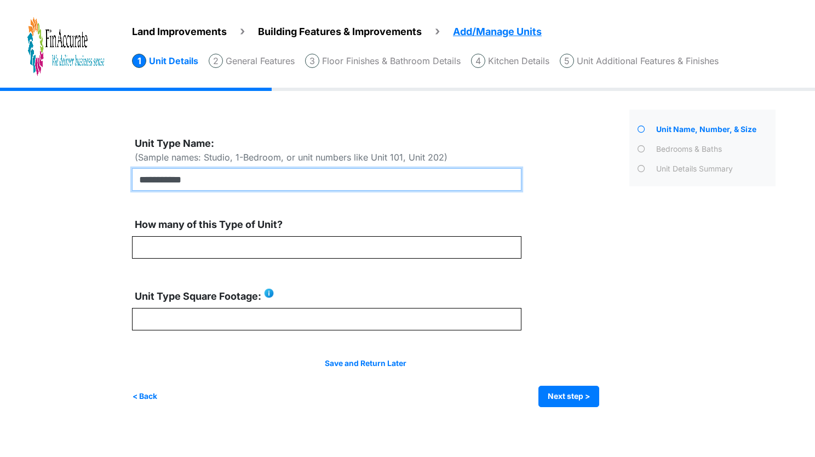
click at [277, 183] on input "**********" at bounding box center [326, 179] width 389 height 22
click at [186, 183] on input "**********" at bounding box center [326, 179] width 389 height 22
type input "******"
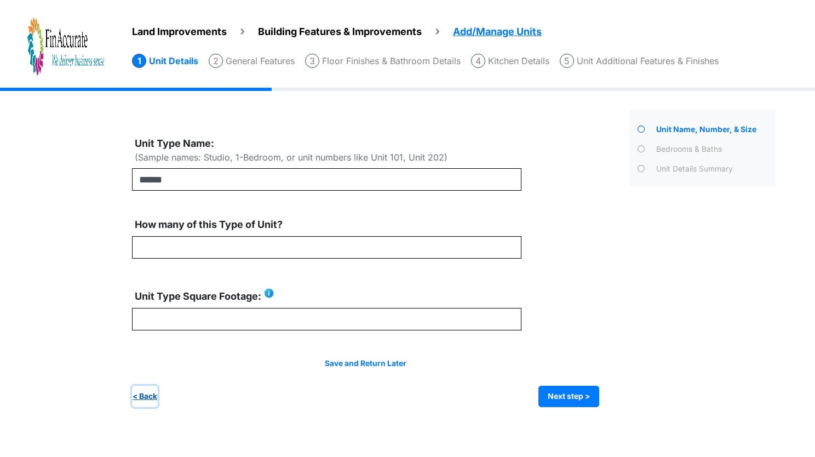
click at [145, 402] on button "< Back" at bounding box center [145, 395] width 26 height 21
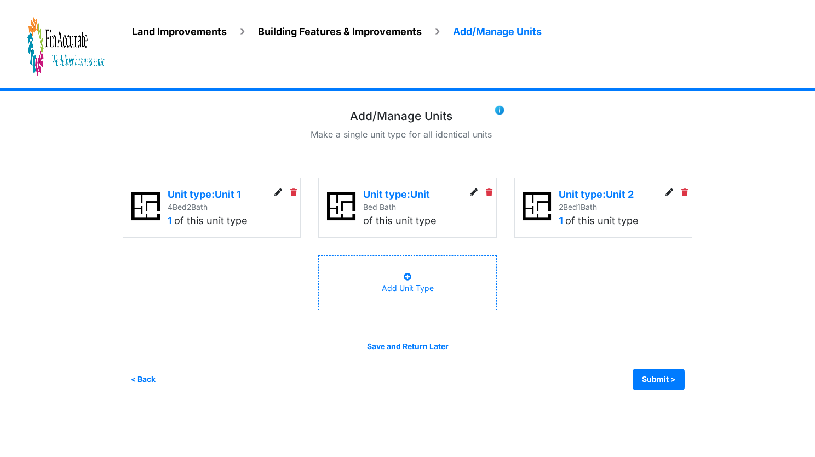
click at [475, 199] on div at bounding box center [481, 208] width 30 height 42
click at [473, 196] on link at bounding box center [474, 192] width 8 height 9
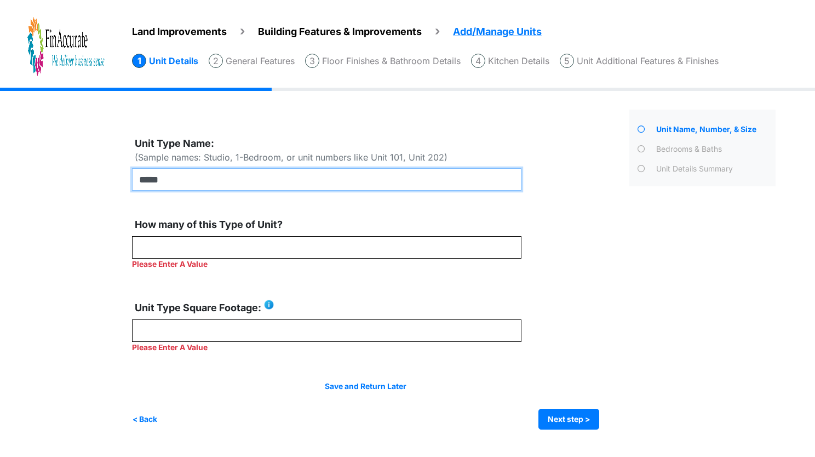
click at [193, 181] on input "****" at bounding box center [326, 179] width 389 height 22
type input "******"
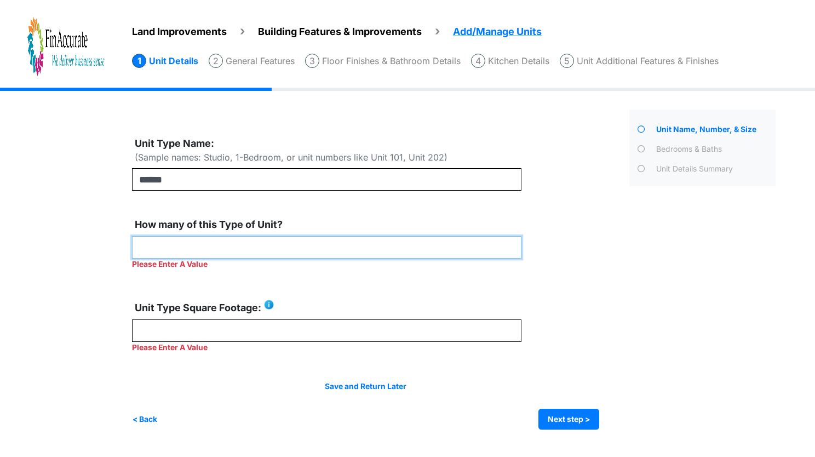
click at [177, 246] on input "number" at bounding box center [326, 247] width 389 height 22
type input "*"
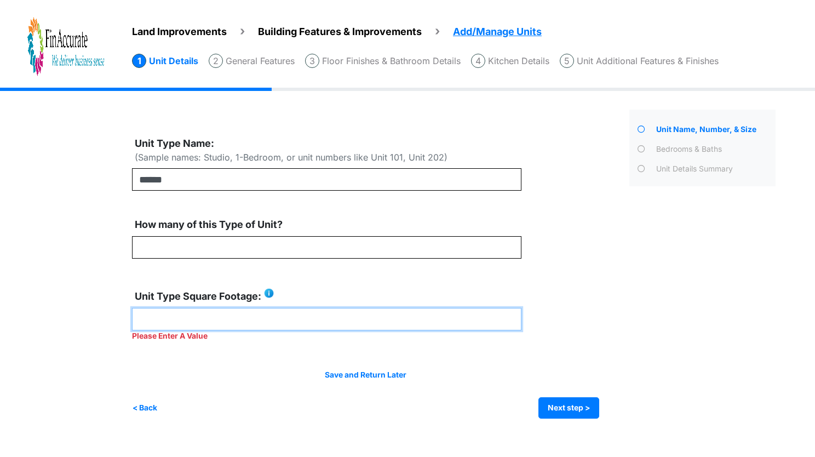
click at [282, 329] on input "number" at bounding box center [326, 319] width 389 height 22
type input "***"
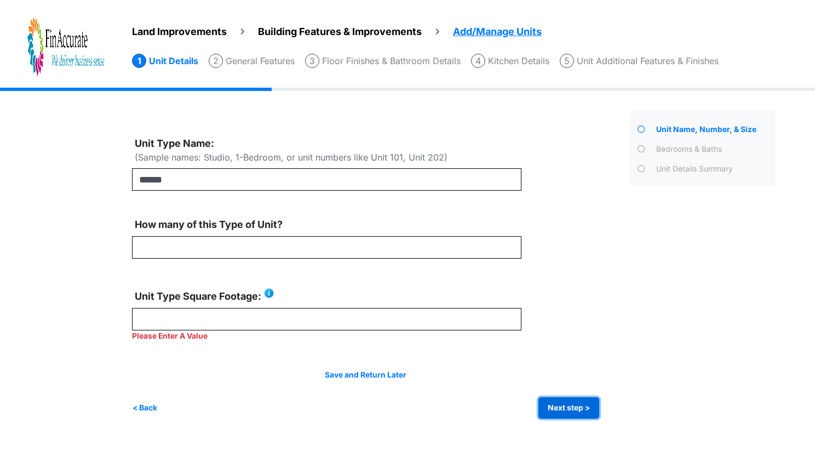
click at [571, 411] on div "Irrigation Flag pole" at bounding box center [458, 261] width 652 height 347
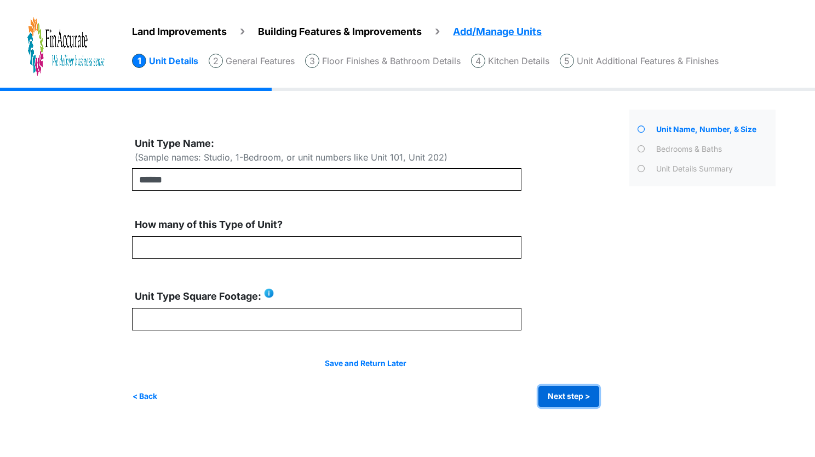
click at [574, 399] on button "Next step >" at bounding box center [568, 395] width 61 height 21
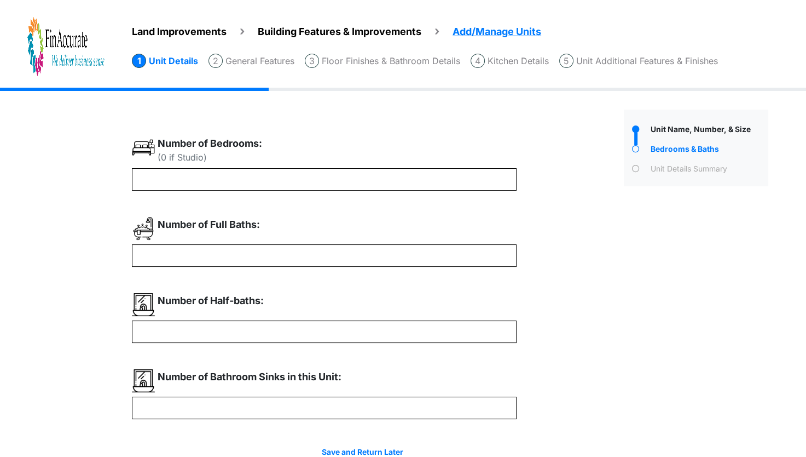
click at [193, 165] on div "Number of Bedrooms: (0 if Studio)" at bounding box center [324, 152] width 385 height 32
click at [192, 165] on div "Number of Bedrooms: (0 if Studio)" at bounding box center [324, 152] width 385 height 32
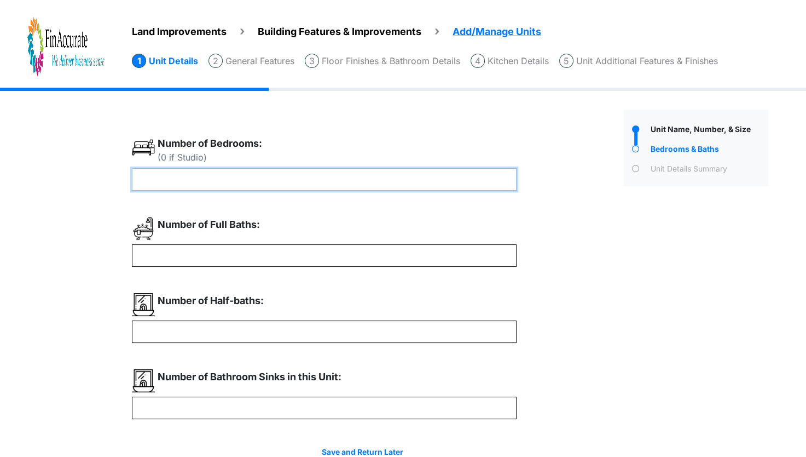
drag, startPoint x: 192, startPoint y: 165, endPoint x: 198, endPoint y: 173, distance: 9.9
click at [198, 173] on input "number" at bounding box center [324, 179] width 385 height 22
type input "*"
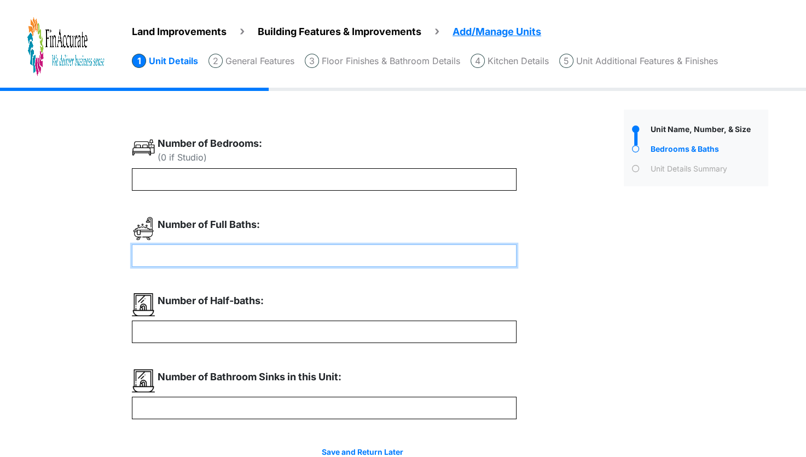
click at [183, 244] on input "number" at bounding box center [324, 255] width 385 height 22
type input "*"
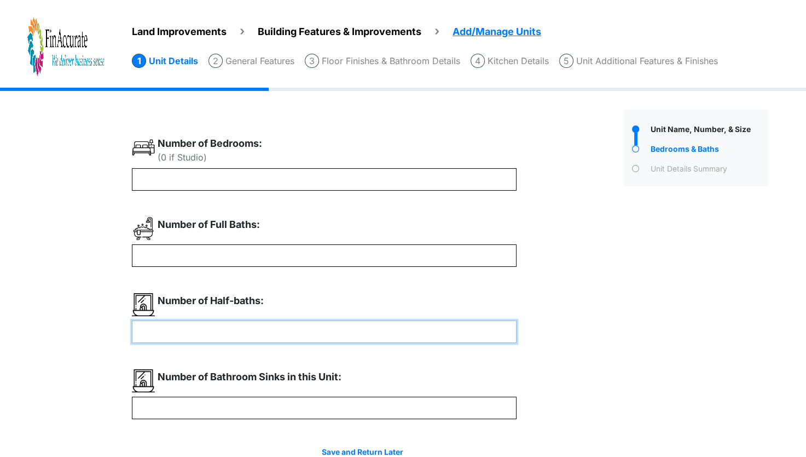
type input "*"
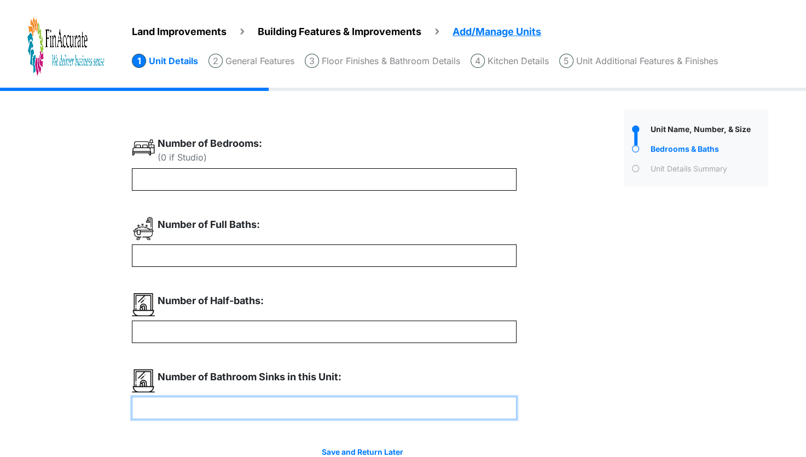
type input "*"
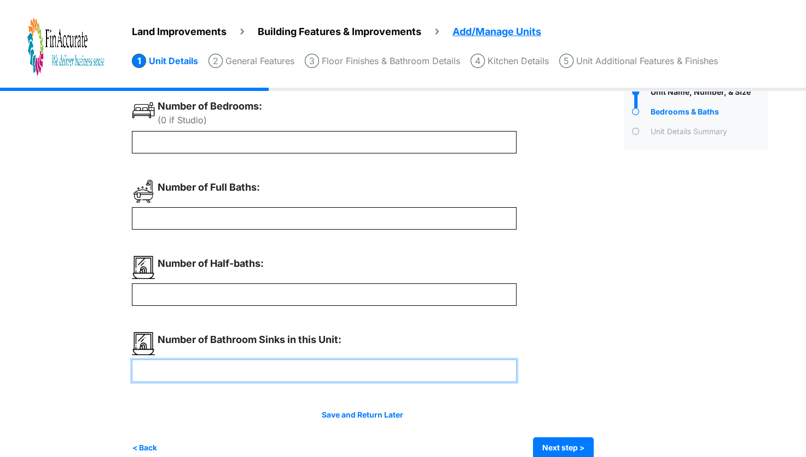
scroll to position [55, 0]
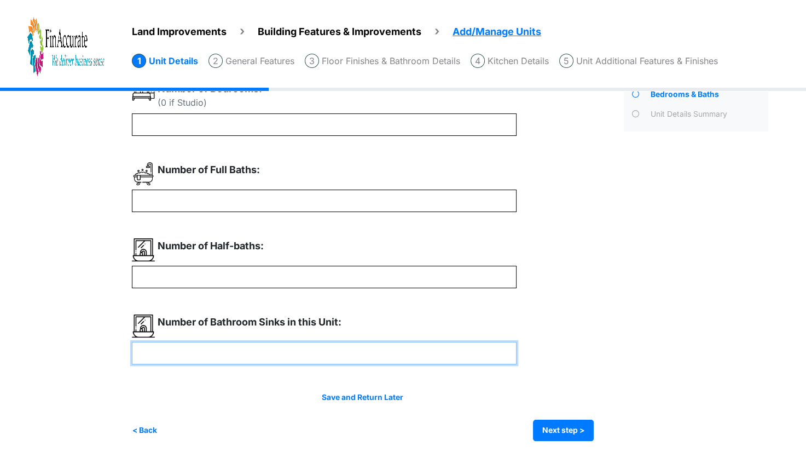
type input "*"
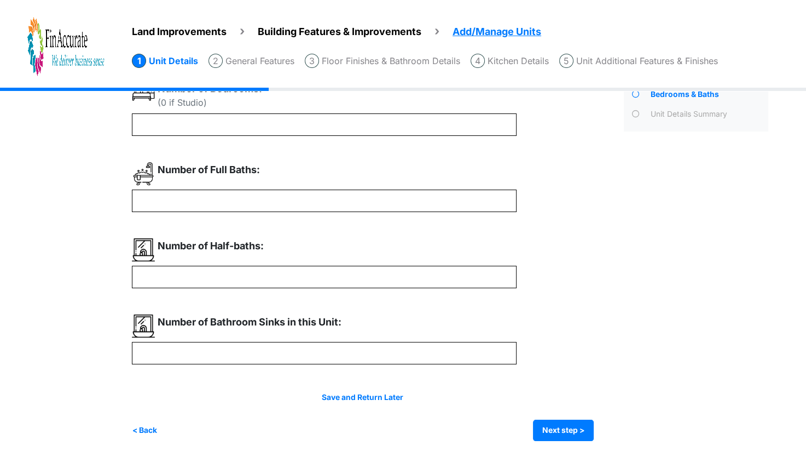
type input "*"
click at [548, 418] on div "Save and Return Later < Back Next step > Save and submit" at bounding box center [363, 415] width 462 height 49
click at [552, 422] on button "Next step >" at bounding box center [563, 429] width 61 height 21
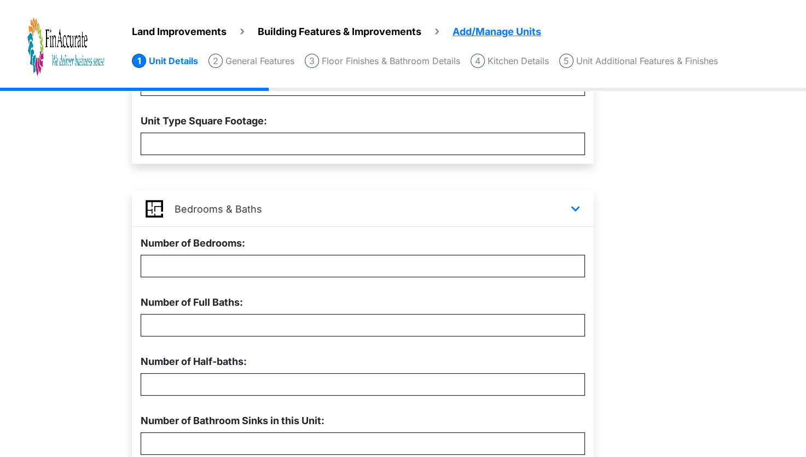
scroll to position [313, 0]
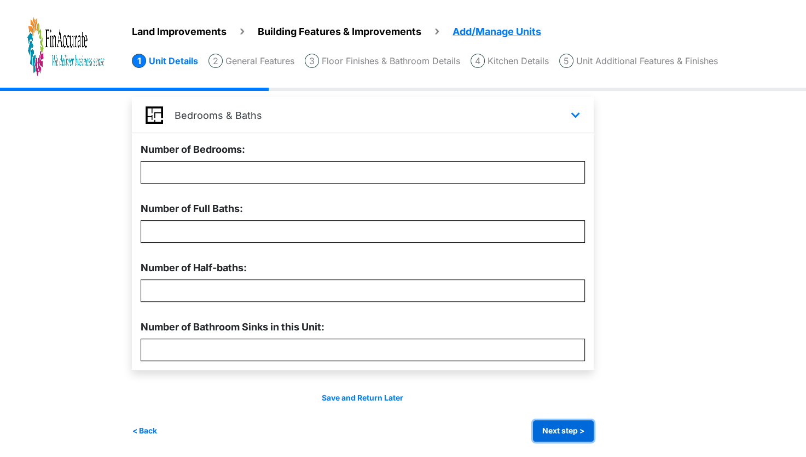
click at [576, 428] on button "Next step >" at bounding box center [563, 430] width 61 height 21
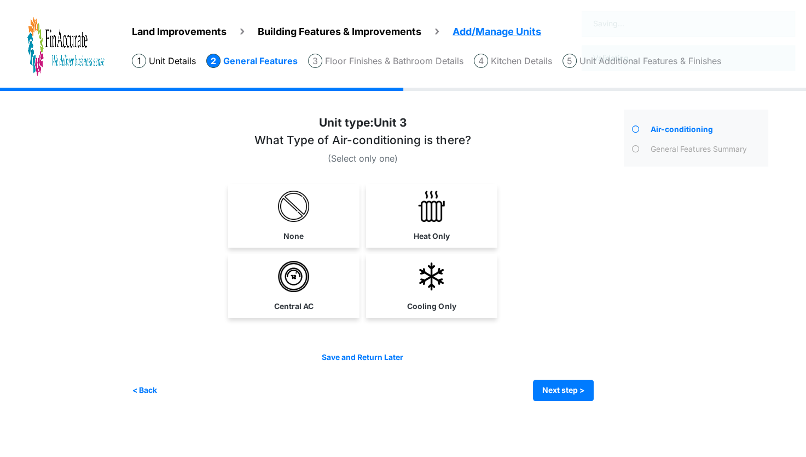
scroll to position [0, 0]
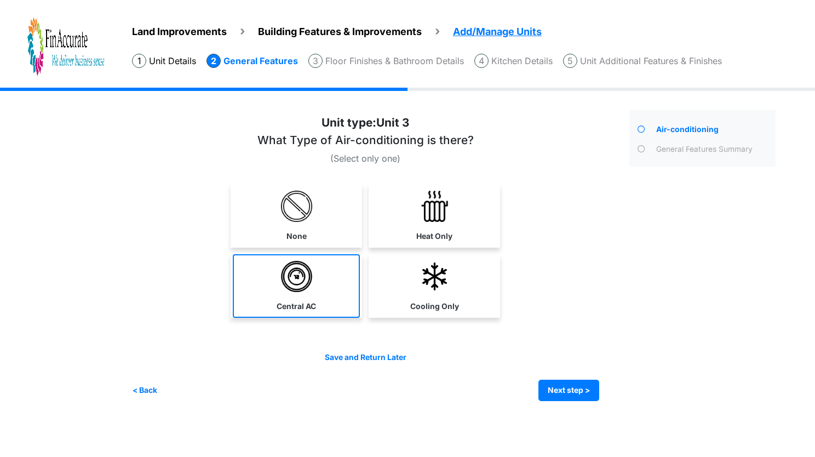
click at [327, 312] on link "Central AC" at bounding box center [296, 286] width 127 height 64
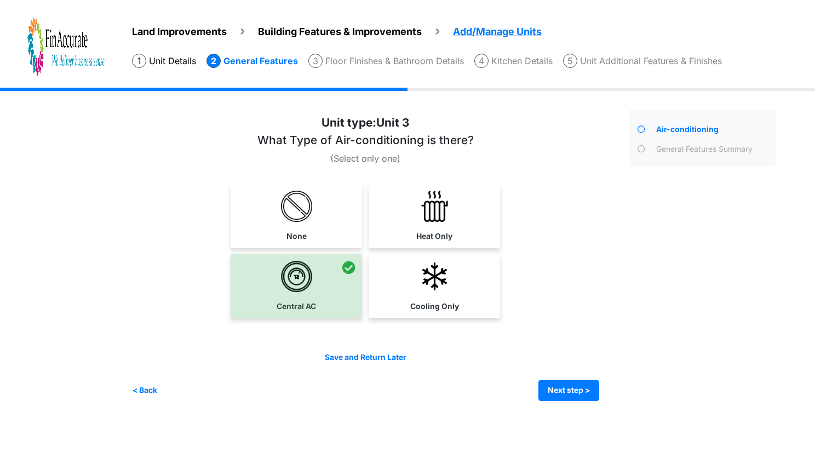
click at [541, 374] on div "Save and Return Later < Back Next step > Save and submit" at bounding box center [365, 376] width 467 height 49
click at [546, 380] on button "Next step >" at bounding box center [568, 389] width 61 height 21
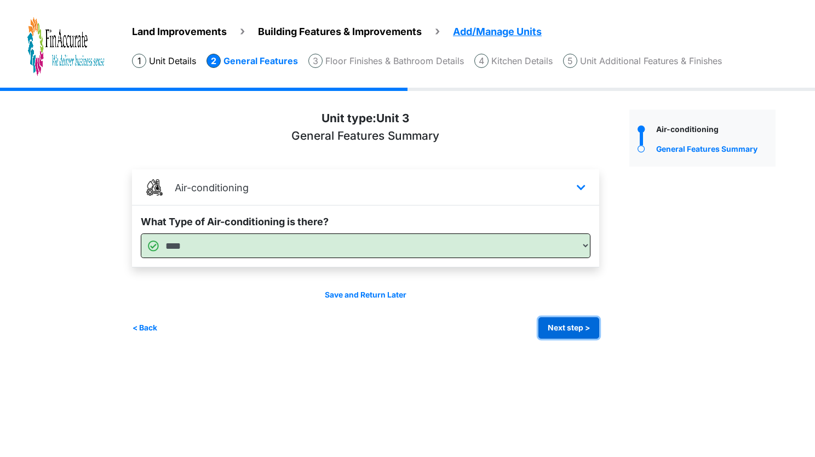
click at [593, 333] on button "Next step >" at bounding box center [568, 327] width 61 height 21
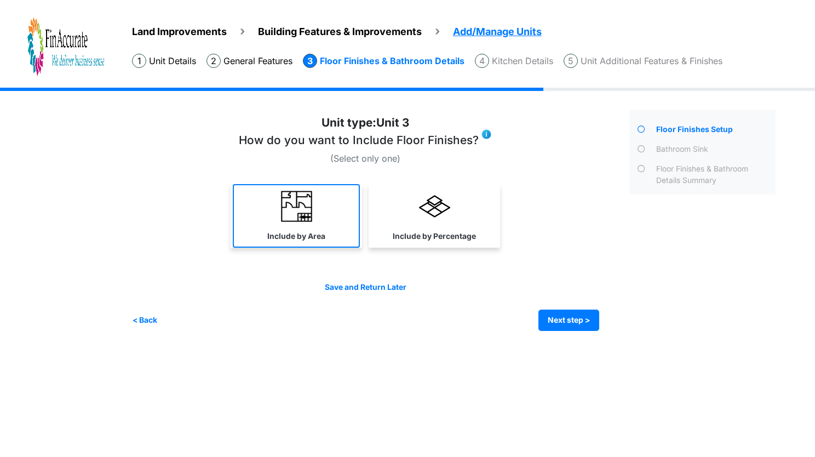
click at [327, 212] on link "Include by Area" at bounding box center [296, 216] width 127 height 64
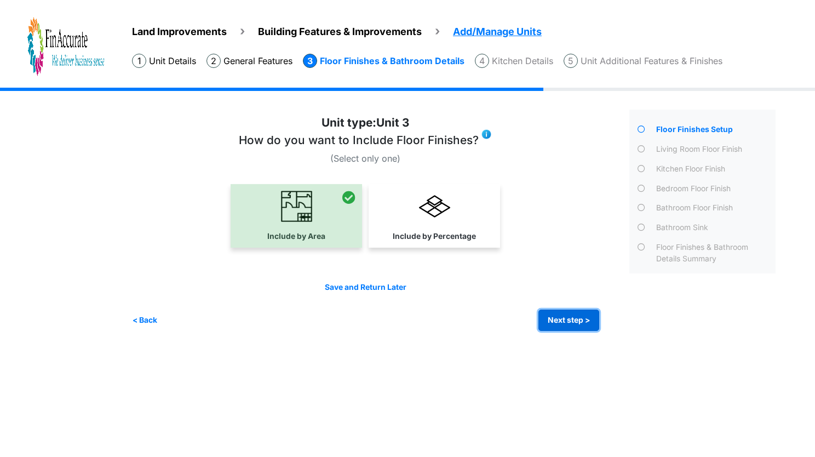
click at [563, 321] on button "Next step >" at bounding box center [568, 319] width 61 height 21
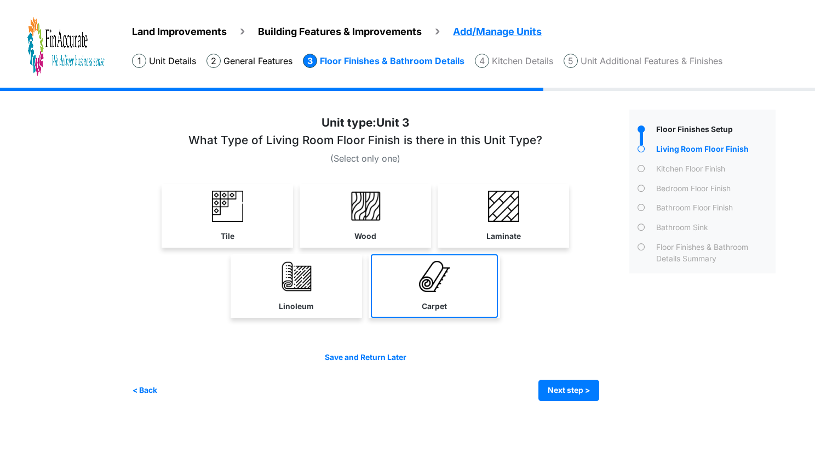
click at [435, 274] on img at bounding box center [434, 276] width 31 height 31
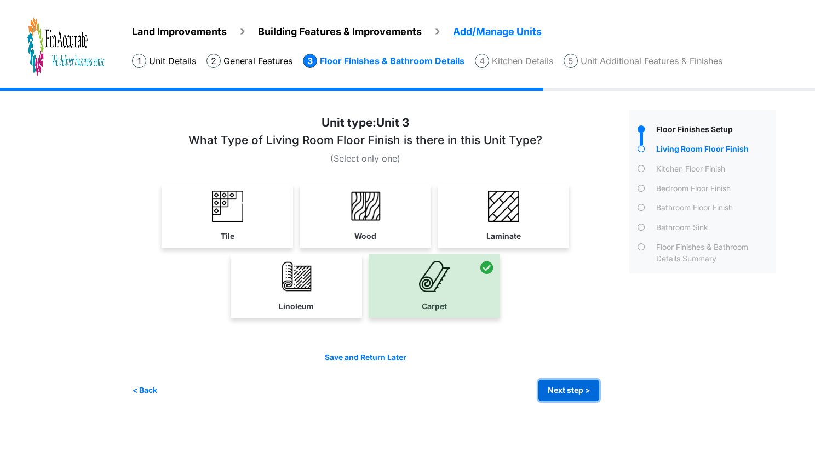
click at [569, 390] on button "Next step >" at bounding box center [568, 389] width 61 height 21
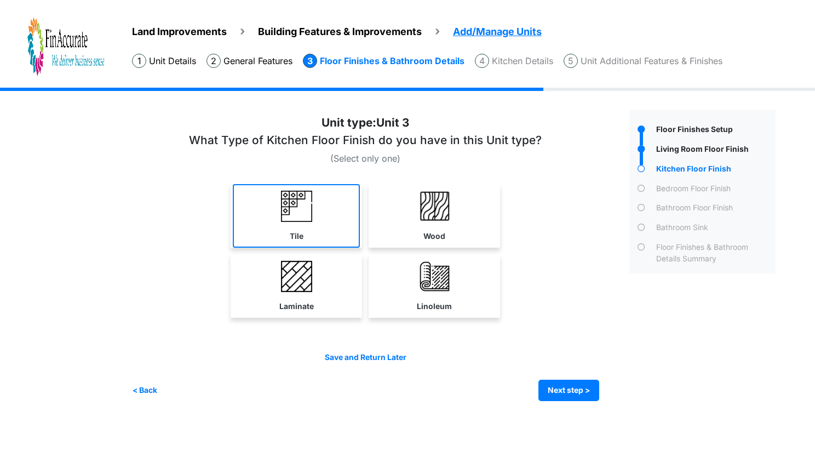
click at [289, 224] on link "Tile" at bounding box center [296, 216] width 127 height 64
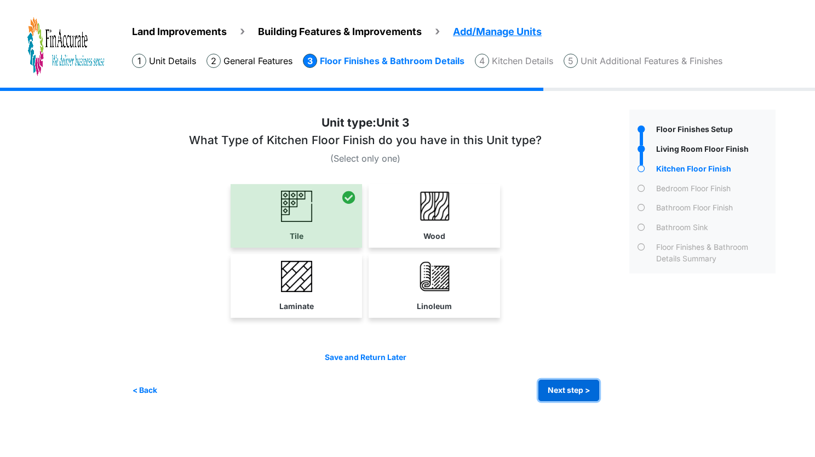
click at [565, 379] on button "Next step >" at bounding box center [568, 389] width 61 height 21
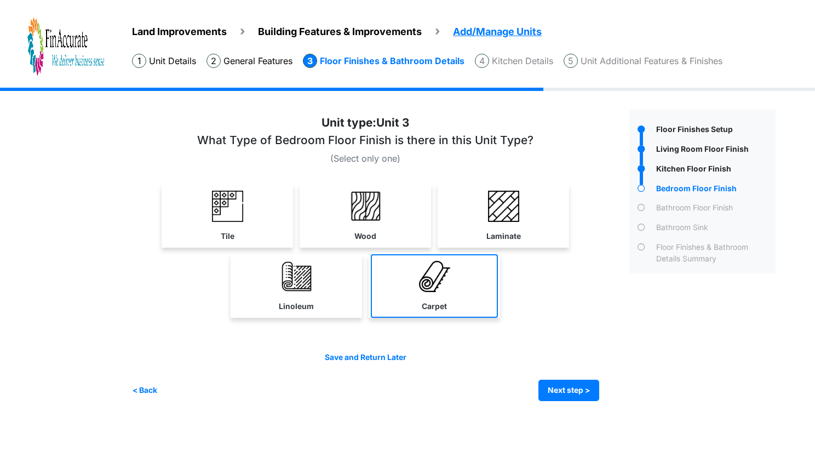
click at [444, 299] on link "Carpet" at bounding box center [434, 286] width 127 height 64
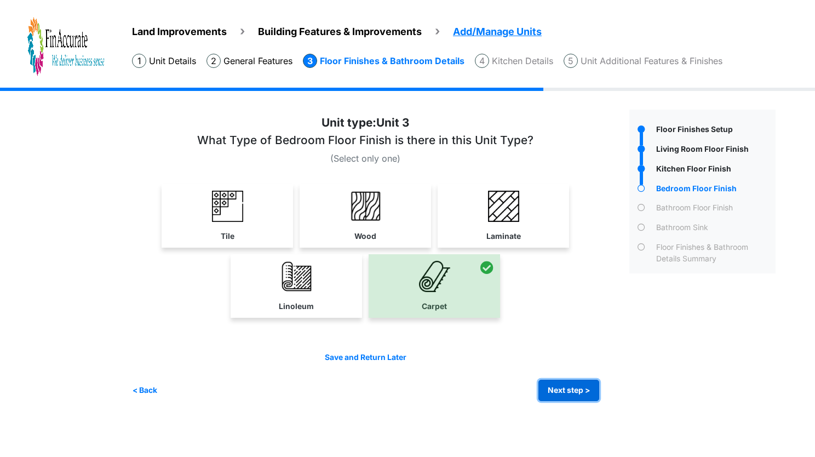
click at [569, 382] on button "Next step >" at bounding box center [568, 389] width 61 height 21
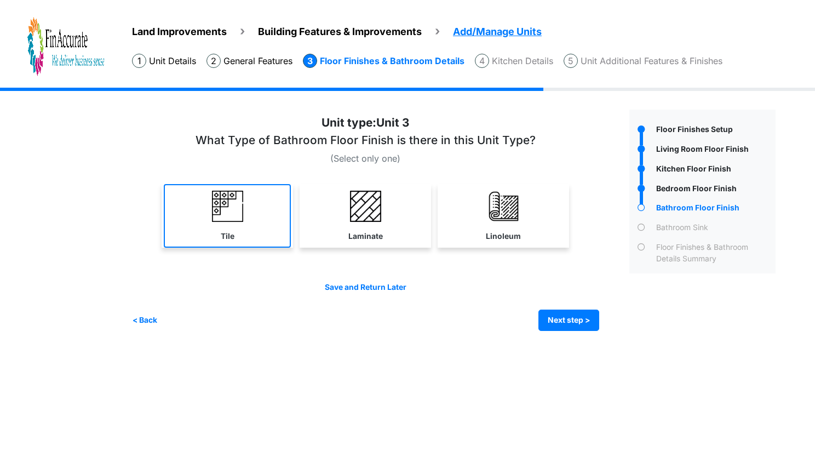
click at [228, 216] on img at bounding box center [227, 206] width 31 height 31
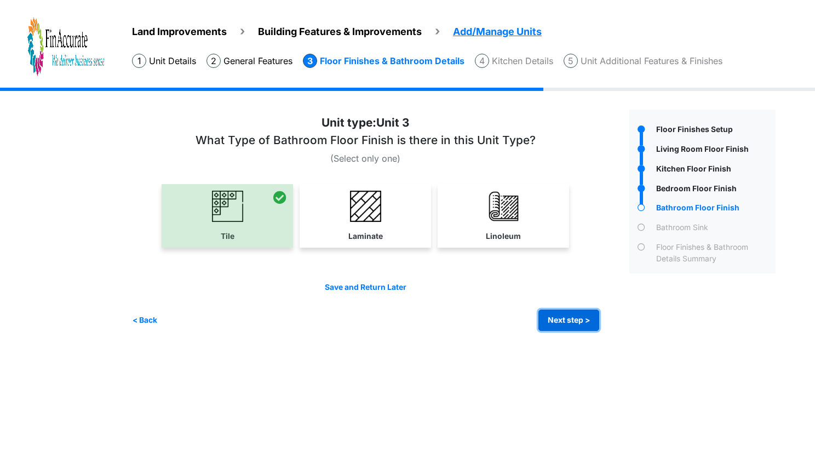
click at [581, 319] on button "Next step >" at bounding box center [568, 319] width 61 height 21
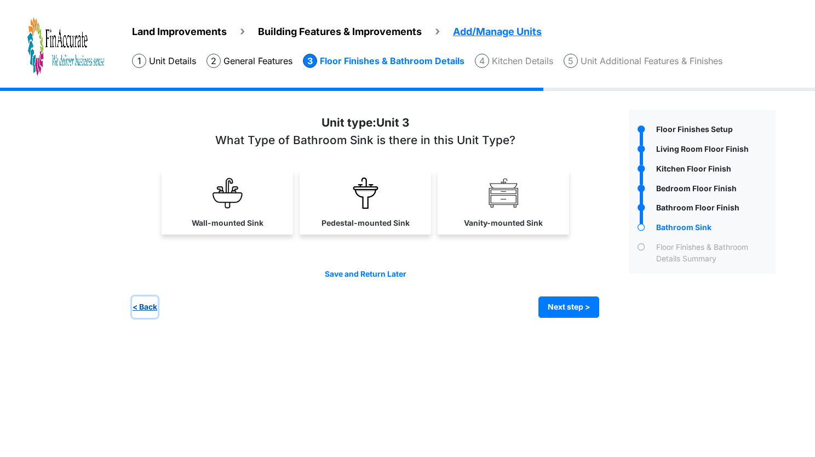
click at [145, 306] on button "< Back" at bounding box center [145, 306] width 26 height 21
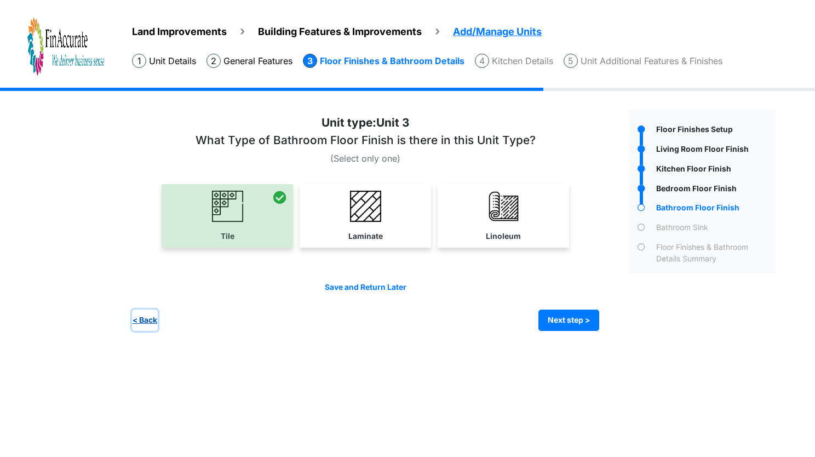
click at [147, 317] on button "< Back" at bounding box center [145, 319] width 26 height 21
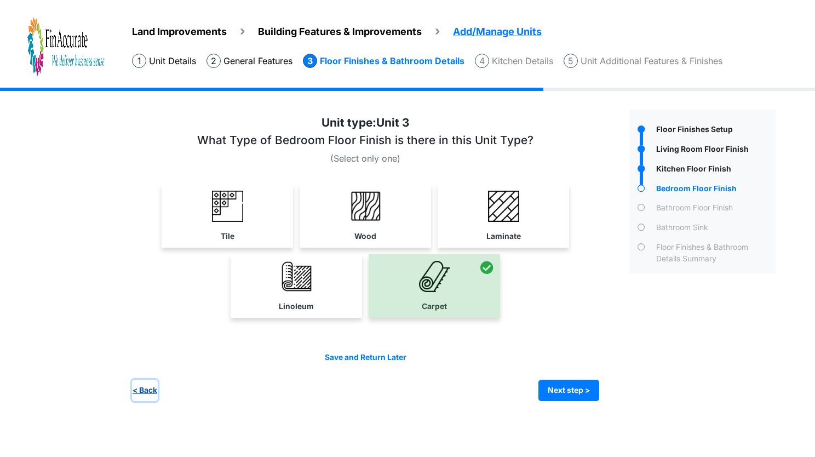
click at [147, 390] on button "< Back" at bounding box center [145, 389] width 26 height 21
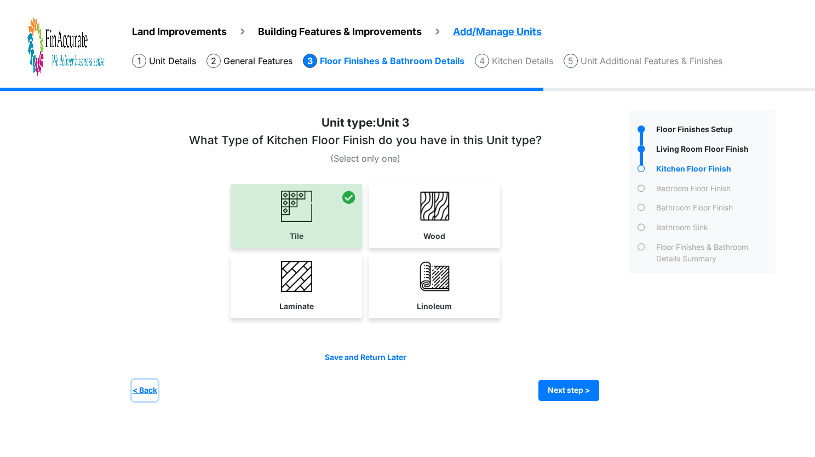
click at [147, 390] on button "< Back" at bounding box center [145, 389] width 26 height 21
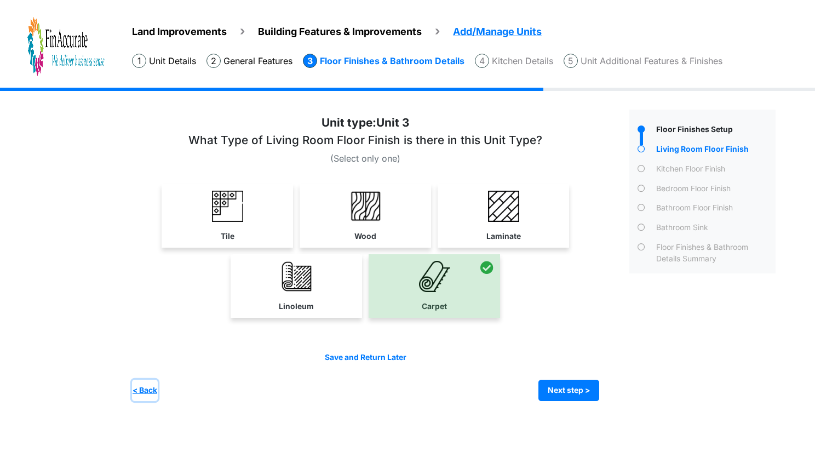
click at [147, 390] on button "< Back" at bounding box center [145, 389] width 26 height 21
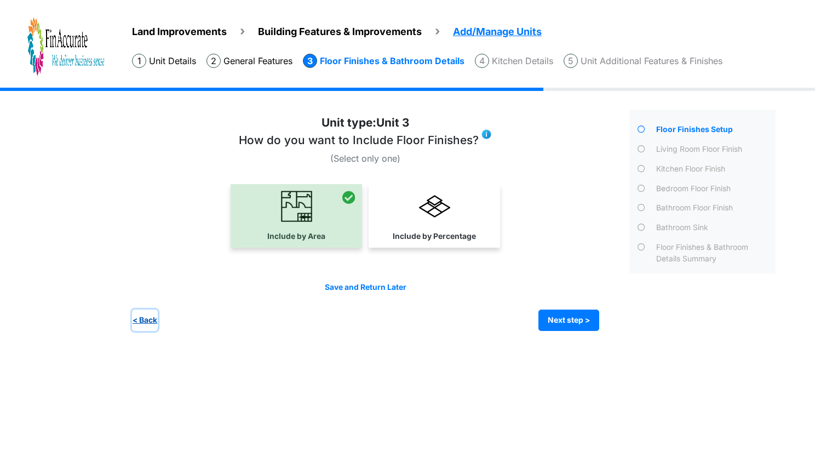
click at [148, 312] on button "< Back" at bounding box center [145, 319] width 26 height 21
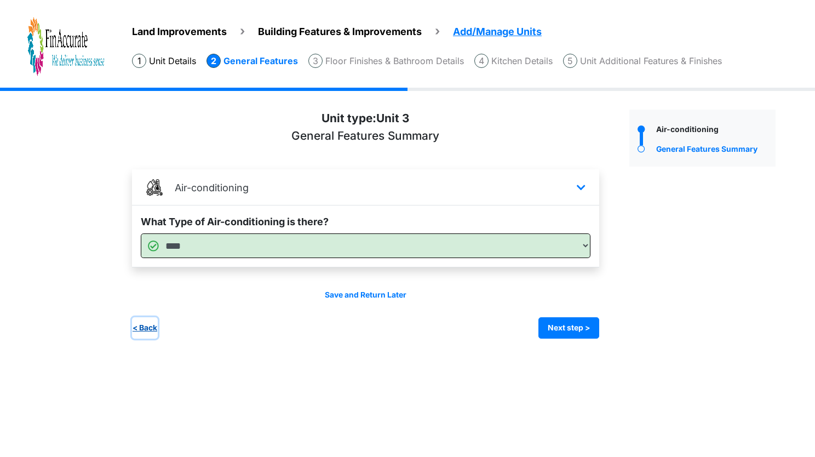
click at [149, 325] on button "< Back" at bounding box center [145, 327] width 26 height 21
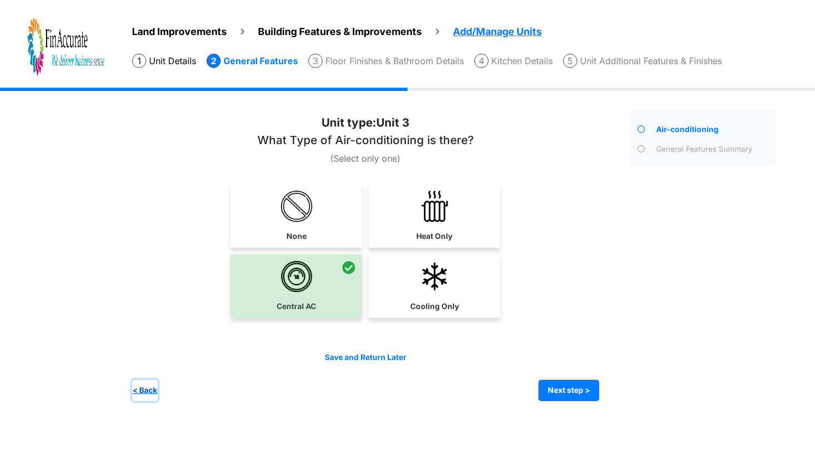
click at [138, 387] on button "< Back" at bounding box center [145, 389] width 26 height 21
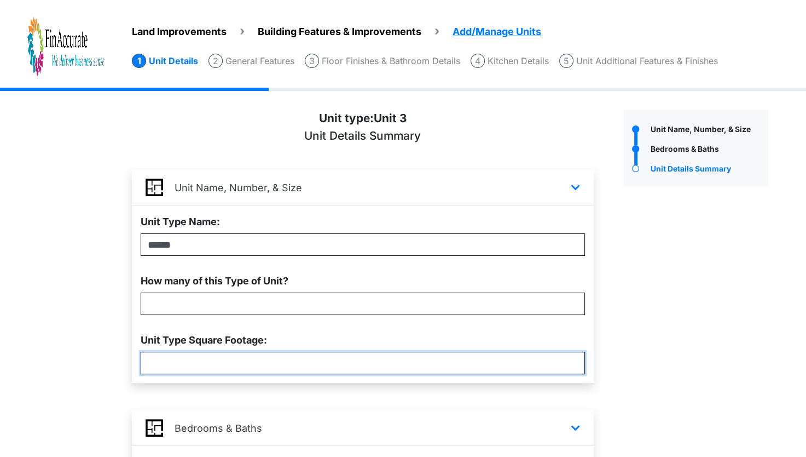
drag, startPoint x: 176, startPoint y: 361, endPoint x: 119, endPoint y: 362, distance: 57.0
click at [119, 362] on div "Land Improvements Building Features & Improvements Amenities in the Common Spac…" at bounding box center [403, 429] width 806 height 683
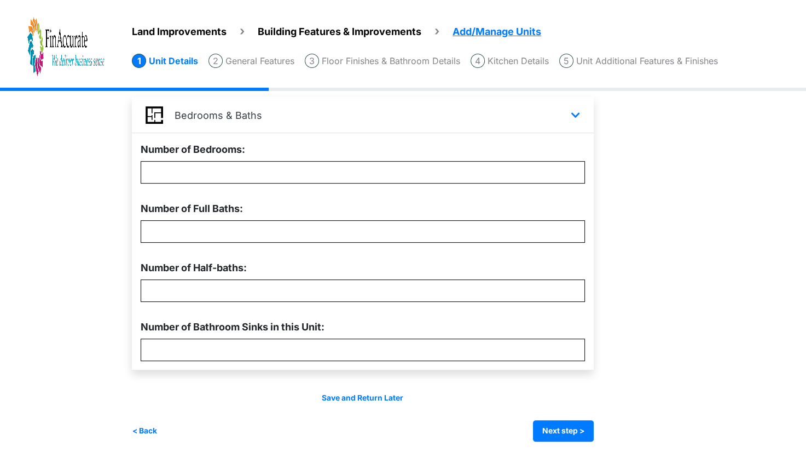
type input "***"
click at [447, 63] on li "Floor Finishes & Bathroom Details" at bounding box center [382, 61] width 155 height 14
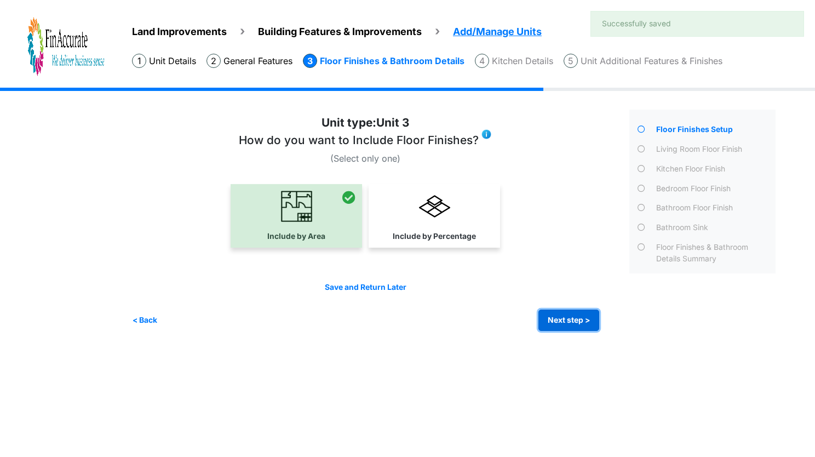
click at [544, 317] on button "Next step >" at bounding box center [568, 319] width 61 height 21
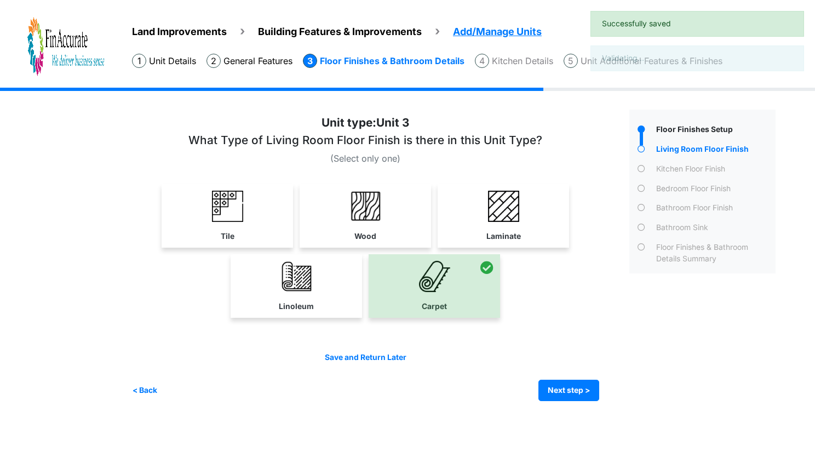
drag, startPoint x: 560, startPoint y: 344, endPoint x: 554, endPoint y: 373, distance: 29.1
click at [560, 345] on div "Unit 3 (Select only one)" at bounding box center [376, 257] width 489 height 287
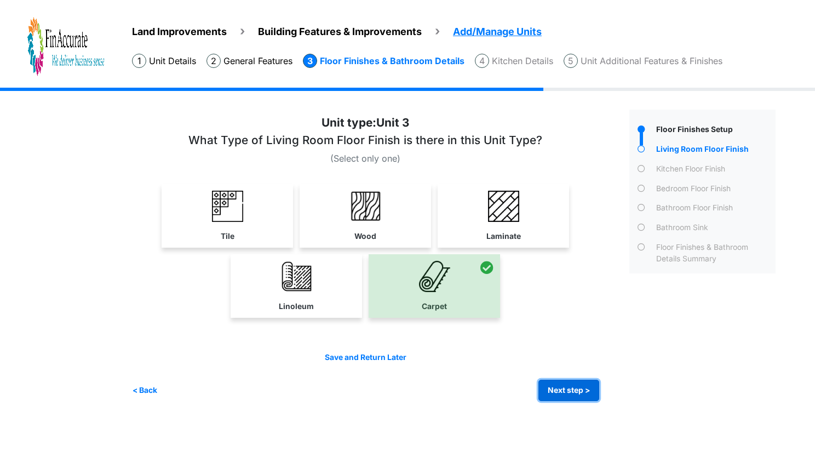
click at [554, 383] on button "Next step >" at bounding box center [568, 389] width 61 height 21
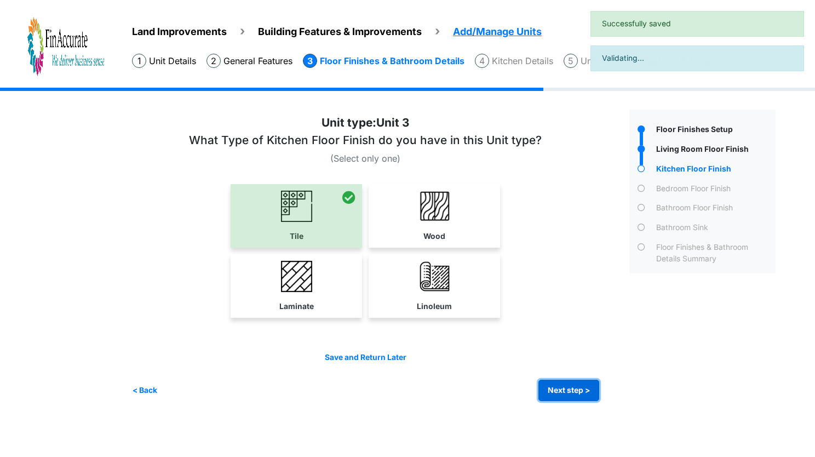
click at [556, 389] on button "Next step >" at bounding box center [568, 389] width 61 height 21
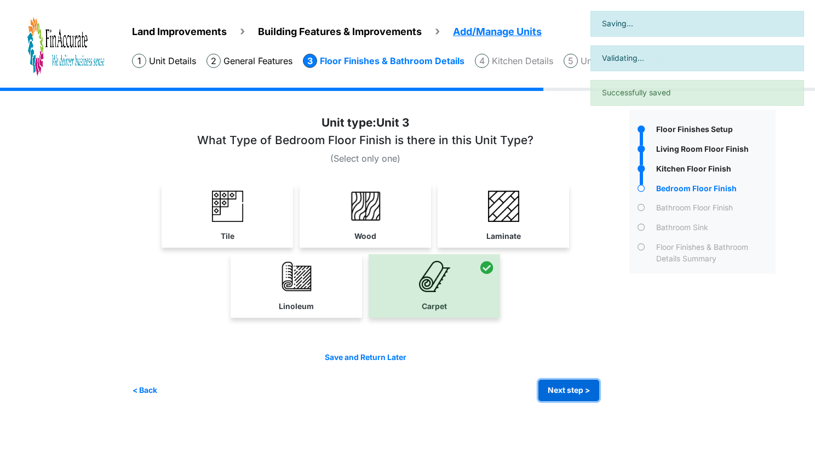
click at [556, 389] on button "Next step >" at bounding box center [568, 389] width 61 height 21
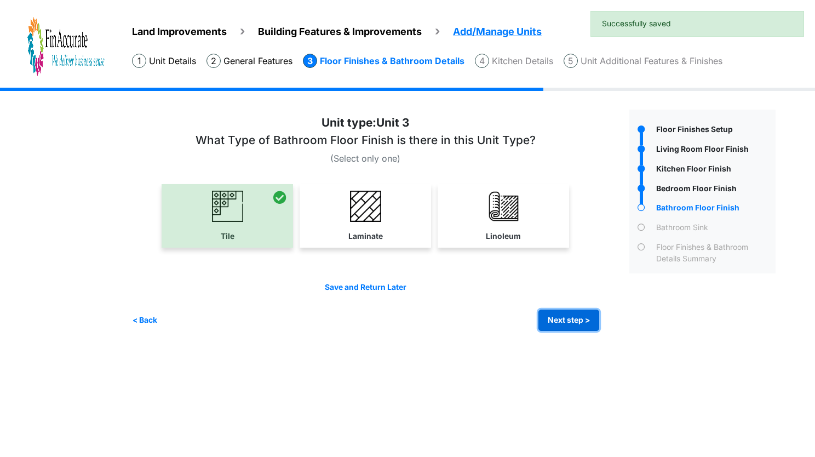
click at [581, 318] on button "Next step >" at bounding box center [568, 319] width 61 height 21
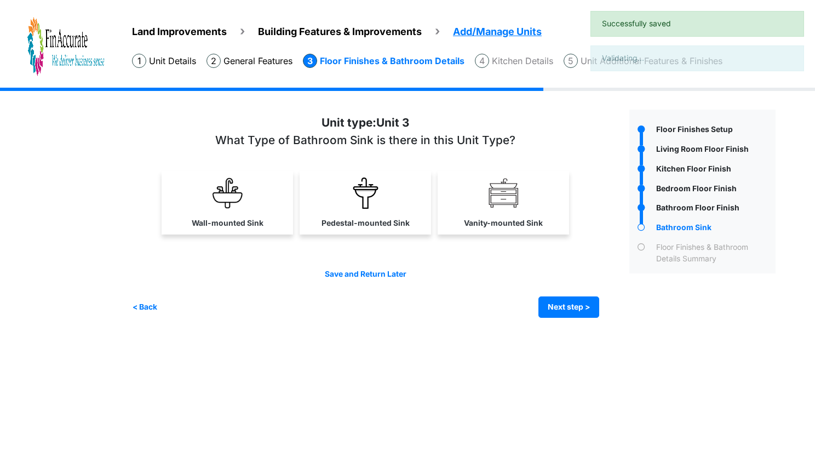
click at [581, 318] on div "Irrigation Flag pole" at bounding box center [458, 211] width 652 height 246
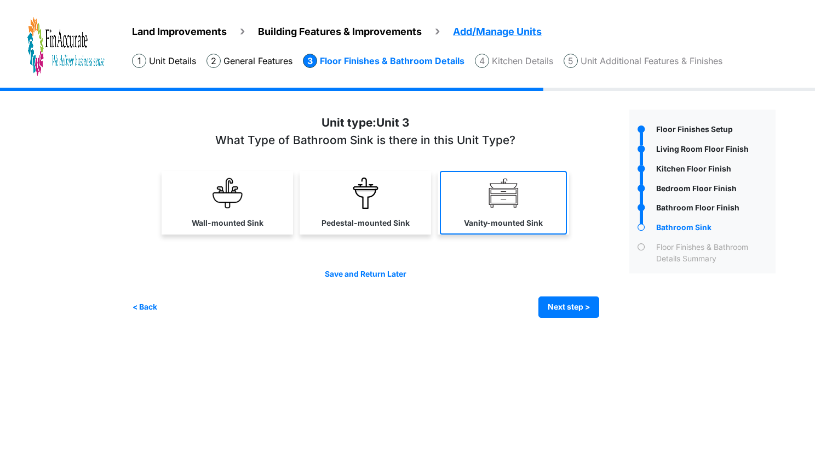
click at [442, 209] on link "Vanity-mounted Sink" at bounding box center [503, 203] width 127 height 64
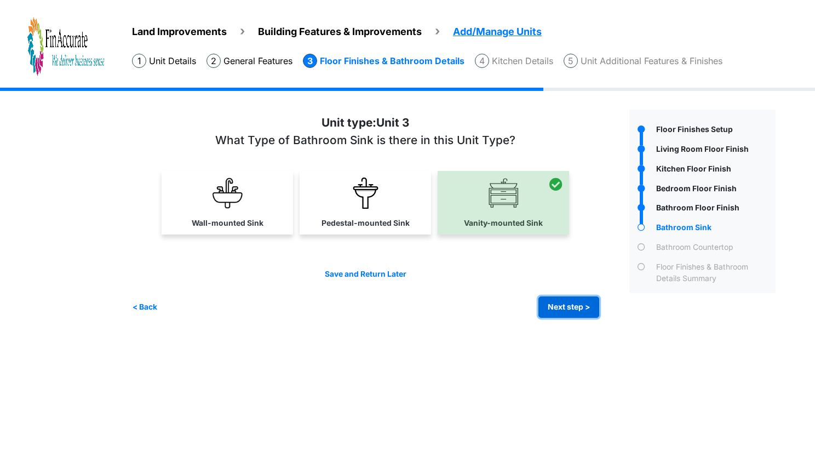
click at [558, 310] on button "Next step >" at bounding box center [568, 306] width 61 height 21
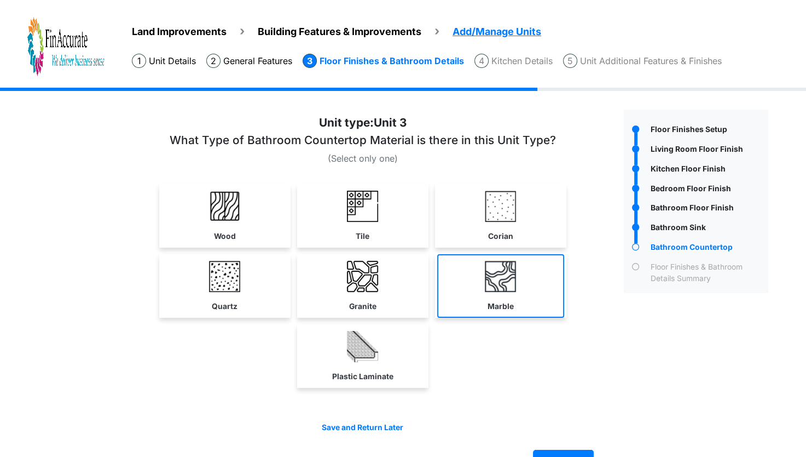
click at [526, 268] on link "Marble" at bounding box center [500, 286] width 127 height 64
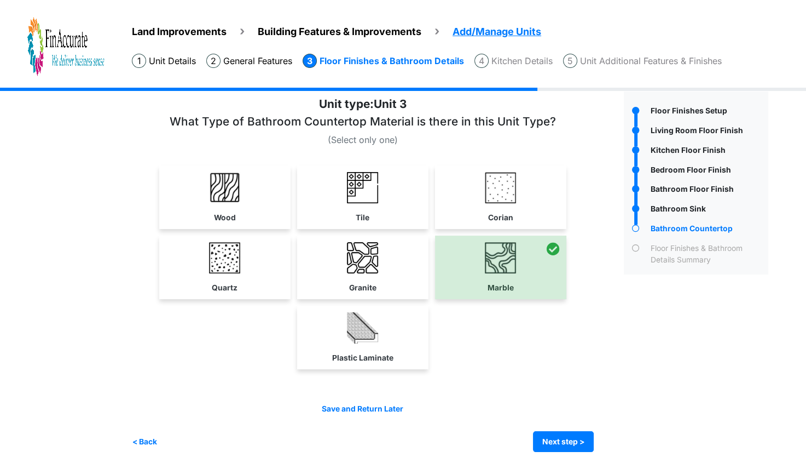
scroll to position [28, 0]
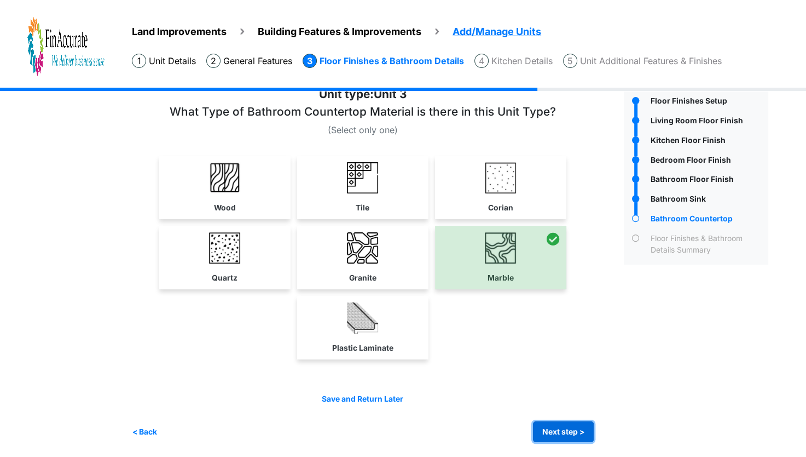
click at [568, 433] on button "Next step >" at bounding box center [563, 431] width 61 height 21
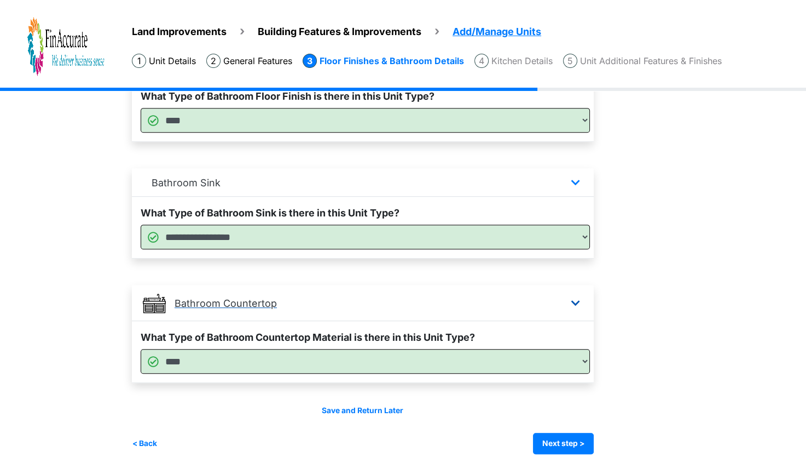
scroll to position [634, 0]
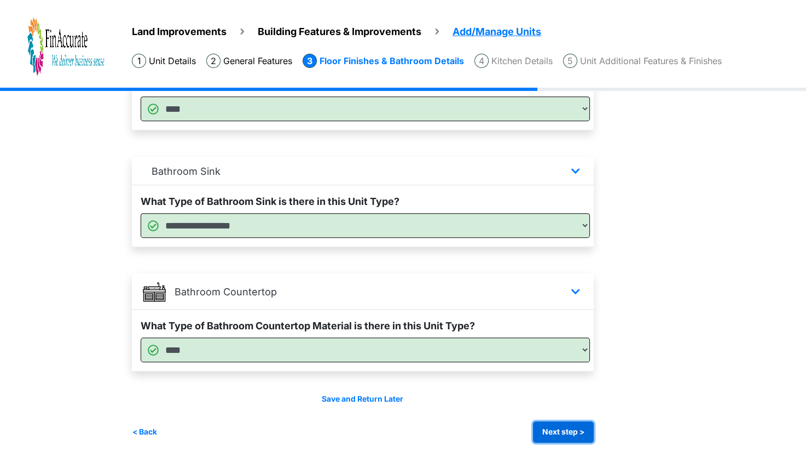
click at [572, 431] on button "Next step >" at bounding box center [563, 431] width 61 height 21
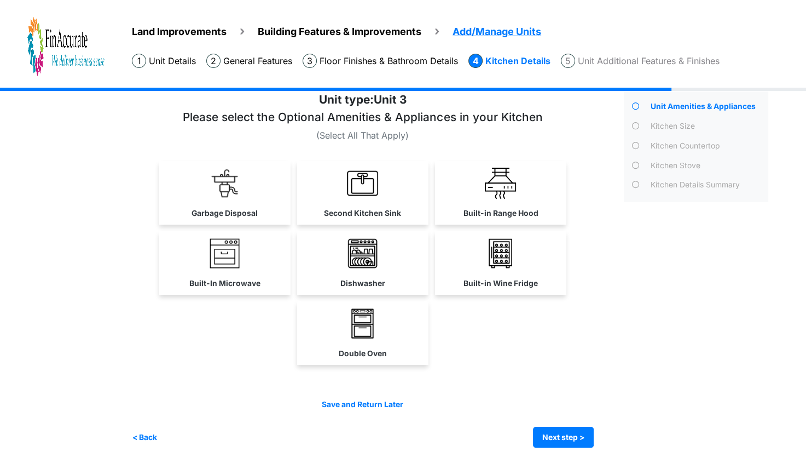
scroll to position [28, 0]
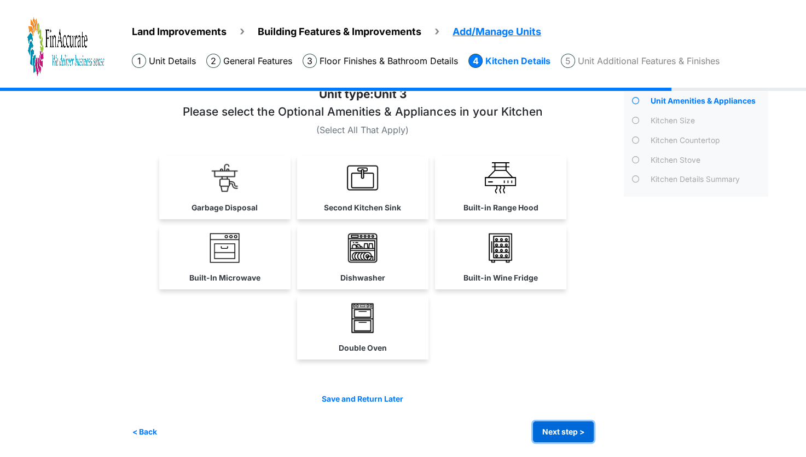
click at [584, 425] on button "Next step >" at bounding box center [563, 431] width 61 height 21
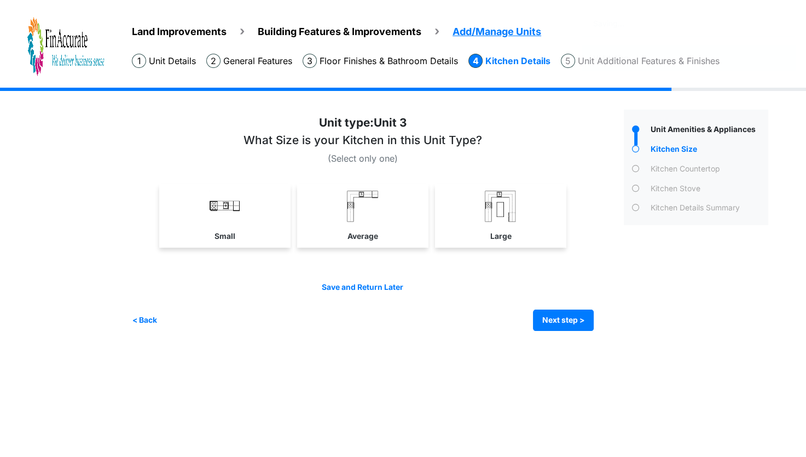
scroll to position [0, 0]
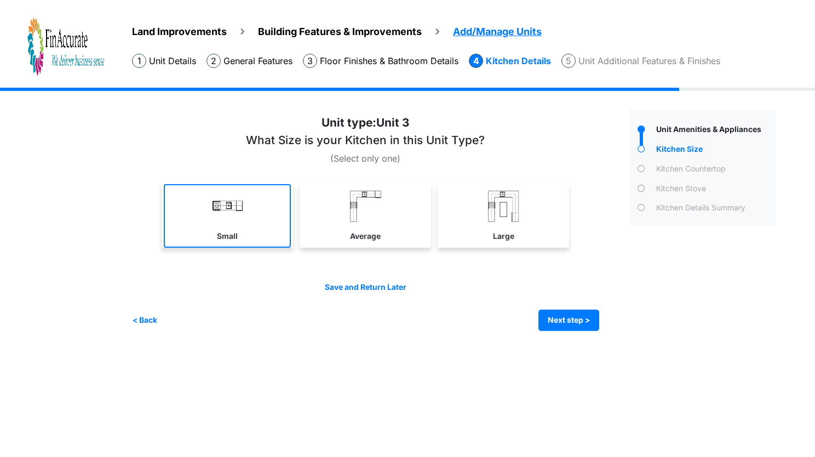
click at [186, 200] on link "Small" at bounding box center [227, 216] width 127 height 64
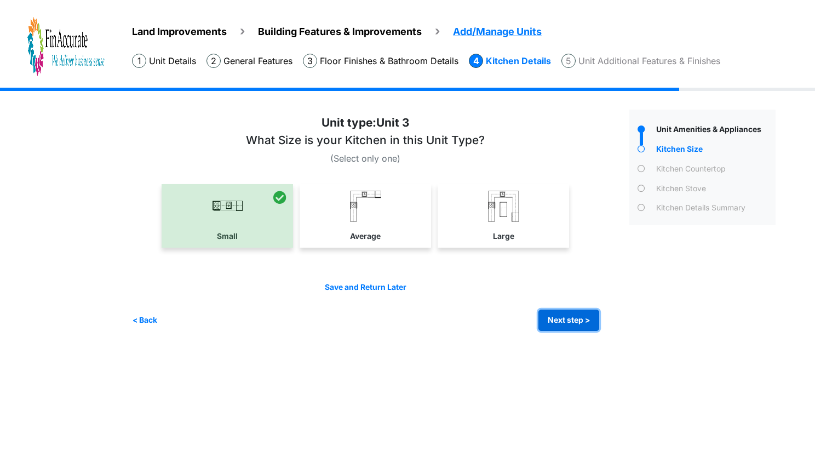
click at [574, 325] on button "Next step >" at bounding box center [568, 319] width 61 height 21
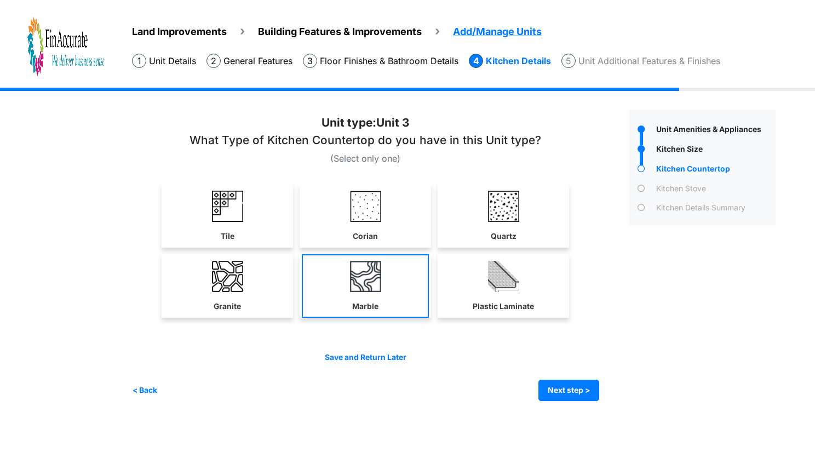
click at [357, 294] on link "Marble" at bounding box center [365, 286] width 127 height 64
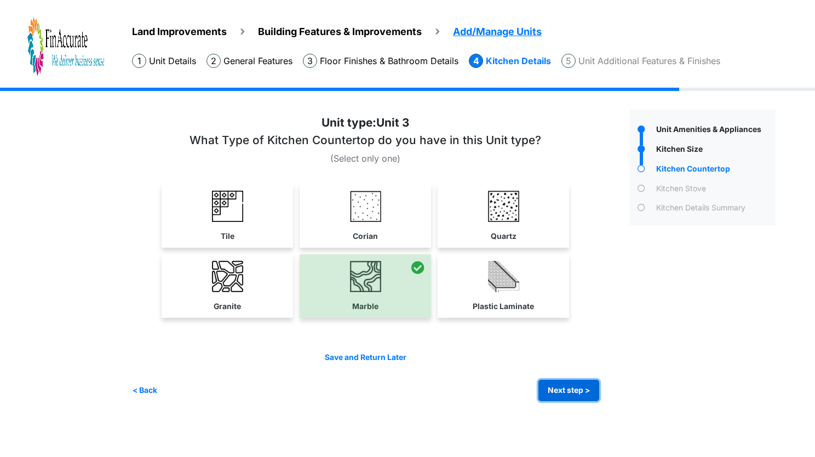
click at [580, 393] on button "Next step >" at bounding box center [568, 389] width 61 height 21
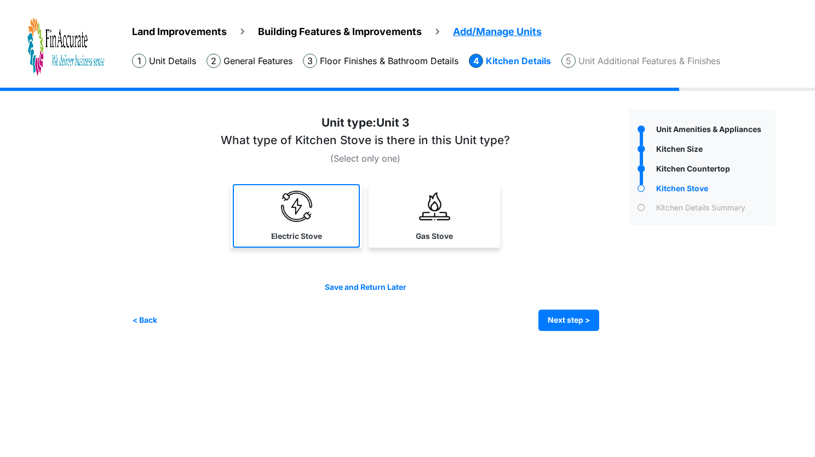
click at [321, 228] on link "Electric Stove" at bounding box center [296, 216] width 127 height 64
select select "*"
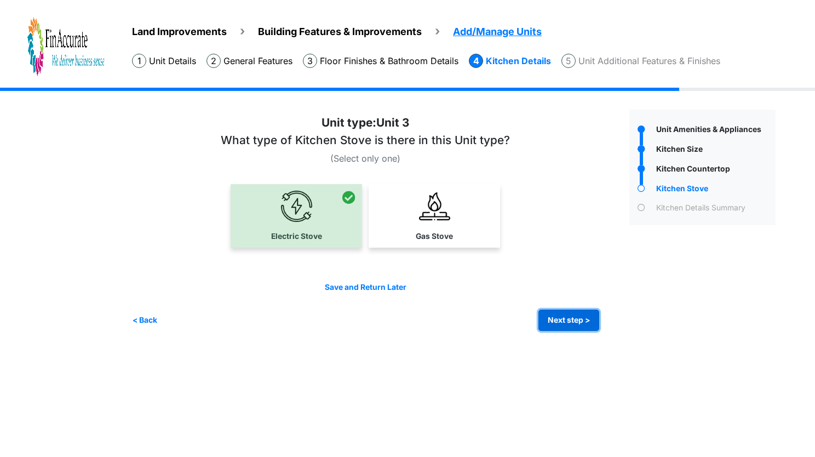
click at [574, 319] on button "Next step >" at bounding box center [568, 319] width 61 height 21
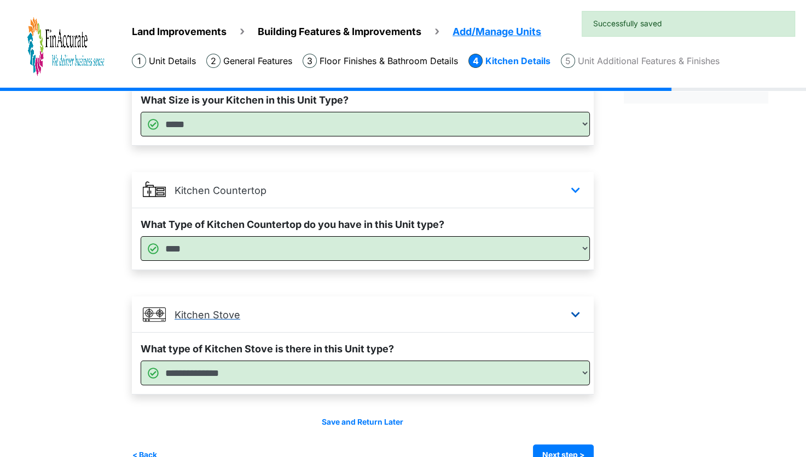
scroll to position [145, 0]
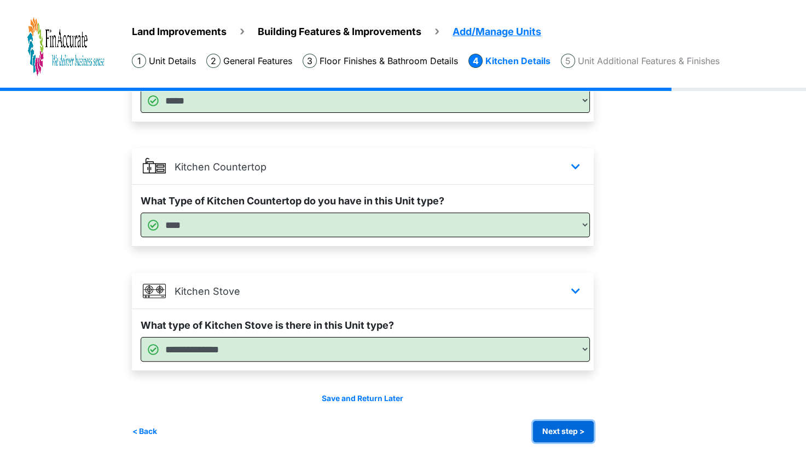
click at [584, 430] on button "Next step >" at bounding box center [563, 430] width 61 height 21
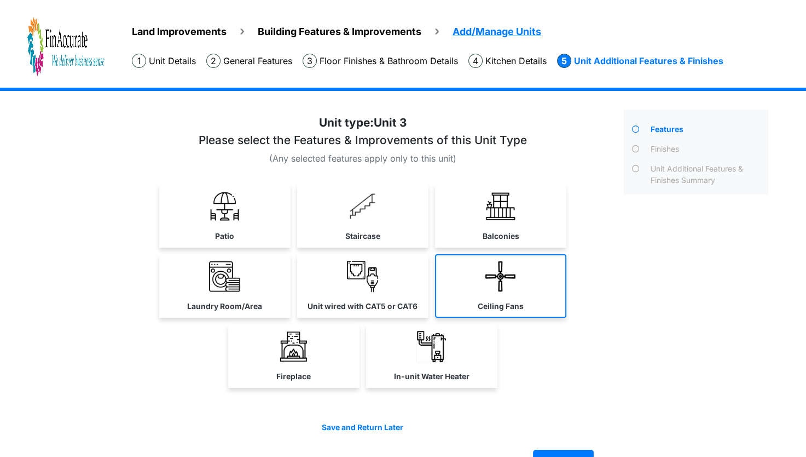
click at [510, 277] on img at bounding box center [500, 276] width 31 height 31
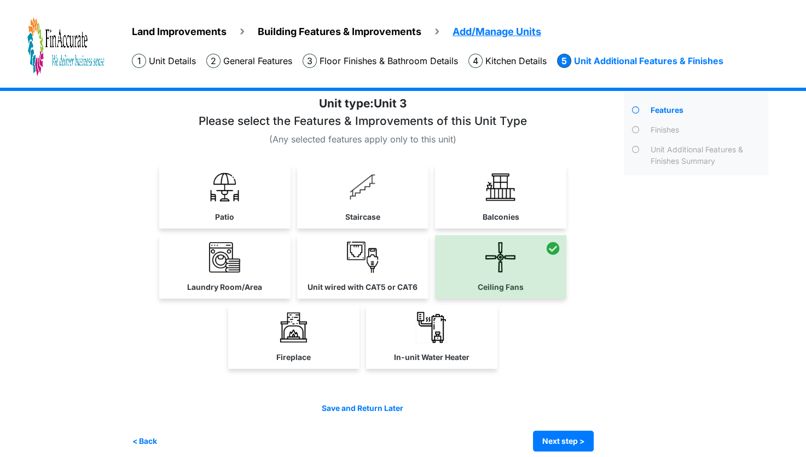
scroll to position [28, 0]
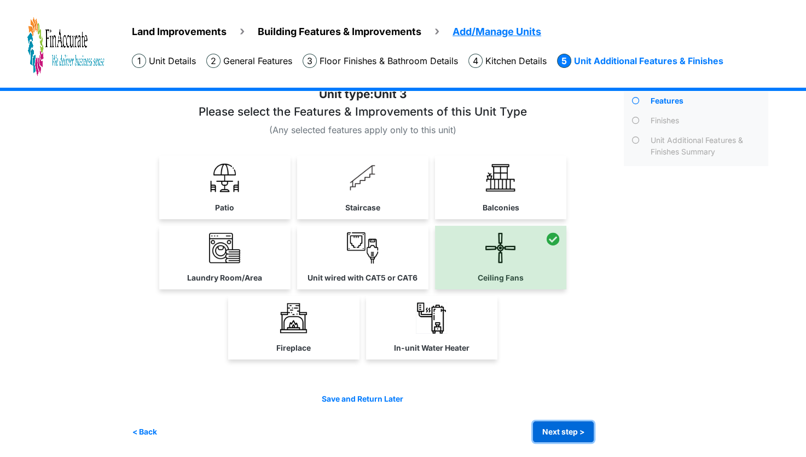
click at [568, 423] on button "Next step >" at bounding box center [563, 431] width 61 height 21
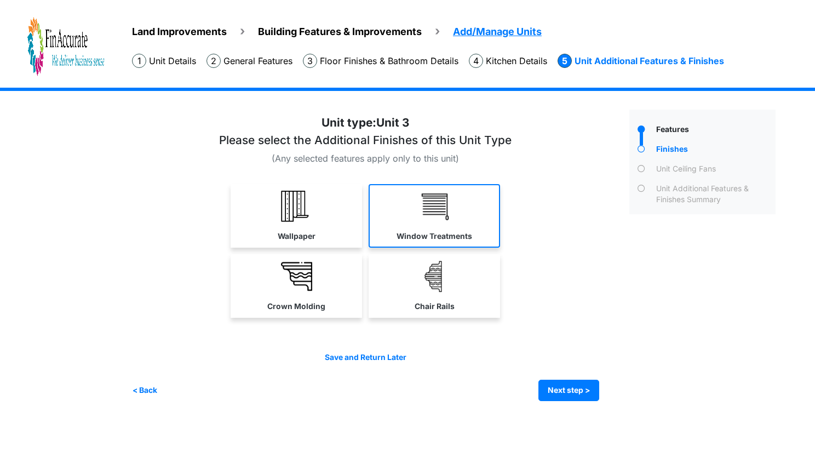
click at [405, 225] on link "Window Treatments" at bounding box center [433, 216] width 131 height 64
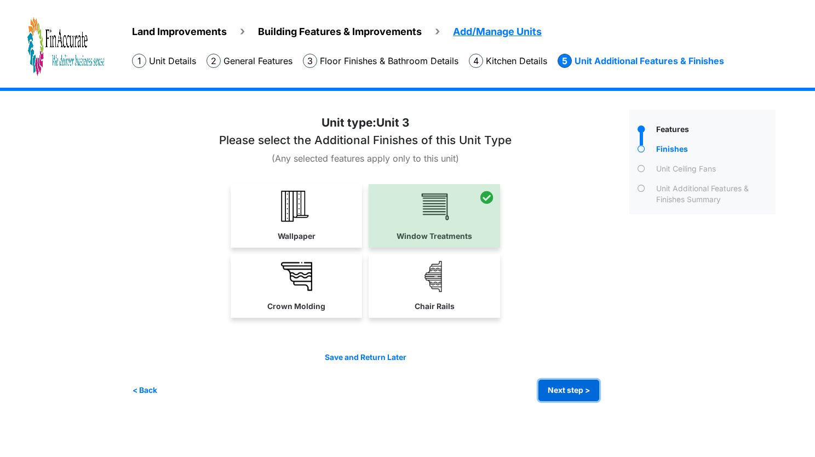
click at [592, 395] on button "Next step >" at bounding box center [568, 389] width 61 height 21
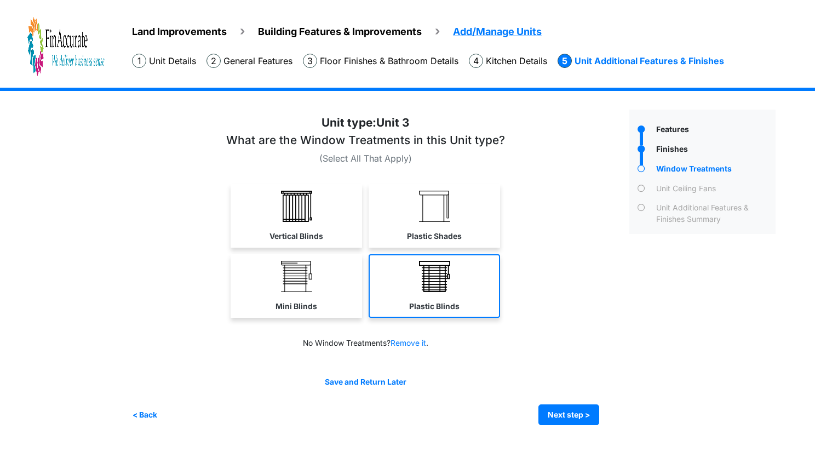
click at [474, 304] on link "Plastic Blinds" at bounding box center [433, 286] width 131 height 64
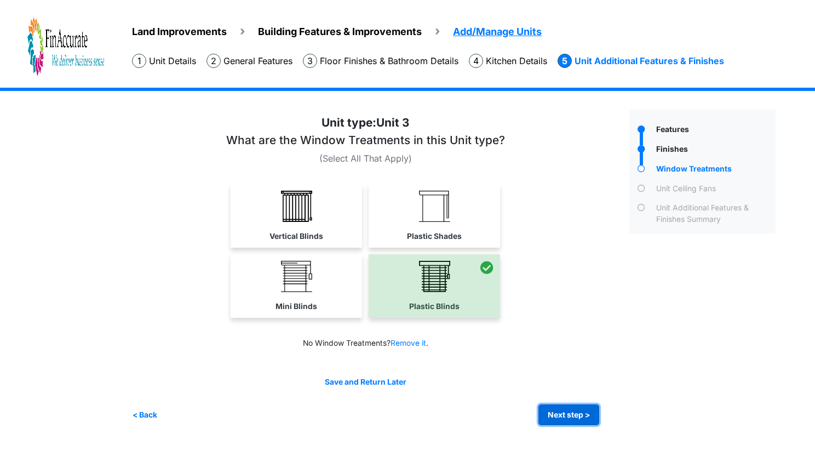
click at [567, 415] on button "Next step >" at bounding box center [568, 414] width 61 height 21
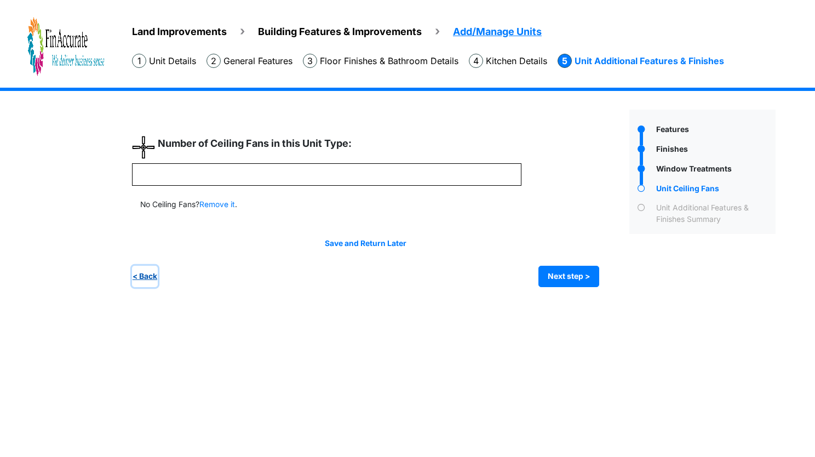
click at [147, 279] on button "< Back" at bounding box center [145, 276] width 26 height 21
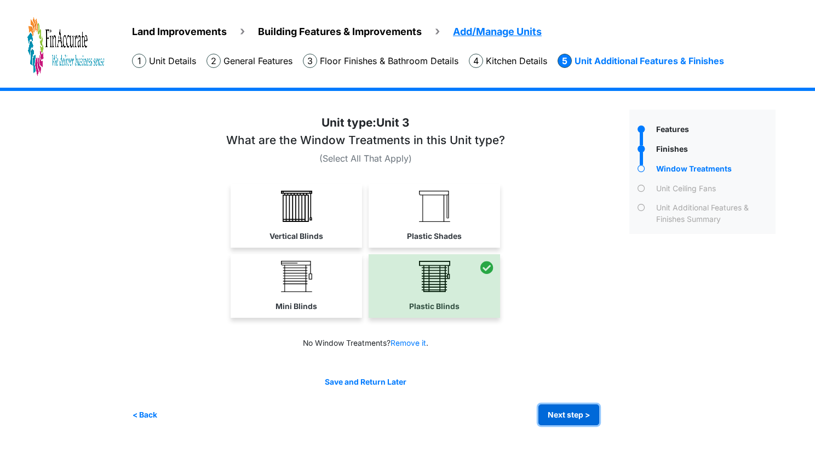
click at [557, 406] on button "Next step >" at bounding box center [568, 414] width 61 height 21
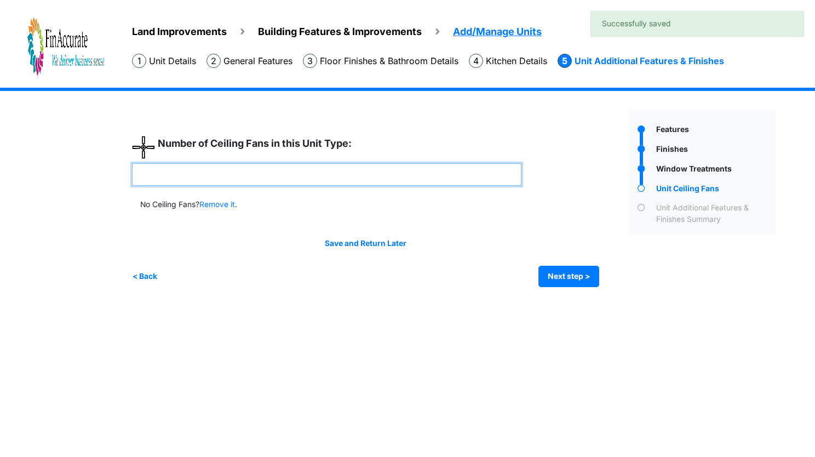
click at [226, 182] on input "number" at bounding box center [326, 174] width 389 height 22
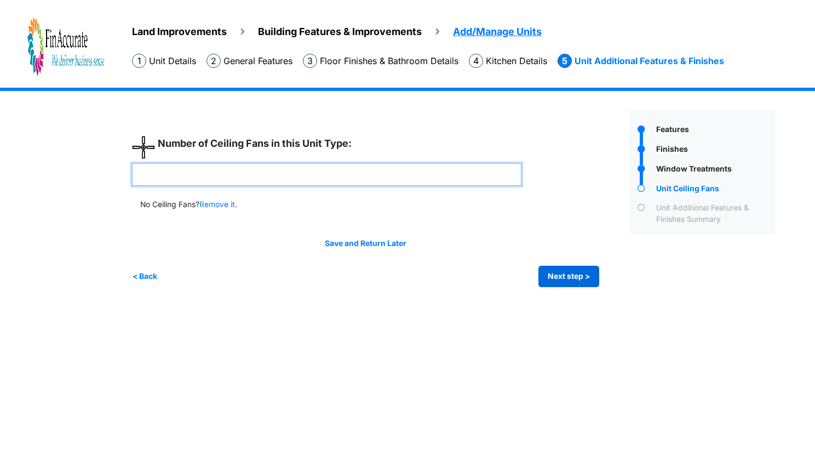
type input "*"
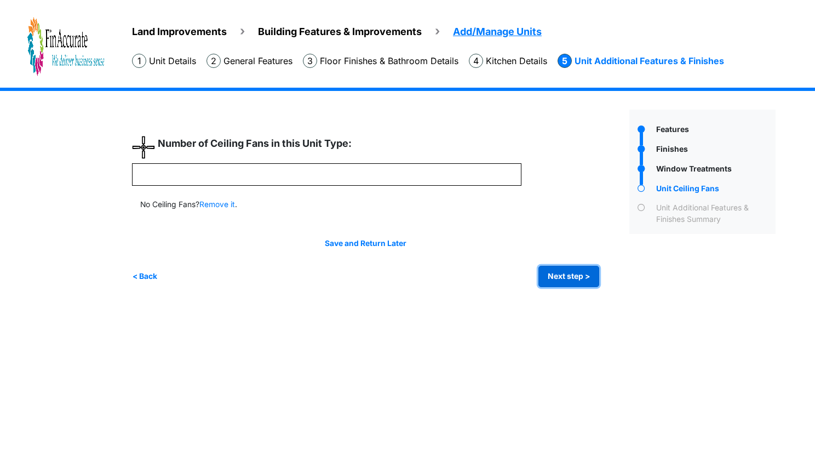
click at [569, 278] on button "Next step >" at bounding box center [568, 276] width 61 height 21
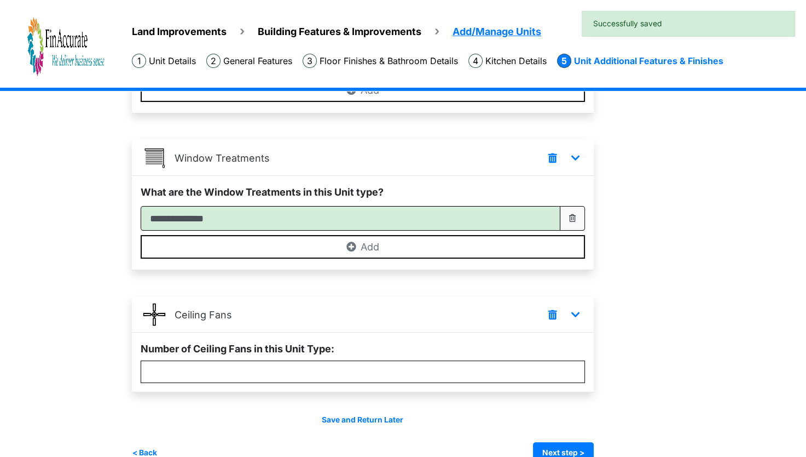
scroll to position [199, 0]
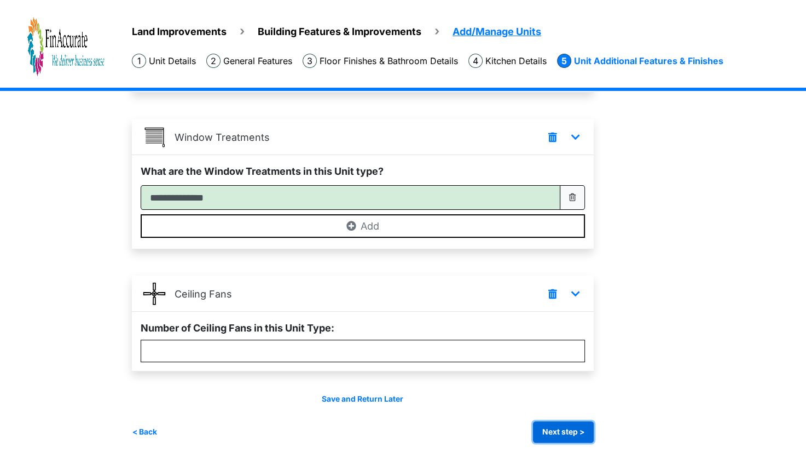
click at [556, 428] on button "Next step >" at bounding box center [563, 431] width 61 height 21
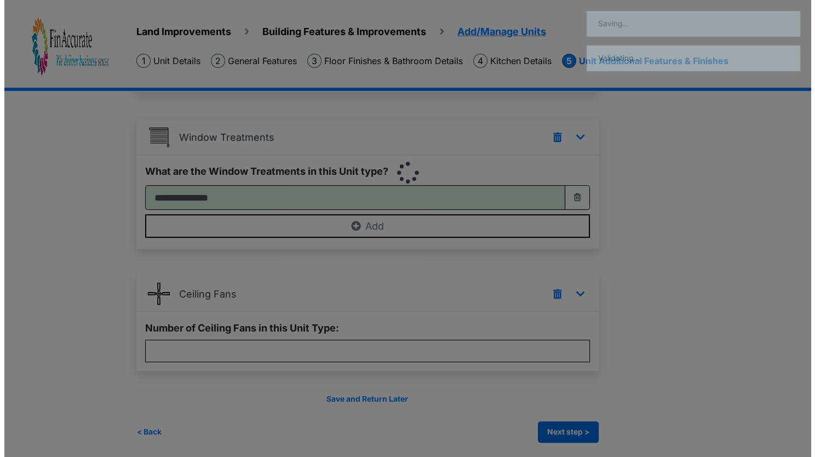
scroll to position [0, 0]
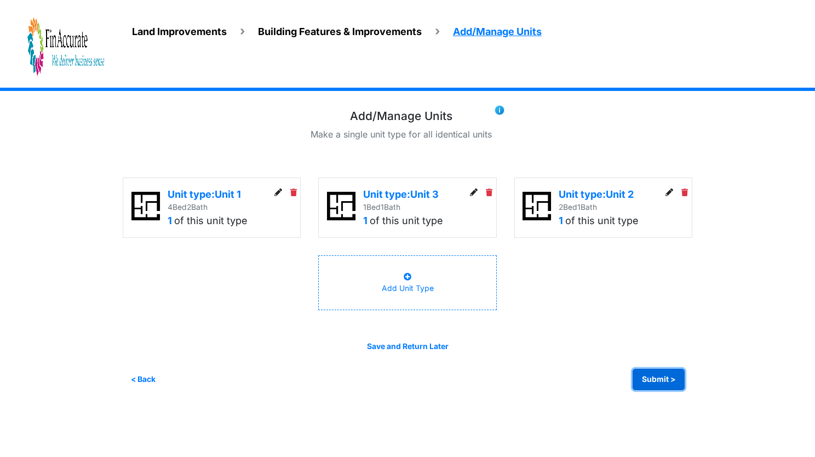
click at [657, 379] on button "Submit >" at bounding box center [658, 378] width 52 height 21
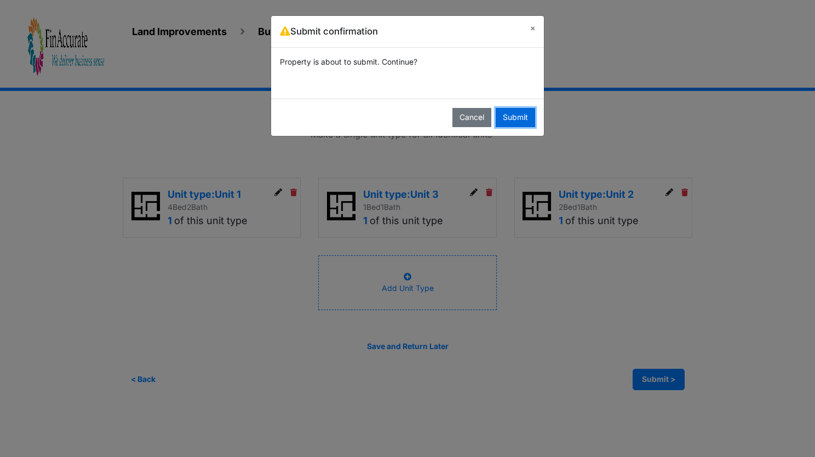
click at [532, 122] on button "Submit" at bounding box center [514, 117] width 39 height 19
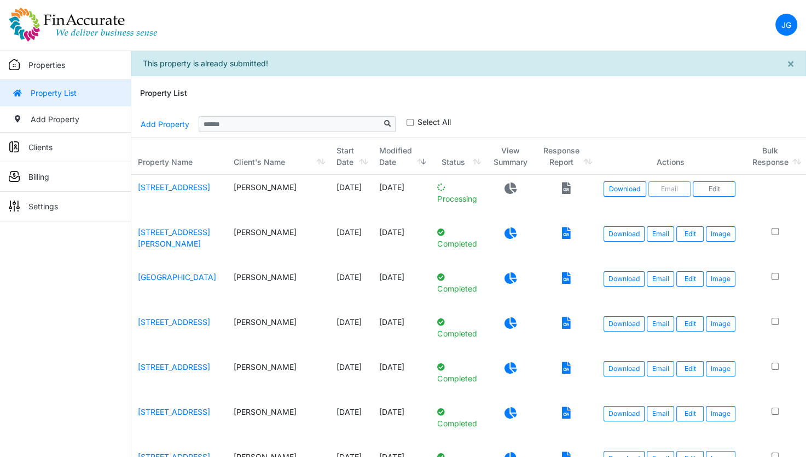
click at [505, 235] on icon at bounding box center [511, 232] width 12 height 11
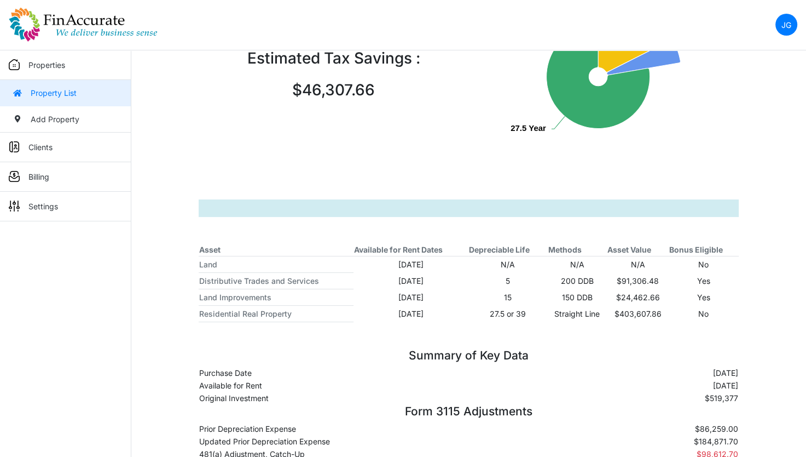
scroll to position [193, 0]
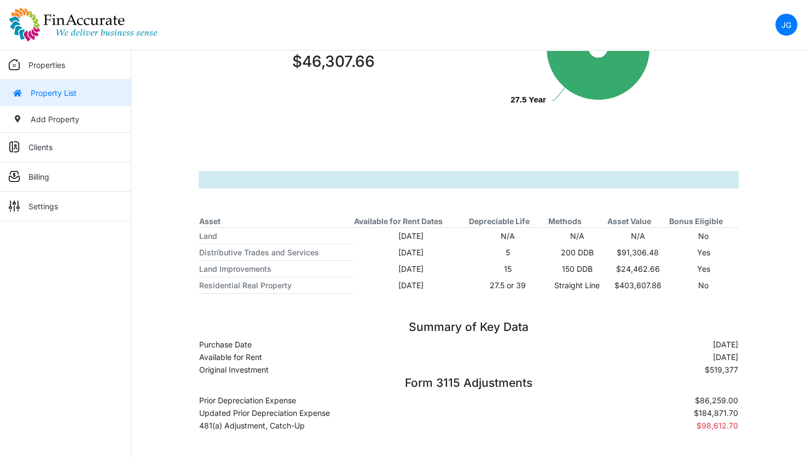
click at [99, 25] on img at bounding box center [83, 24] width 149 height 35
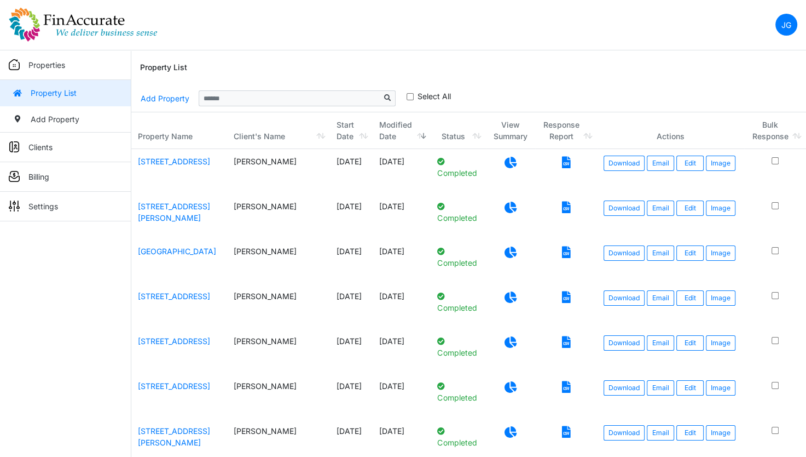
click at [516, 36] on nav "JG Change Password Logout jay@finaccurate.com jay@finaccurate.com" at bounding box center [403, 25] width 806 height 50
